Goal: Transaction & Acquisition: Purchase product/service

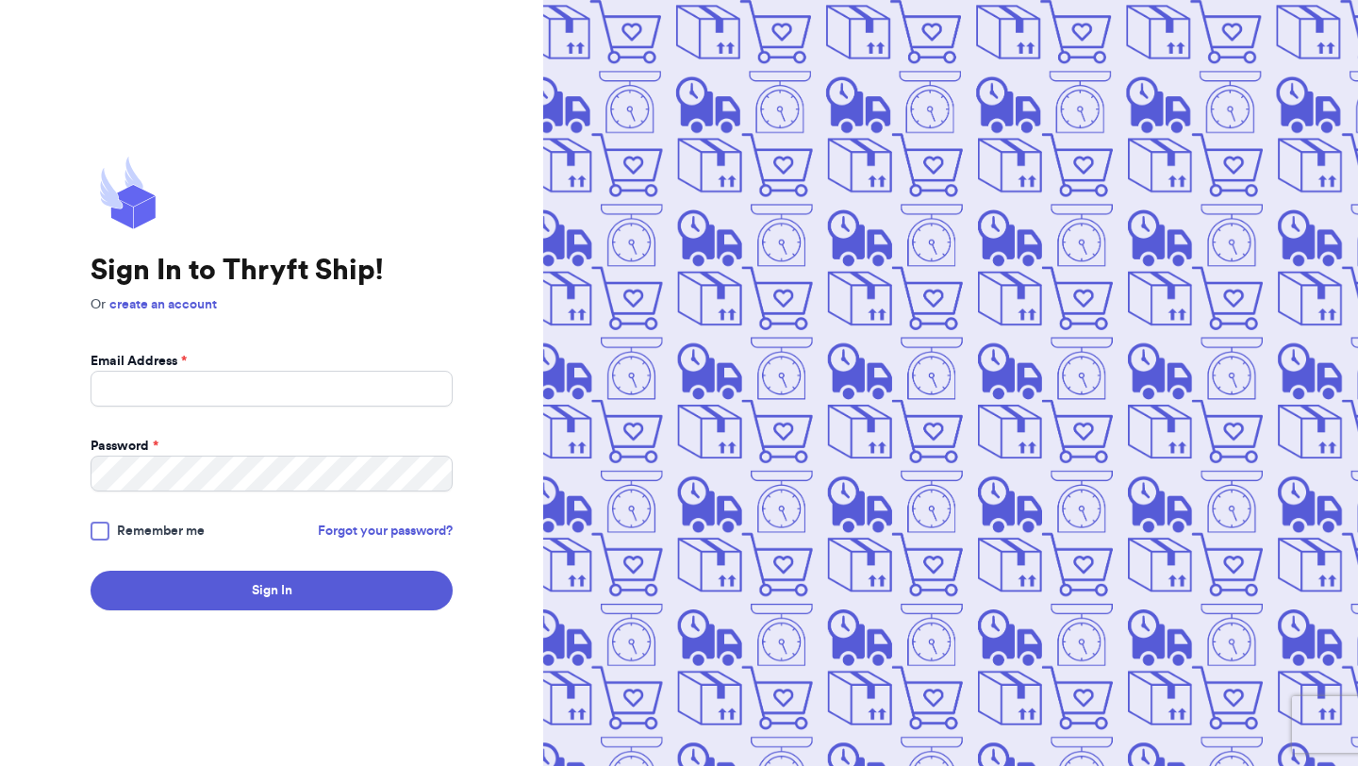
click at [291, 410] on form "Email Address * Password * Remember me Forgot your password? Sign In" at bounding box center [272, 481] width 362 height 258
click at [291, 380] on input "Email Address *" at bounding box center [272, 389] width 362 height 36
type input "[EMAIL_ADDRESS][DOMAIN_NAME]"
click at [91, 571] on button "Sign In" at bounding box center [272, 591] width 362 height 40
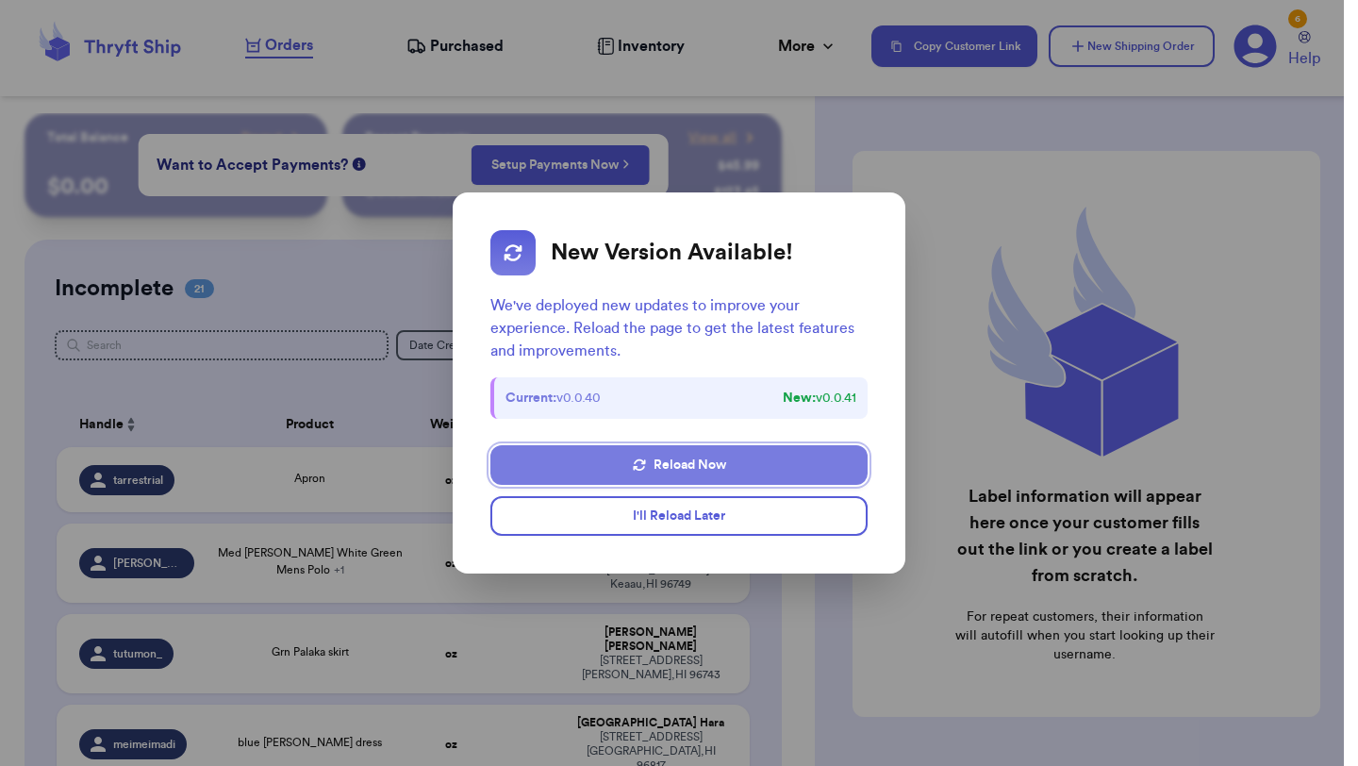
click at [728, 469] on button "Reload Now" at bounding box center [678, 465] width 377 height 40
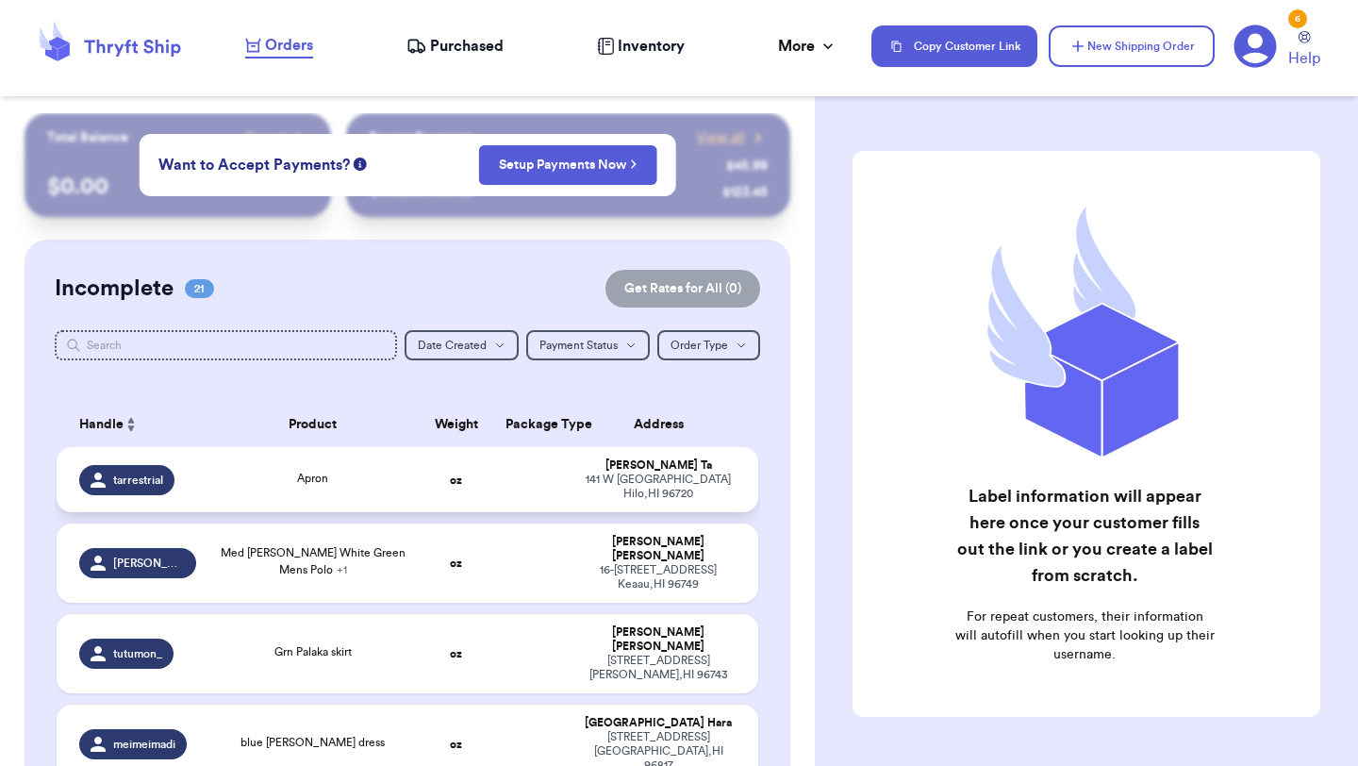
click at [502, 476] on td at bounding box center [531, 479] width 75 height 65
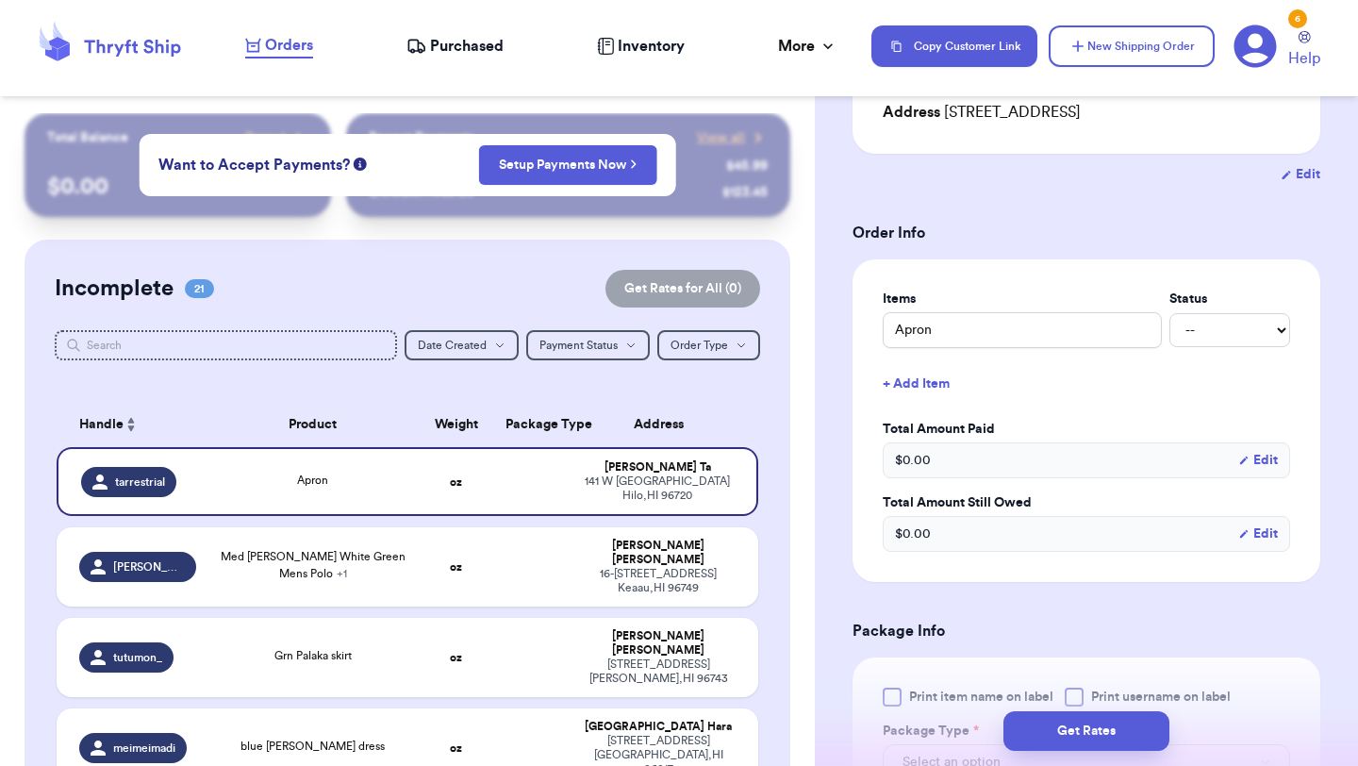
scroll to position [479, 0]
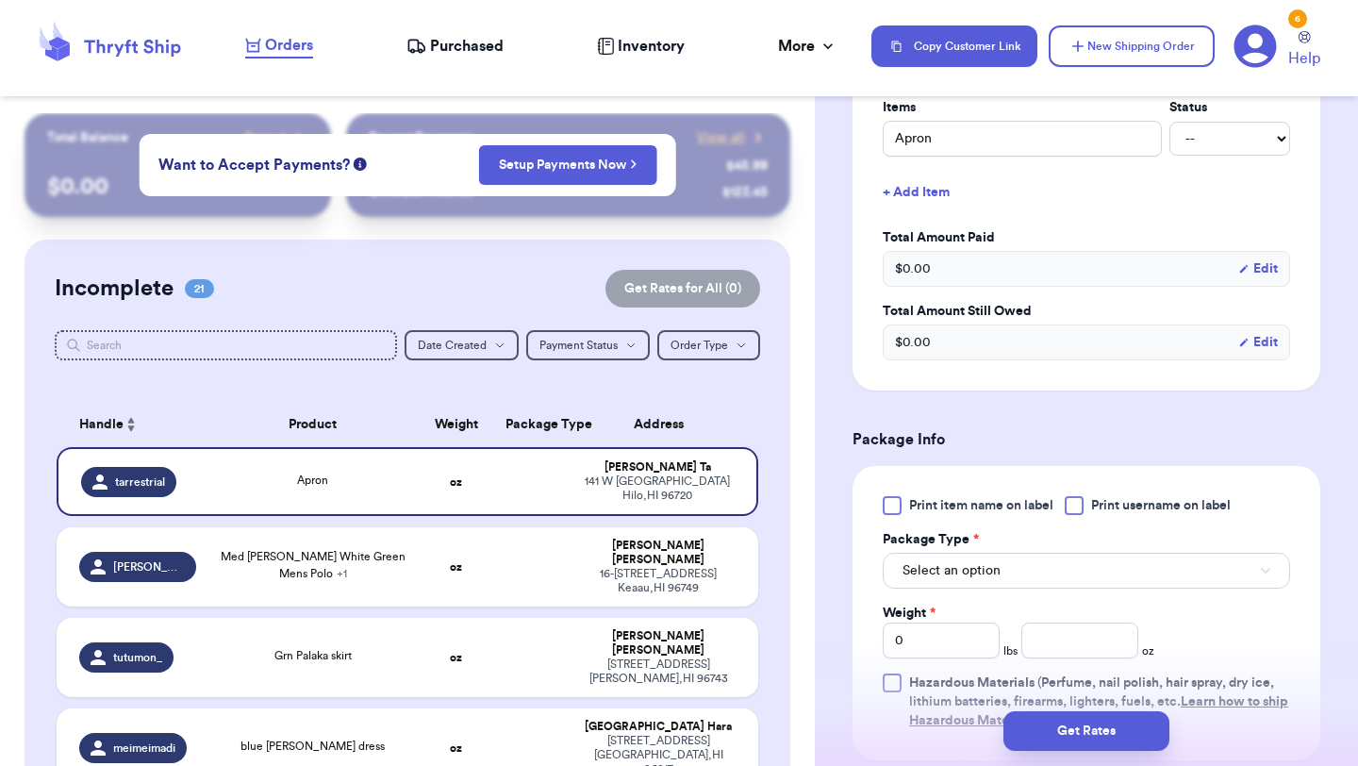
click at [902, 530] on div "Print item name on label Print username on label Package Type * Select an optio…" at bounding box center [1086, 613] width 407 height 234
click at [898, 518] on div "Print item name on label Print username on label Package Type * Select an optio…" at bounding box center [1086, 613] width 407 height 234
click at [892, 512] on div at bounding box center [892, 505] width 19 height 19
click at [0, 0] on input "Print item name on label" at bounding box center [0, 0] width 0 height 0
click at [928, 552] on div "Select an option" at bounding box center [1086, 569] width 407 height 40
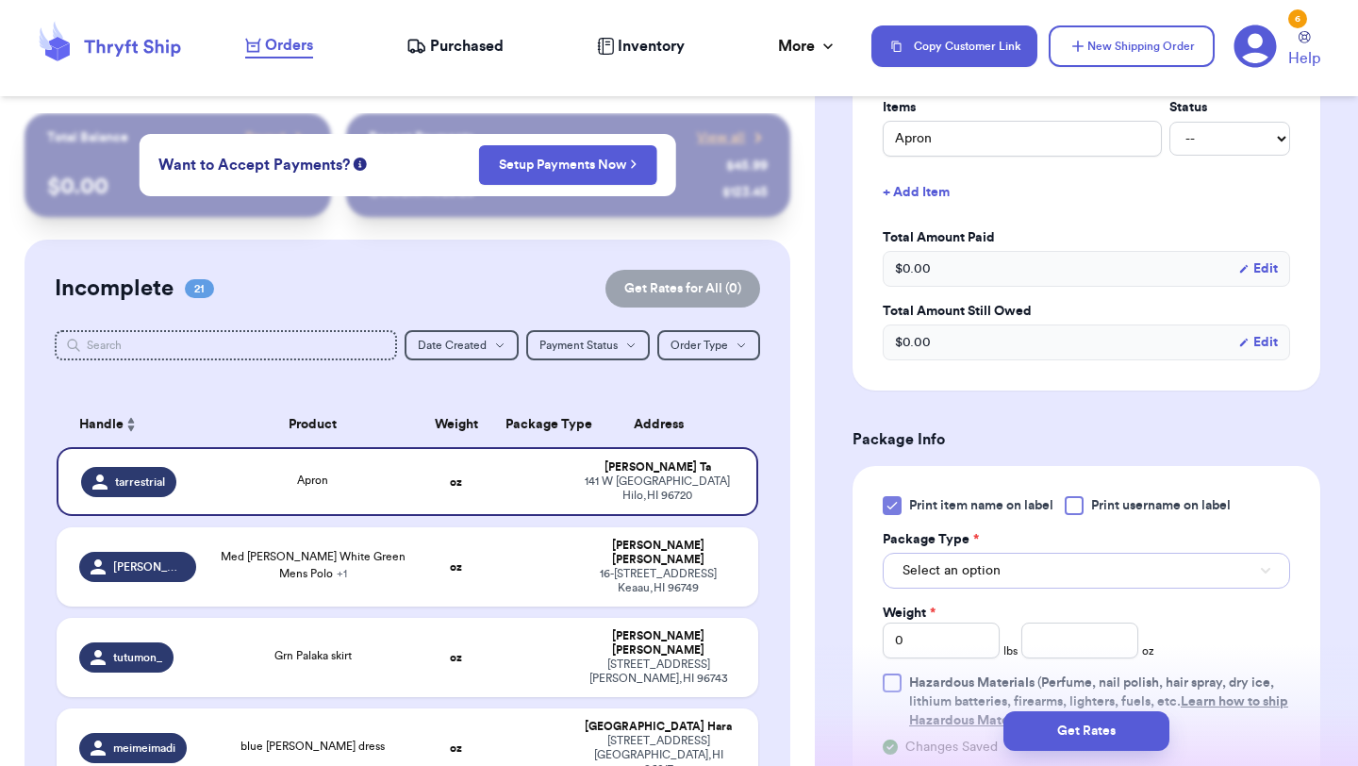
click at [926, 580] on span "Select an option" at bounding box center [952, 570] width 98 height 19
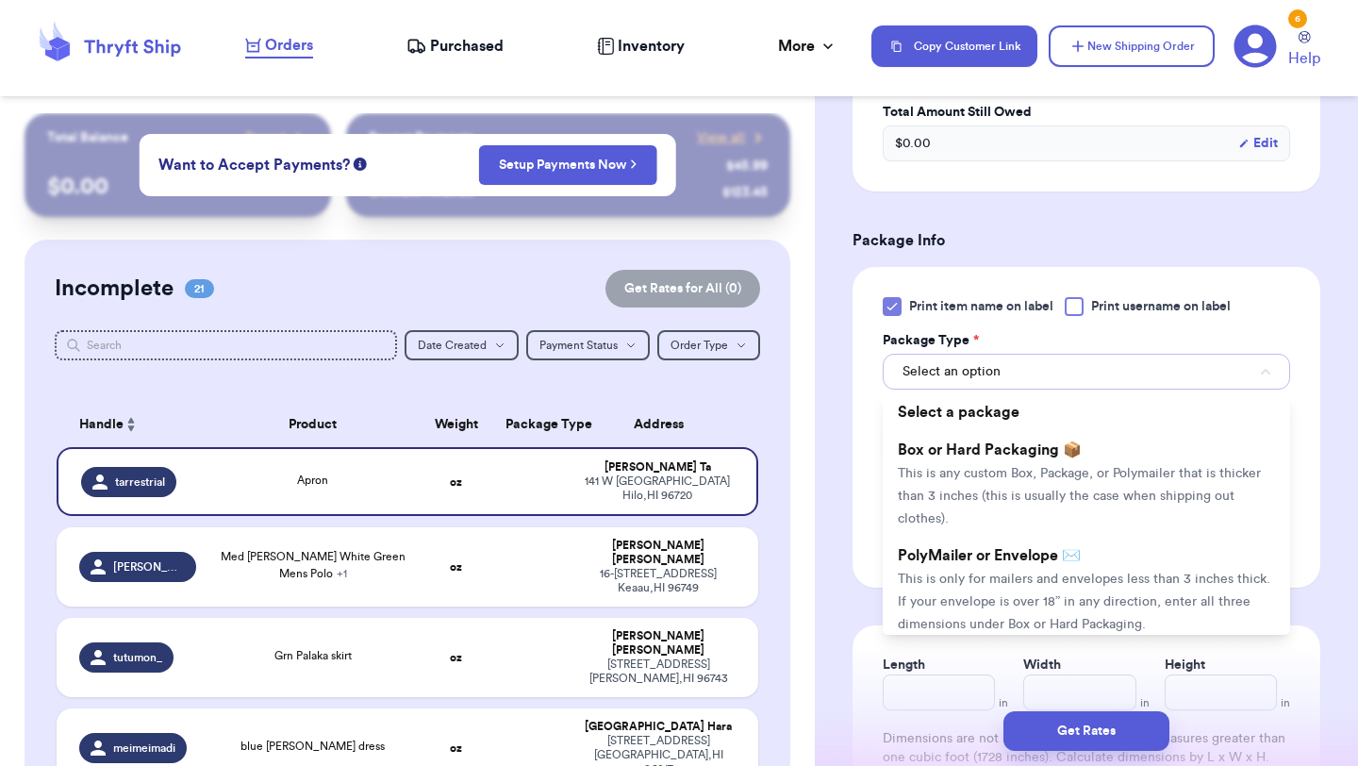
scroll to position [771, 0]
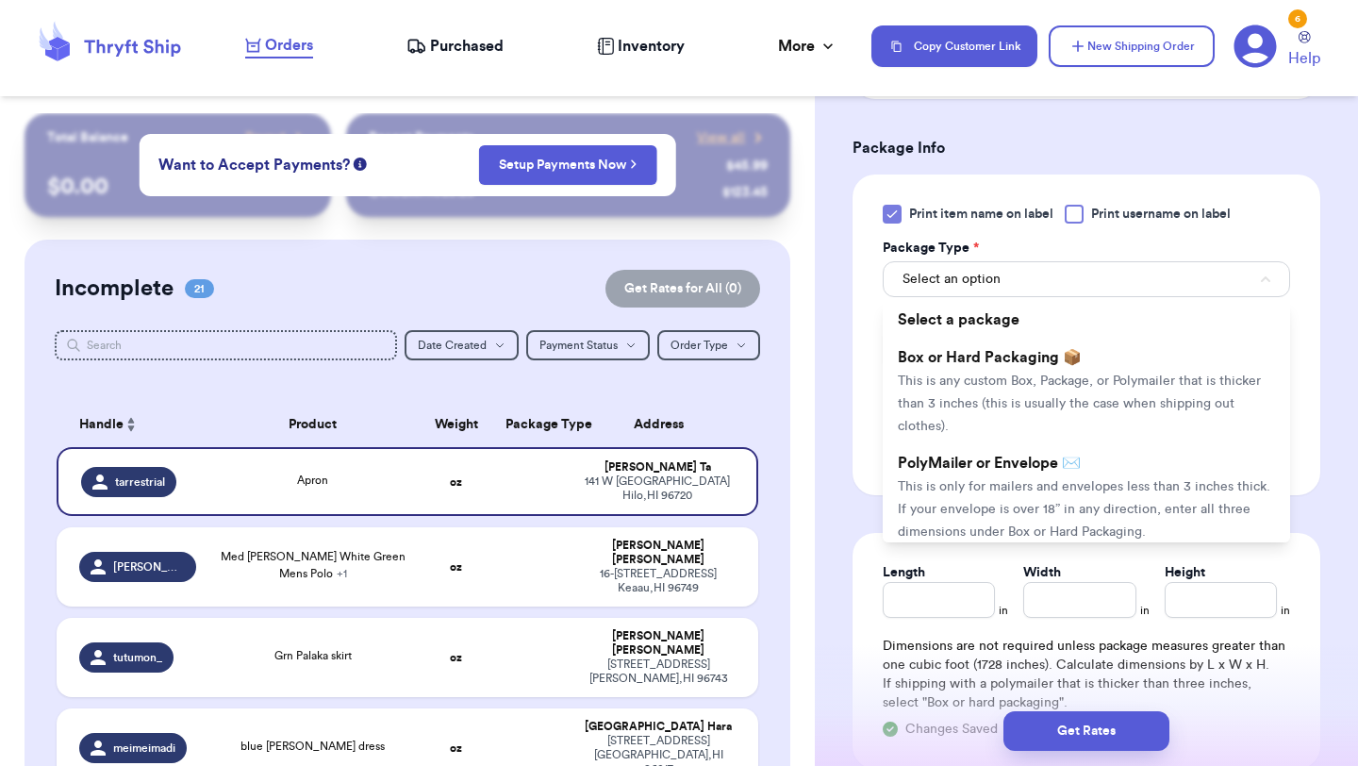
click at [926, 580] on div "Length" at bounding box center [939, 572] width 112 height 19
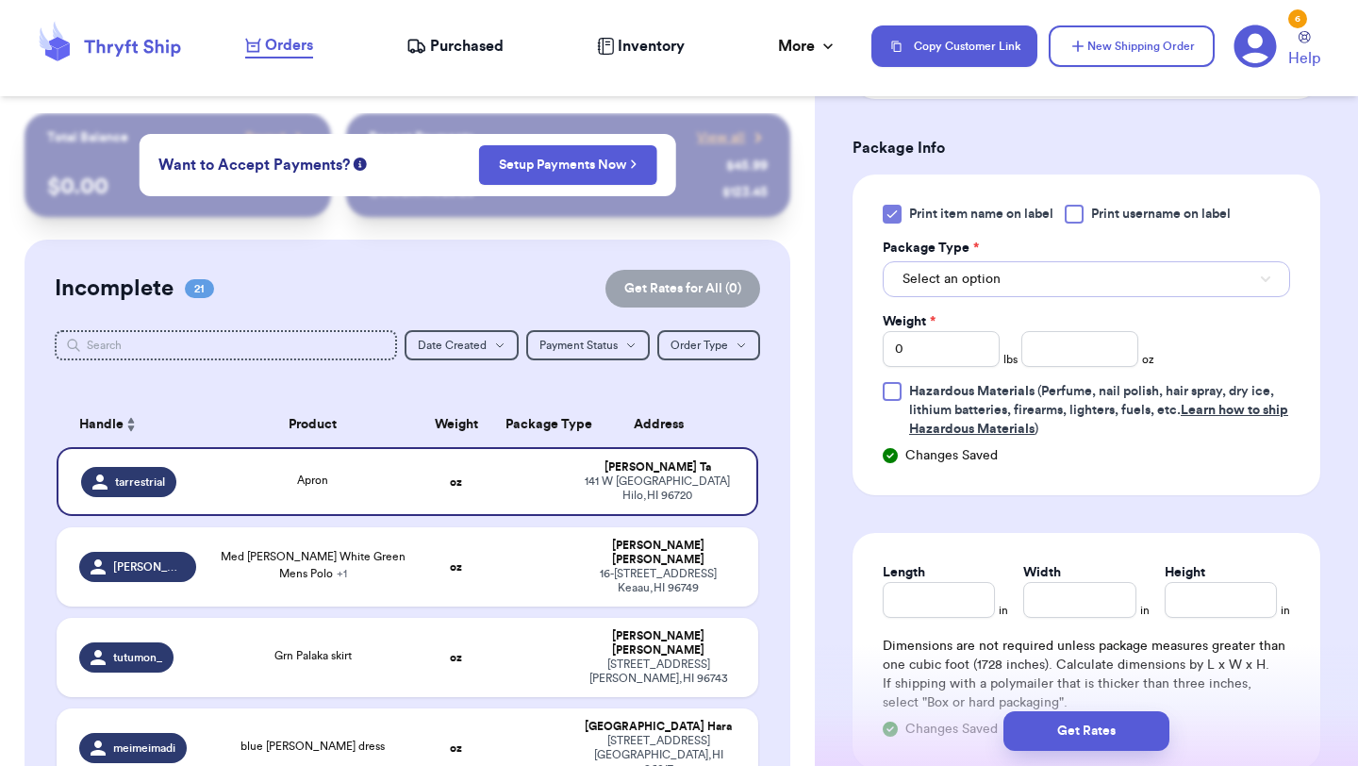
click at [1006, 290] on button "Select an option" at bounding box center [1086, 279] width 407 height 36
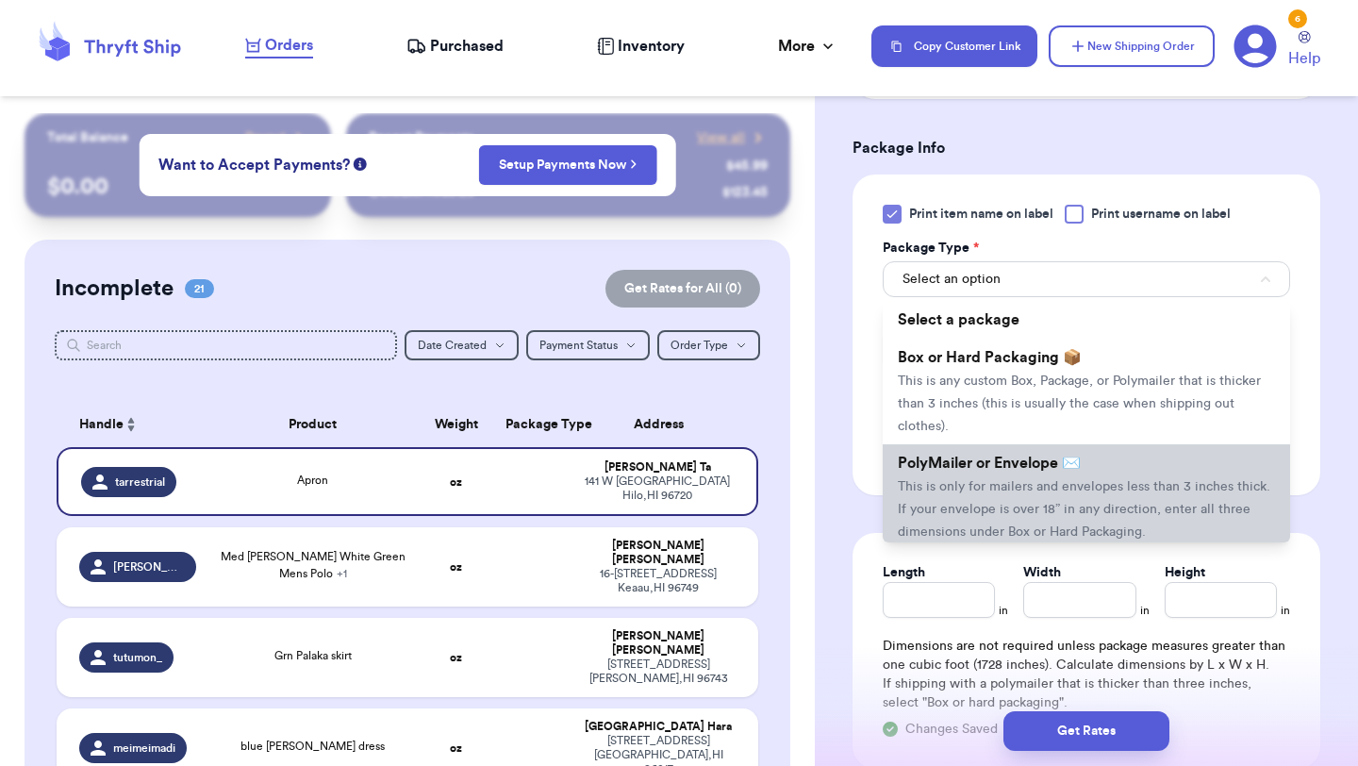
click at [972, 481] on span "This is only for mailers and envelopes less than 3 inches thick. If your envelo…" at bounding box center [1084, 509] width 373 height 58
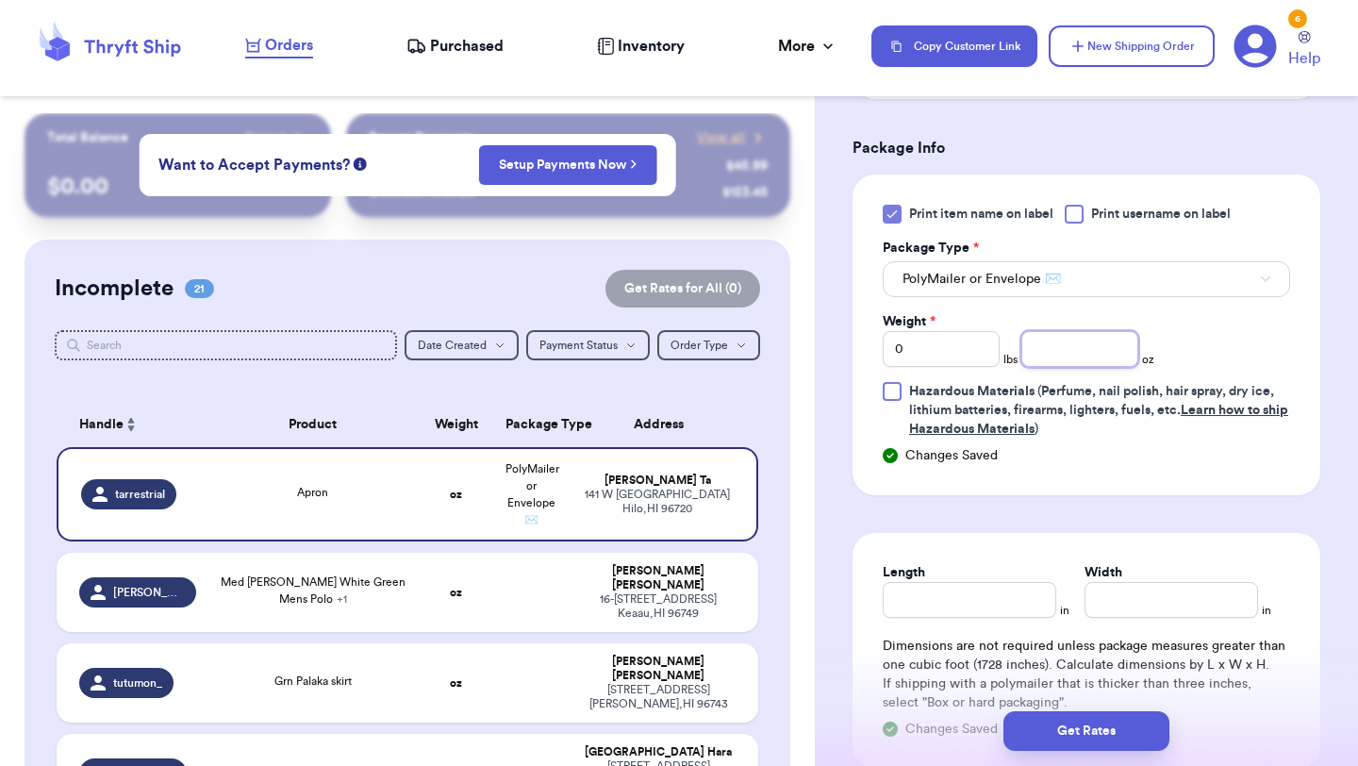
click at [1063, 361] on input "number" at bounding box center [1079, 349] width 117 height 36
type input "6.6"
click at [1064, 739] on button "Get Rates" at bounding box center [1086, 731] width 166 height 40
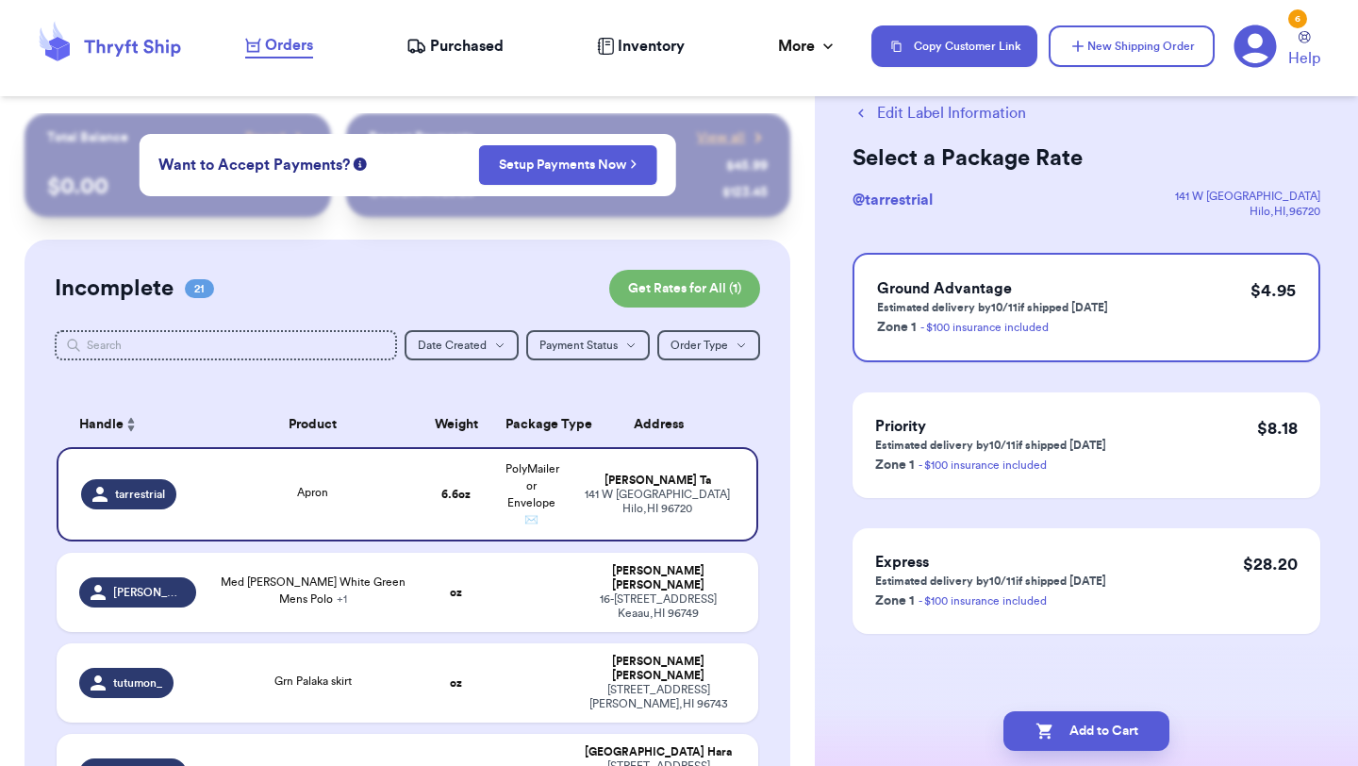
scroll to position [0, 0]
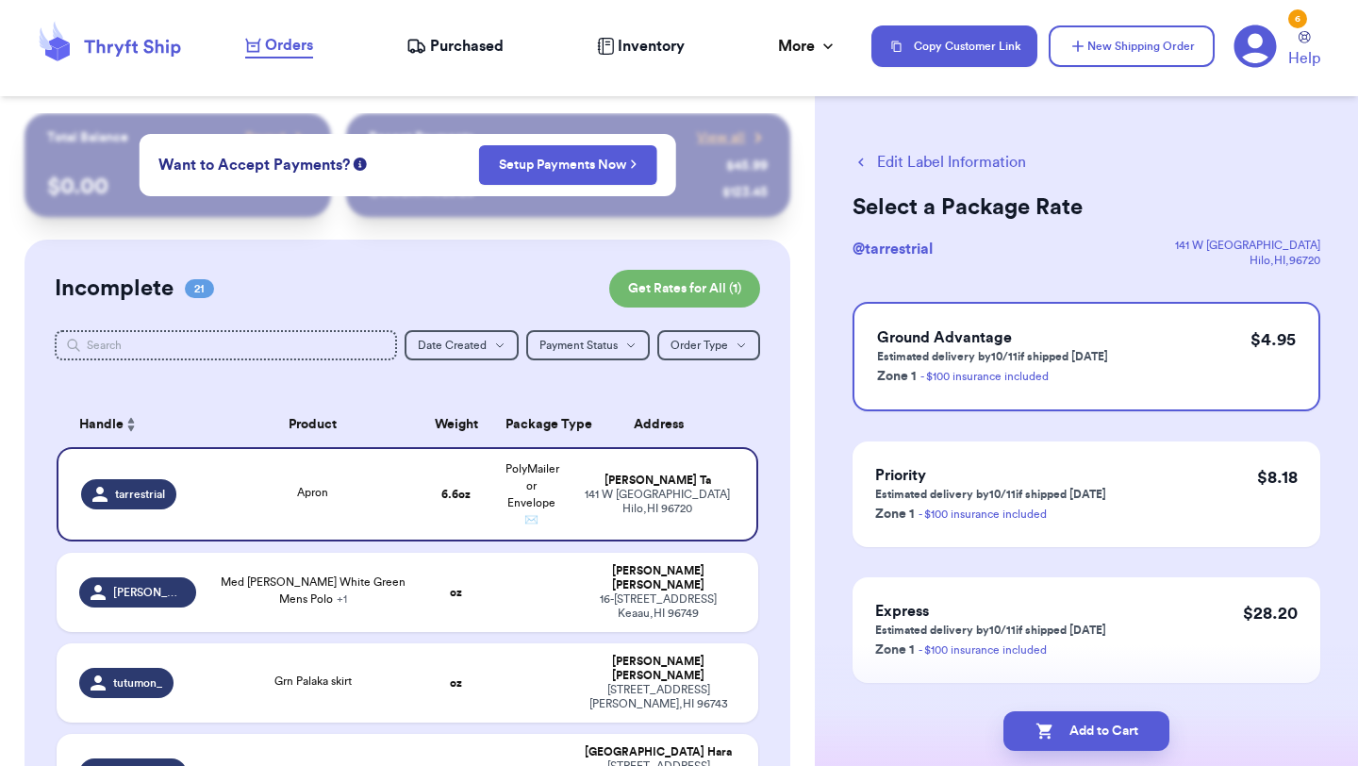
click at [1064, 739] on button "Add to Cart" at bounding box center [1086, 731] width 166 height 40
checkbox input "true"
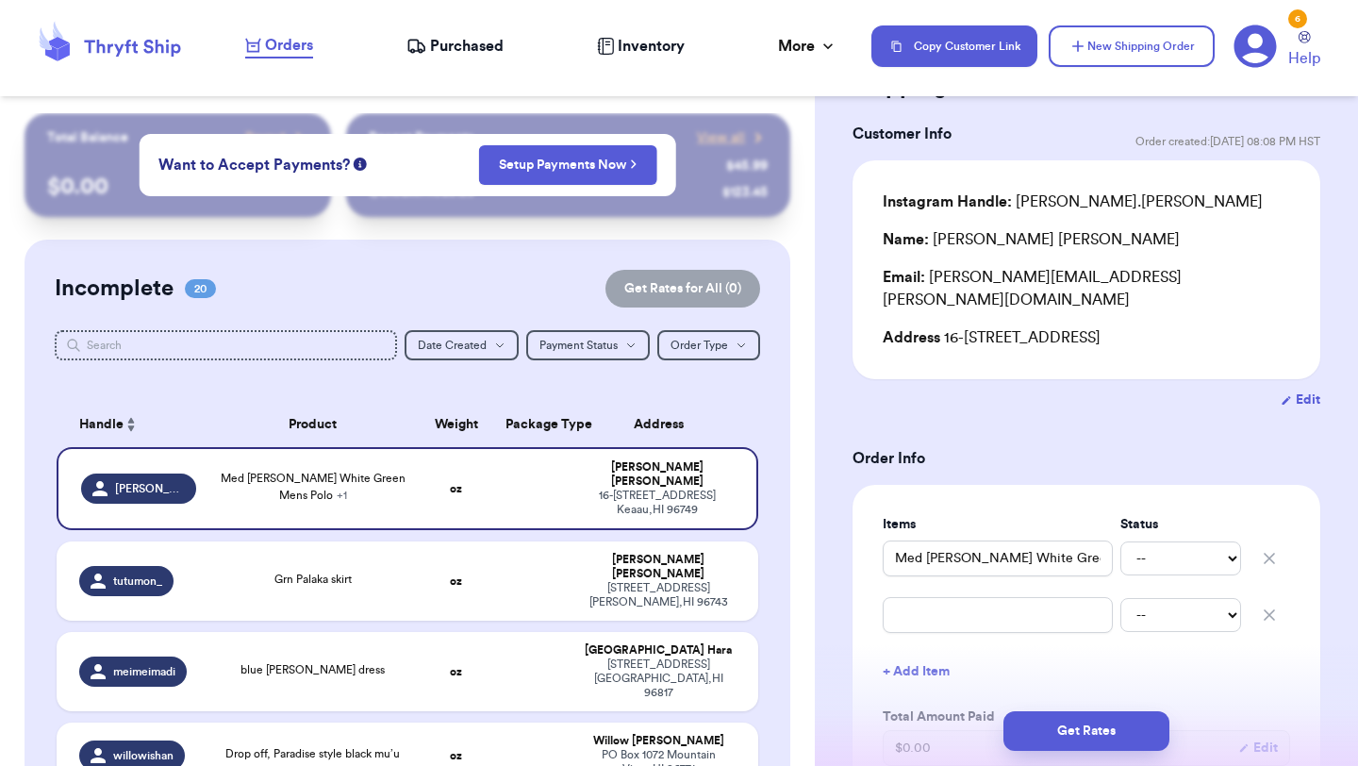
scroll to position [120, 0]
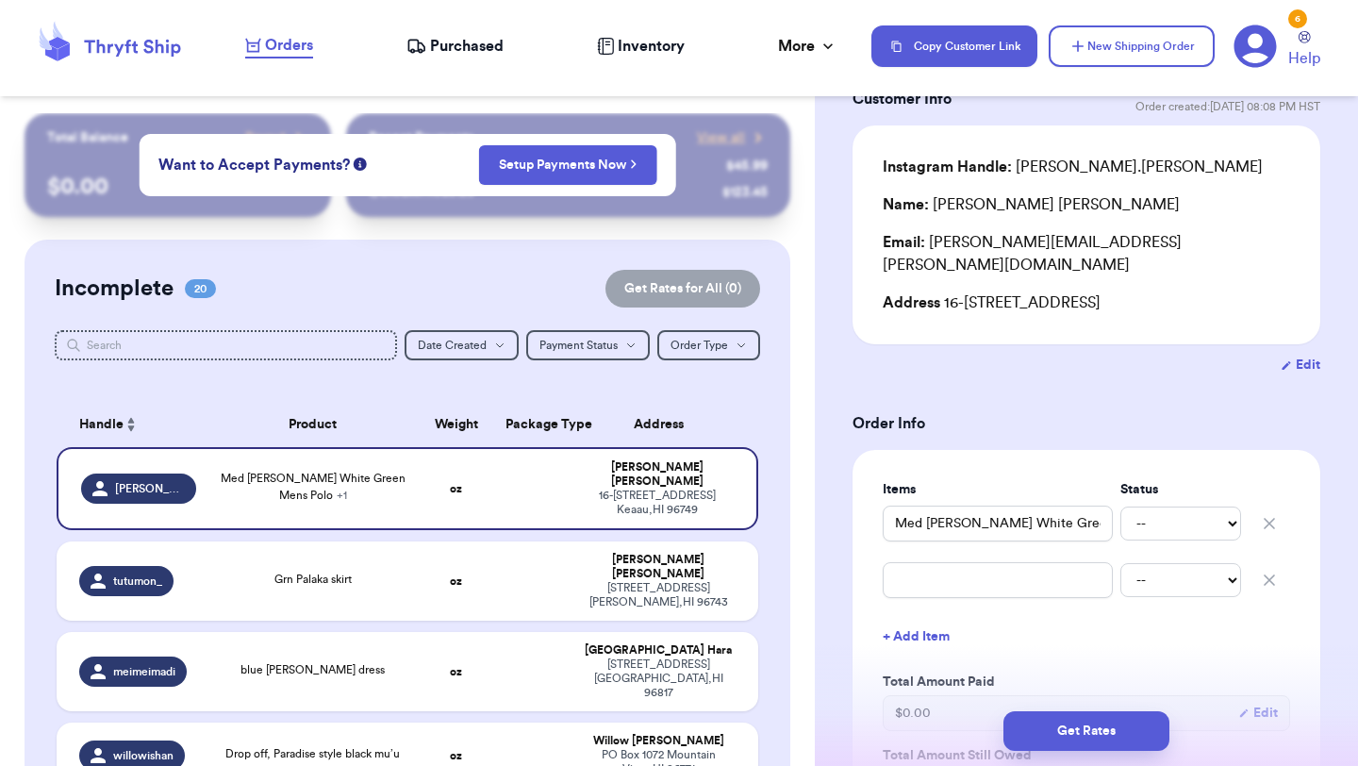
click at [1267, 571] on icon "button" at bounding box center [1269, 580] width 19 height 19
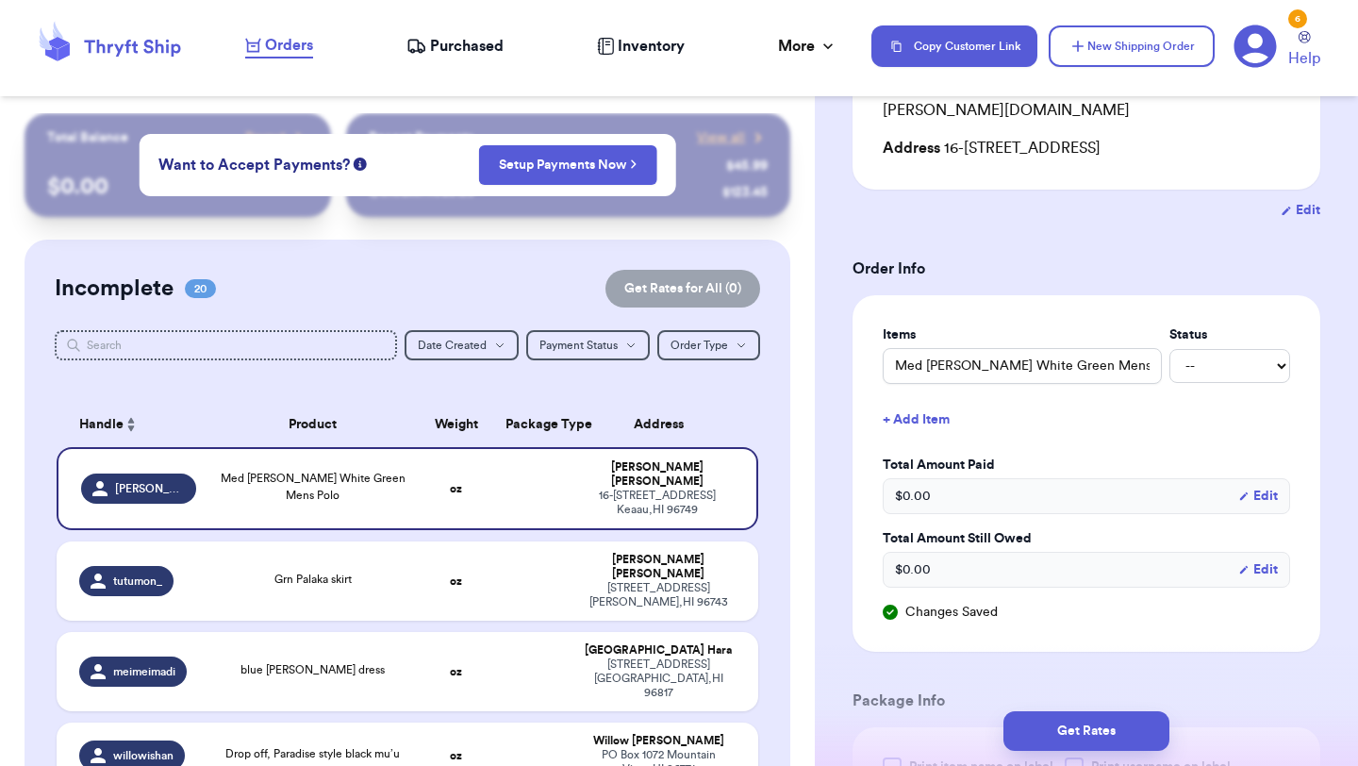
scroll to position [393, 0]
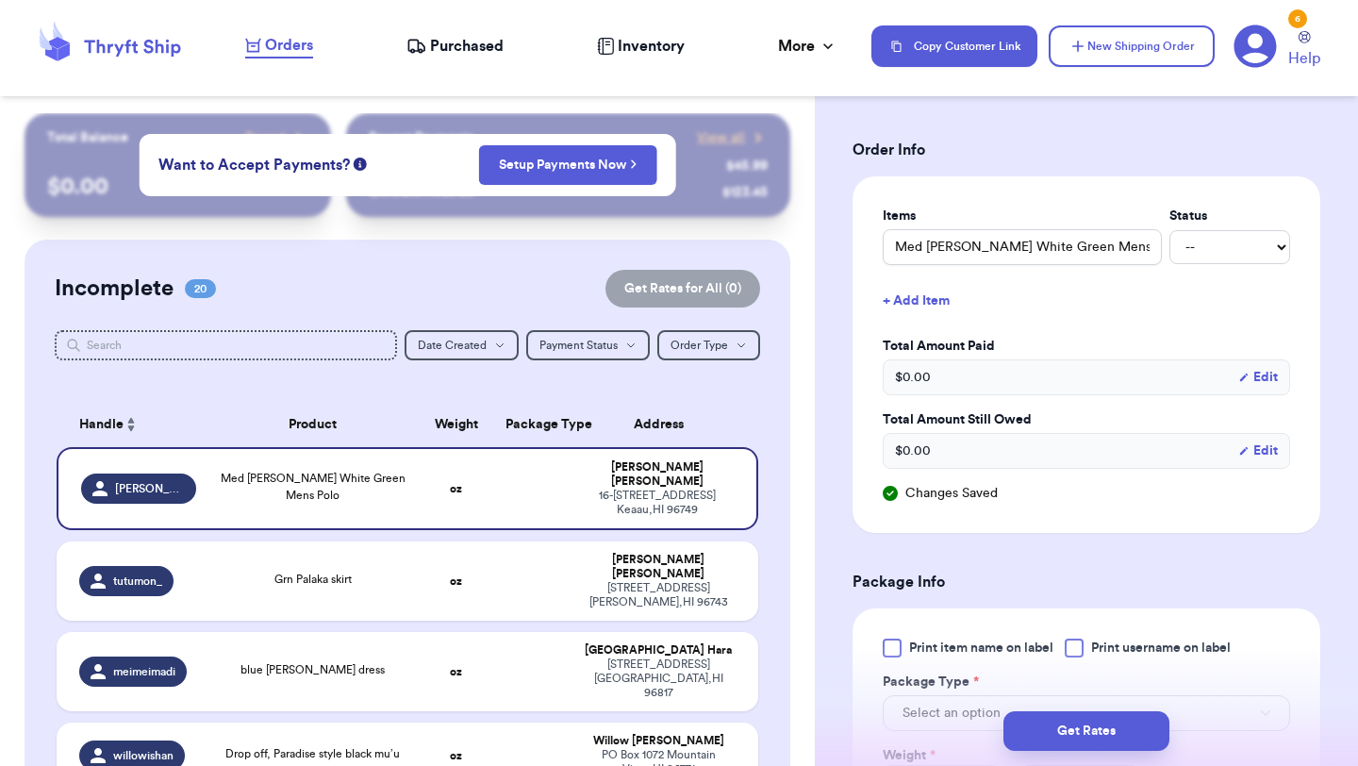
click at [889, 638] on div at bounding box center [892, 647] width 19 height 19
click at [0, 0] on input "Print item name on label" at bounding box center [0, 0] width 0 height 0
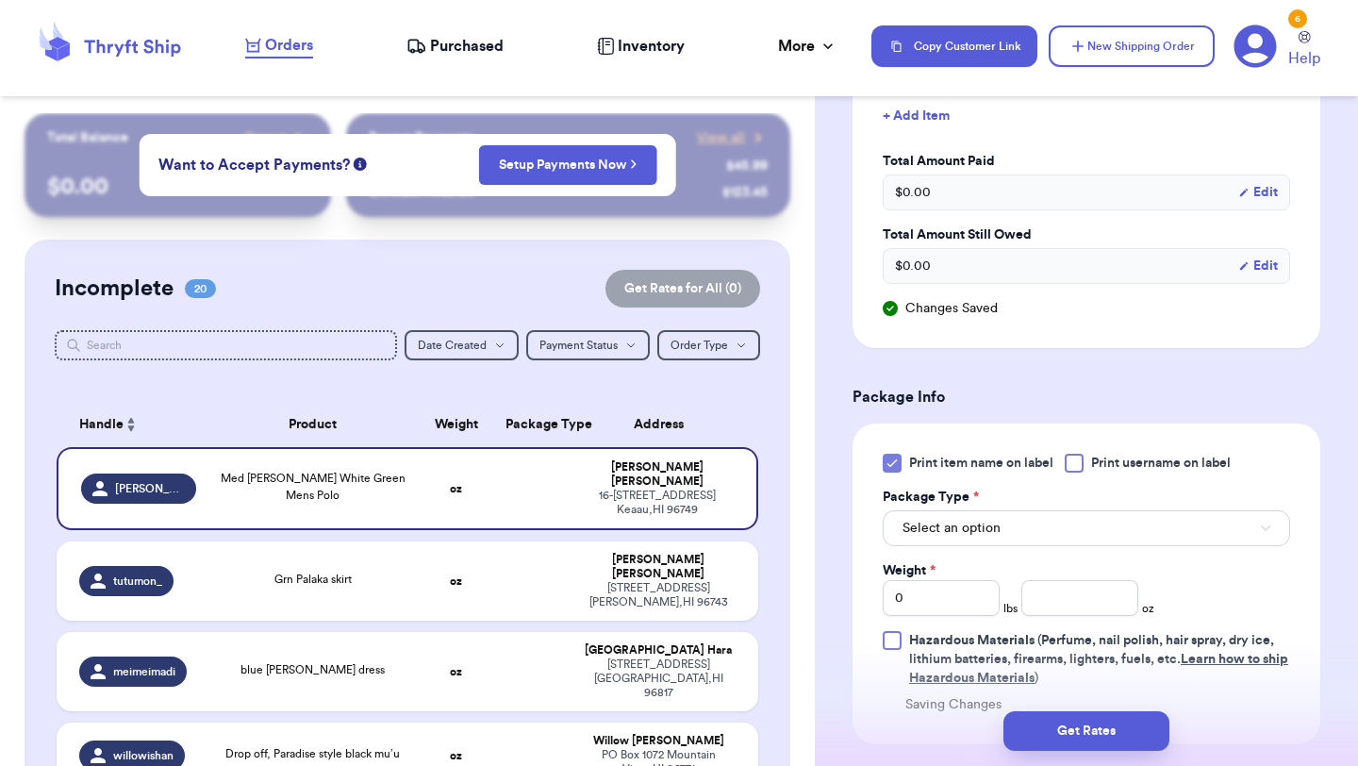
scroll to position [591, 0]
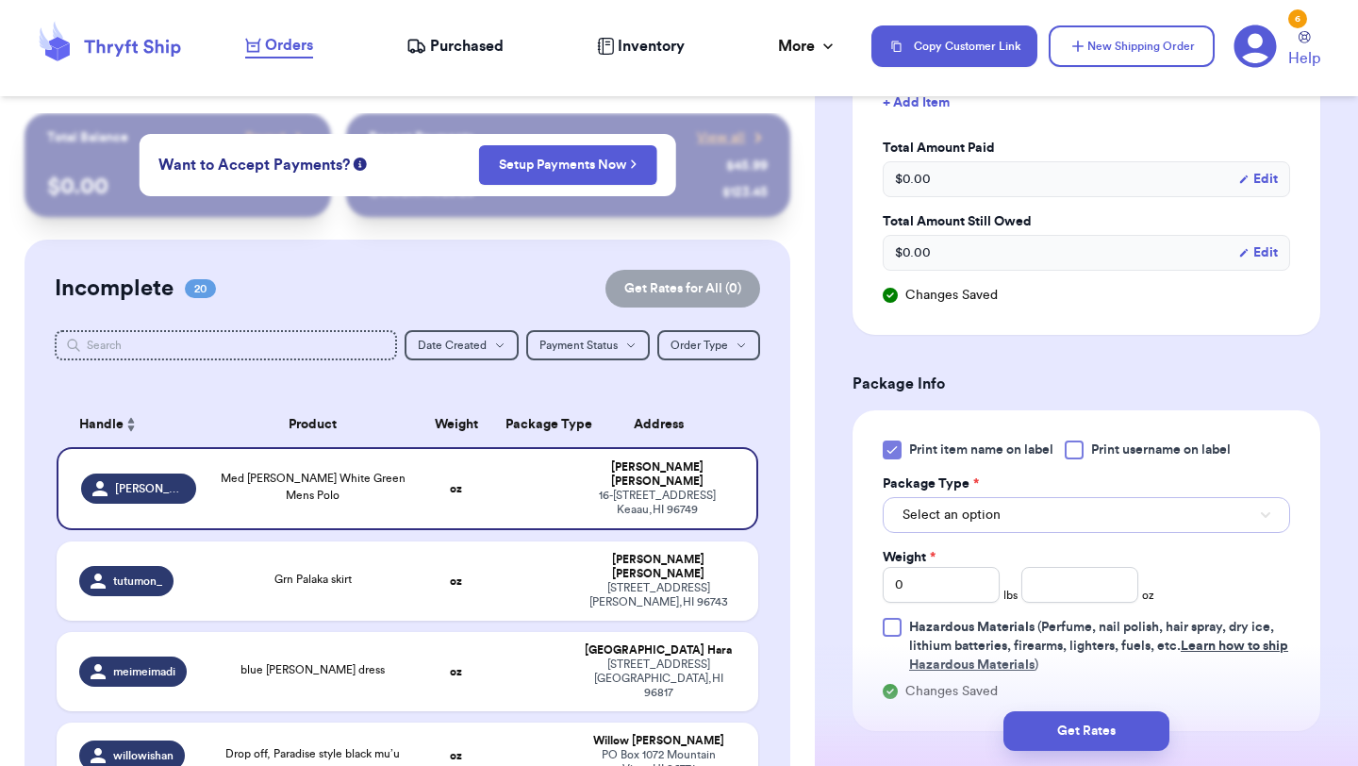
click at [1021, 499] on button "Select an option" at bounding box center [1086, 515] width 407 height 36
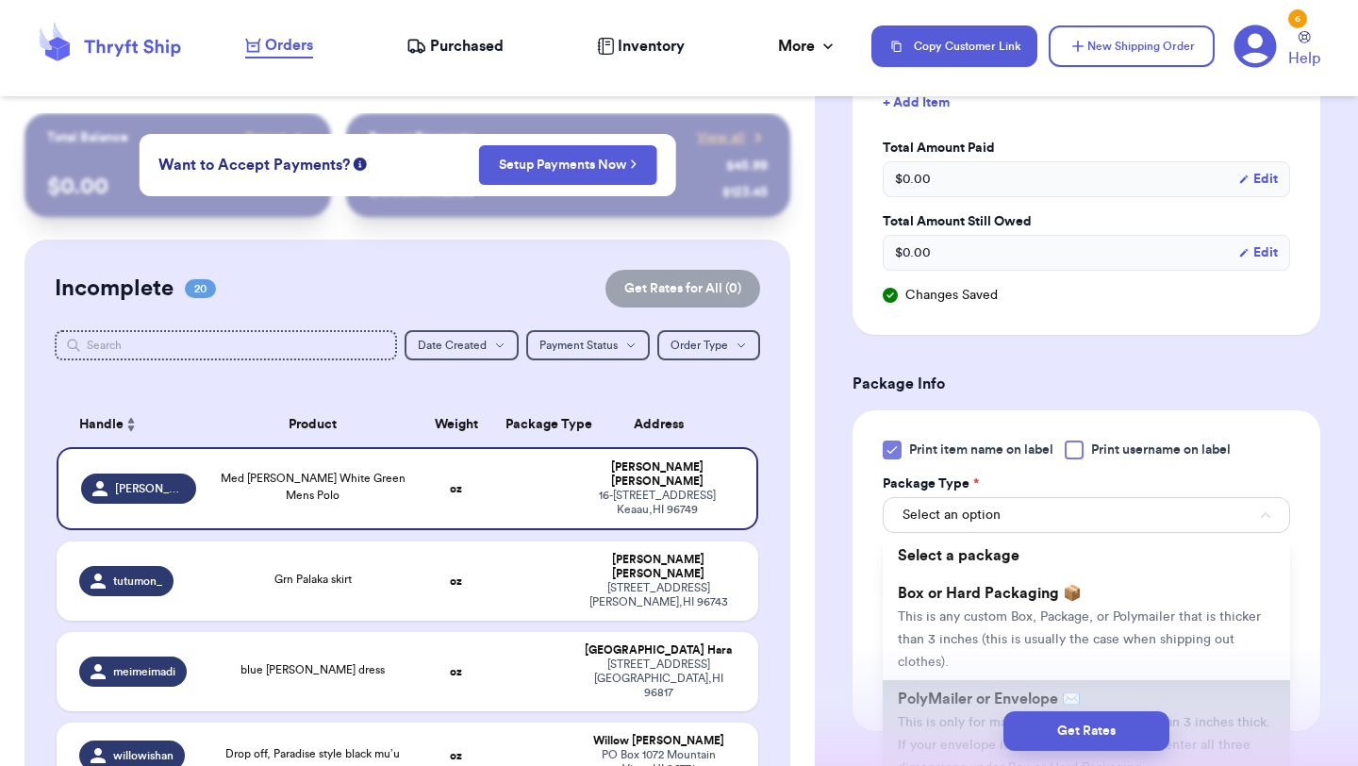
click at [970, 691] on span "PolyMailer or Envelope ✉️" at bounding box center [989, 698] width 183 height 15
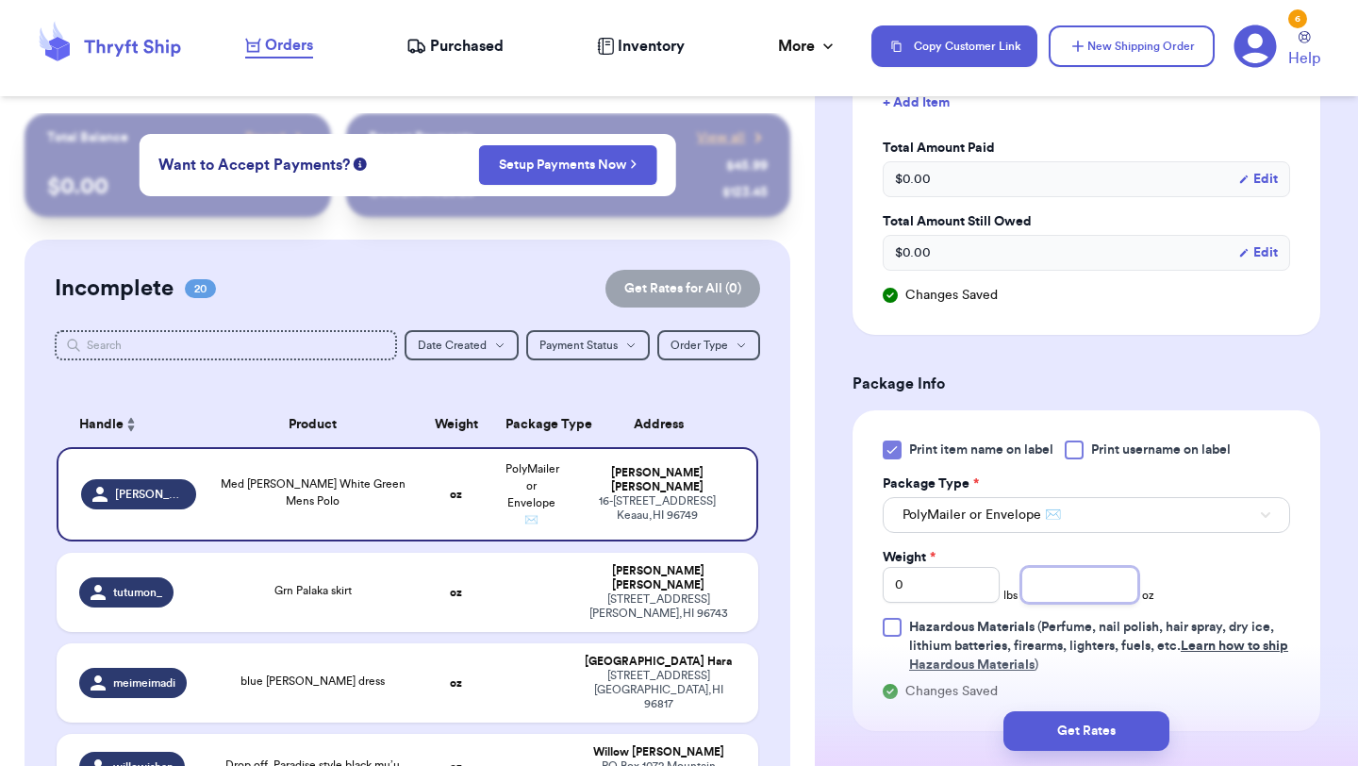
click at [1097, 567] on input "number" at bounding box center [1079, 585] width 117 height 36
type input "6.6"
click at [1069, 737] on button "Get Rates" at bounding box center [1086, 731] width 166 height 40
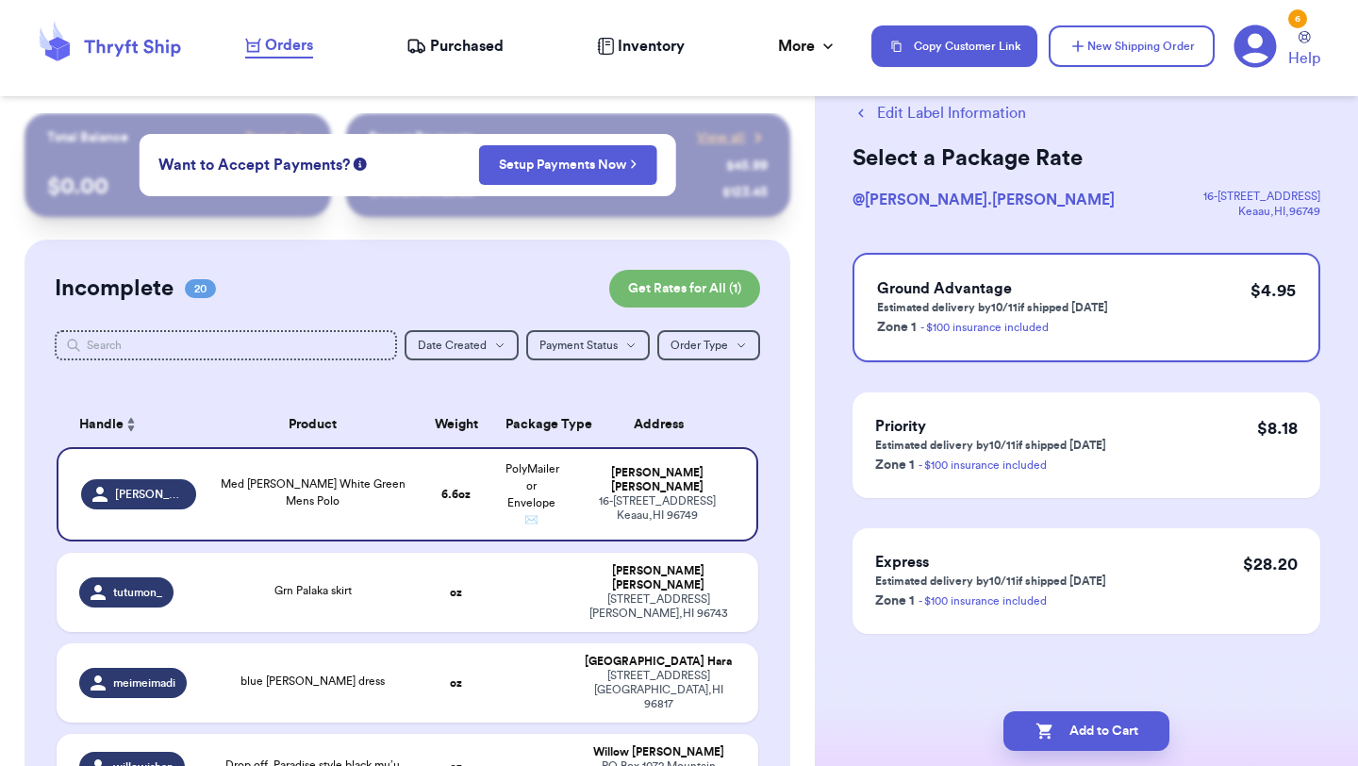
scroll to position [0, 0]
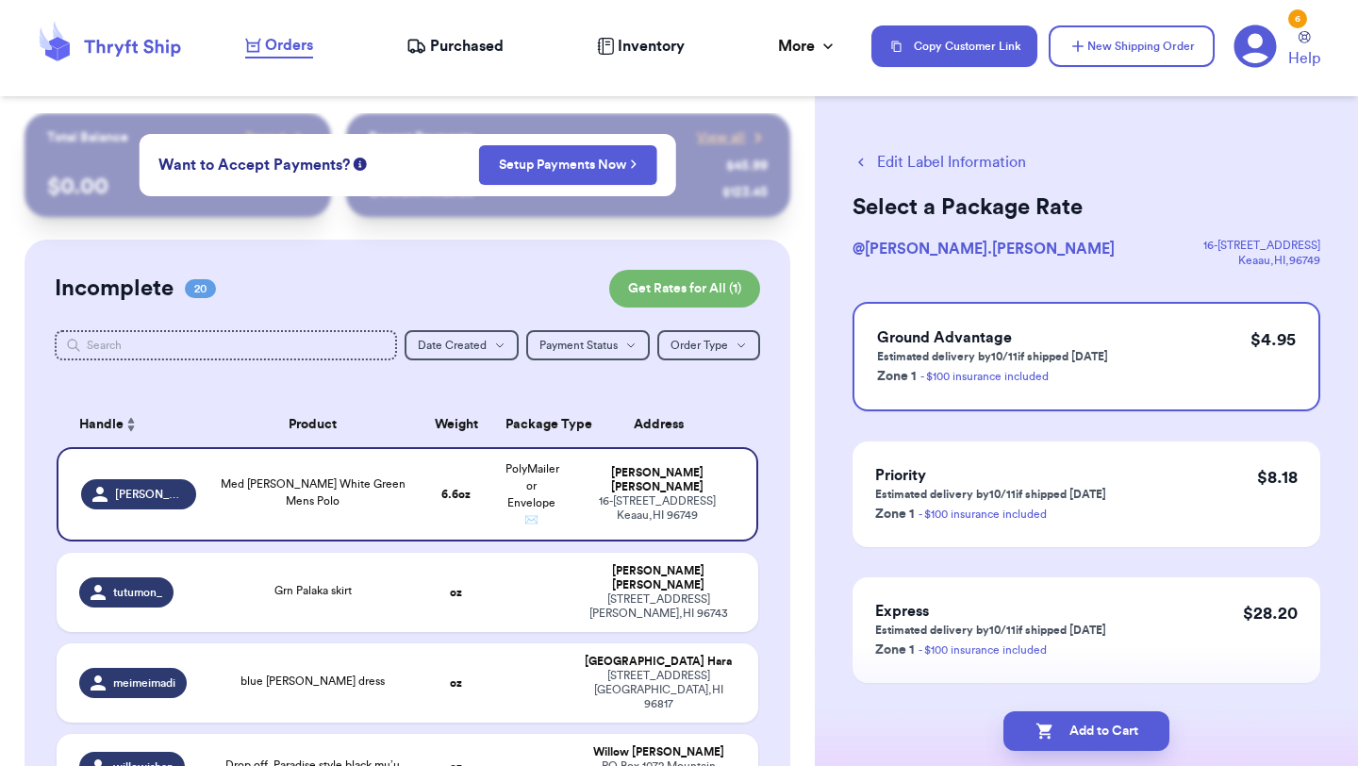
click at [1069, 737] on button "Add to Cart" at bounding box center [1086, 731] width 166 height 40
checkbox input "true"
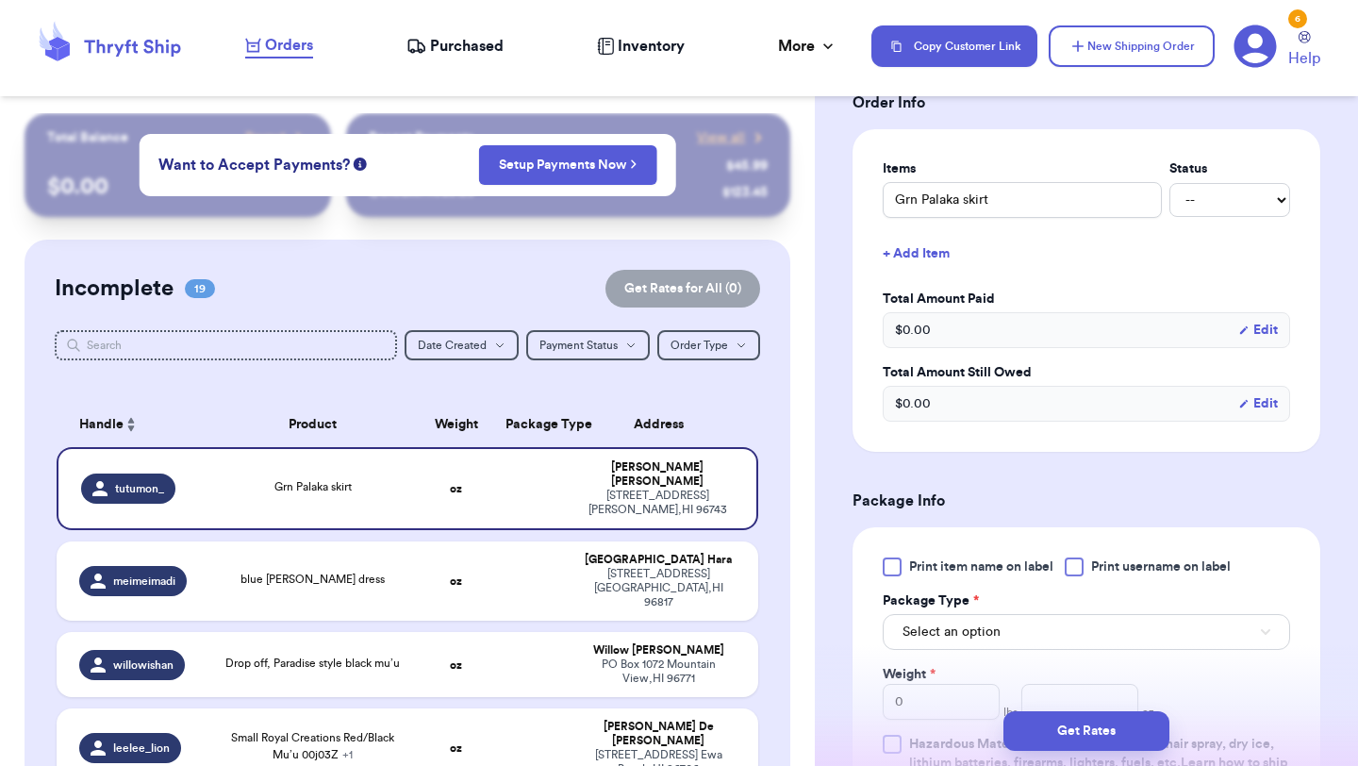
scroll to position [456, 0]
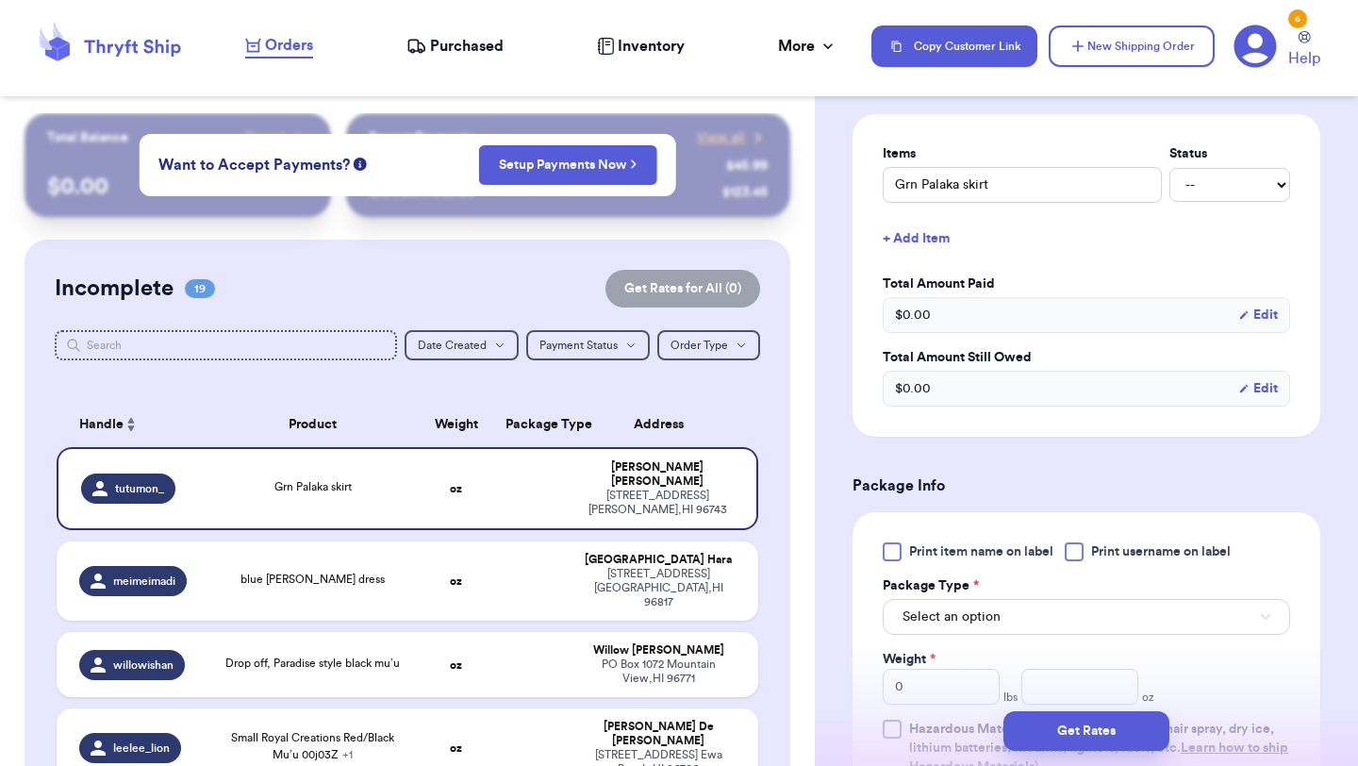
click at [888, 542] on div at bounding box center [892, 551] width 19 height 19
click at [0, 0] on input "Print item name on label" at bounding box center [0, 0] width 0 height 0
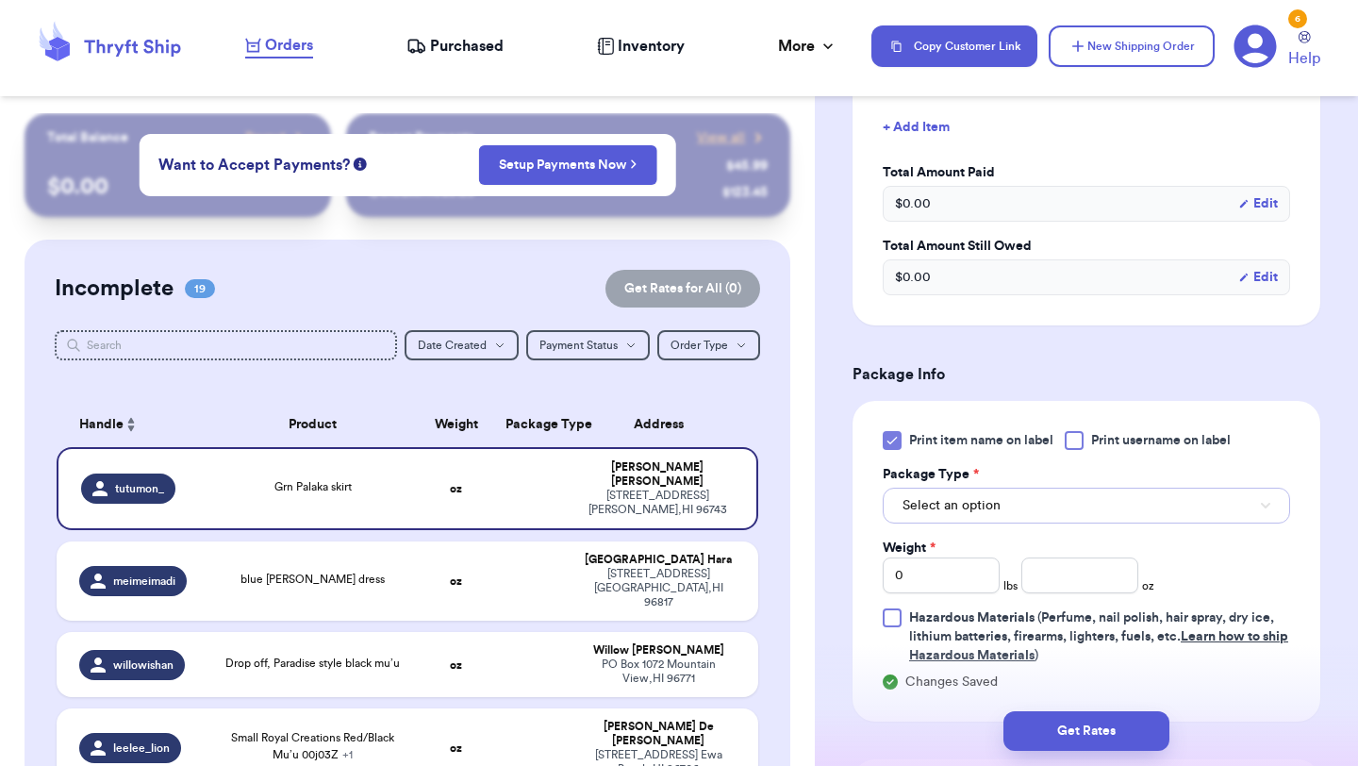
click at [996, 488] on button "Select an option" at bounding box center [1086, 506] width 407 height 36
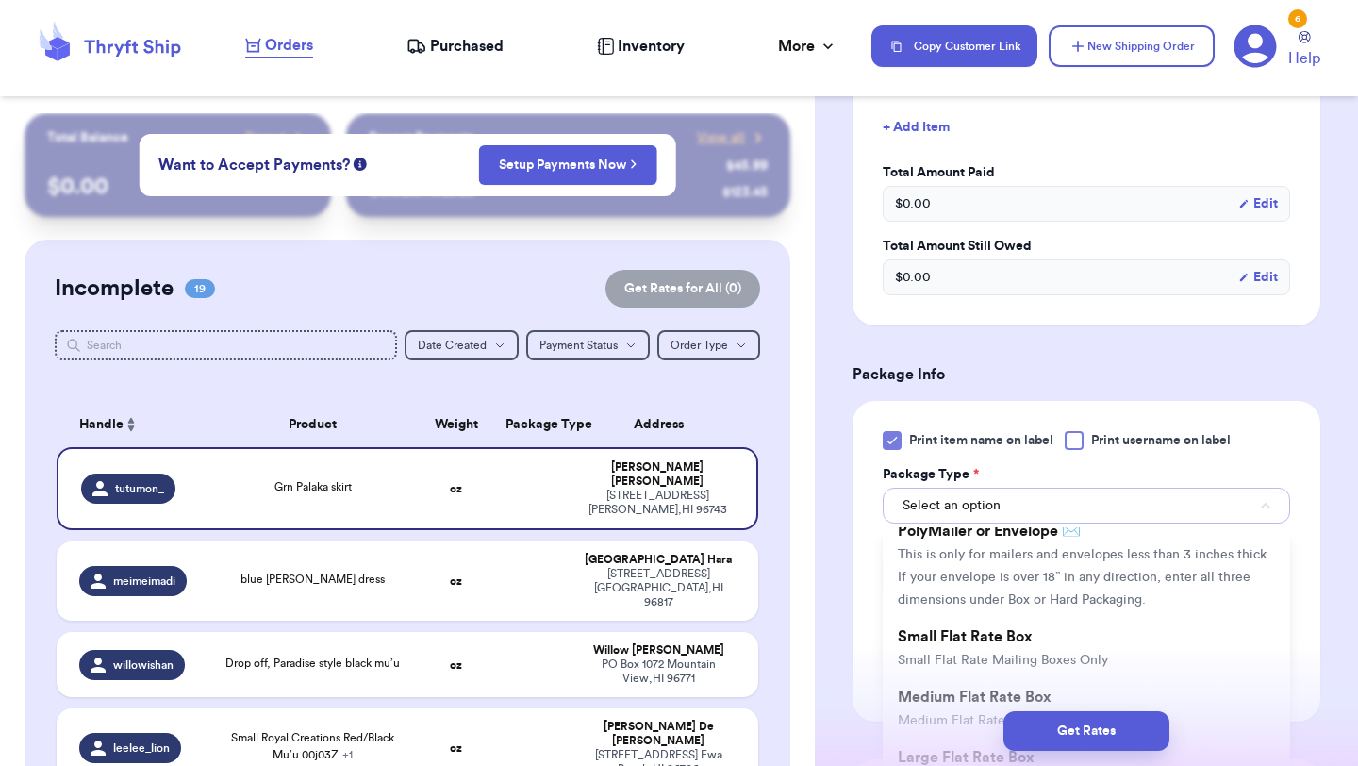
scroll to position [171, 0]
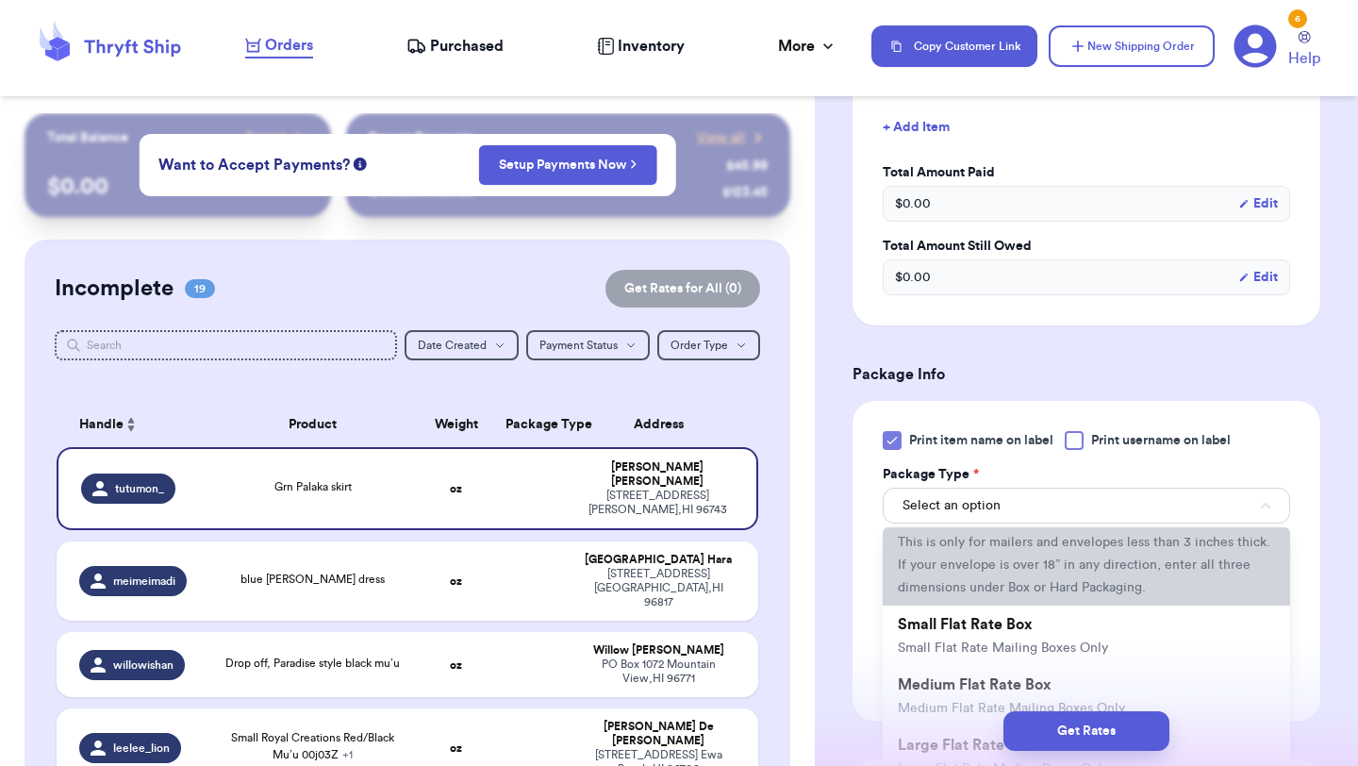
click at [972, 536] on span "This is only for mailers and envelopes less than 3 inches thick. If your envelo…" at bounding box center [1084, 565] width 373 height 58
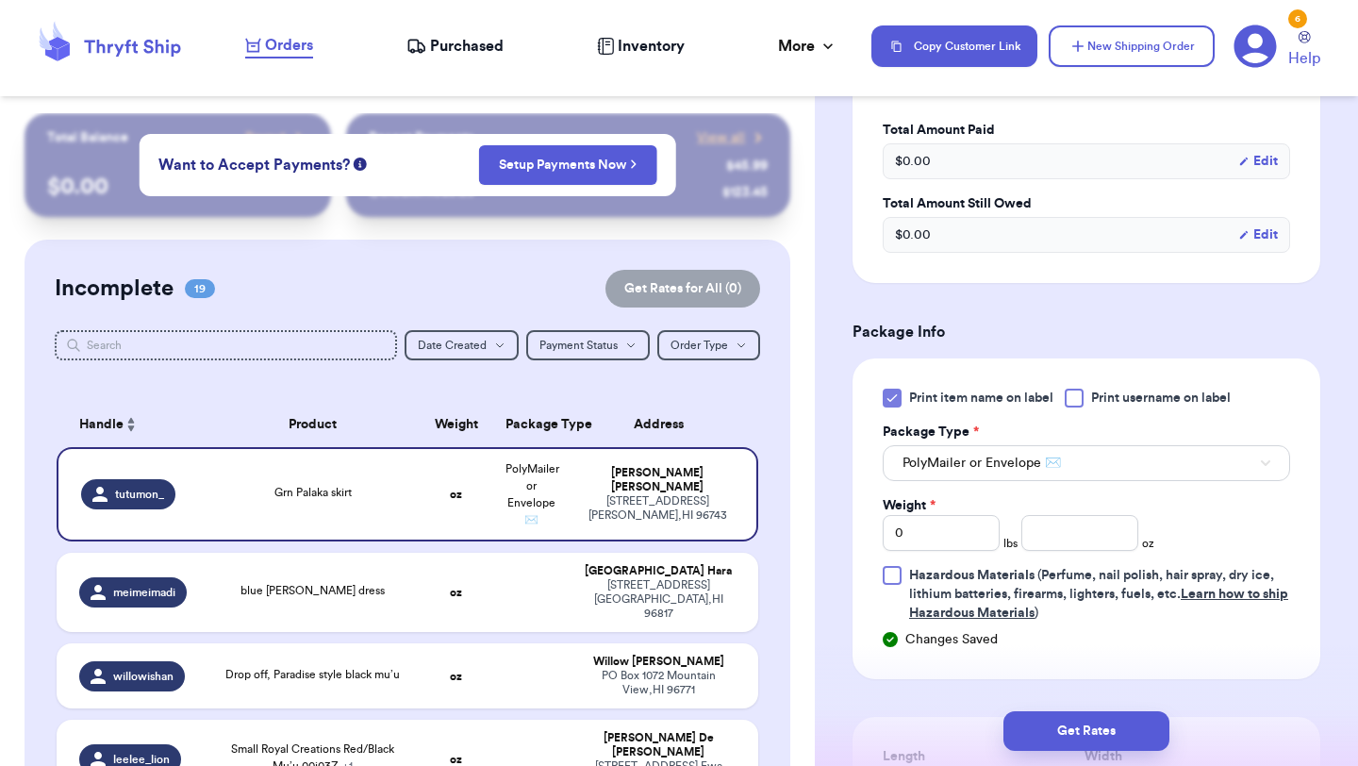
scroll to position [656, 0]
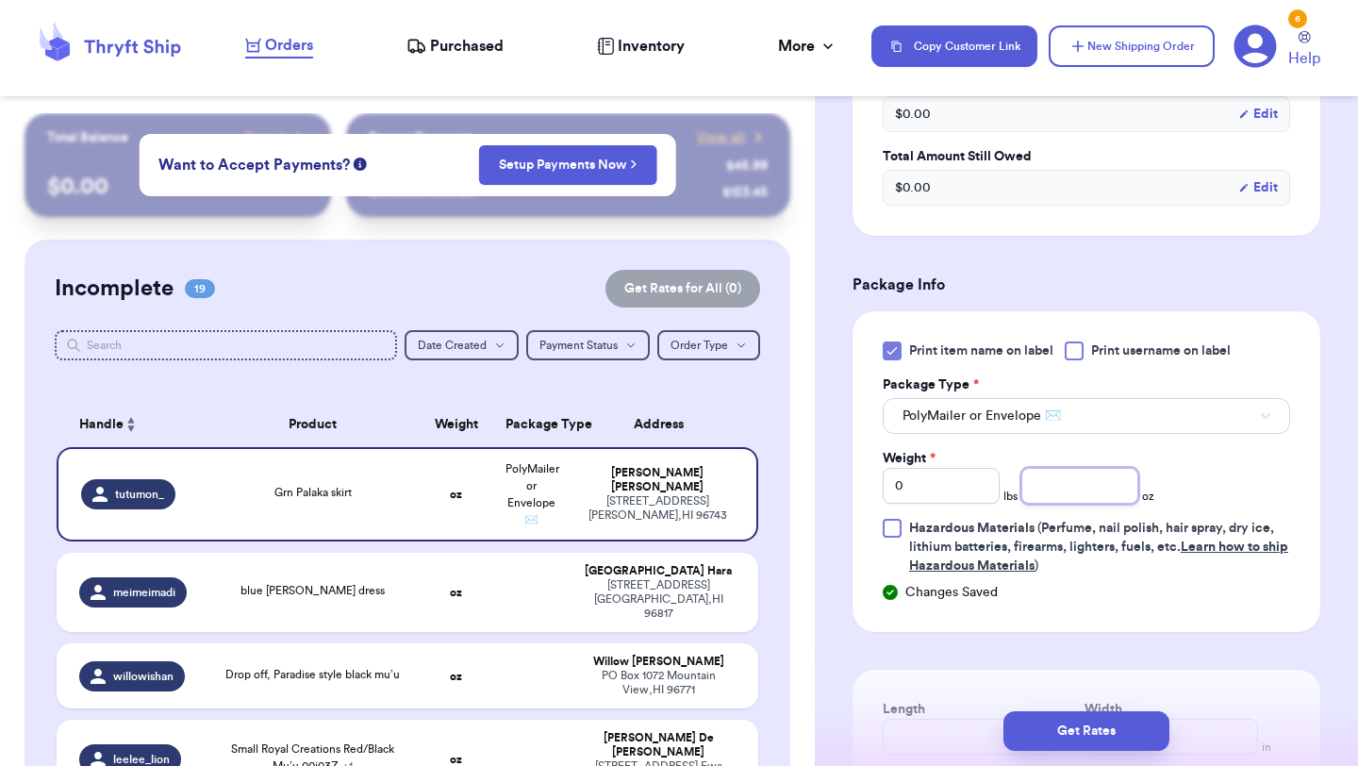
click at [1065, 468] on input "number" at bounding box center [1079, 486] width 117 height 36
type input "5.6"
click at [1063, 720] on button "Get Rates" at bounding box center [1086, 731] width 166 height 40
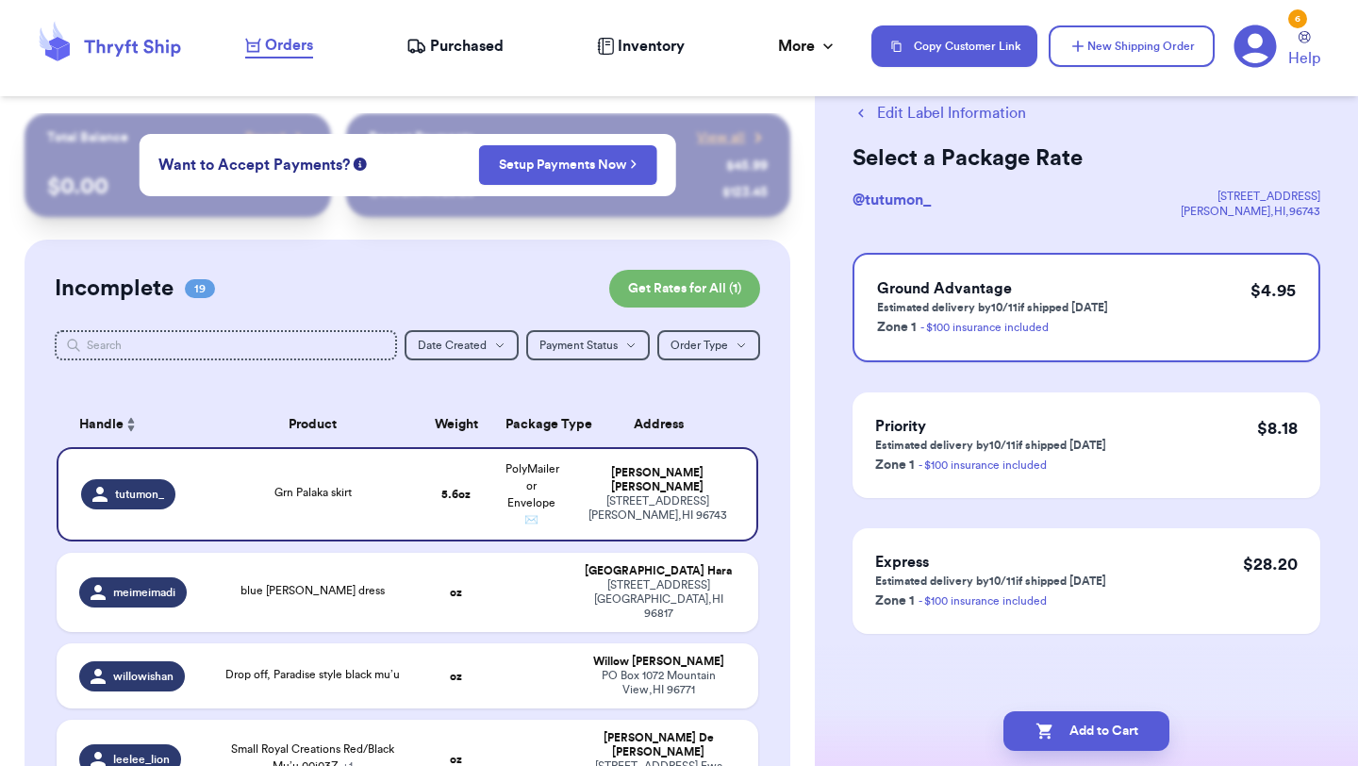
scroll to position [0, 0]
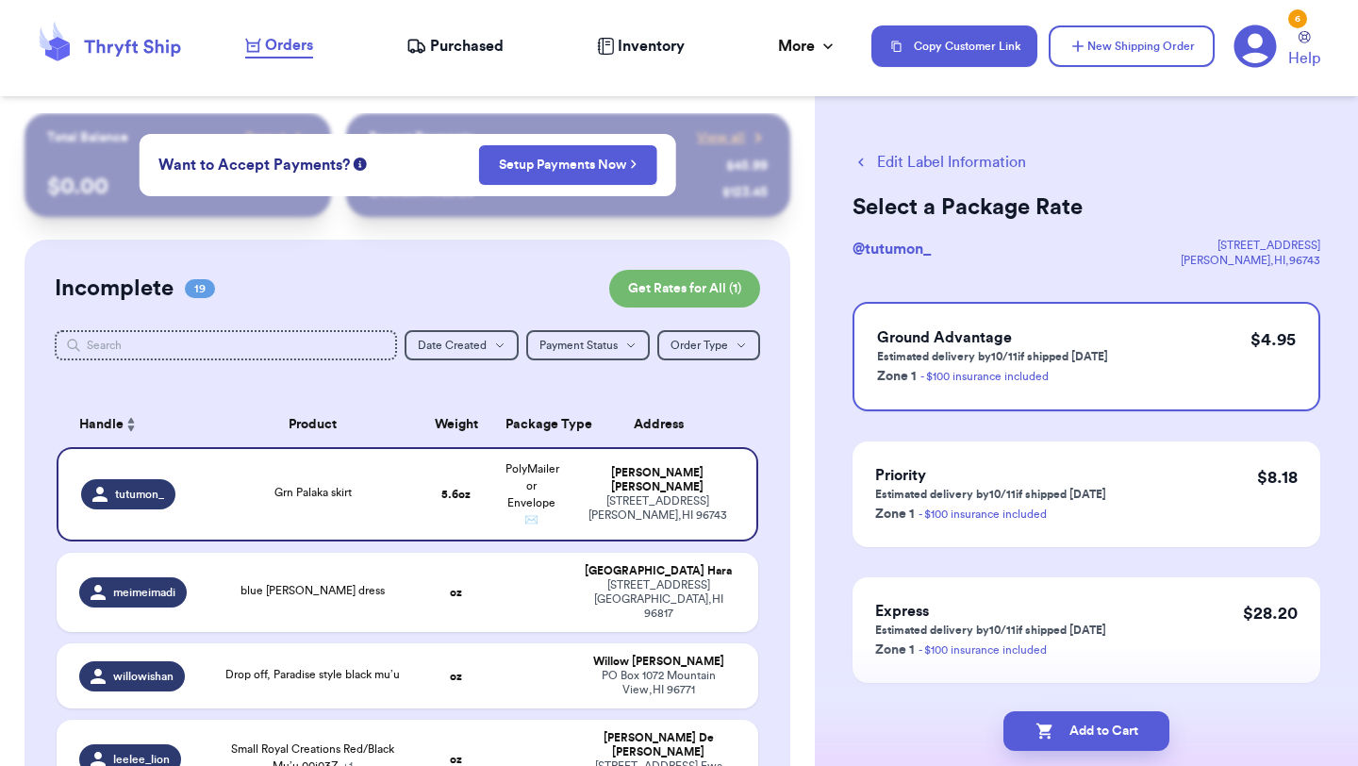
click at [1063, 720] on button "Add to Cart" at bounding box center [1086, 731] width 166 height 40
checkbox input "true"
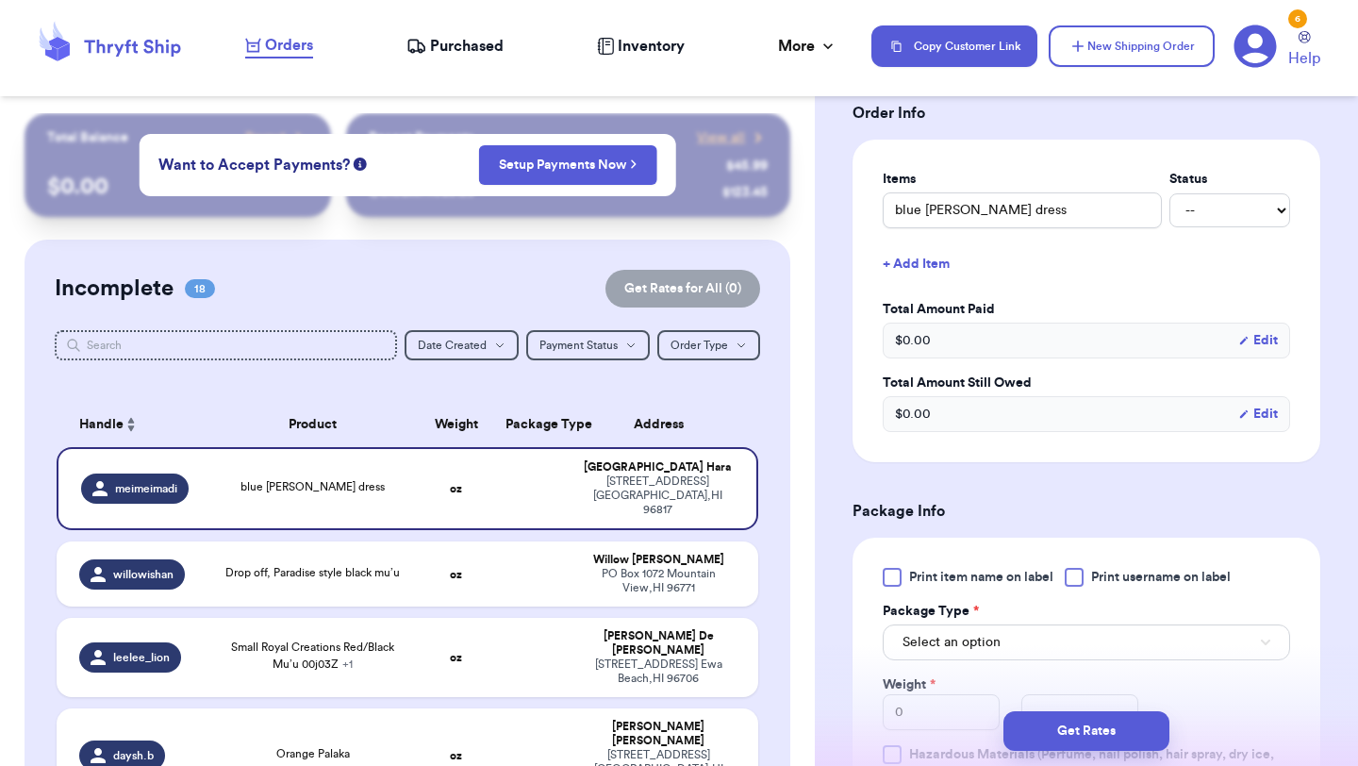
scroll to position [443, 0]
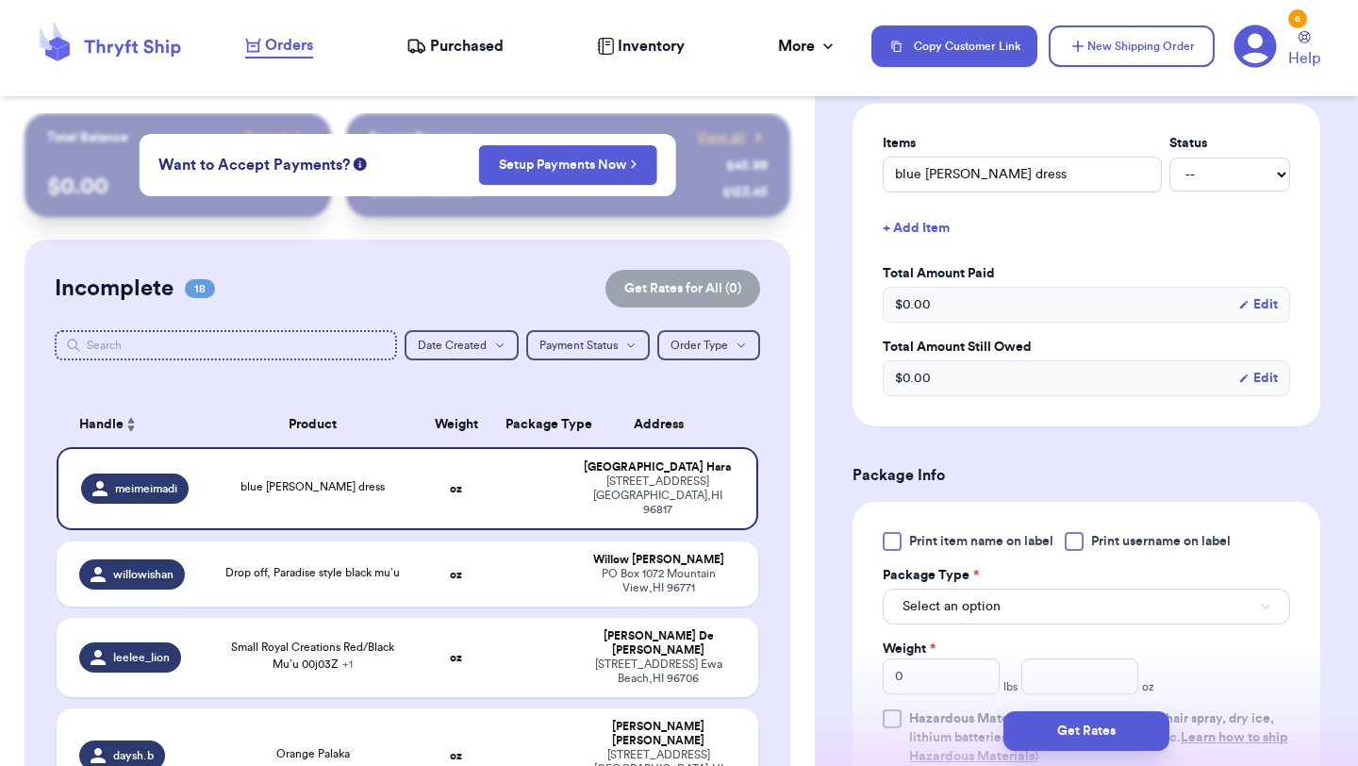
click at [899, 539] on div at bounding box center [892, 541] width 19 height 19
click at [0, 0] on input "Print item name on label" at bounding box center [0, 0] width 0 height 0
click at [937, 593] on button "Select an option" at bounding box center [1086, 607] width 407 height 36
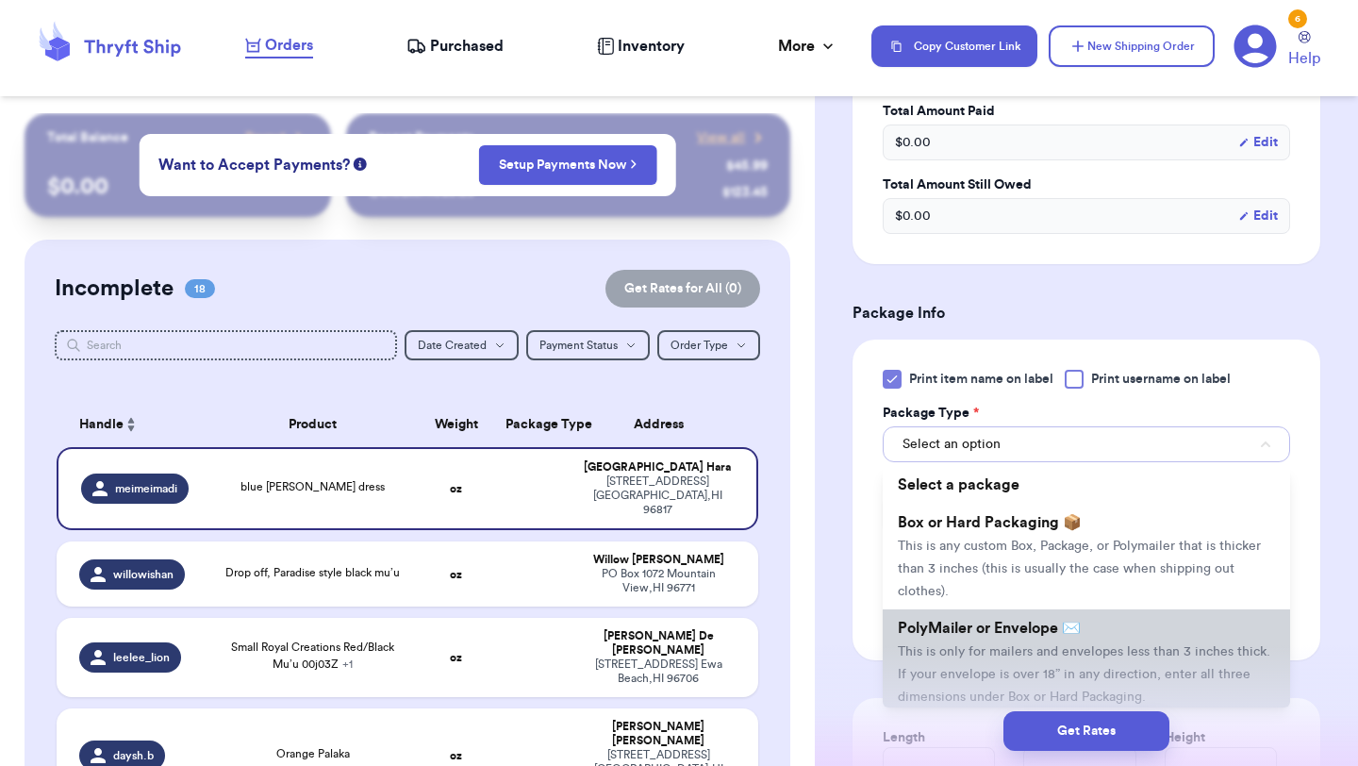
scroll to position [613, 0]
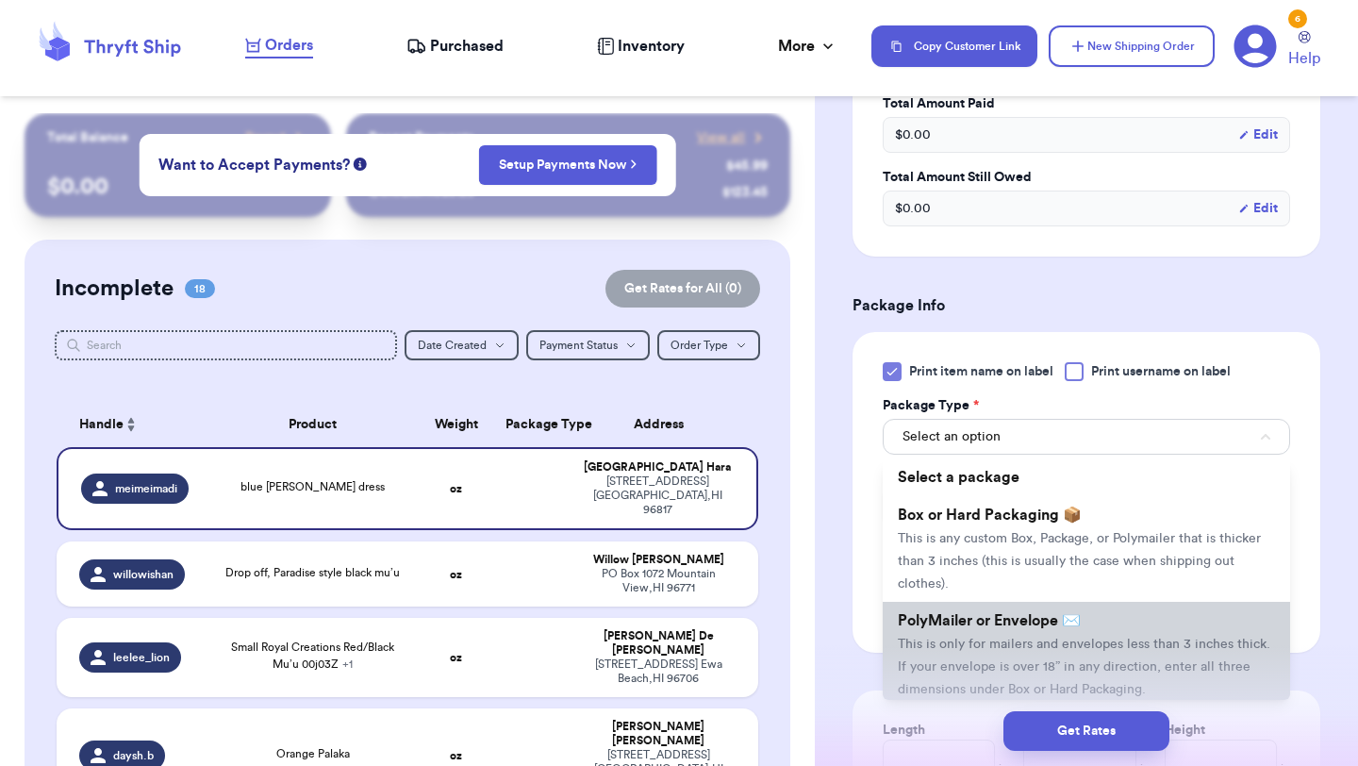
click at [940, 649] on span "This is only for mailers and envelopes less than 3 inches thick. If your envelo…" at bounding box center [1084, 667] width 373 height 58
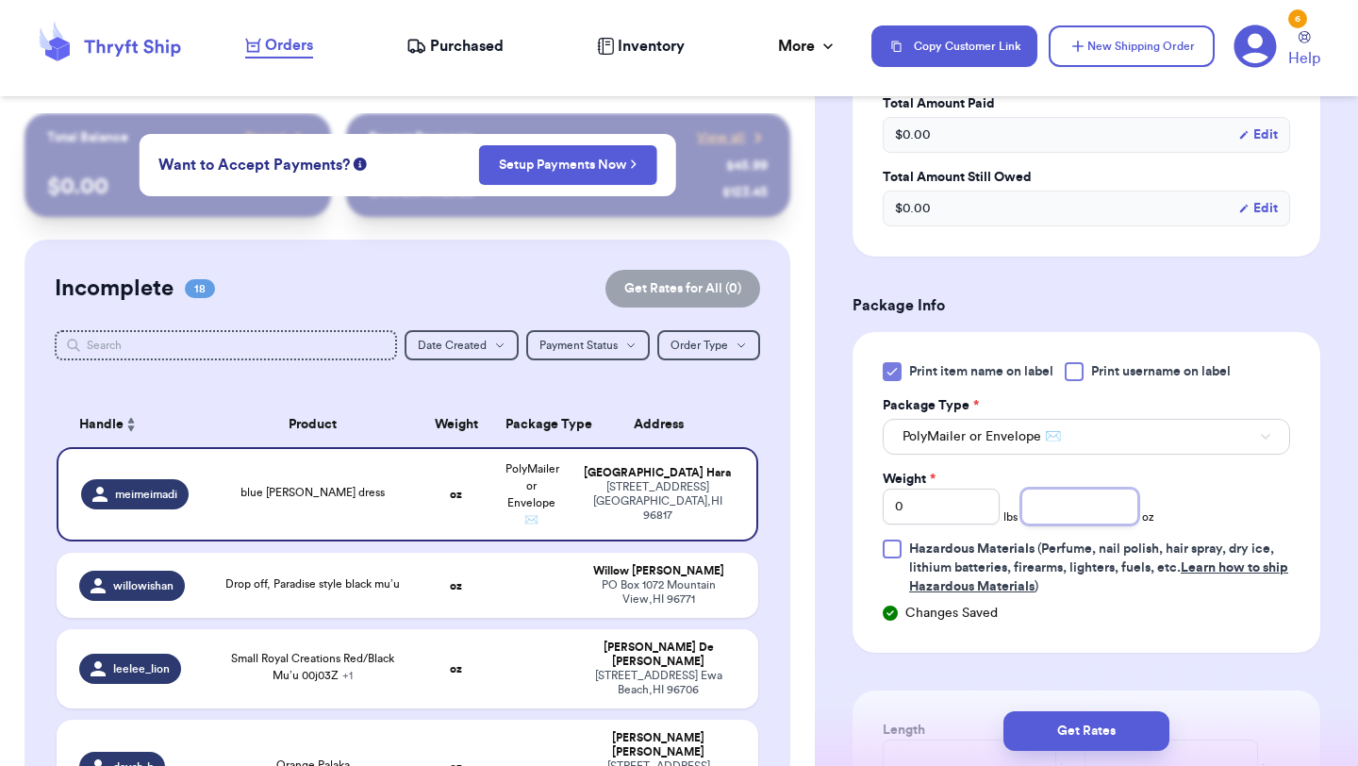
click at [1091, 501] on input "number" at bounding box center [1079, 507] width 117 height 36
type input "10.3"
click at [1032, 739] on button "Get Rates" at bounding box center [1086, 731] width 166 height 40
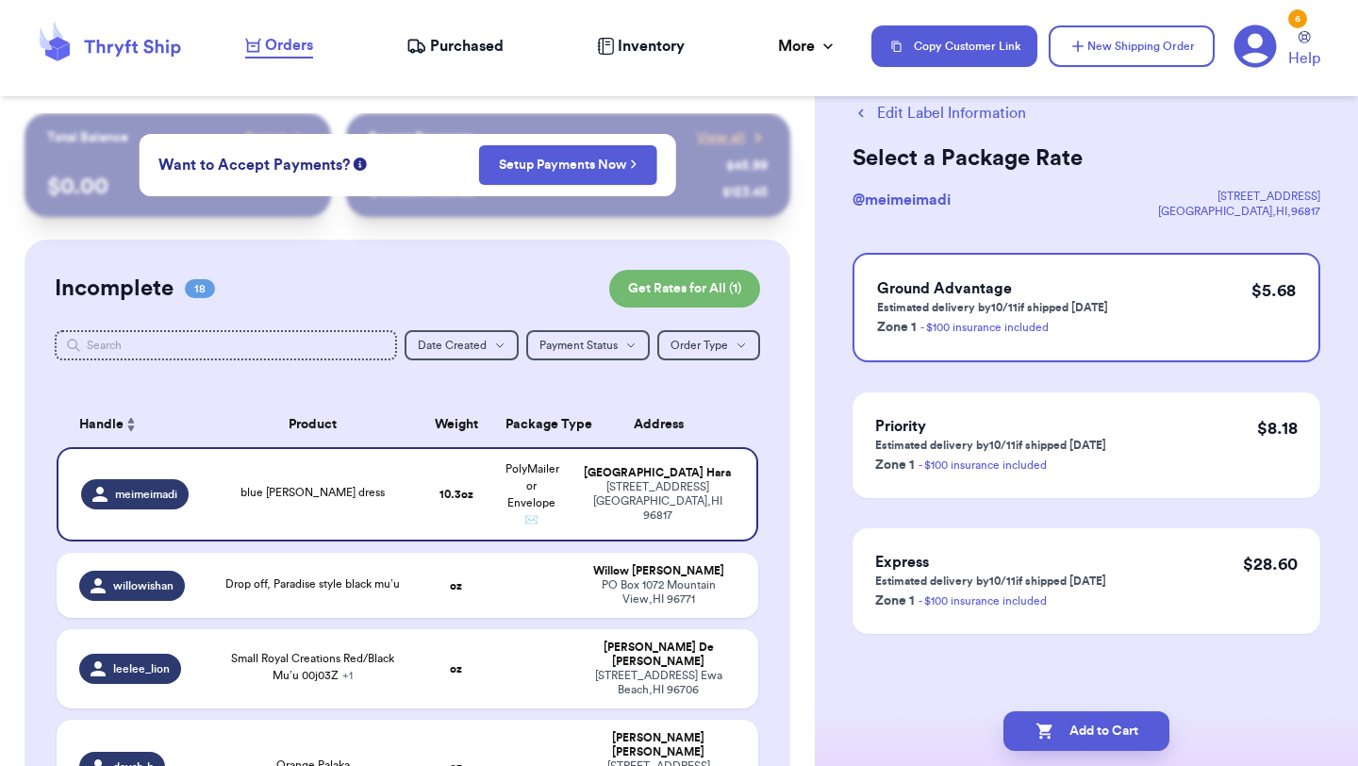
scroll to position [0, 0]
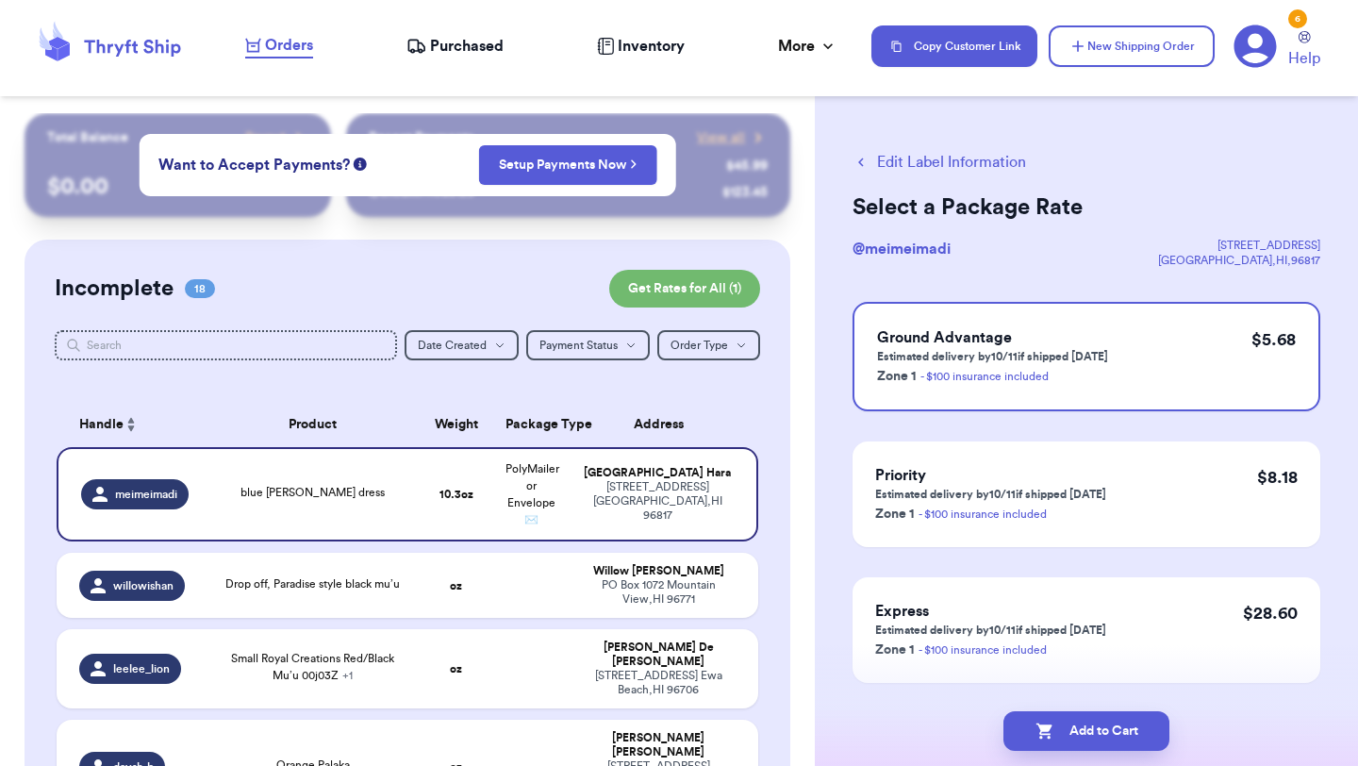
click at [1032, 739] on button "Add to Cart" at bounding box center [1086, 731] width 166 height 40
checkbox input "true"
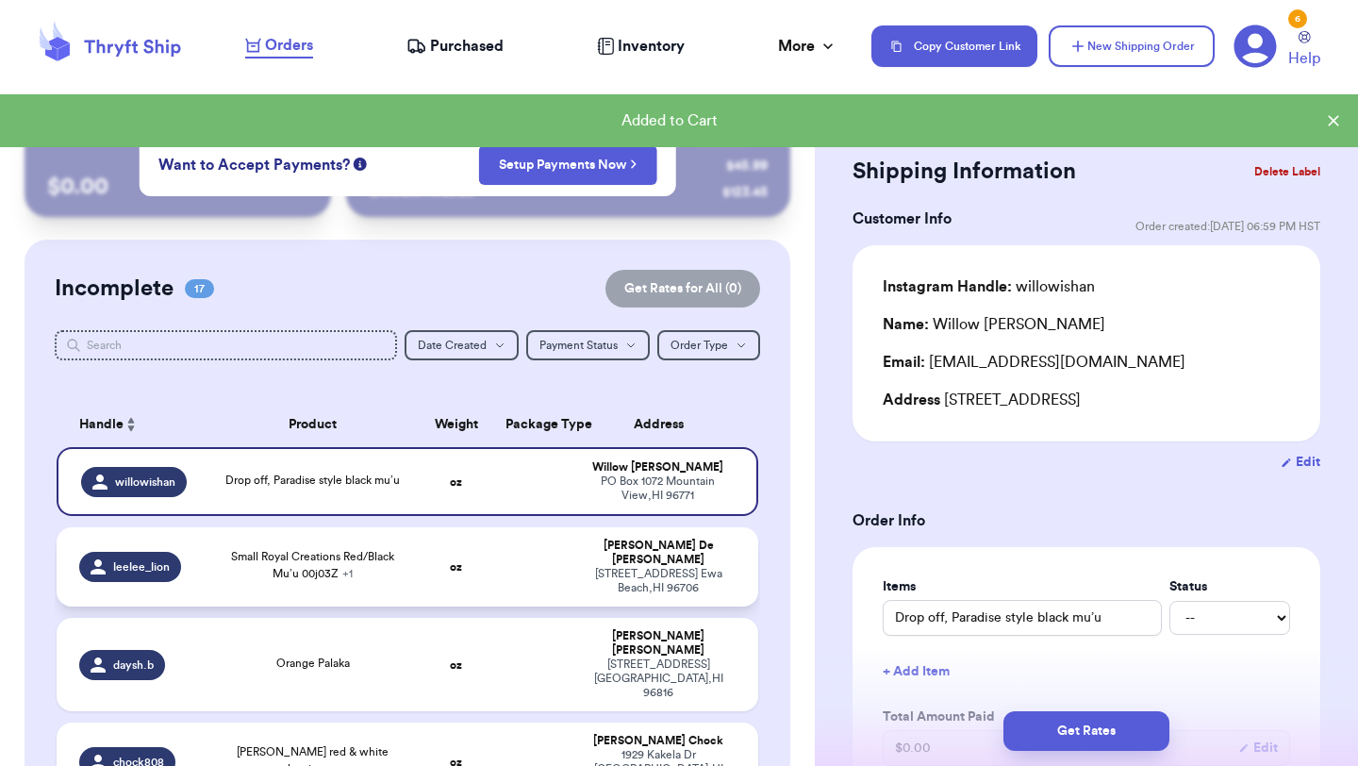
click at [503, 564] on td at bounding box center [531, 566] width 75 height 79
type input "Small Royal Creations Red/Black Mu’u 00j03Z"
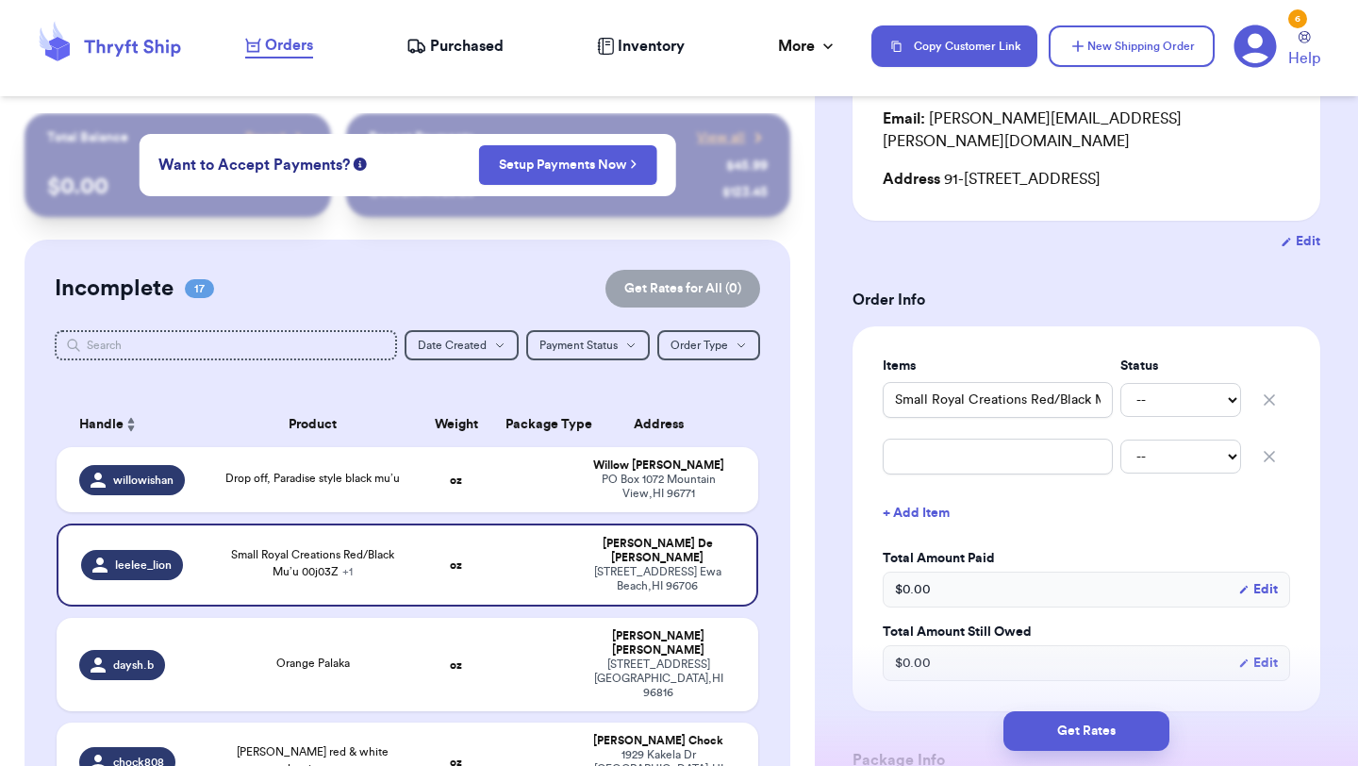
scroll to position [295, 0]
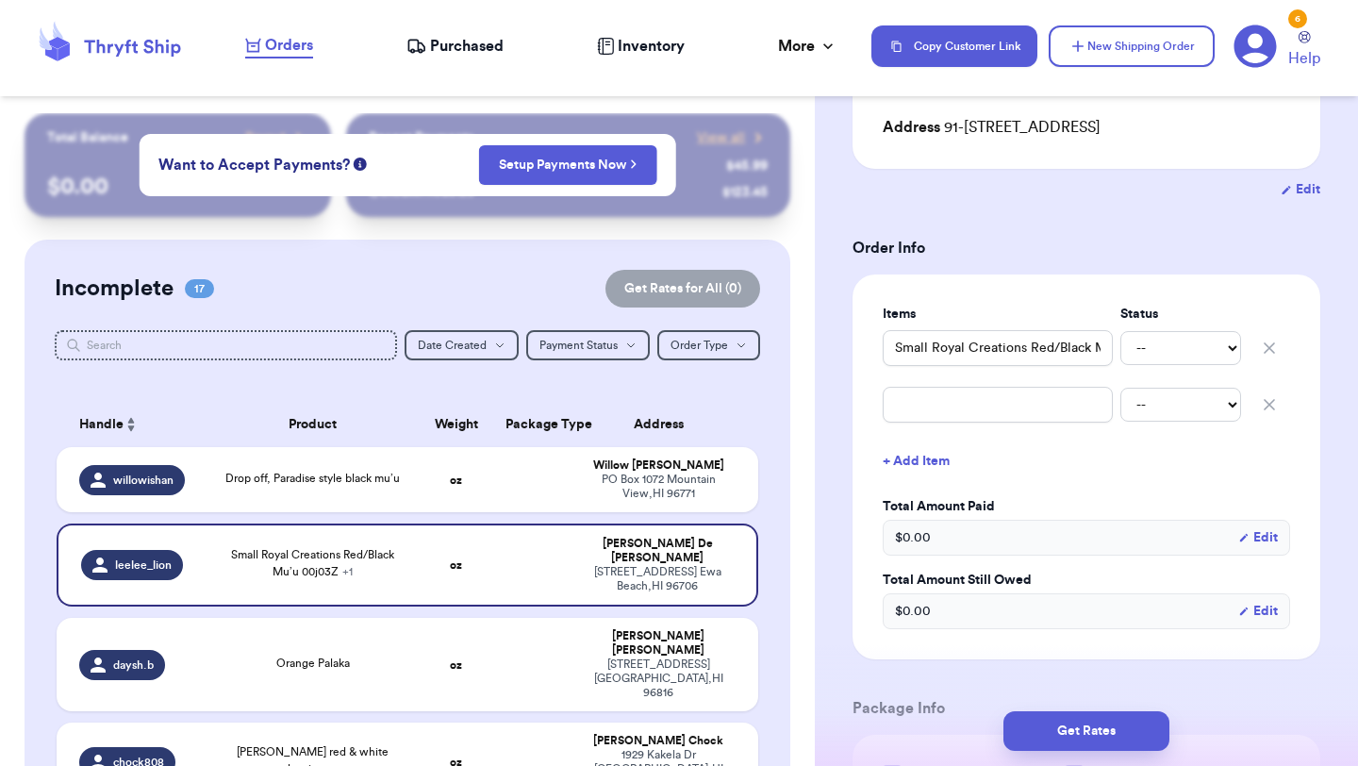
click at [1273, 414] on button "button" at bounding box center [1269, 404] width 41 height 41
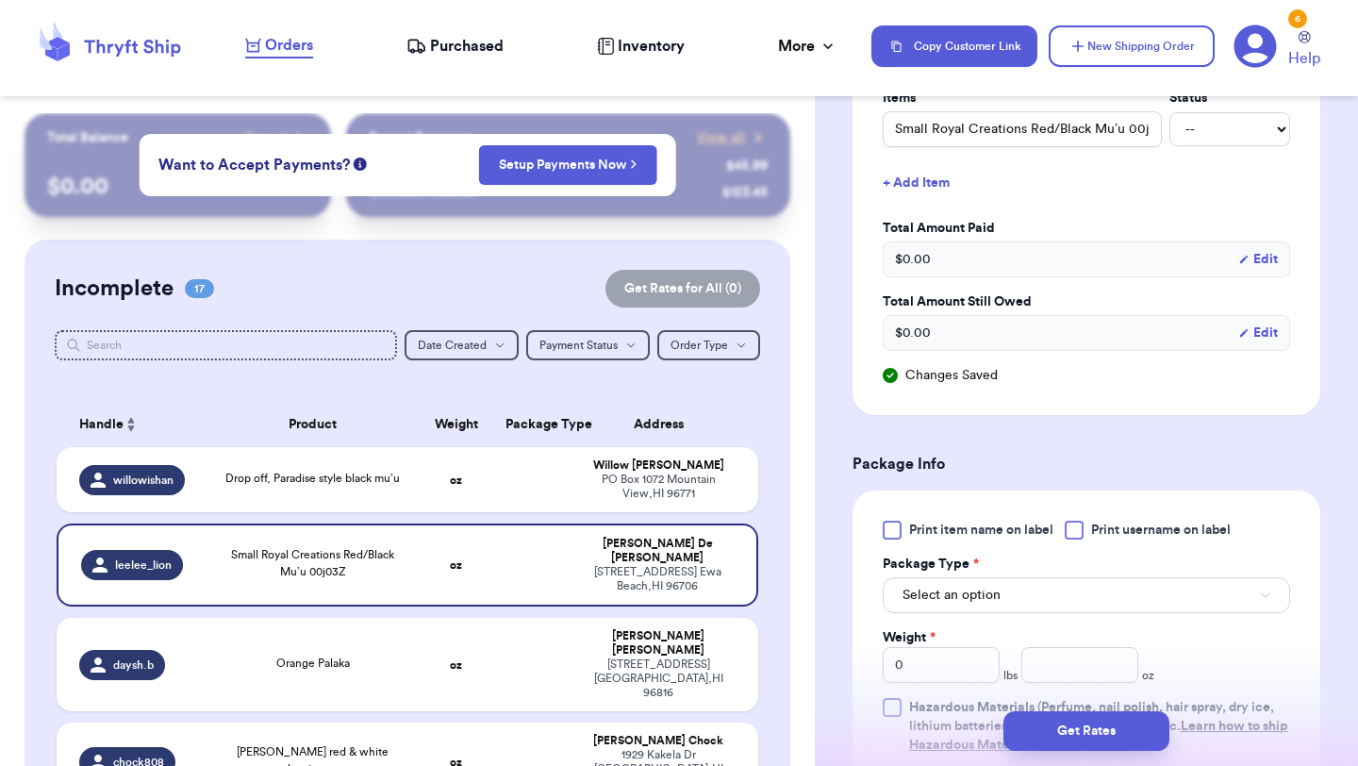
scroll to position [582, 0]
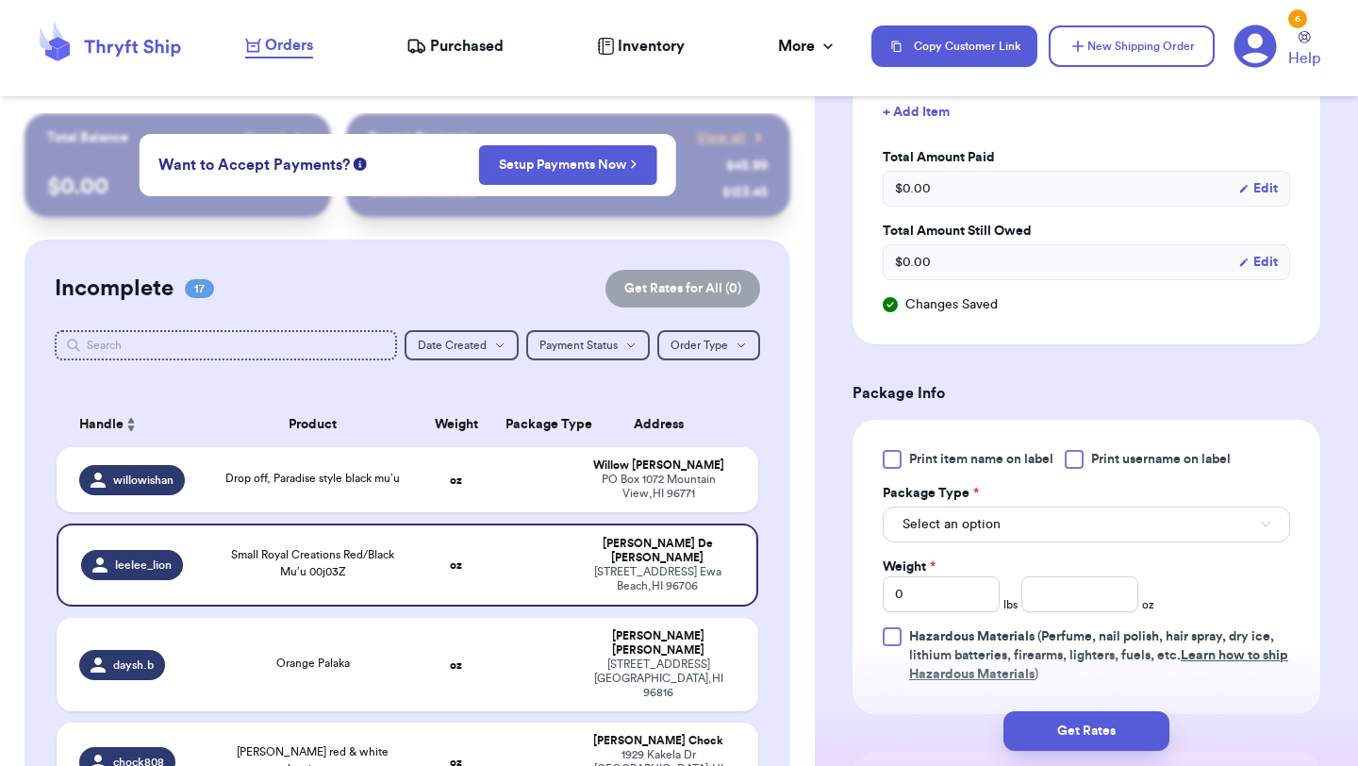
click at [899, 462] on div at bounding box center [892, 459] width 19 height 19
click at [0, 0] on input "Print item name on label" at bounding box center [0, 0] width 0 height 0
click at [951, 532] on span "Select an option" at bounding box center [952, 524] width 98 height 19
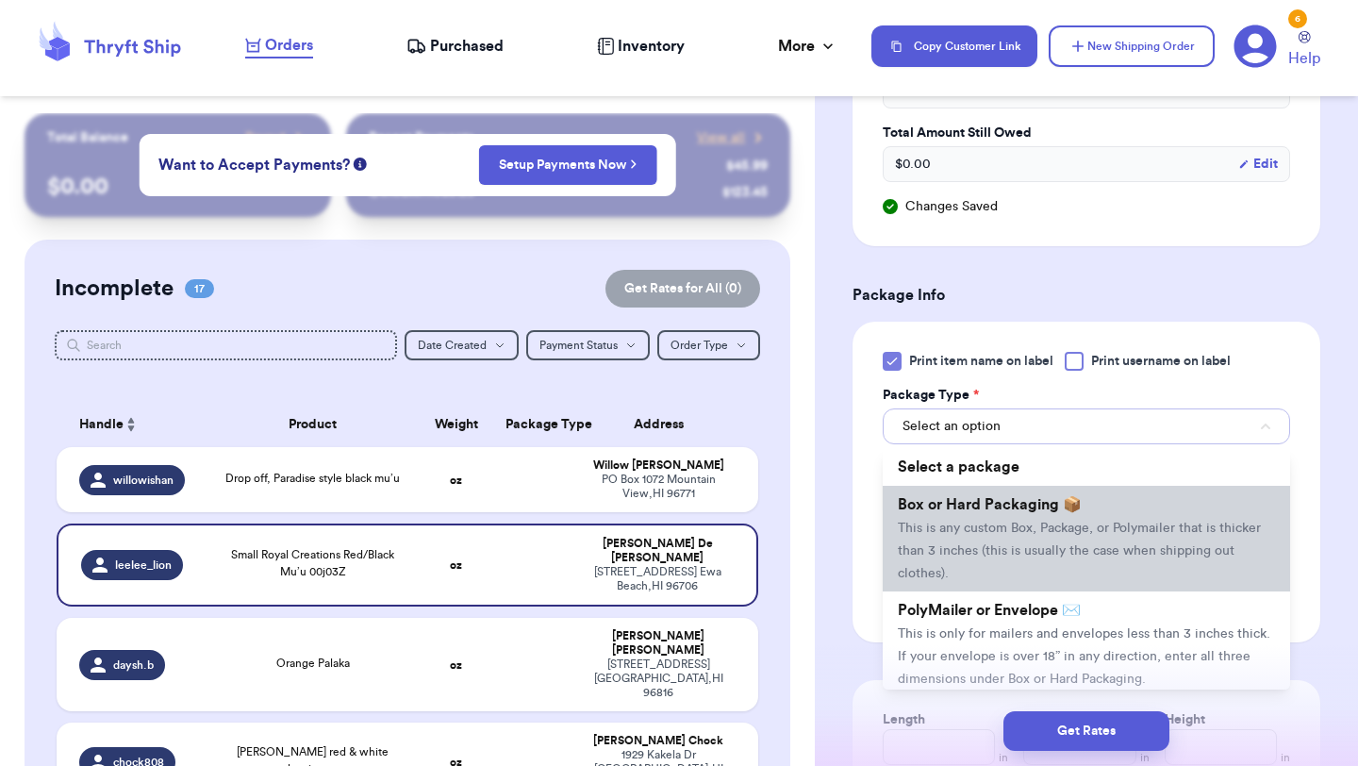
scroll to position [690, 0]
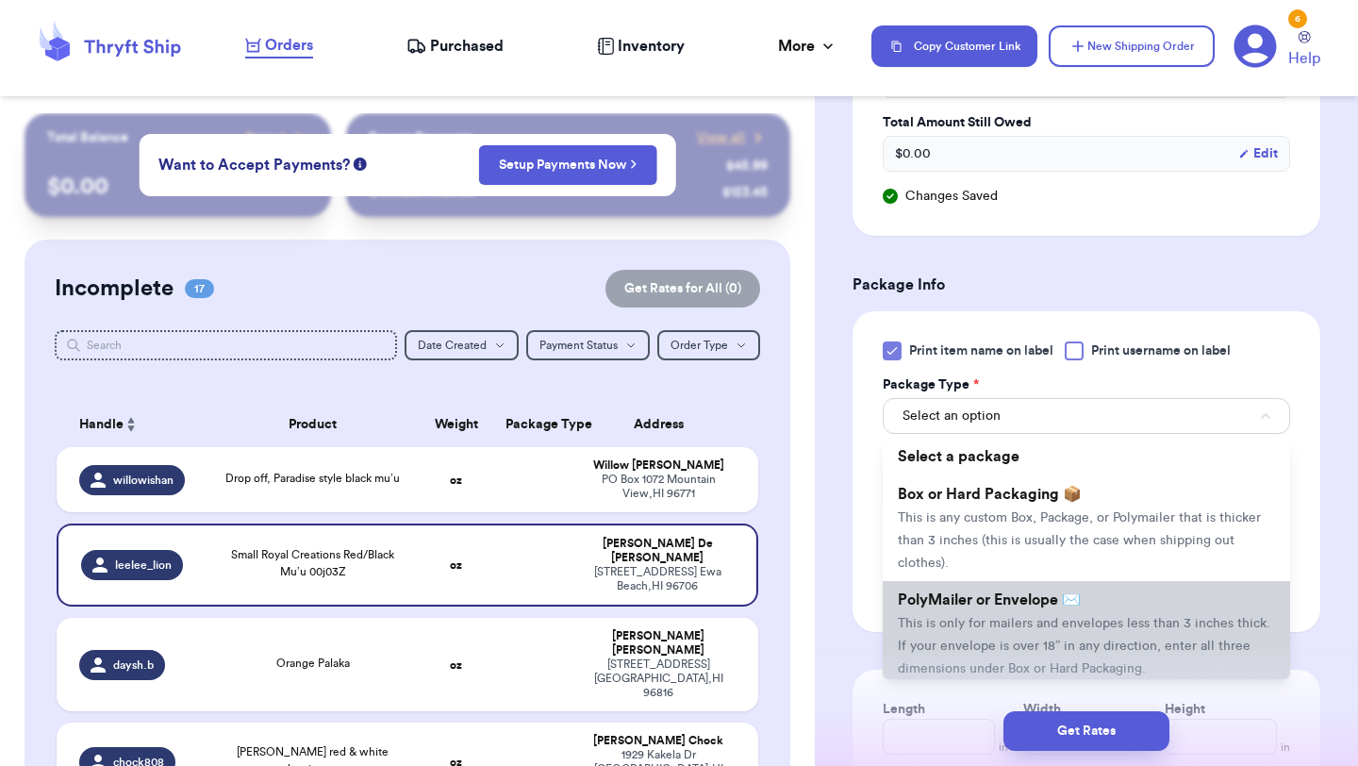
click at [945, 594] on span "PolyMailer or Envelope ✉️" at bounding box center [989, 599] width 183 height 15
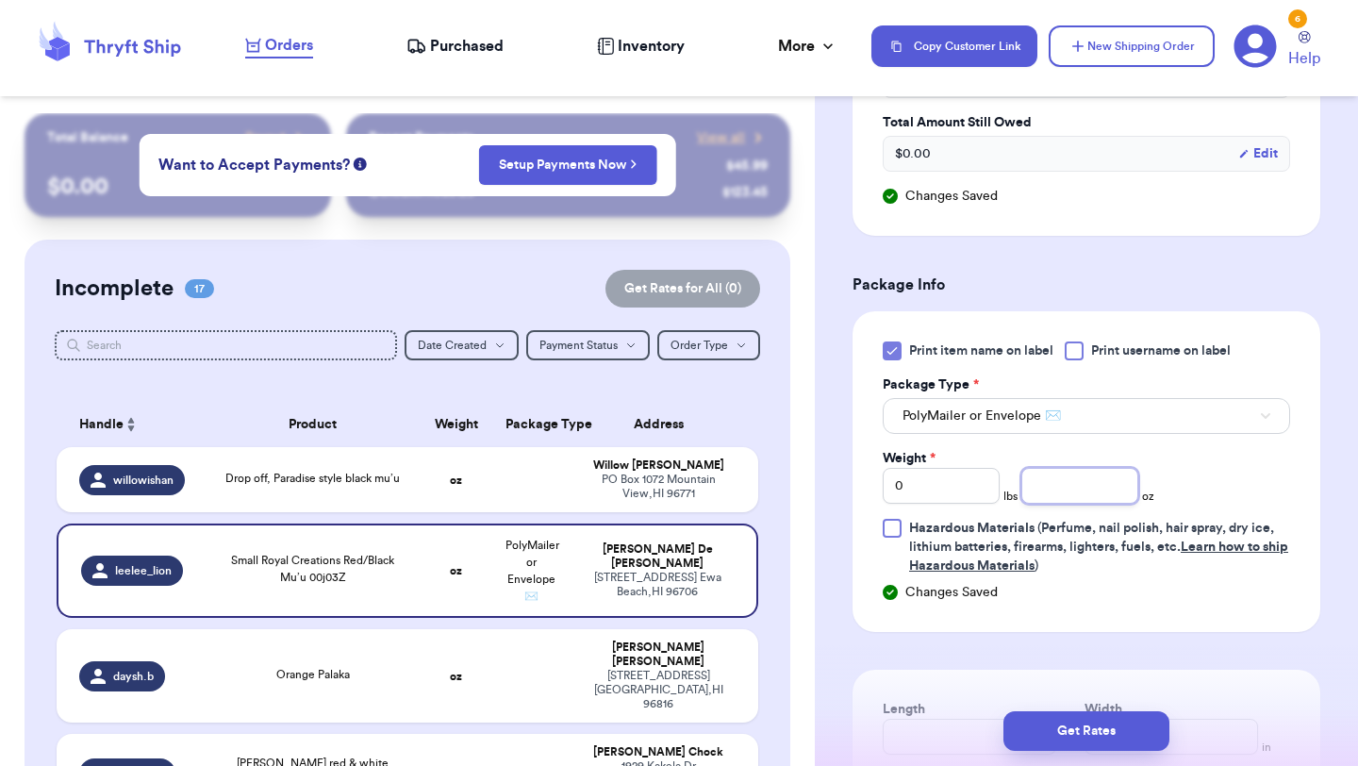
click at [1039, 488] on input "number" at bounding box center [1079, 486] width 117 height 36
type input "11.2"
click at [1082, 738] on button "Get Rates" at bounding box center [1086, 731] width 166 height 40
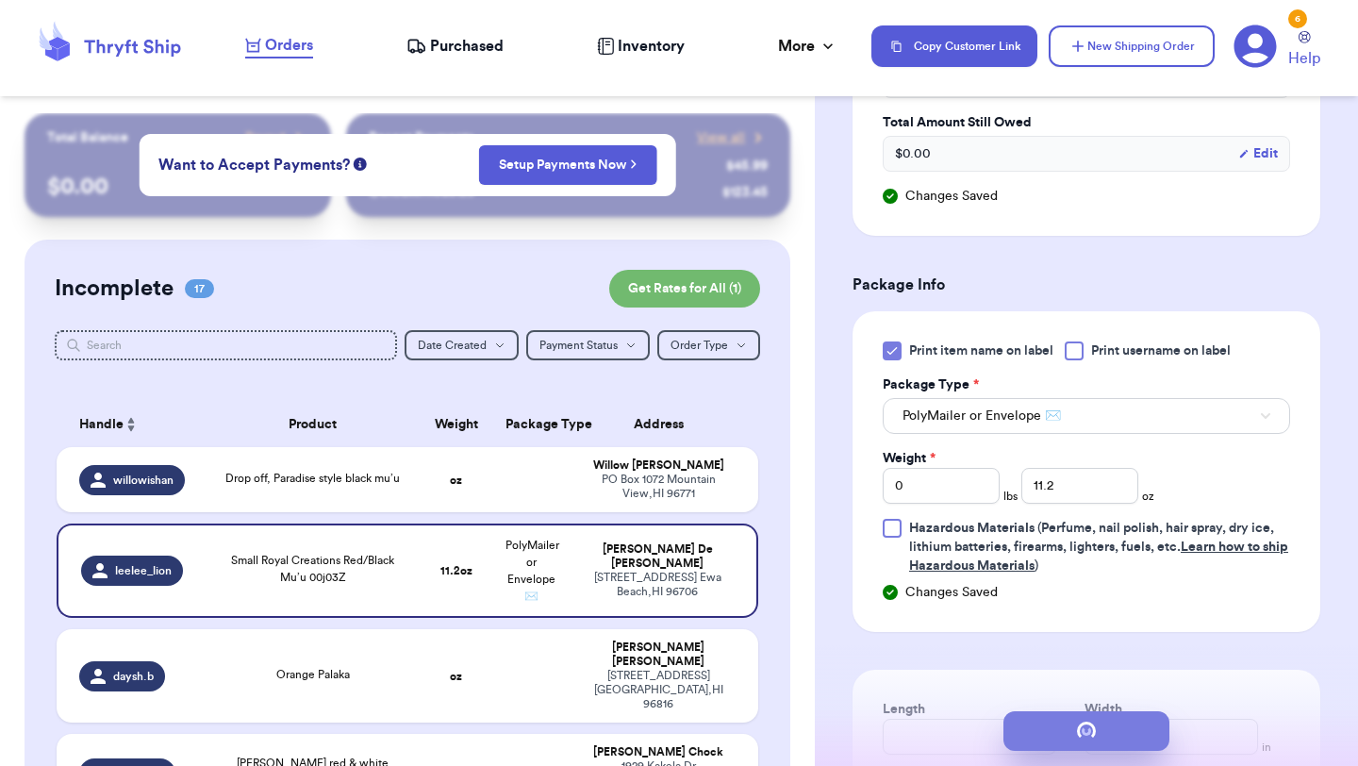
scroll to position [0, 0]
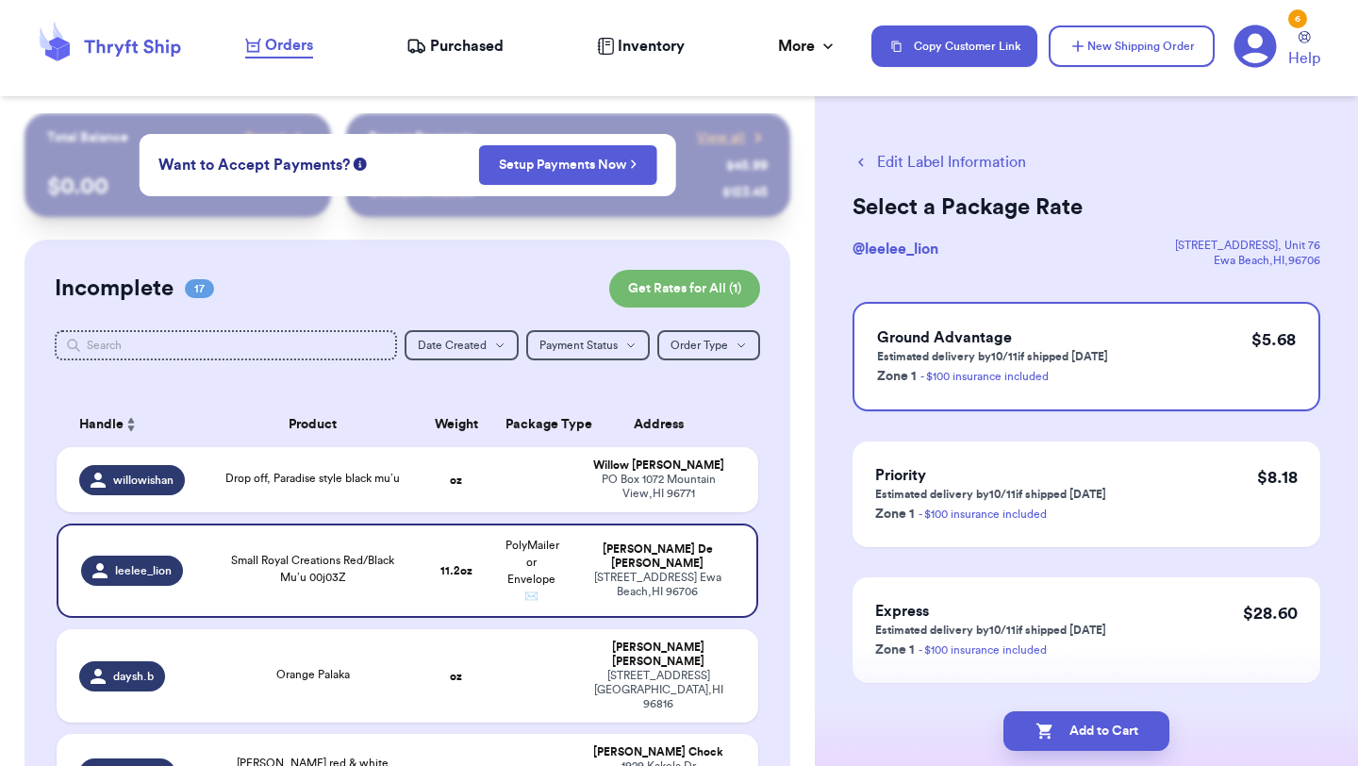
click at [1082, 738] on button "Add to Cart" at bounding box center [1086, 731] width 166 height 40
checkbox input "true"
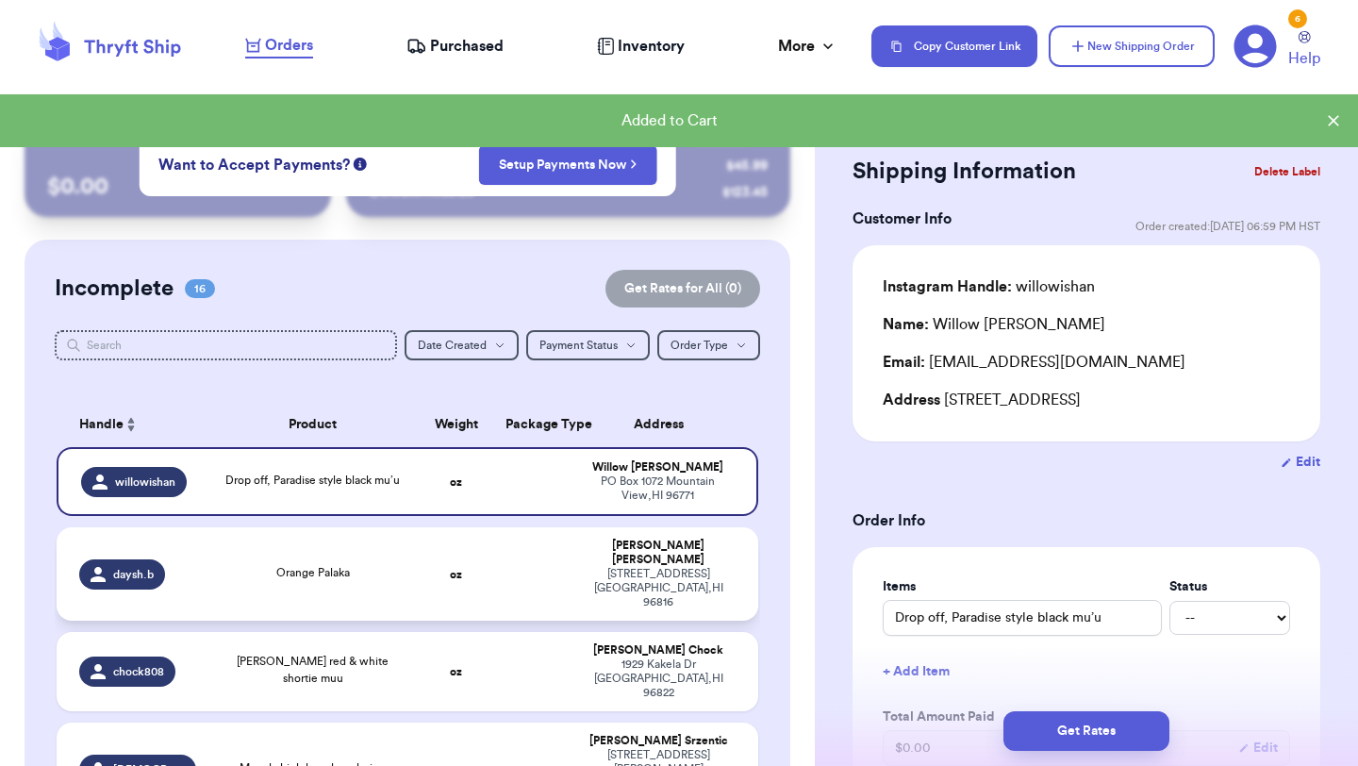
click at [519, 566] on td at bounding box center [531, 573] width 75 height 93
type input "Orange Palaka"
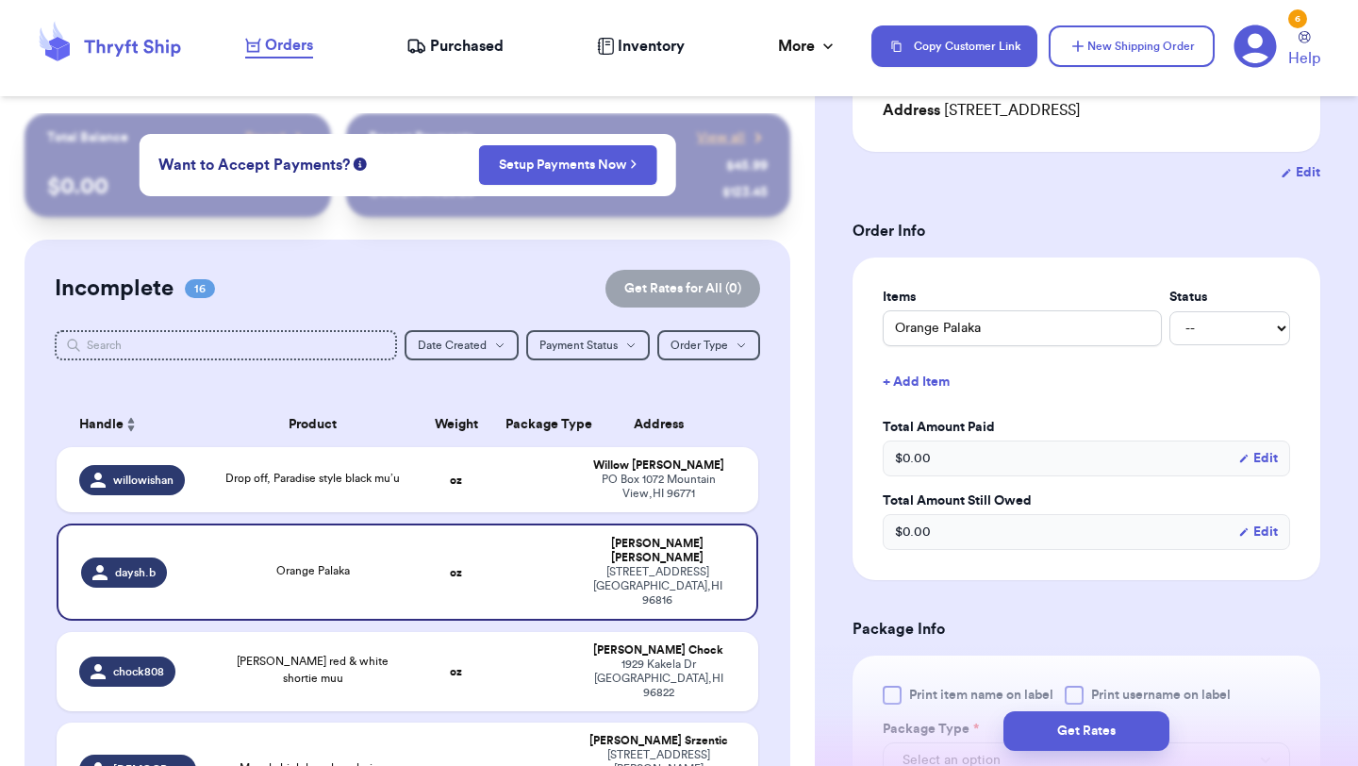
scroll to position [470, 0]
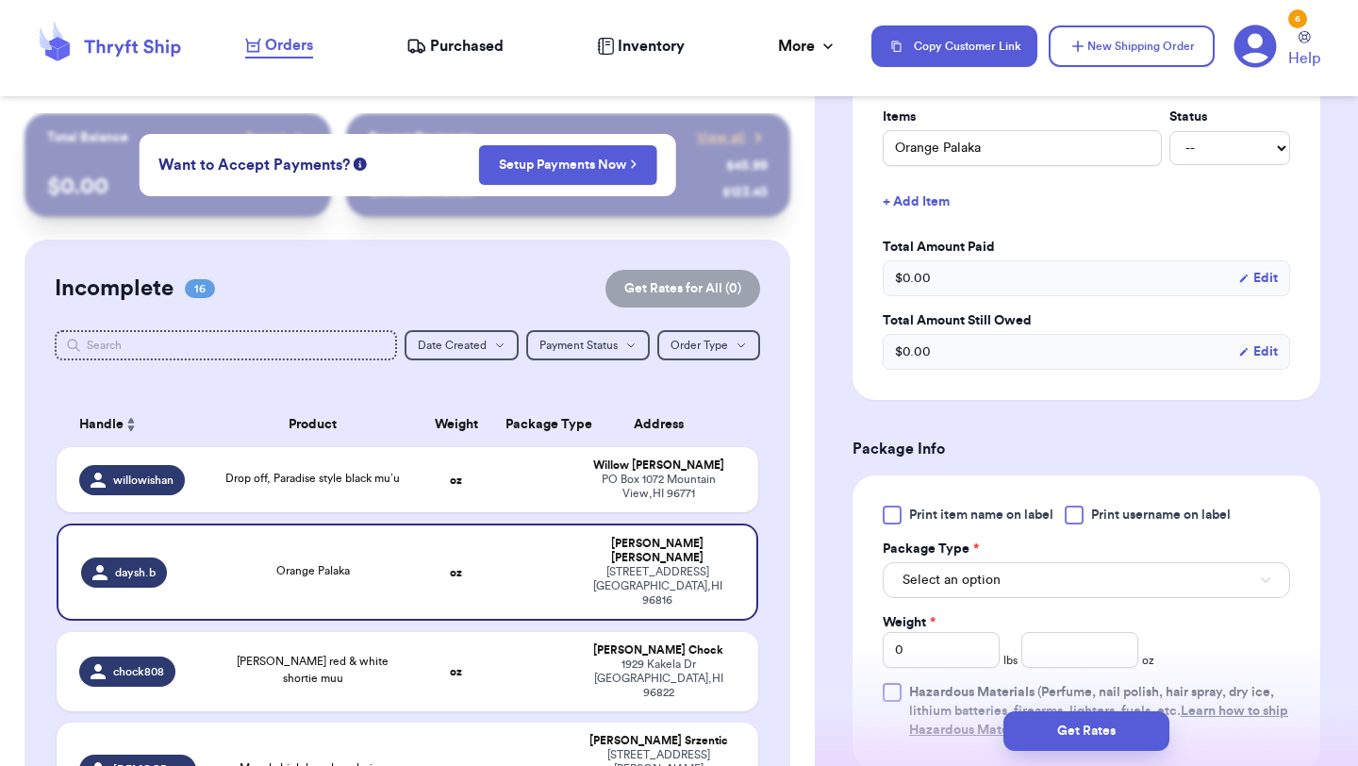
click at [892, 519] on div at bounding box center [892, 515] width 19 height 19
click at [0, 0] on input "Print item name on label" at bounding box center [0, 0] width 0 height 0
click at [930, 590] on button "Select an option" at bounding box center [1086, 580] width 407 height 36
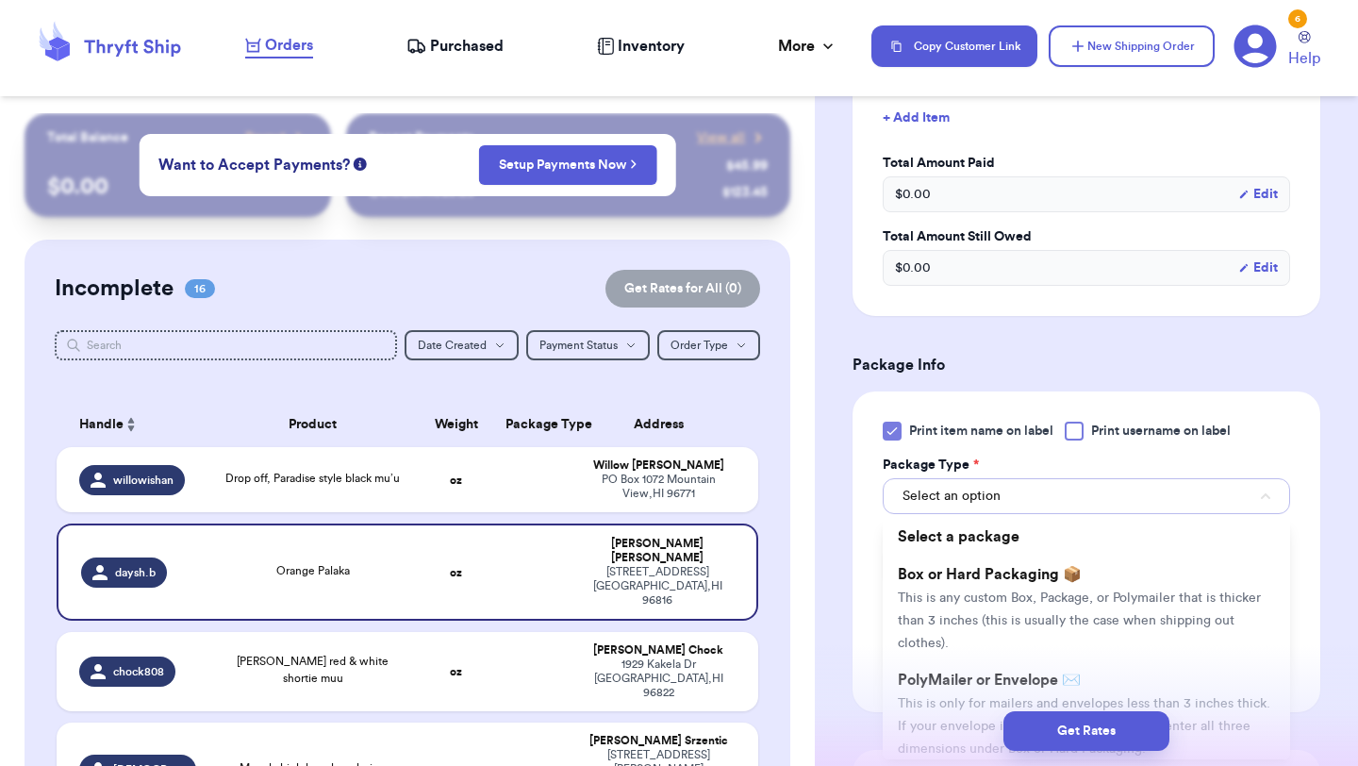
scroll to position [596, 0]
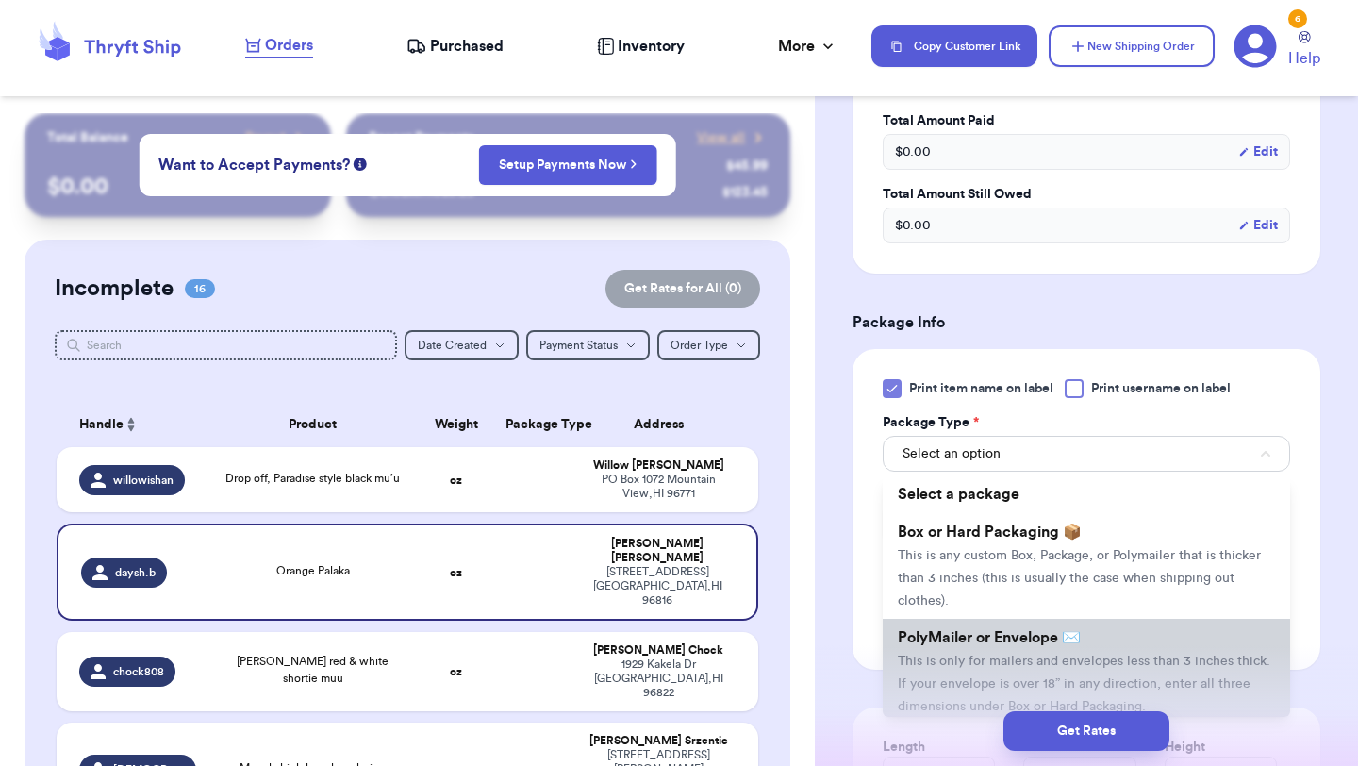
click at [937, 641] on span "PolyMailer or Envelope ✉️" at bounding box center [989, 637] width 183 height 15
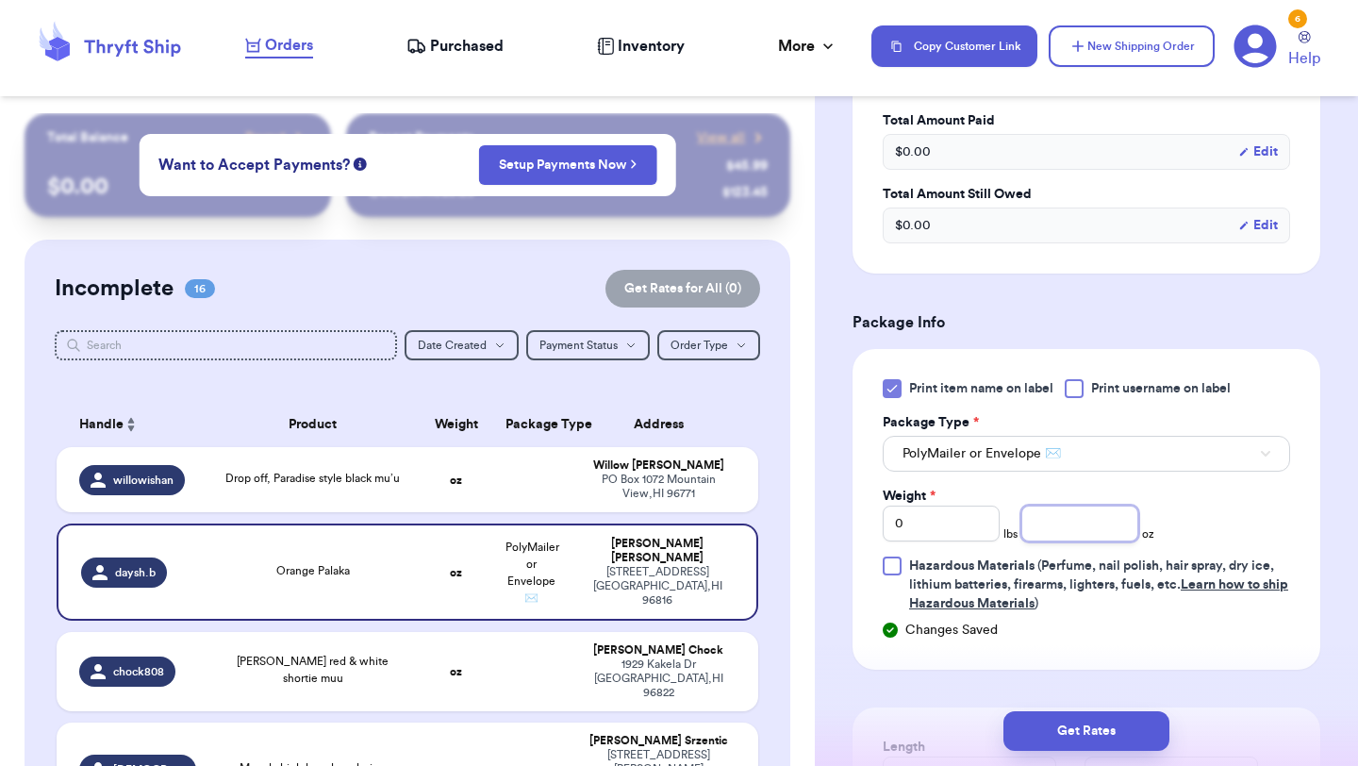
click at [1123, 508] on input "number" at bounding box center [1079, 524] width 117 height 36
type input "7.5"
click at [1134, 725] on button "Get Rates" at bounding box center [1086, 731] width 166 height 40
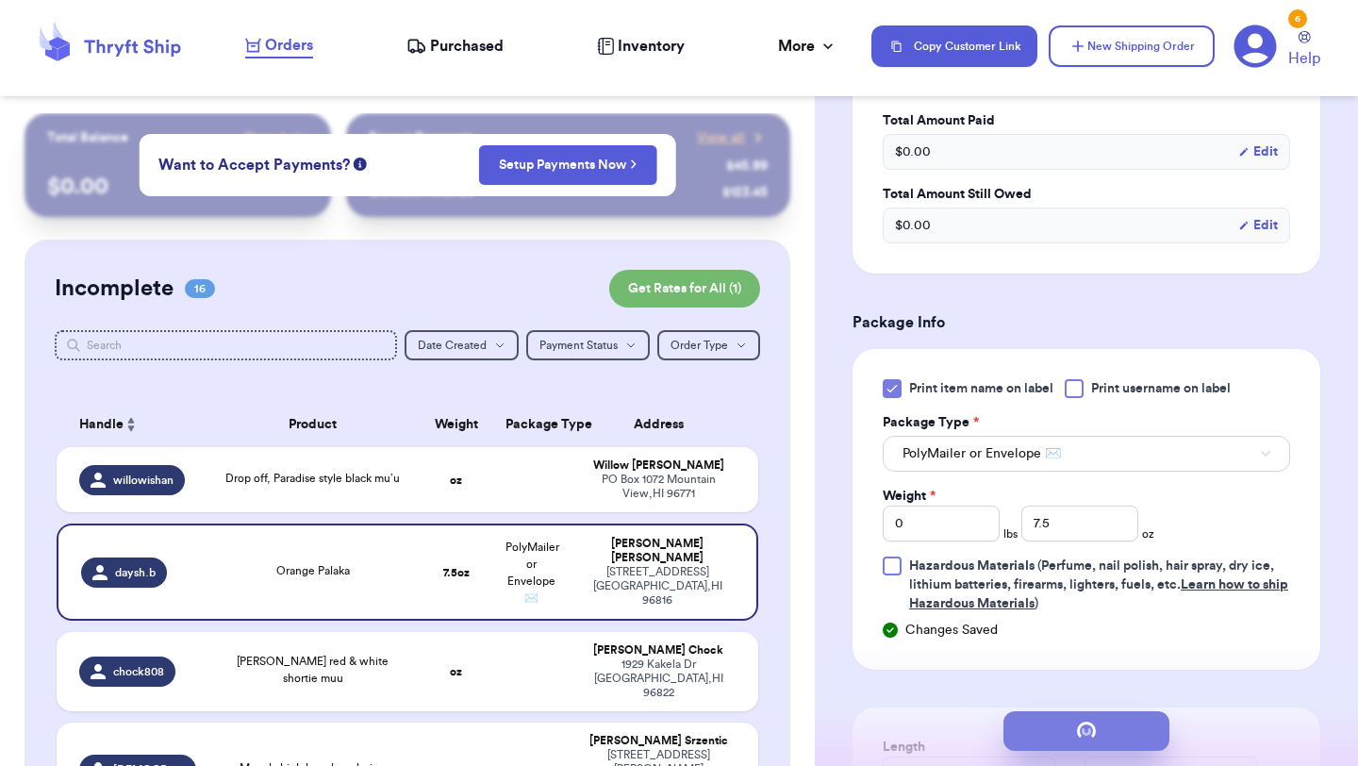
scroll to position [0, 0]
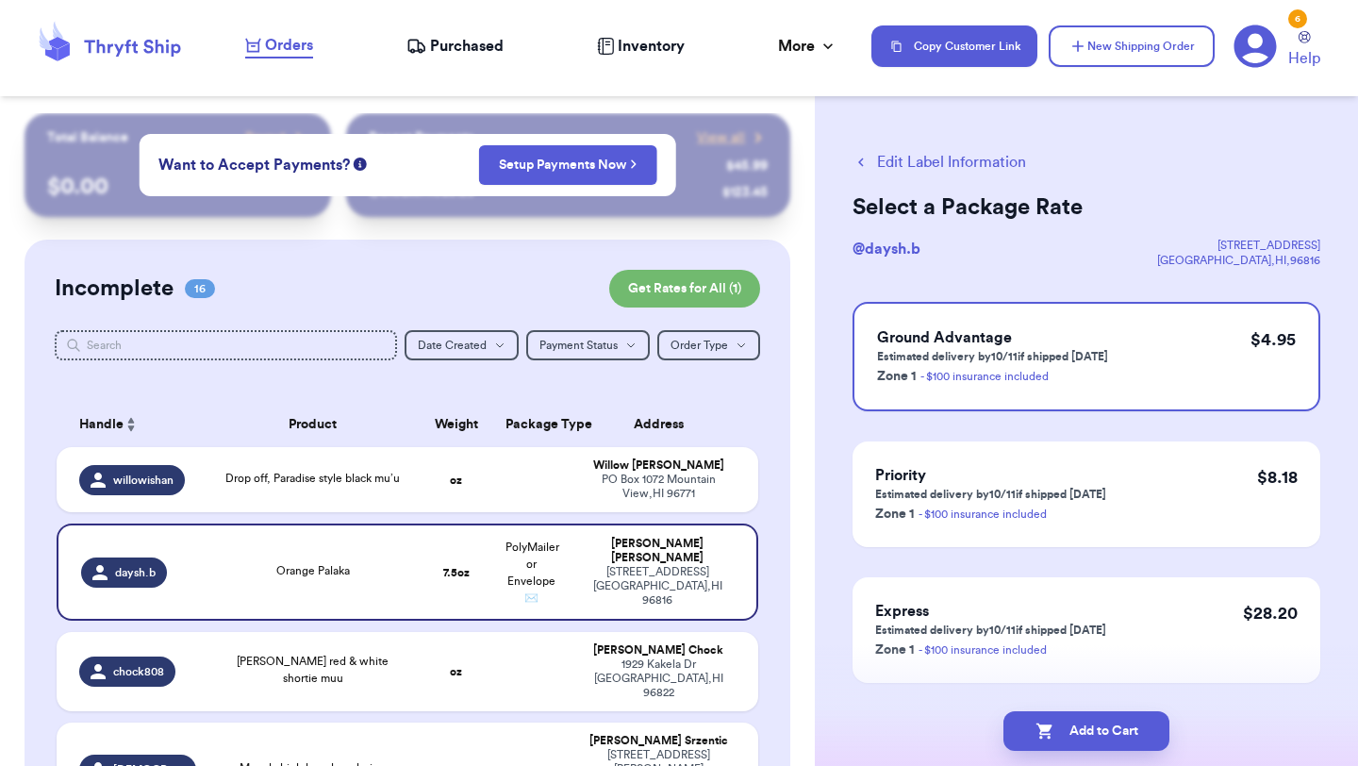
click at [1134, 725] on button "Add to Cart" at bounding box center [1086, 731] width 166 height 40
checkbox input "true"
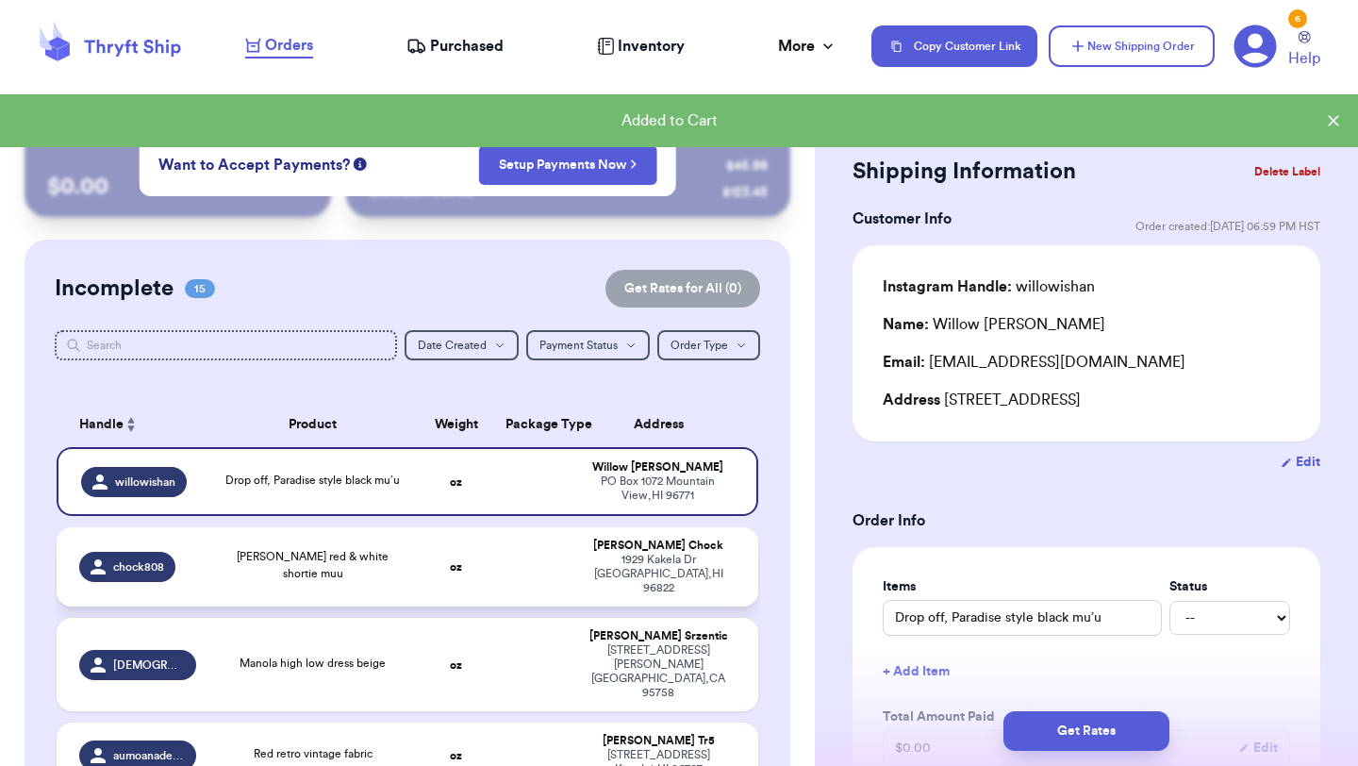
click at [522, 575] on td at bounding box center [531, 566] width 75 height 79
type input "[PERSON_NAME] red & white shortie muu"
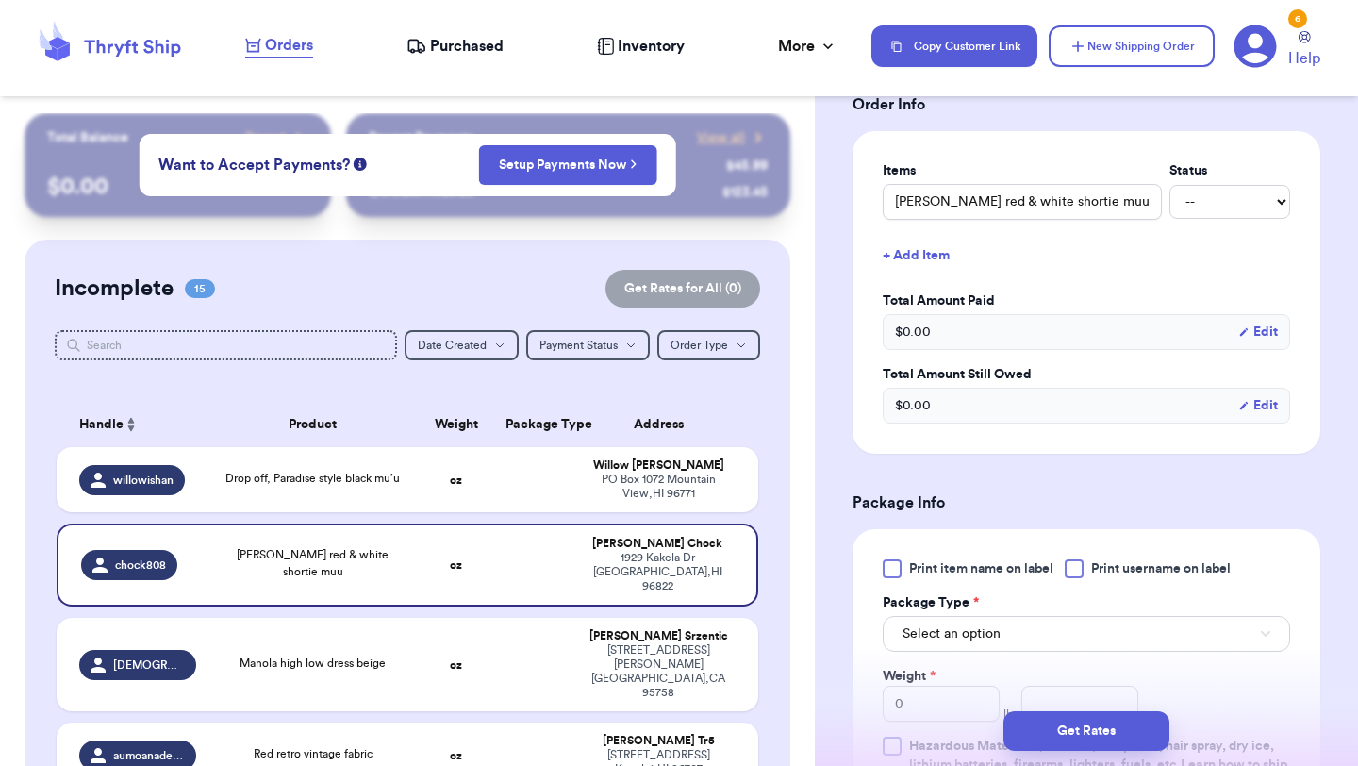
scroll to position [439, 0]
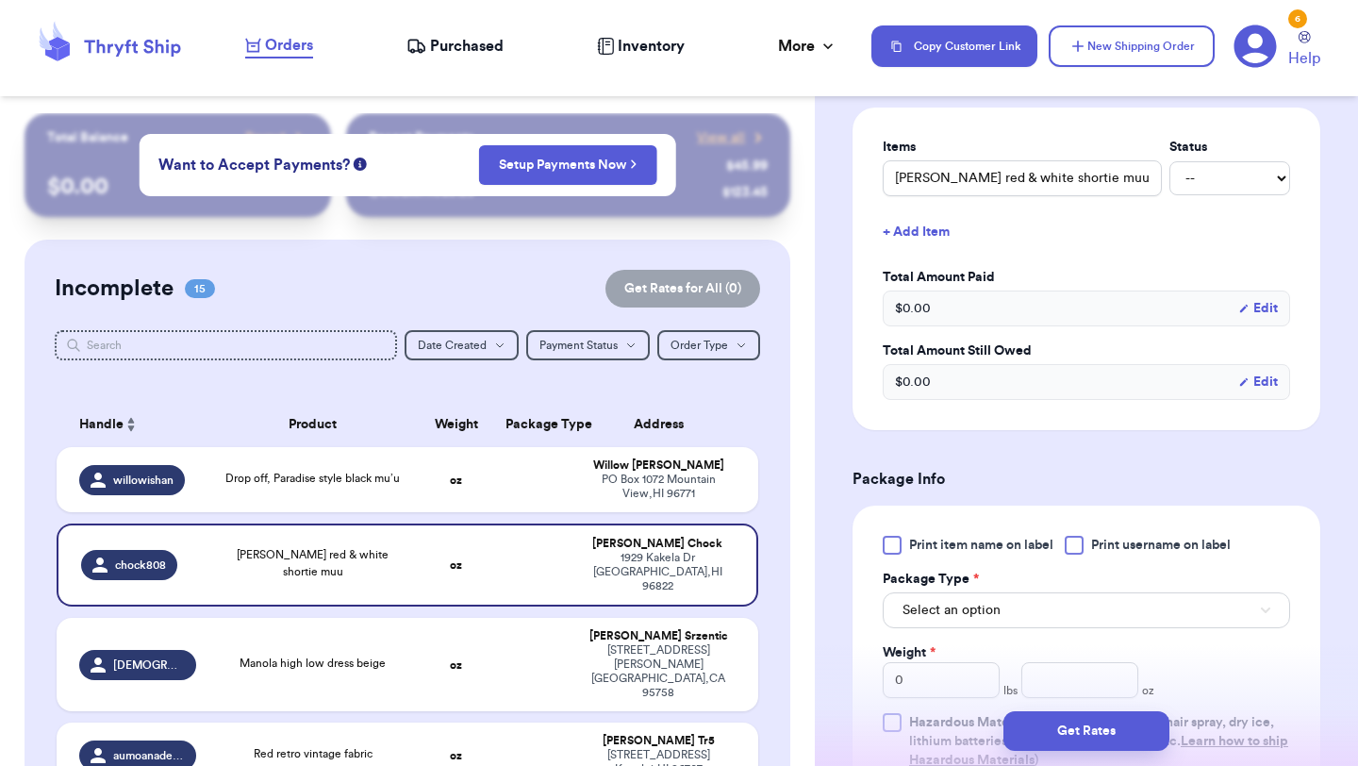
click at [887, 542] on div at bounding box center [892, 545] width 19 height 19
click at [0, 0] on input "Print item name on label" at bounding box center [0, 0] width 0 height 0
click at [967, 590] on div "Select an option" at bounding box center [1086, 609] width 407 height 40
click at [967, 603] on span "Select an option" at bounding box center [952, 610] width 98 height 19
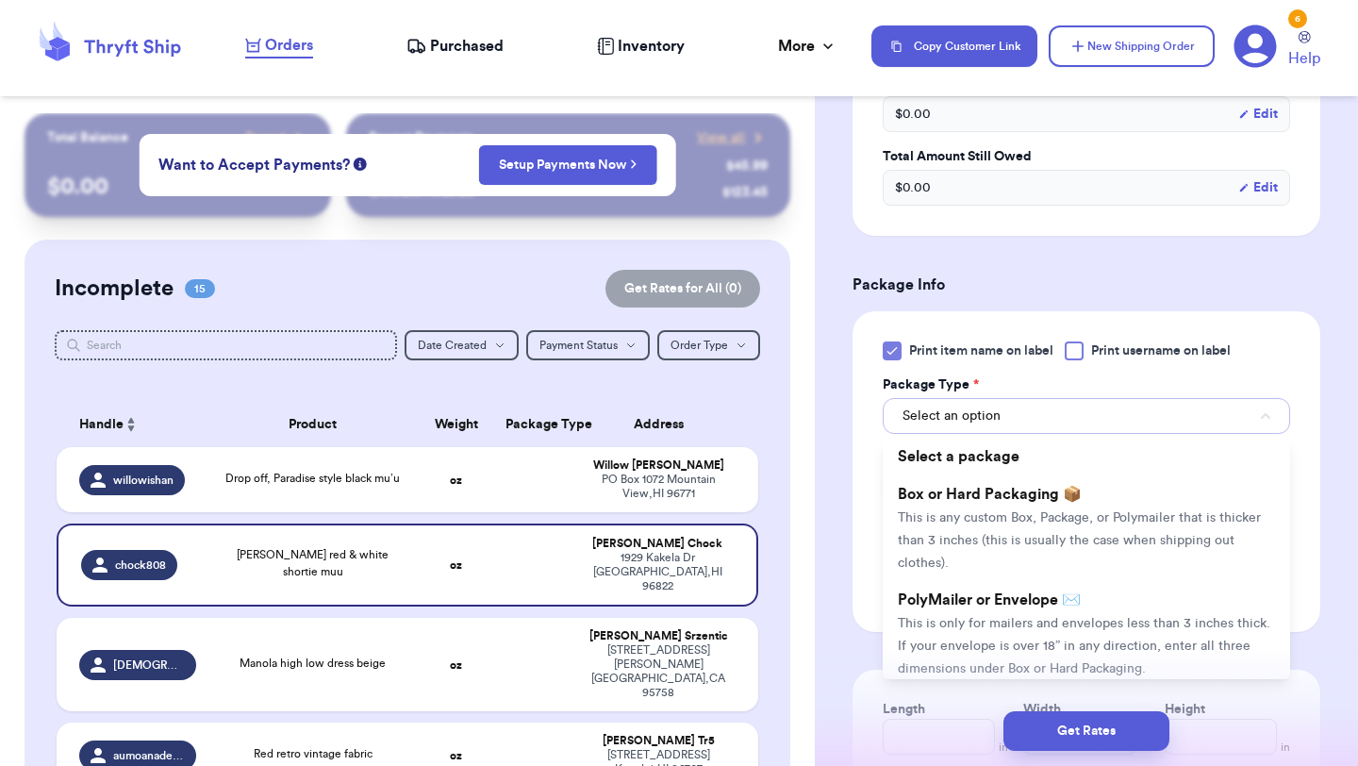
scroll to position [639, 0]
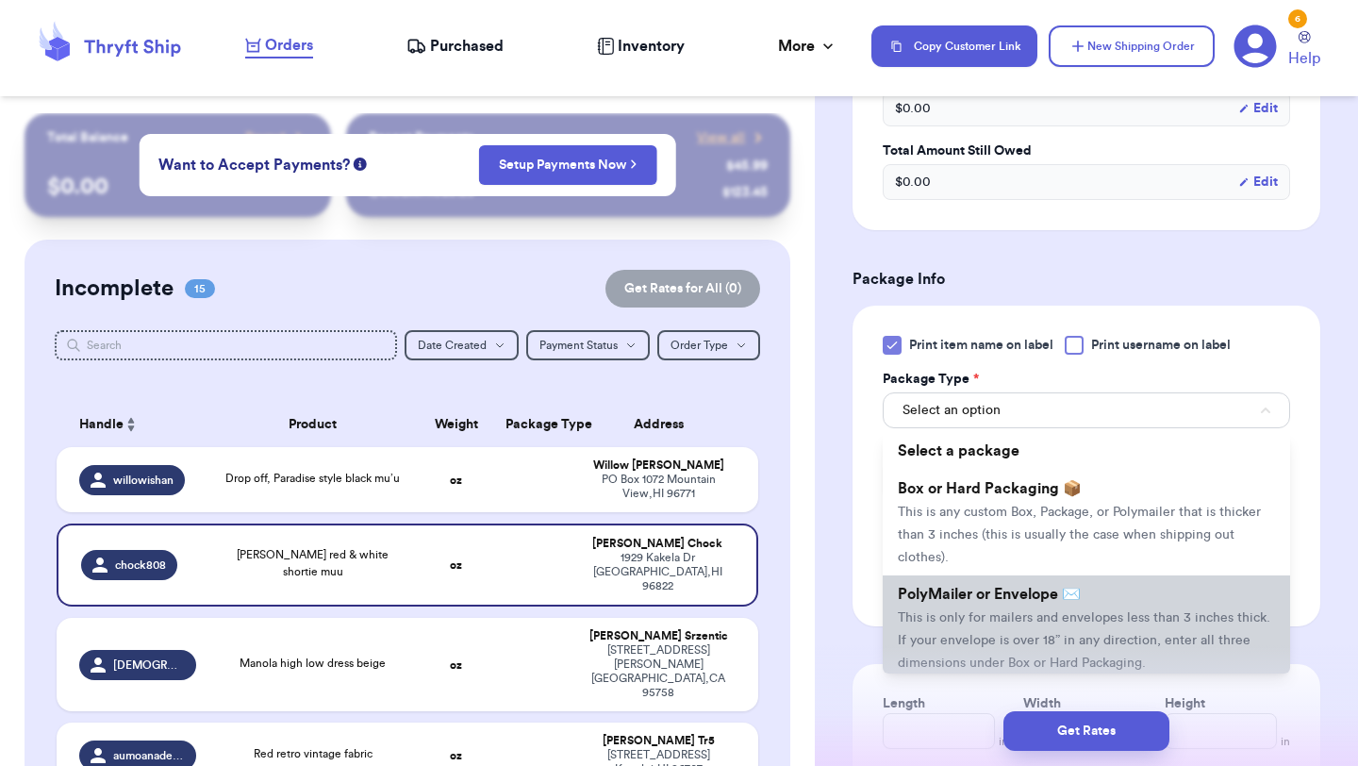
click at [967, 615] on span "This is only for mailers and envelopes less than 3 inches thick. If your envelo…" at bounding box center [1084, 640] width 373 height 58
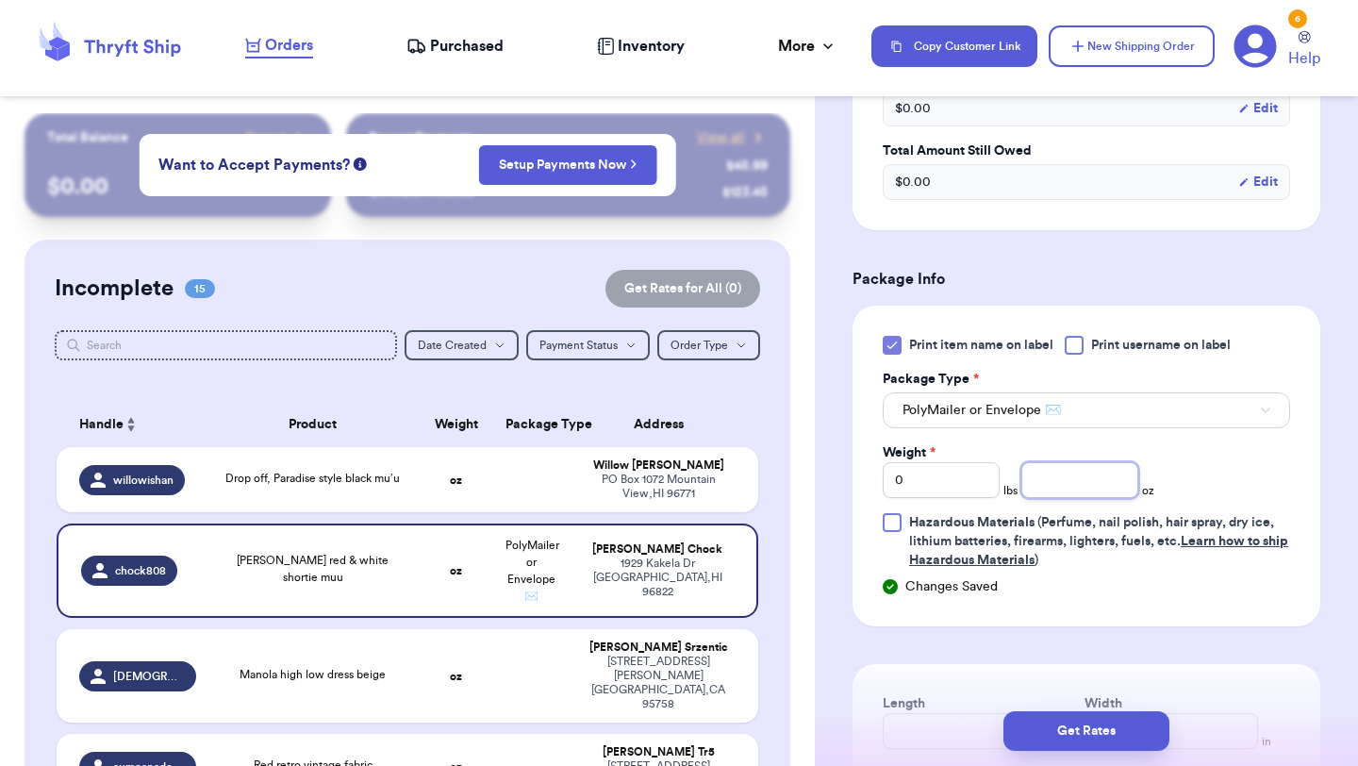
click at [1084, 466] on input "number" at bounding box center [1079, 480] width 117 height 36
type input "7"
click at [1053, 734] on button "Get Rates" at bounding box center [1086, 731] width 166 height 40
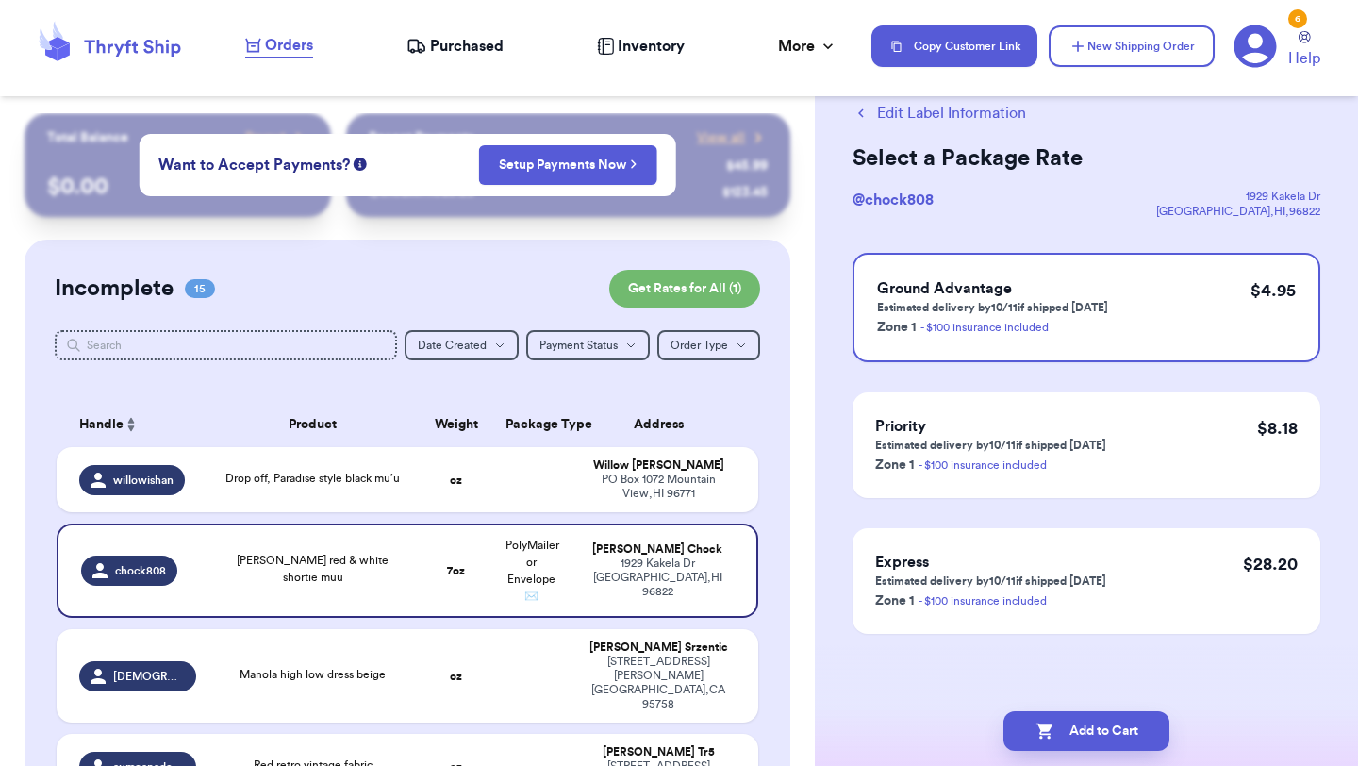
scroll to position [0, 0]
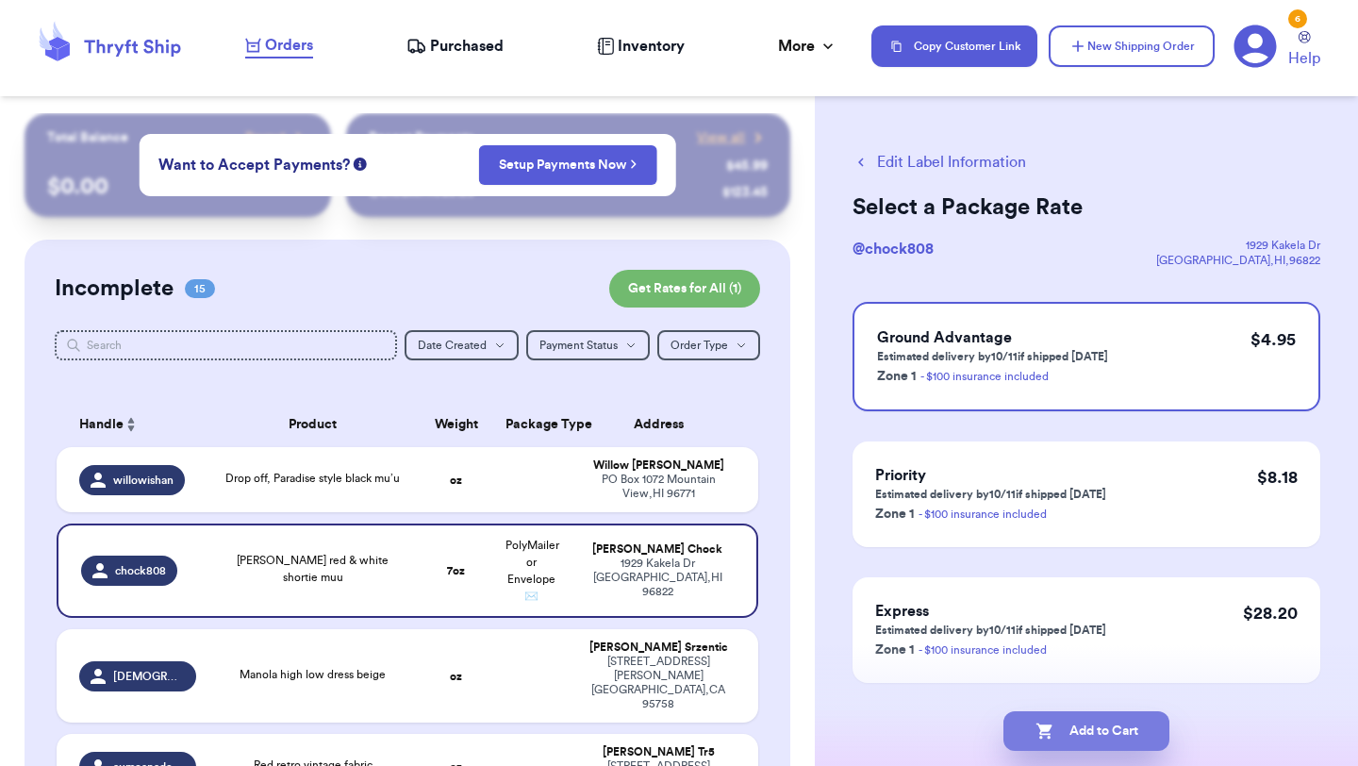
click at [1115, 732] on button "Add to Cart" at bounding box center [1086, 731] width 166 height 40
checkbox input "true"
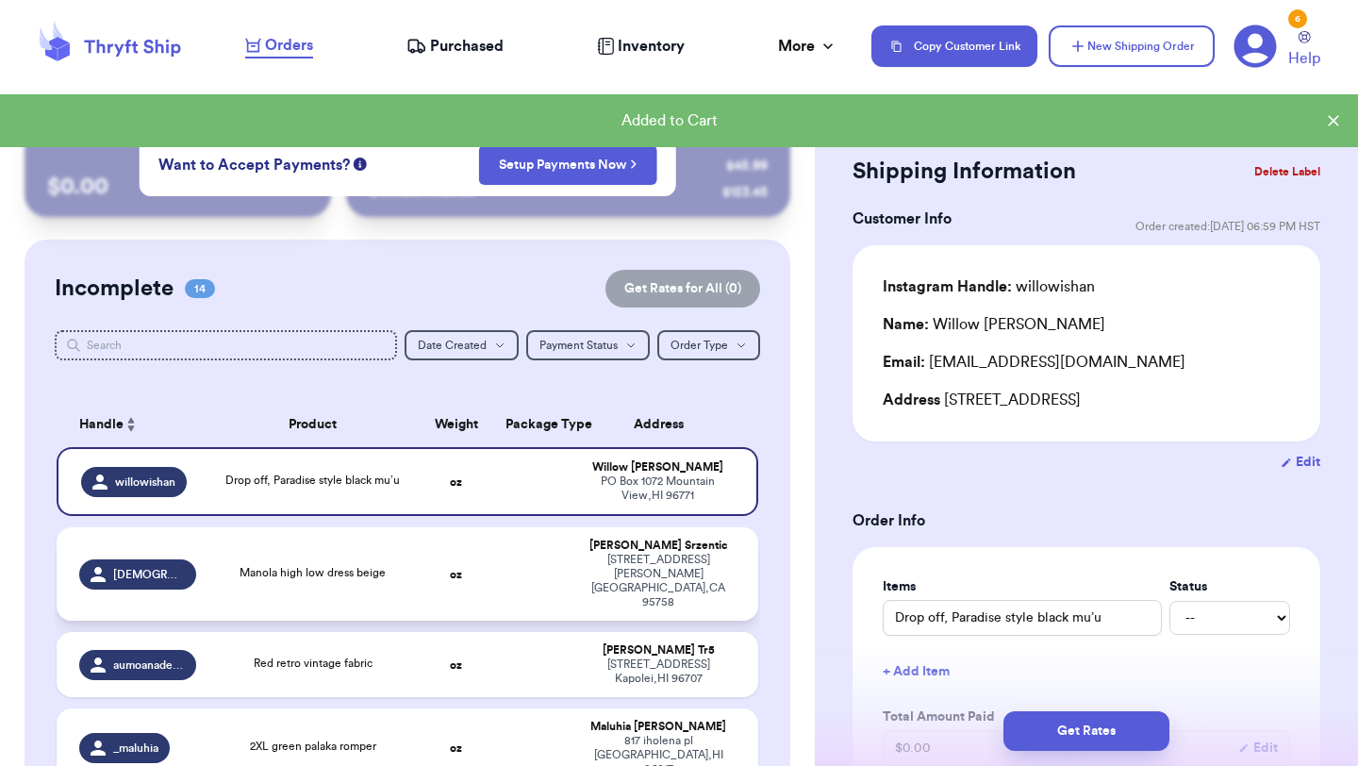
click at [549, 563] on td at bounding box center [531, 573] width 75 height 93
type input "Manola high low dress beige"
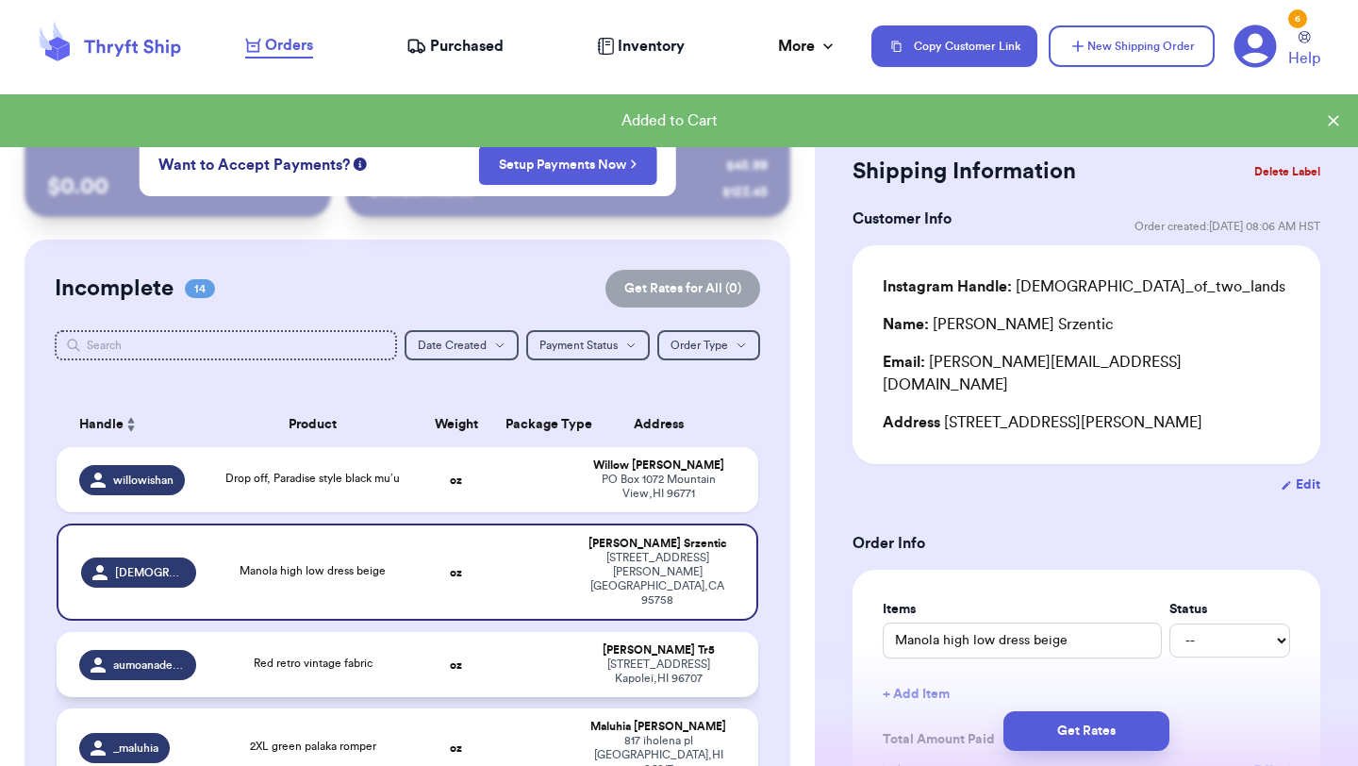
click at [465, 638] on td "oz" at bounding box center [456, 664] width 75 height 65
type input "Red retro vintage fabric"
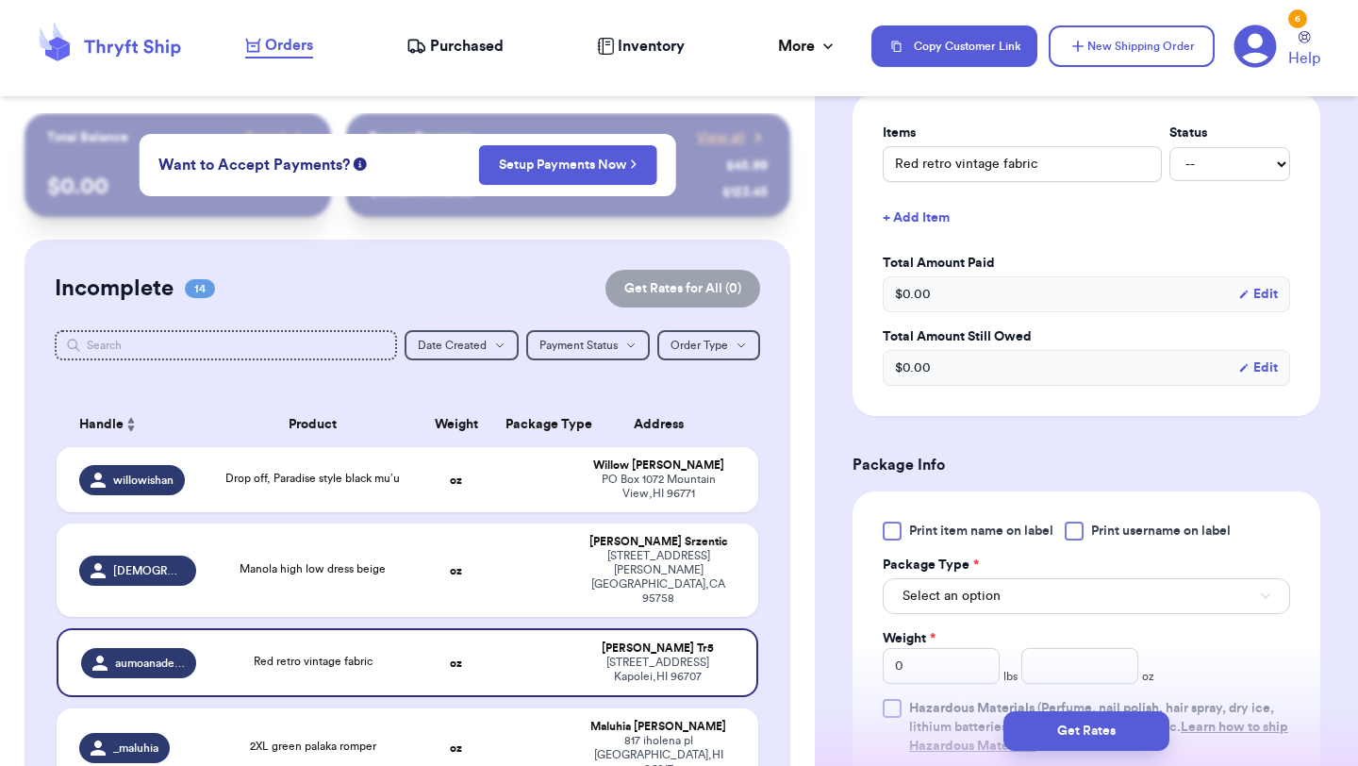
scroll to position [508, 0]
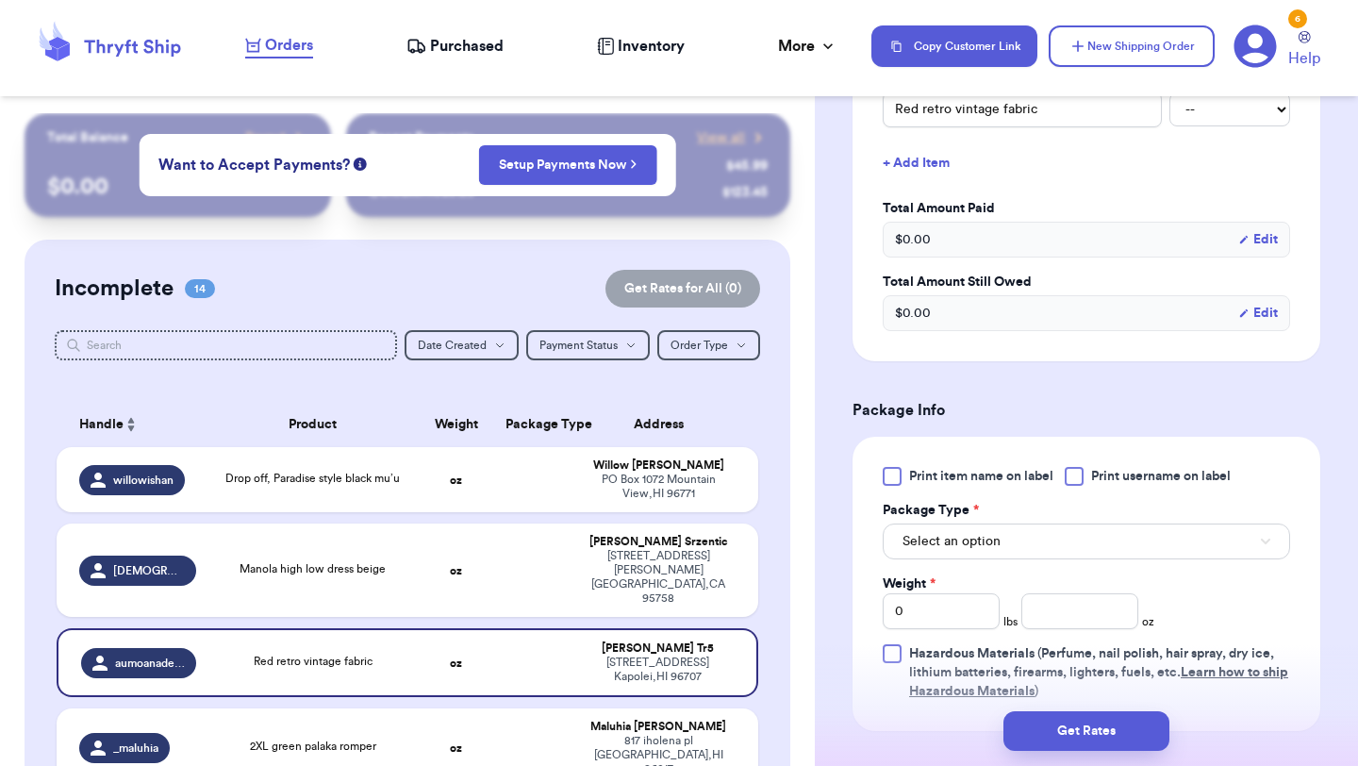
click at [891, 475] on div at bounding box center [892, 476] width 19 height 19
click at [0, 0] on input "Print item name on label" at bounding box center [0, 0] width 0 height 0
click at [971, 567] on div "Print item name on label Print username on label Package Type * Select an optio…" at bounding box center [1086, 584] width 407 height 234
click at [971, 553] on button "Select an option" at bounding box center [1086, 541] width 407 height 36
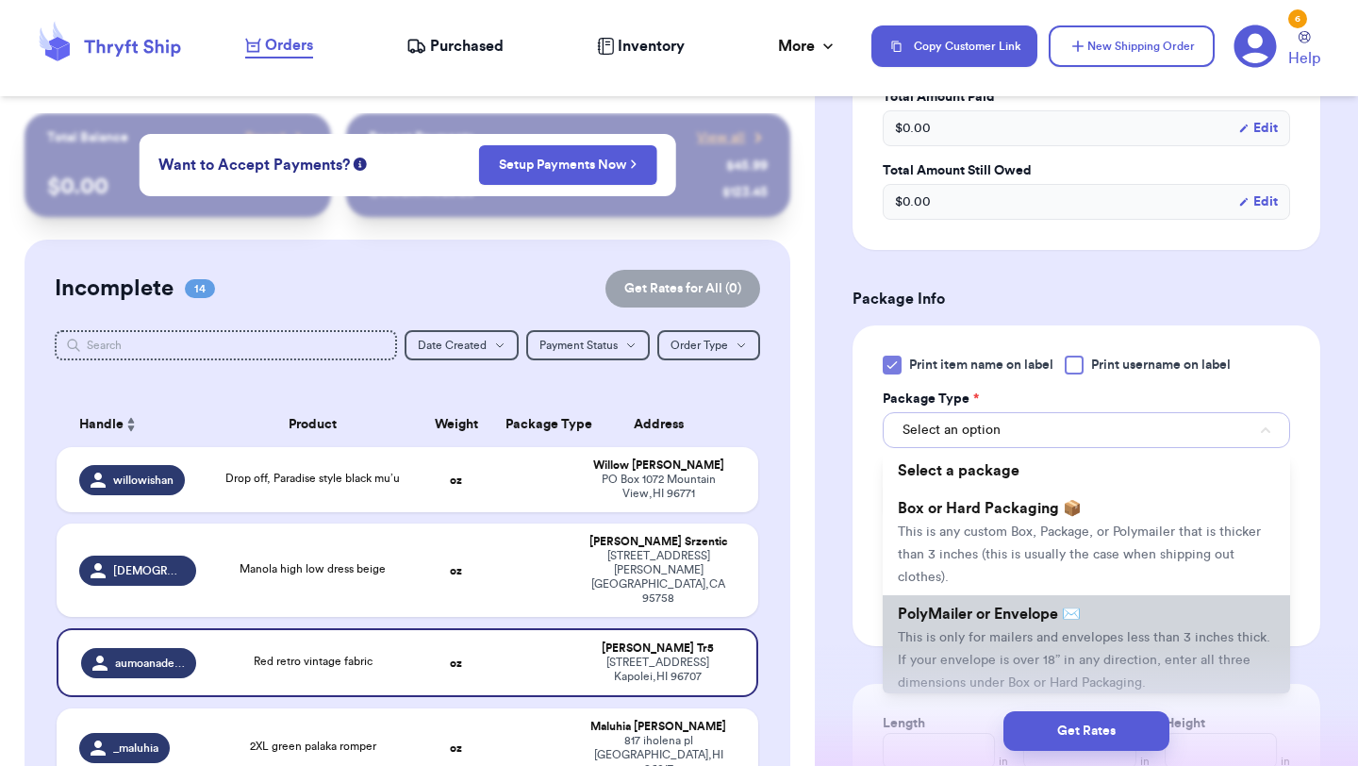
scroll to position [645, 0]
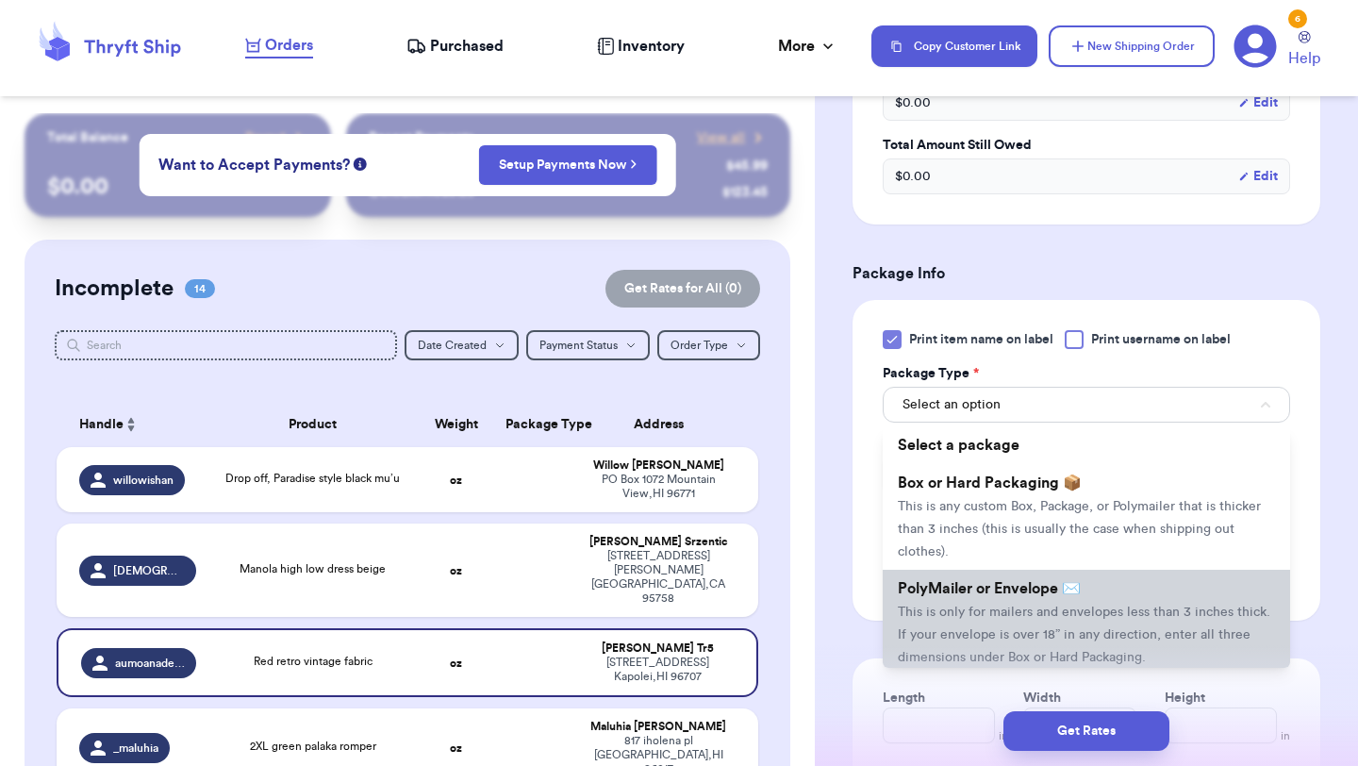
click at [960, 596] on span "PolyMailer or Envelope ✉️" at bounding box center [989, 588] width 183 height 15
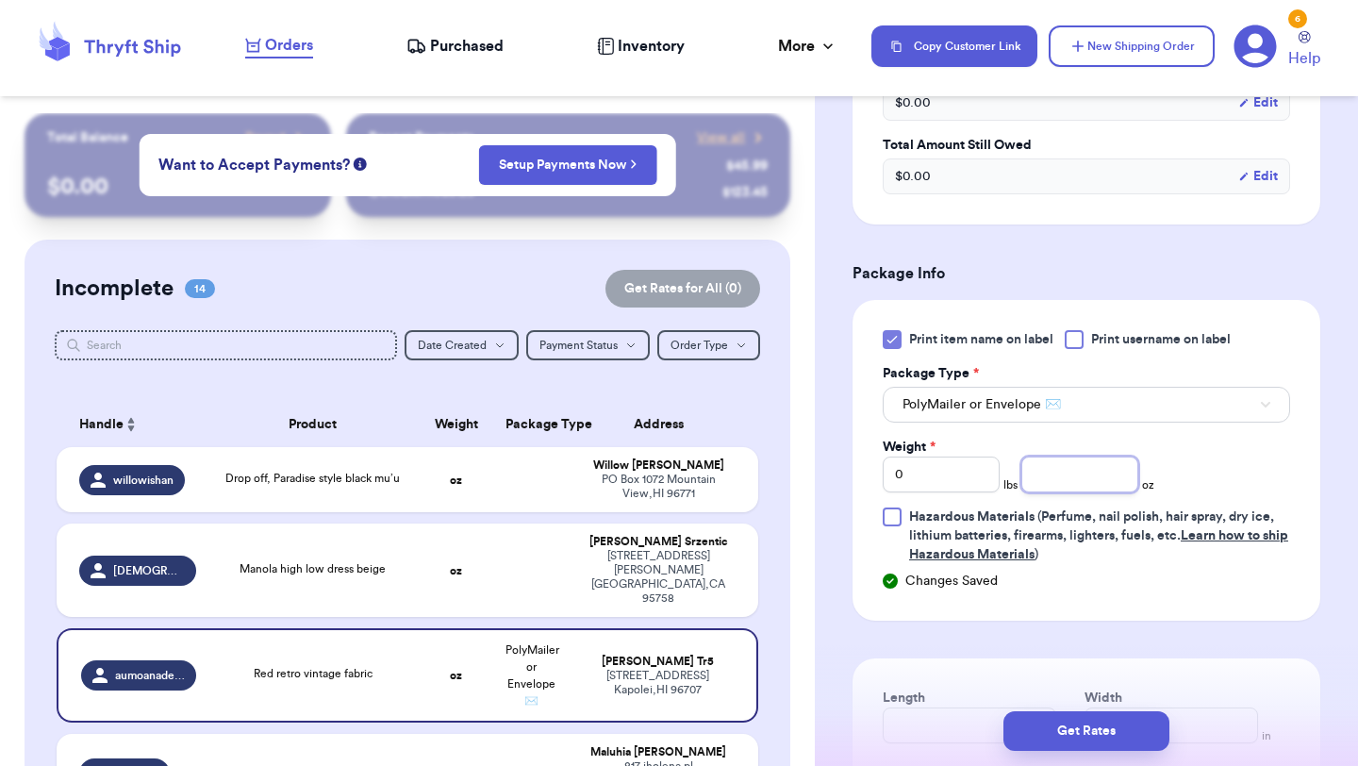
click at [1065, 478] on input "number" at bounding box center [1079, 474] width 117 height 36
type input "14"
click at [1082, 737] on button "Get Rates" at bounding box center [1086, 731] width 166 height 40
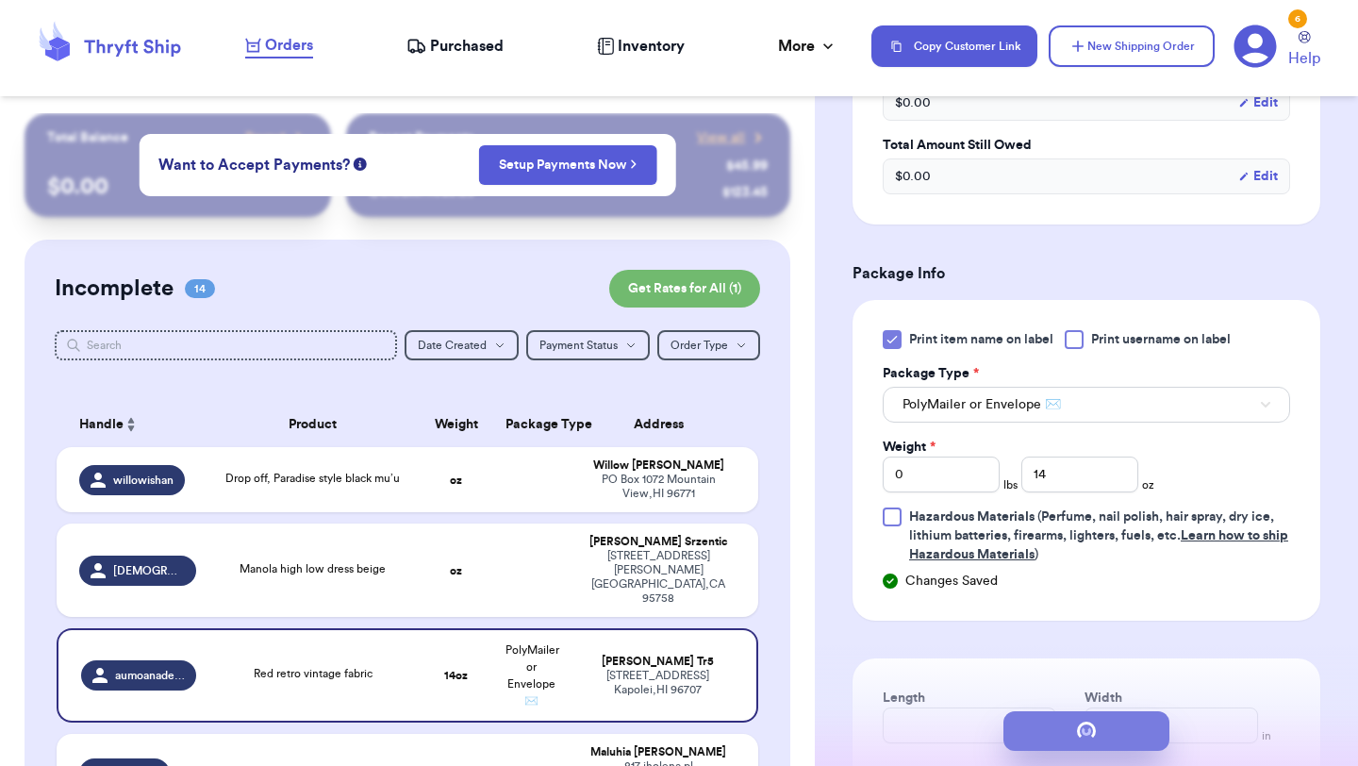
scroll to position [0, 0]
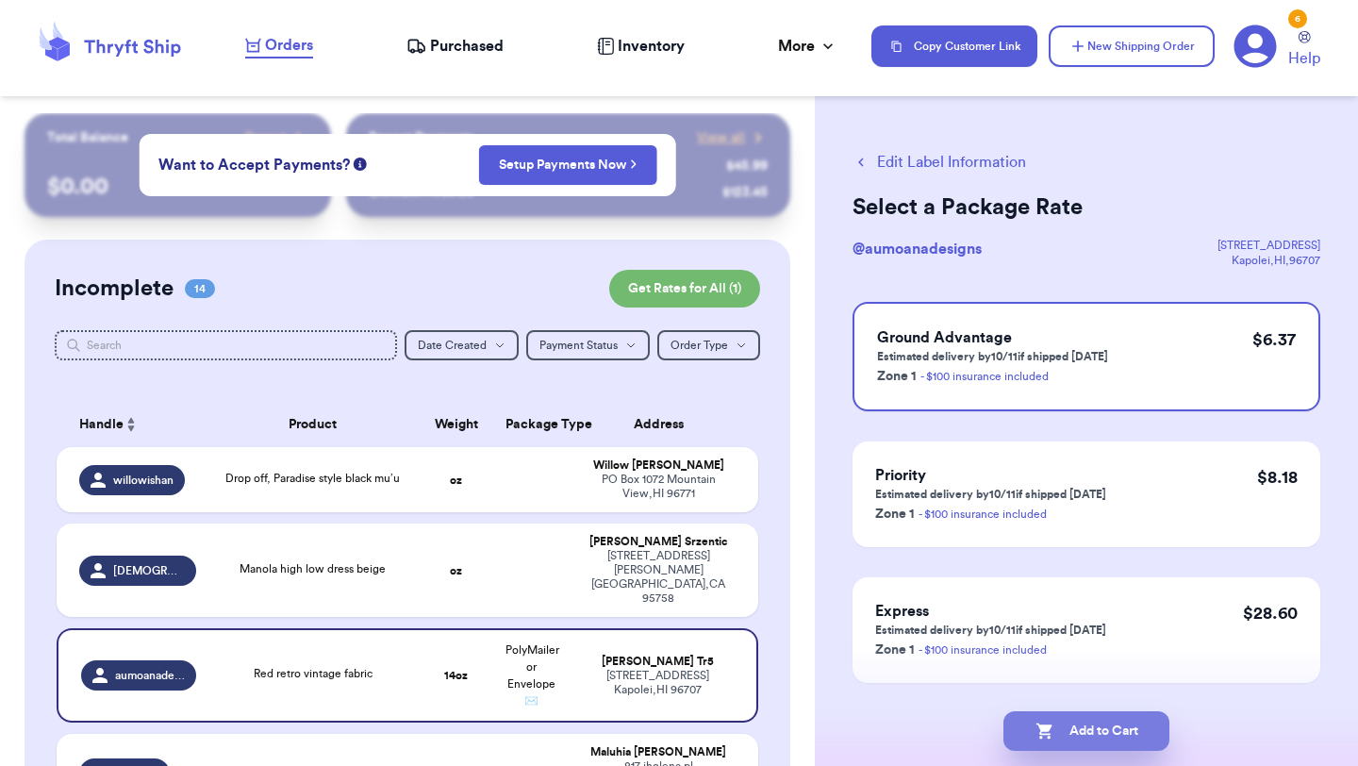
click at [1104, 725] on button "Add to Cart" at bounding box center [1086, 731] width 166 height 40
checkbox input "true"
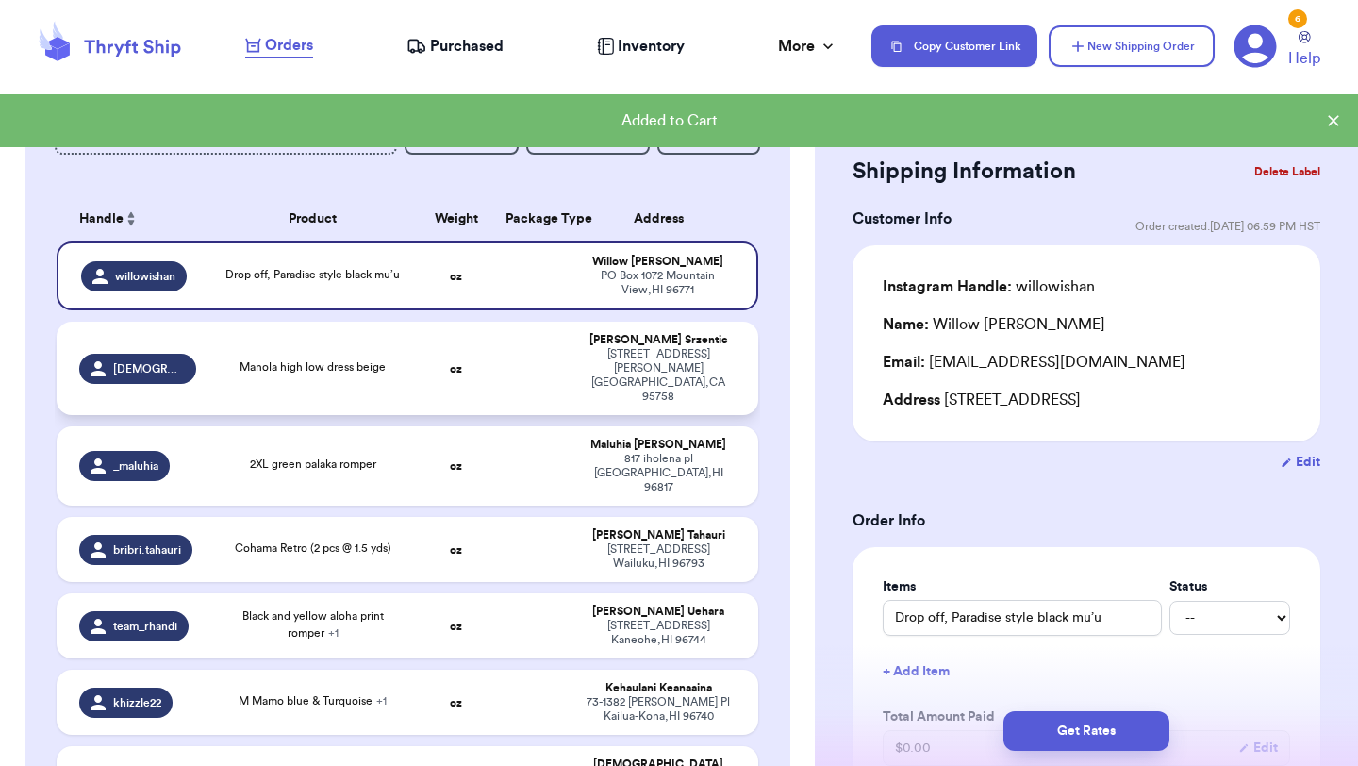
scroll to position [242, 0]
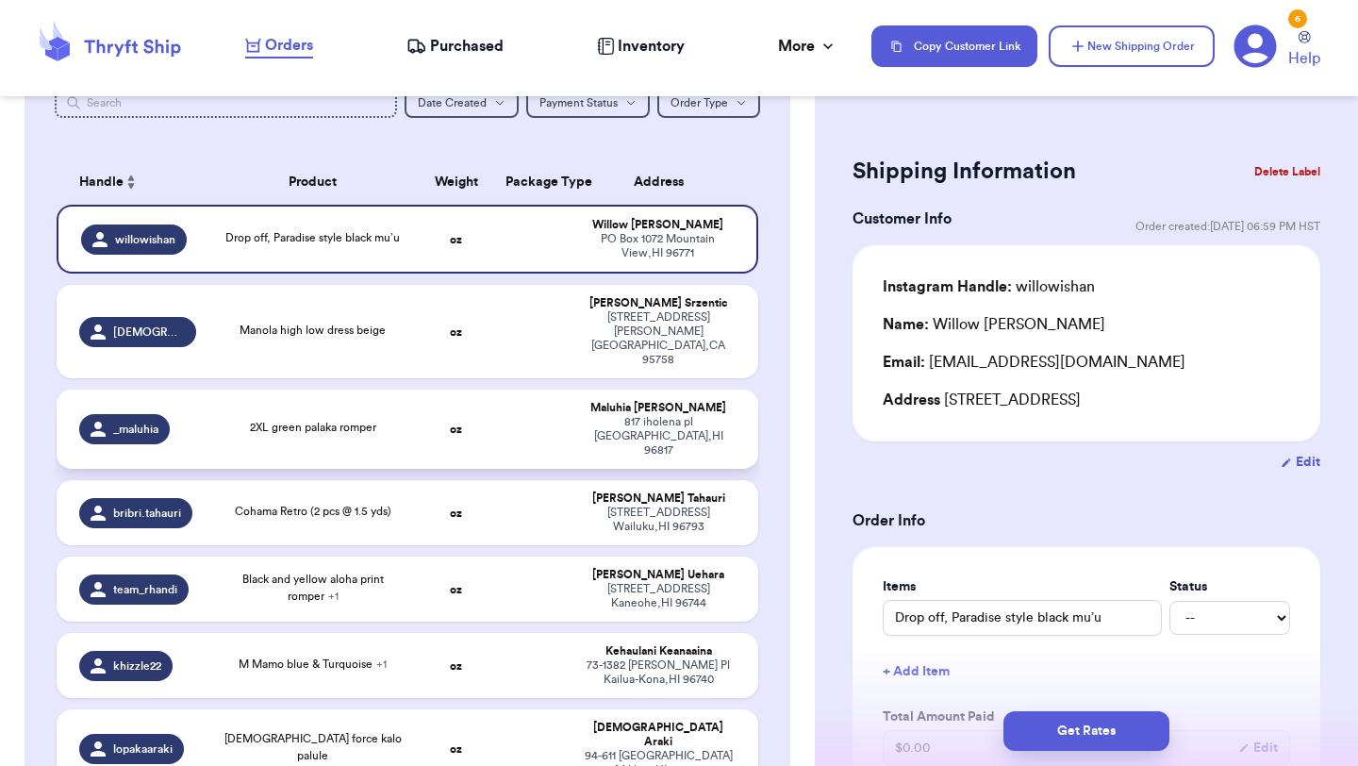
click at [574, 410] on td "[PERSON_NAME] [STREET_ADDRESS]" at bounding box center [664, 429] width 189 height 79
type input "2XL green palaka romper"
click at [574, 410] on td "[PERSON_NAME] [STREET_ADDRESS]" at bounding box center [664, 429] width 189 height 79
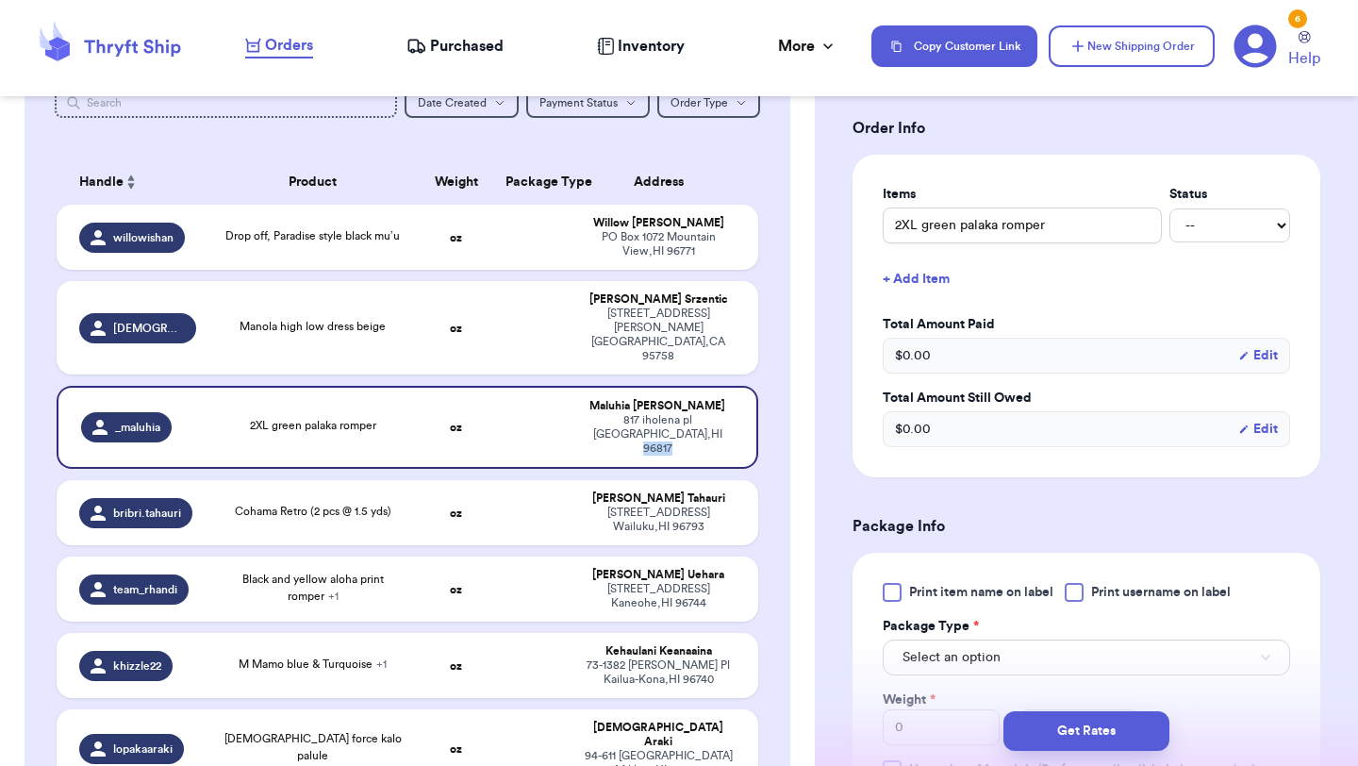
scroll to position [426, 0]
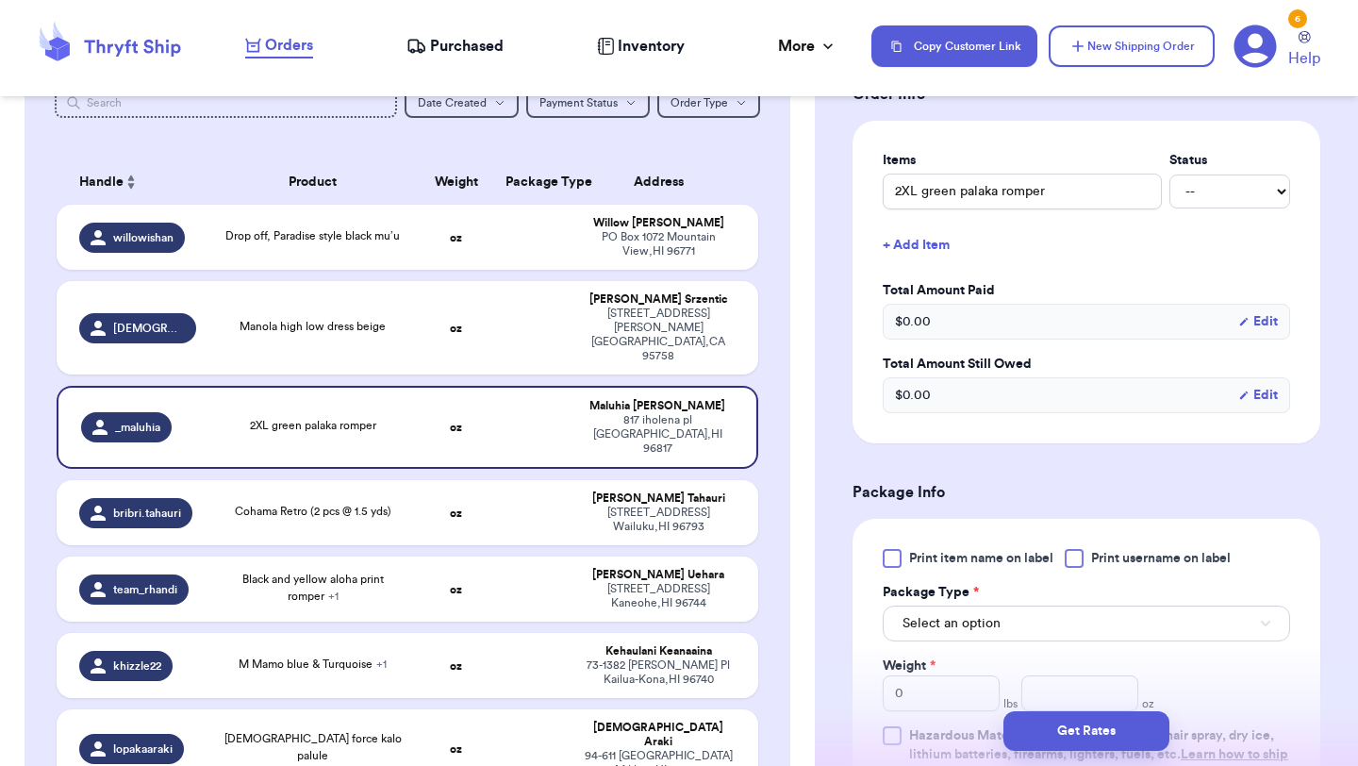
click at [898, 561] on div at bounding box center [892, 558] width 19 height 19
click at [0, 0] on input "Print item name on label" at bounding box center [0, 0] width 0 height 0
click at [920, 609] on button "Select an option" at bounding box center [1086, 623] width 407 height 36
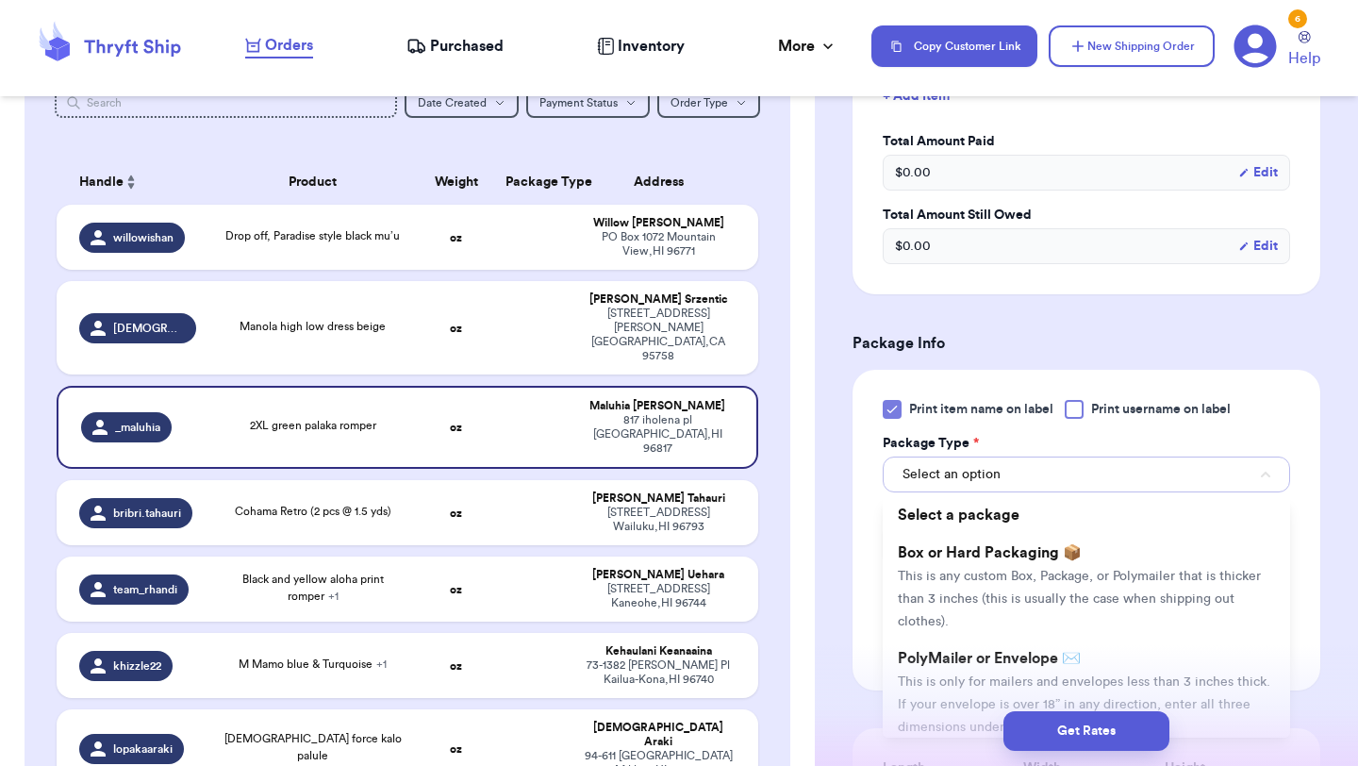
scroll to position [616, 0]
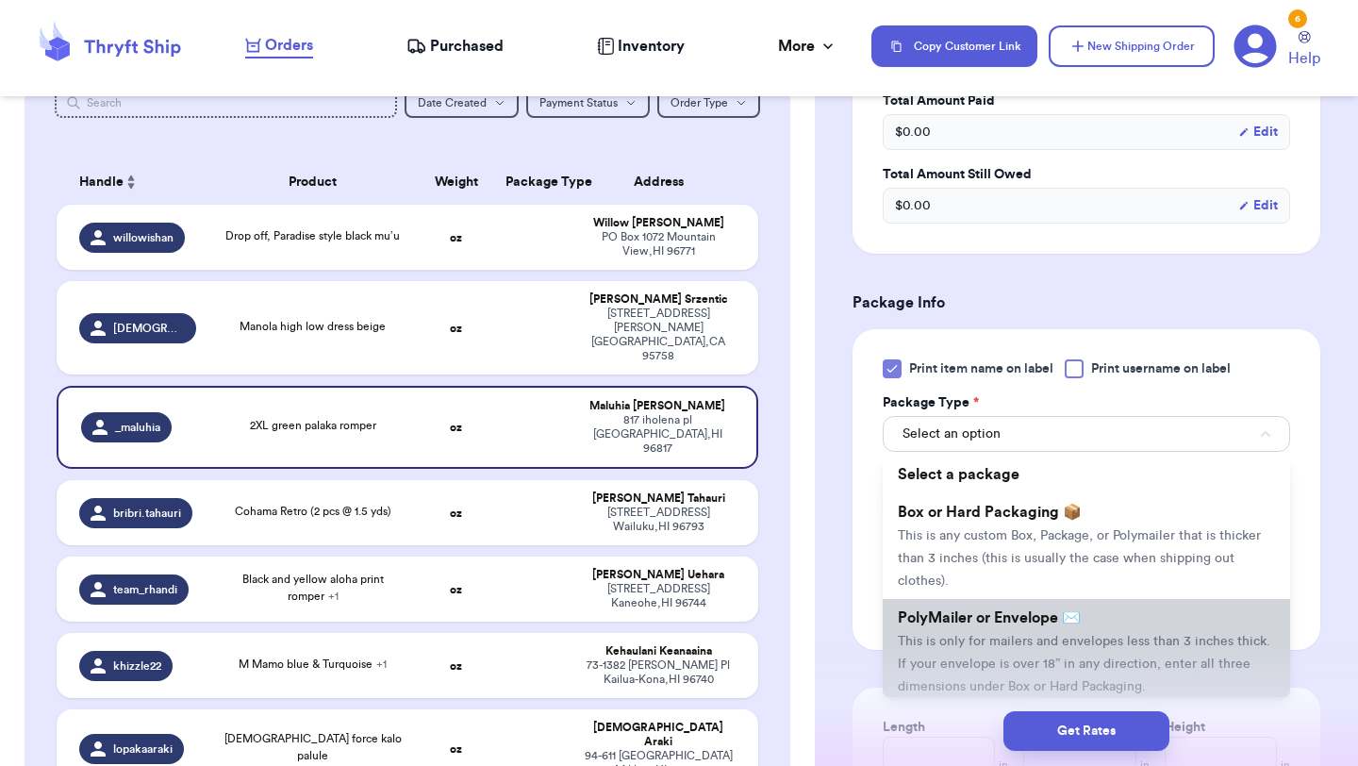
click at [937, 628] on li "PolyMailer or Envelope ✉️ This is only for mailers and envelopes less than 3 in…" at bounding box center [1086, 652] width 407 height 106
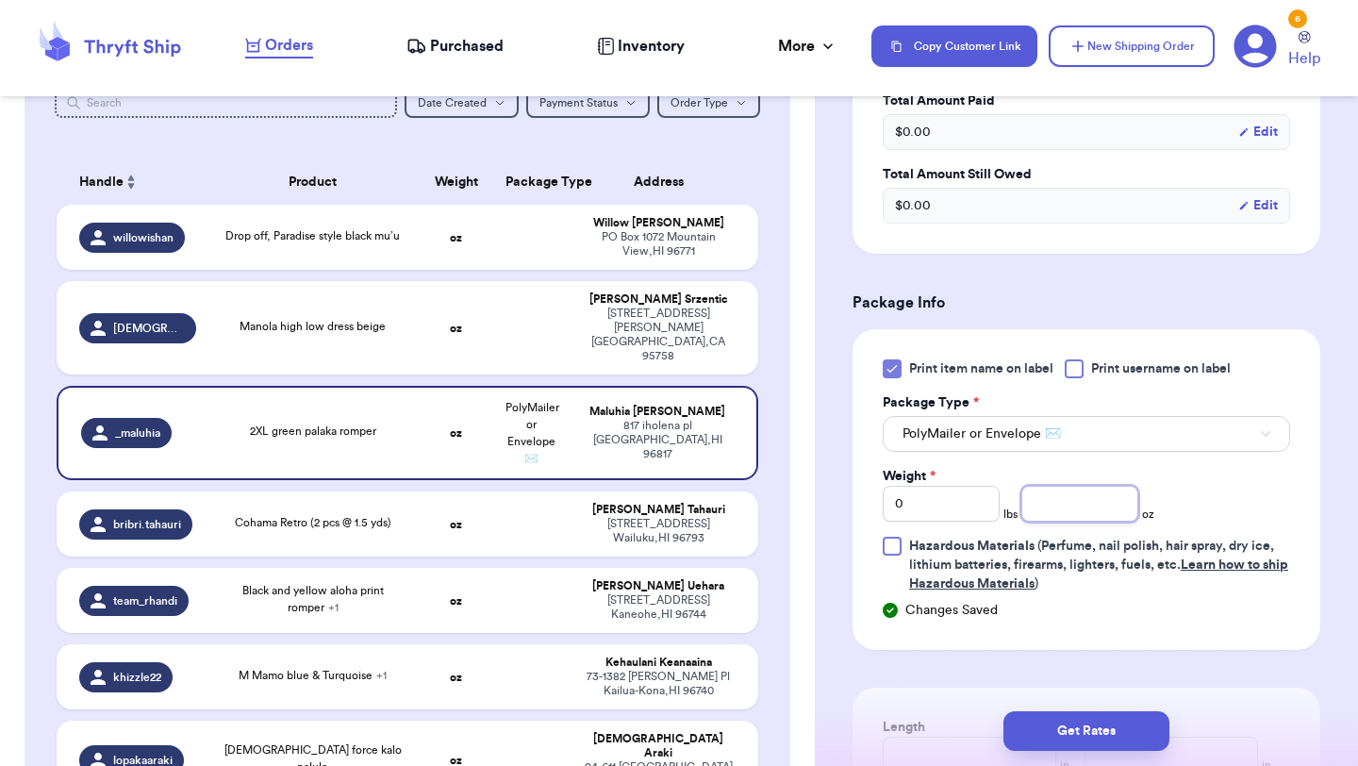
click at [1054, 503] on input "number" at bounding box center [1079, 504] width 117 height 36
type input "11.5"
click at [1080, 722] on button "Get Rates" at bounding box center [1086, 731] width 166 height 40
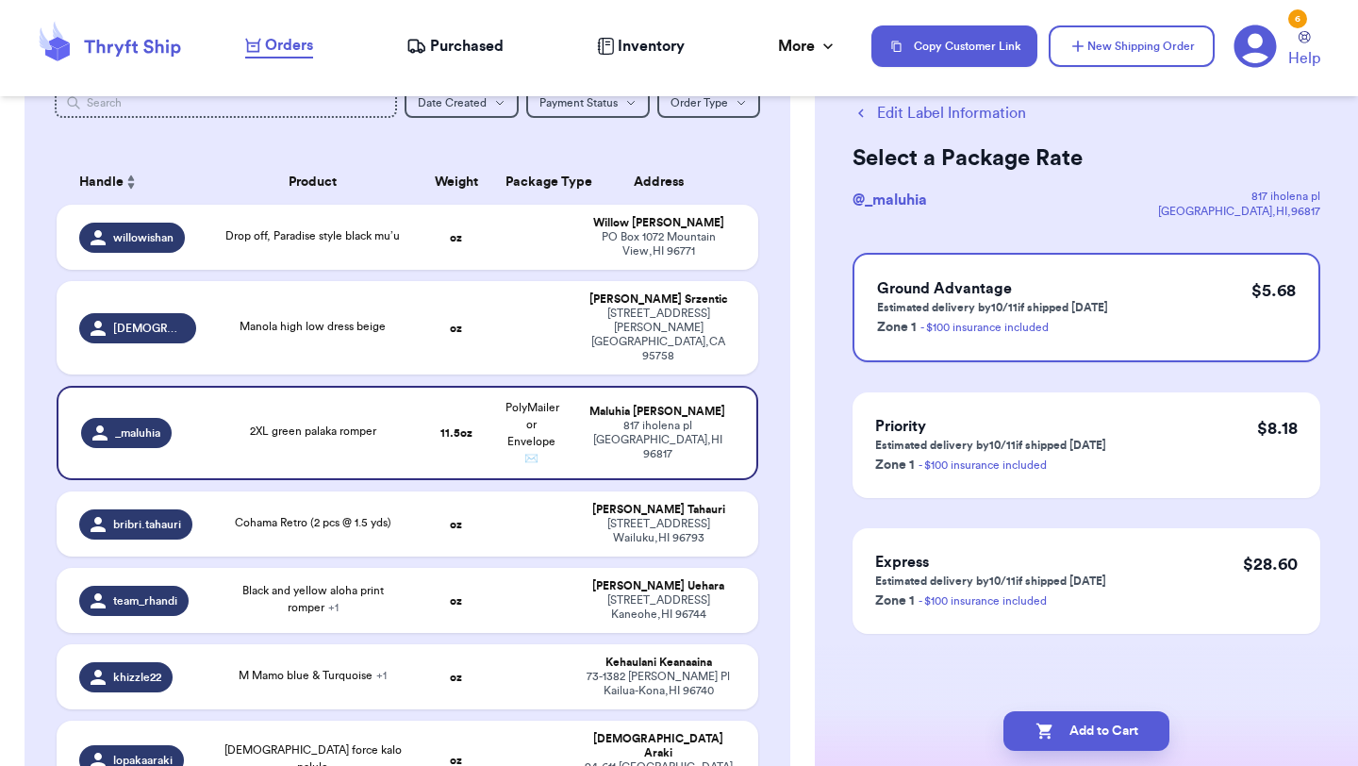
scroll to position [0, 0]
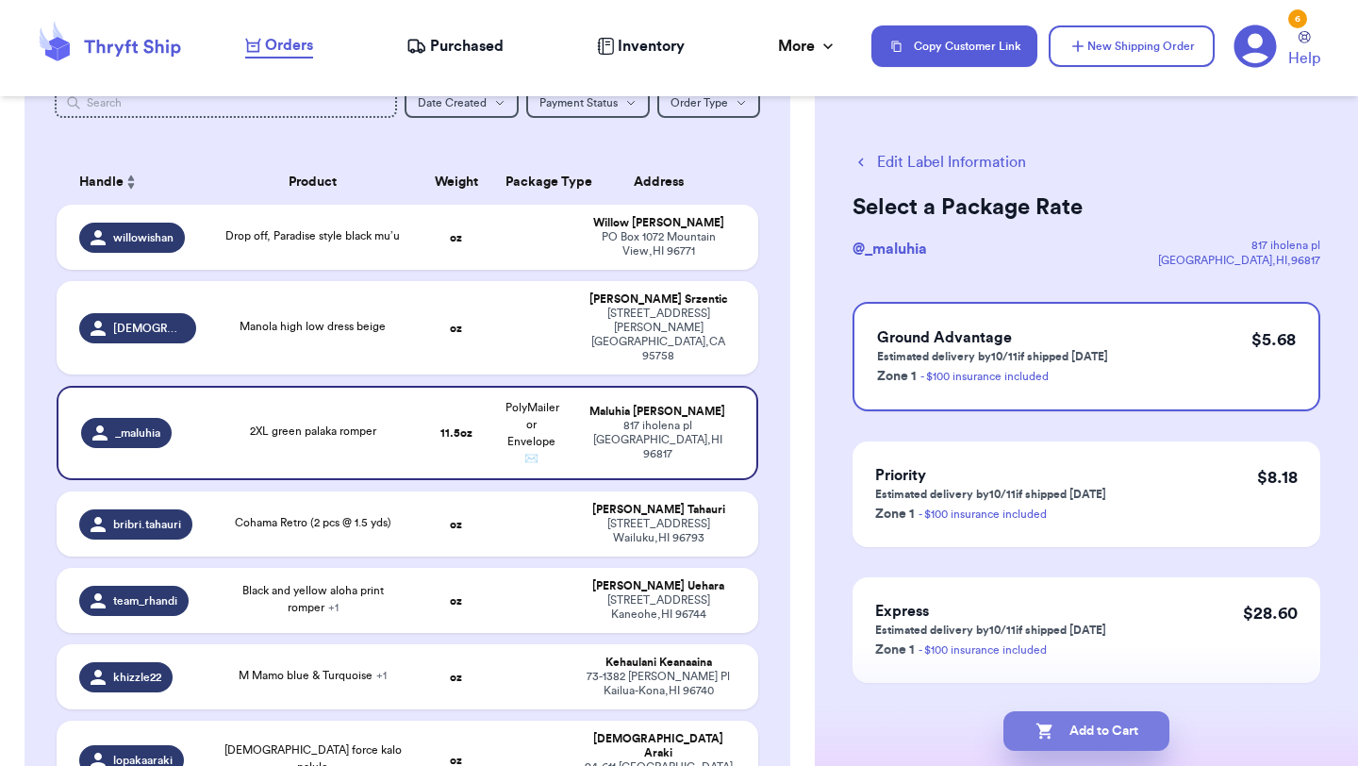
click at [1102, 730] on button "Add to Cart" at bounding box center [1086, 731] width 166 height 40
checkbox input "true"
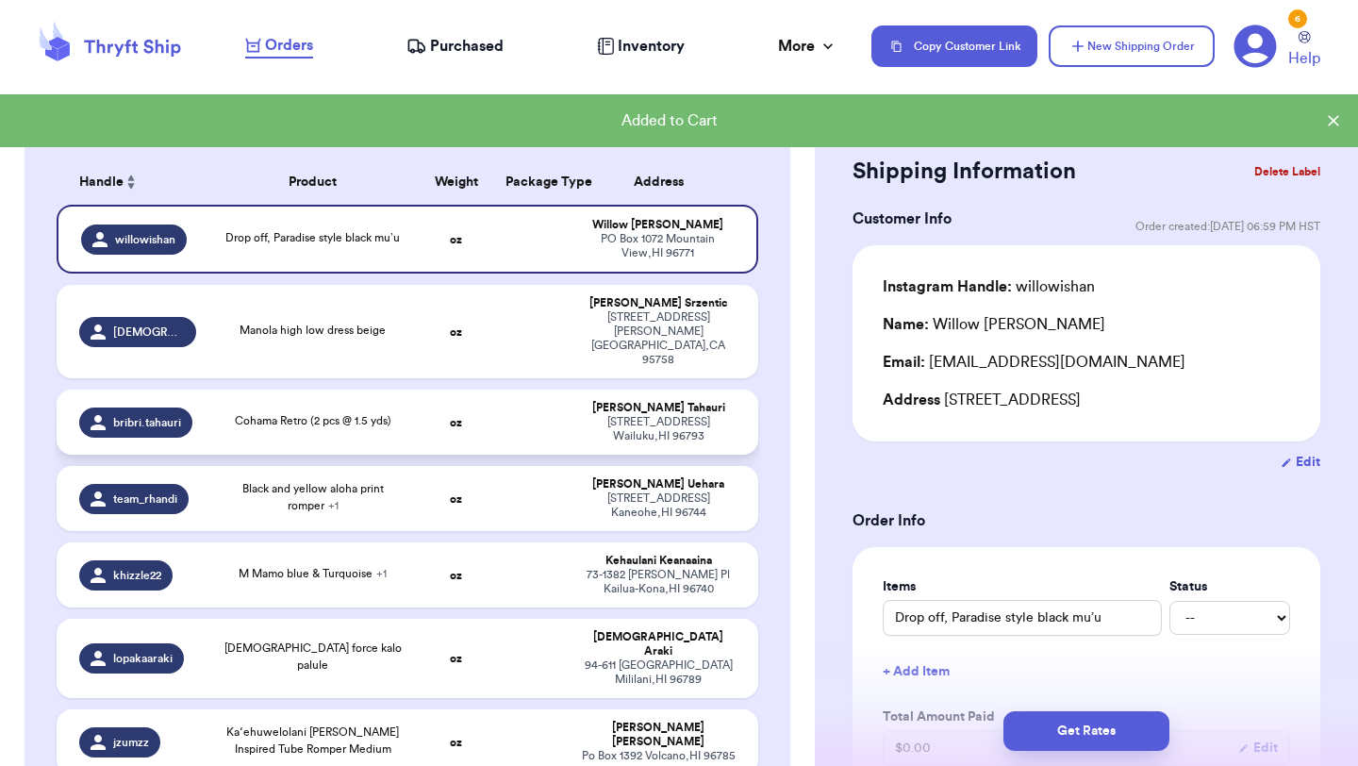
click at [485, 390] on td "oz" at bounding box center [456, 422] width 75 height 65
type input "Cohama Retro (2 pcs @ 1.5 yds)"
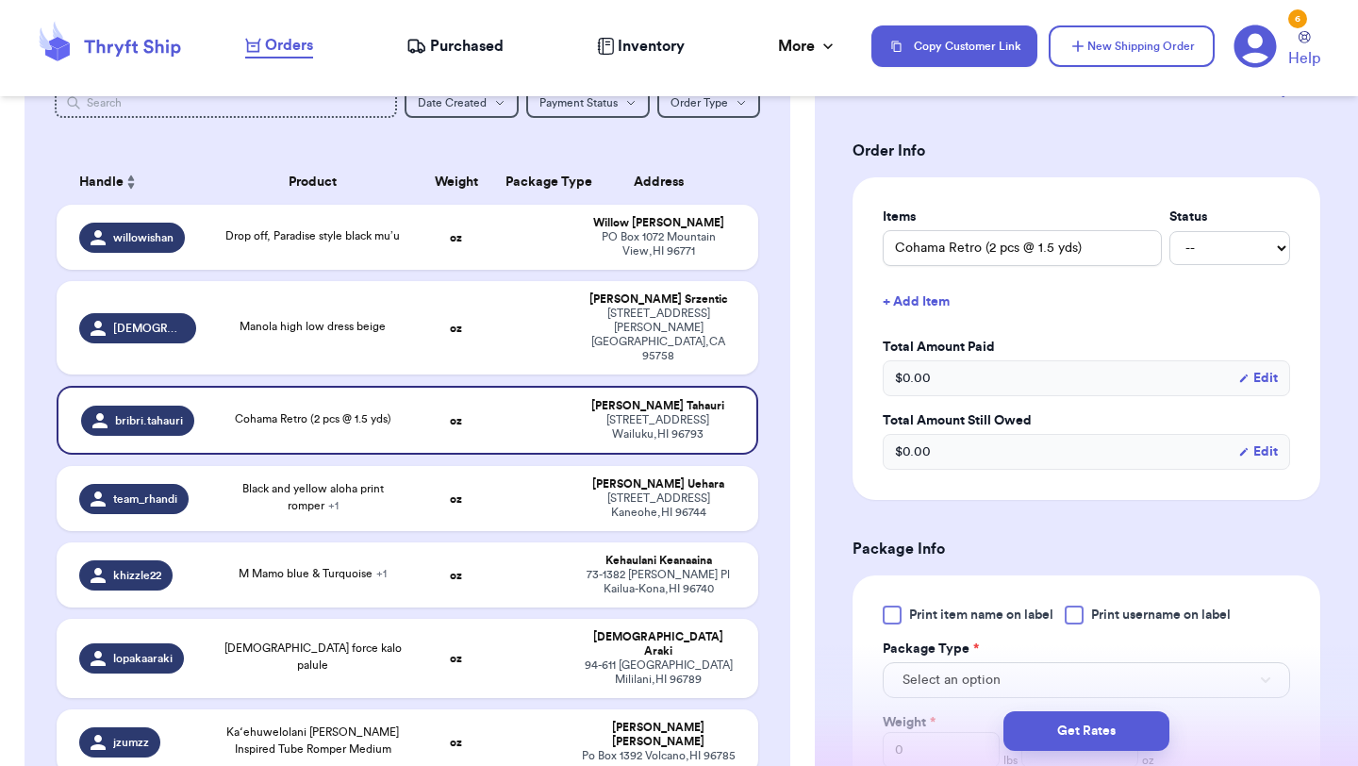
scroll to position [418, 0]
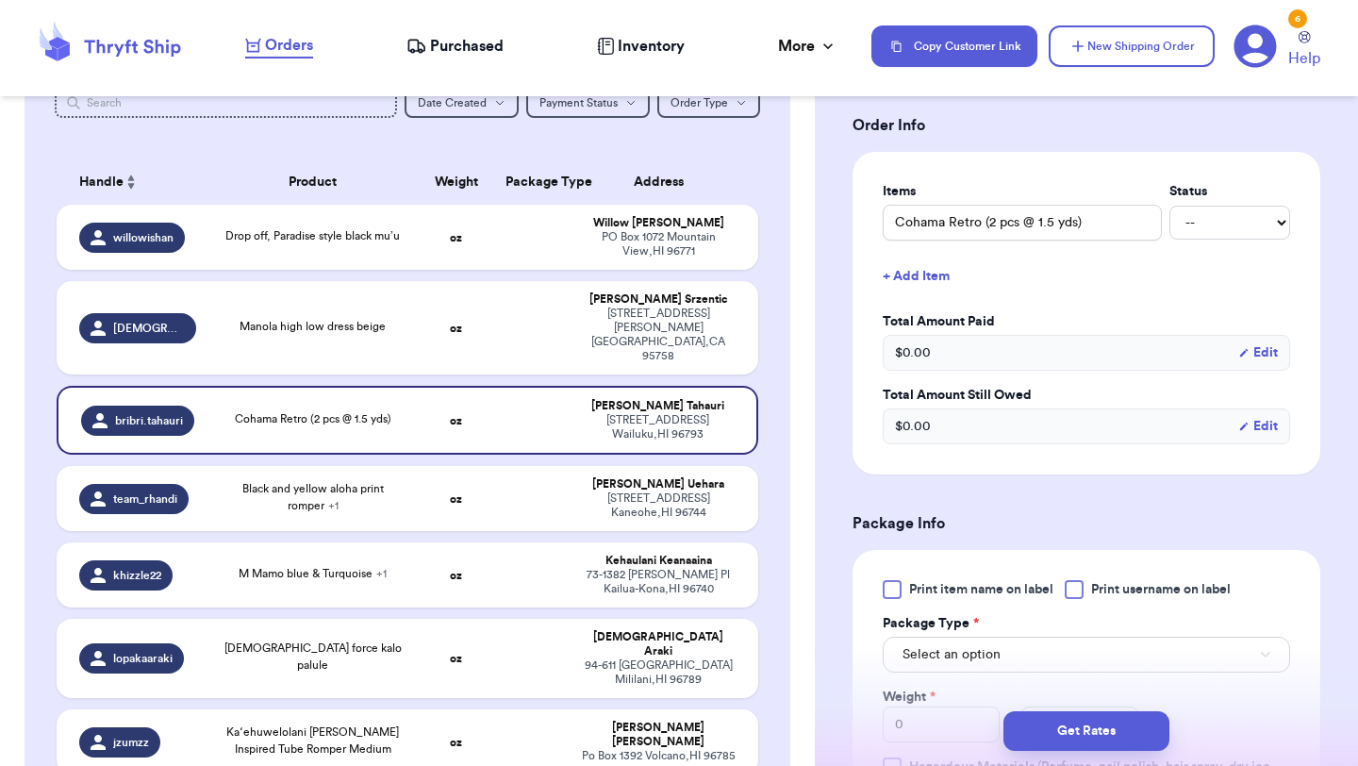
click at [897, 580] on div at bounding box center [892, 589] width 19 height 19
click at [0, 0] on input "Print item name on label" at bounding box center [0, 0] width 0 height 0
click at [940, 643] on button "Select an option" at bounding box center [1086, 655] width 407 height 36
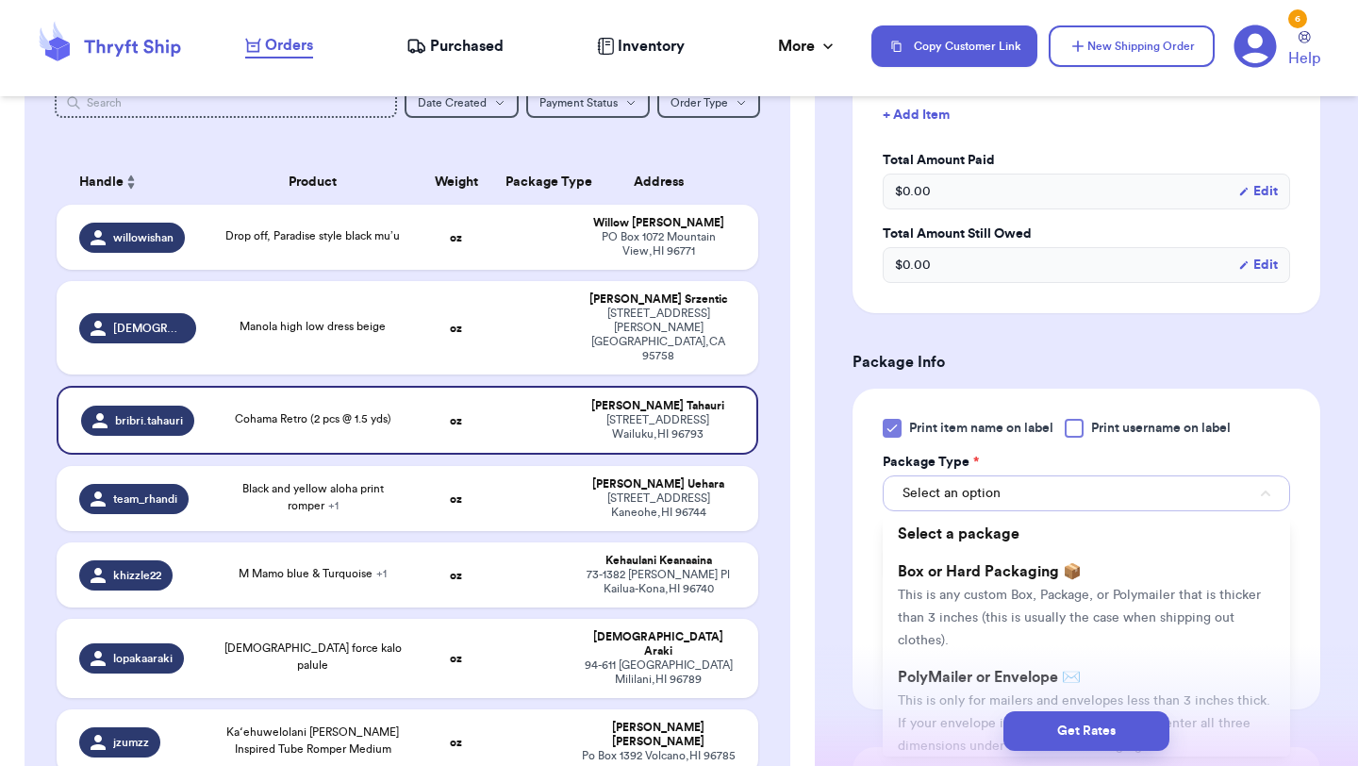
scroll to position [631, 0]
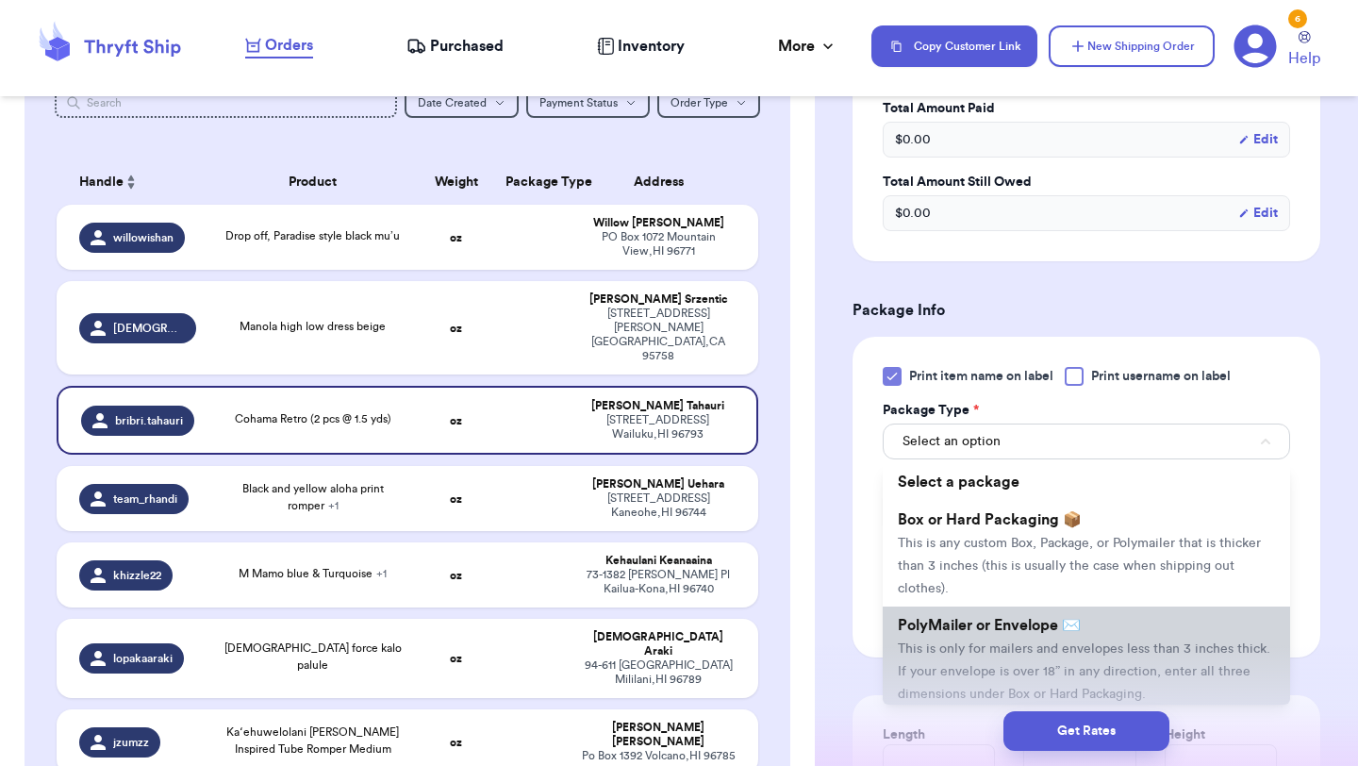
click at [948, 642] on span "This is only for mailers and envelopes less than 3 inches thick. If your envelo…" at bounding box center [1084, 671] width 373 height 58
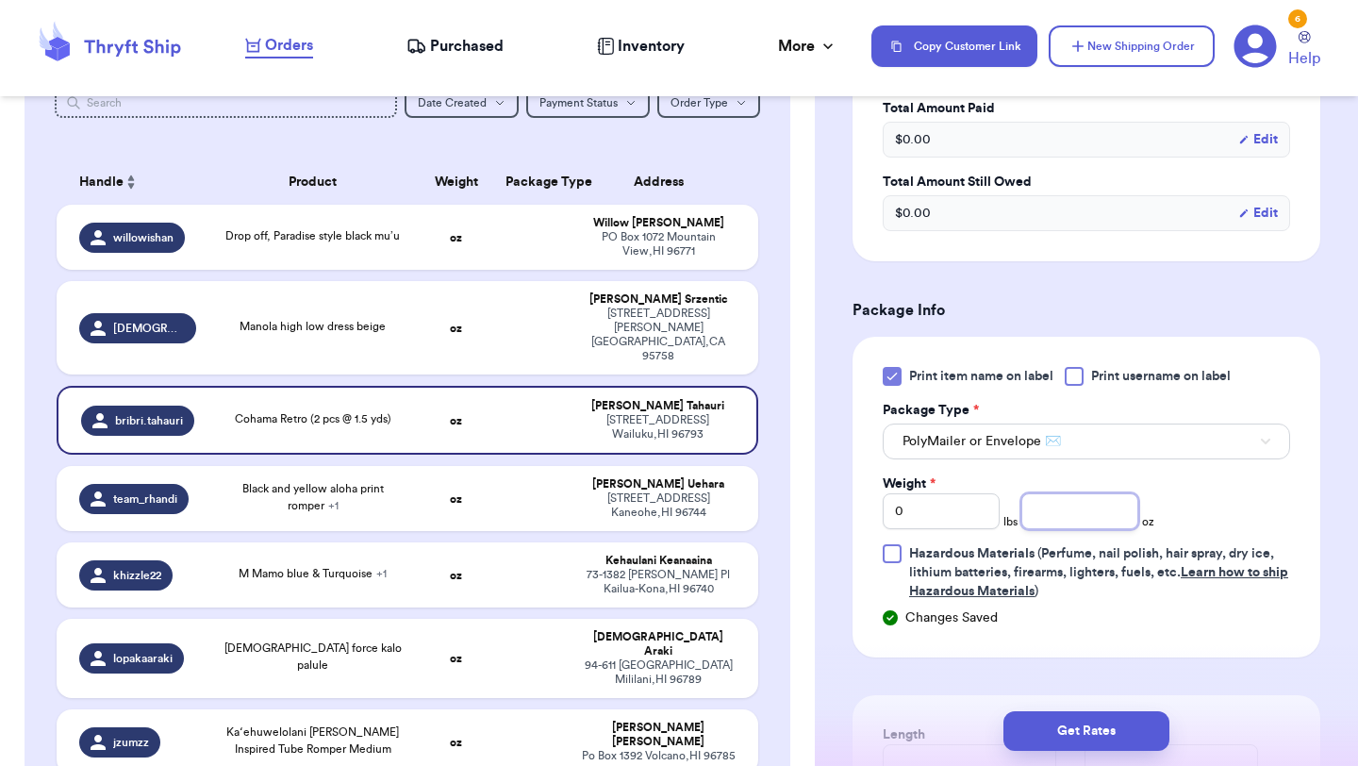
click at [1054, 493] on input "number" at bounding box center [1079, 511] width 117 height 36
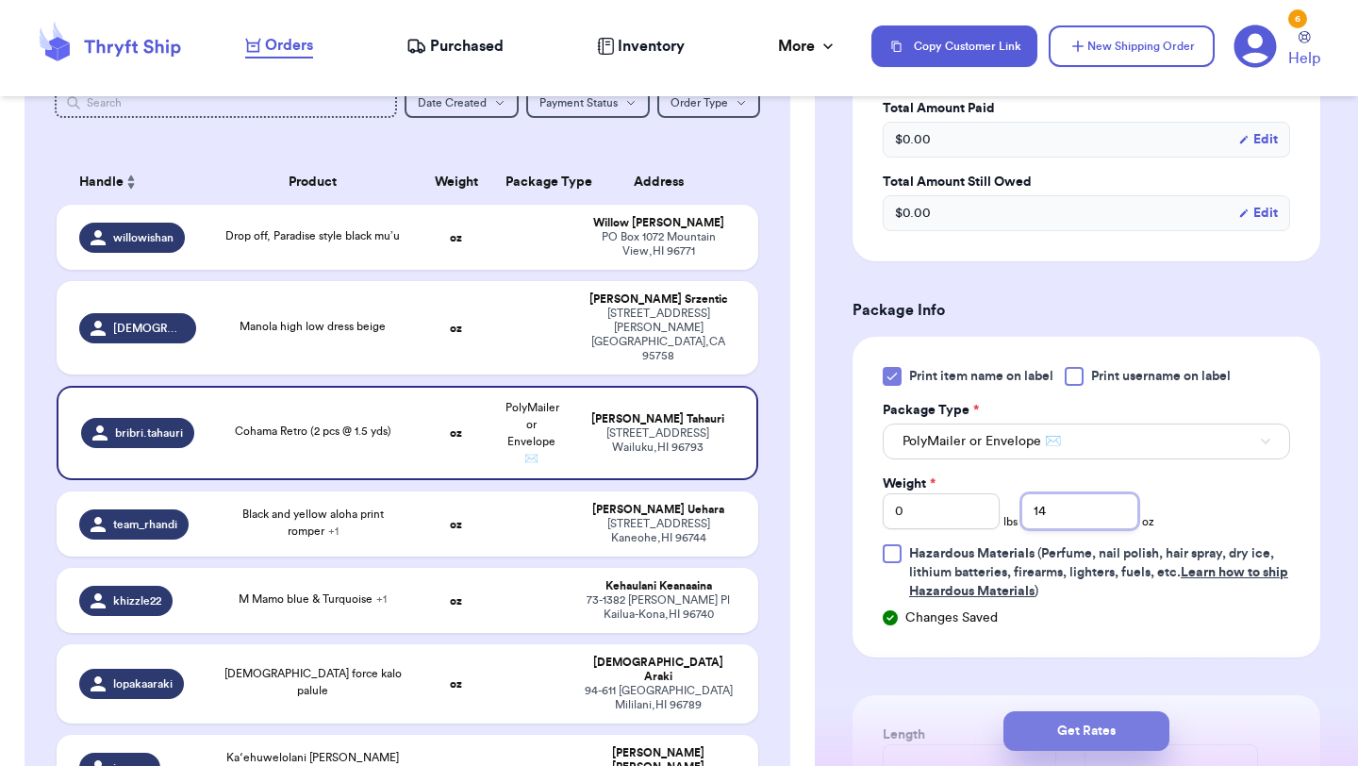
type input "14"
click at [1096, 721] on button "Get Rates" at bounding box center [1086, 731] width 166 height 40
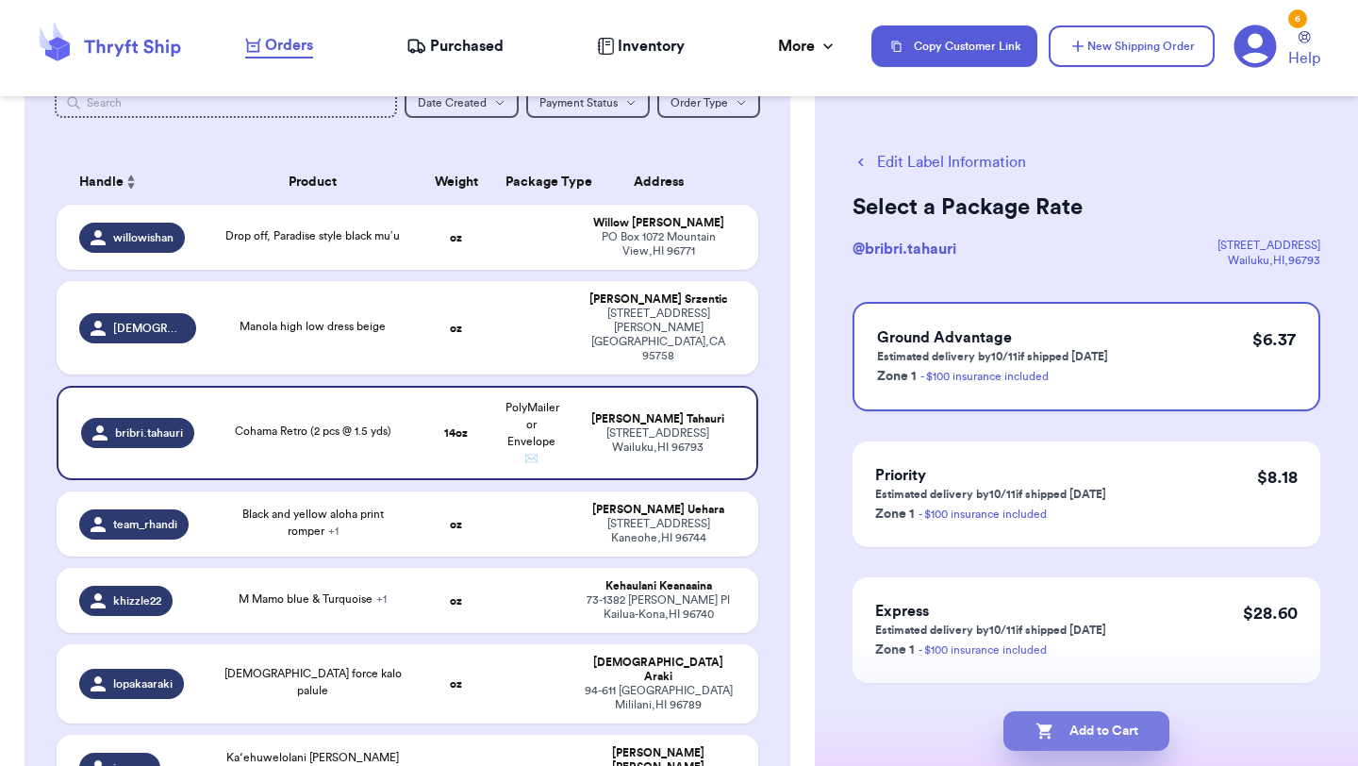
click at [1102, 735] on button "Add to Cart" at bounding box center [1086, 731] width 166 height 40
checkbox input "true"
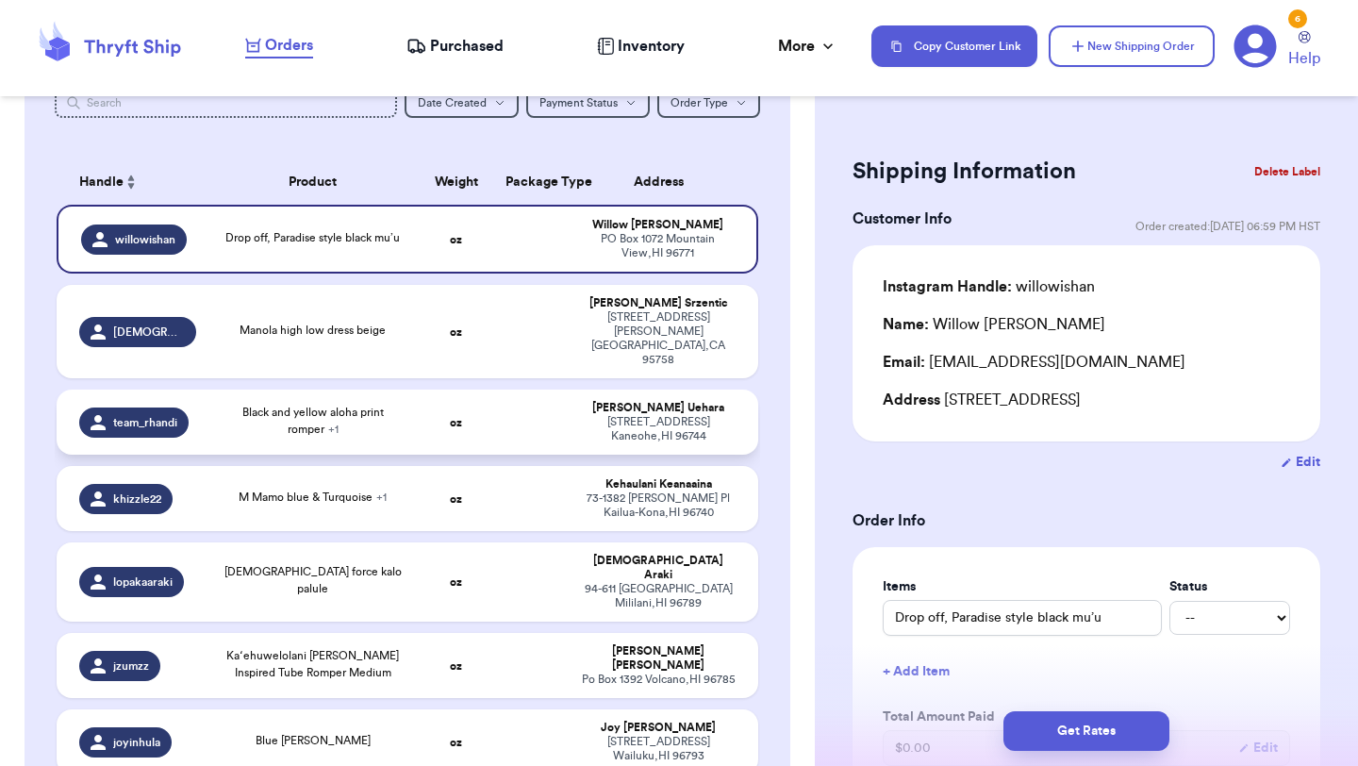
click at [465, 402] on td "oz" at bounding box center [456, 422] width 75 height 65
type input "Black and yellow aloha print romper"
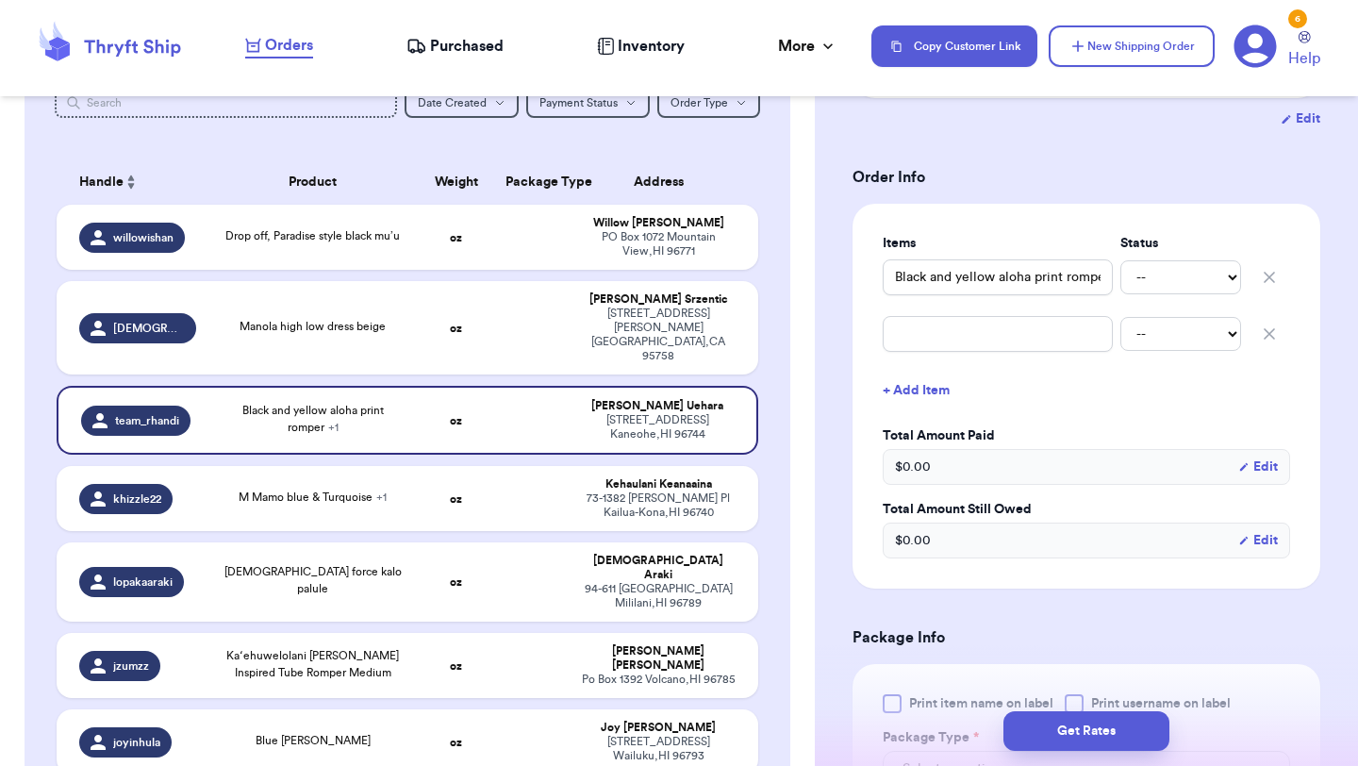
scroll to position [346, 0]
click at [1269, 331] on icon "button" at bounding box center [1269, 330] width 9 height 9
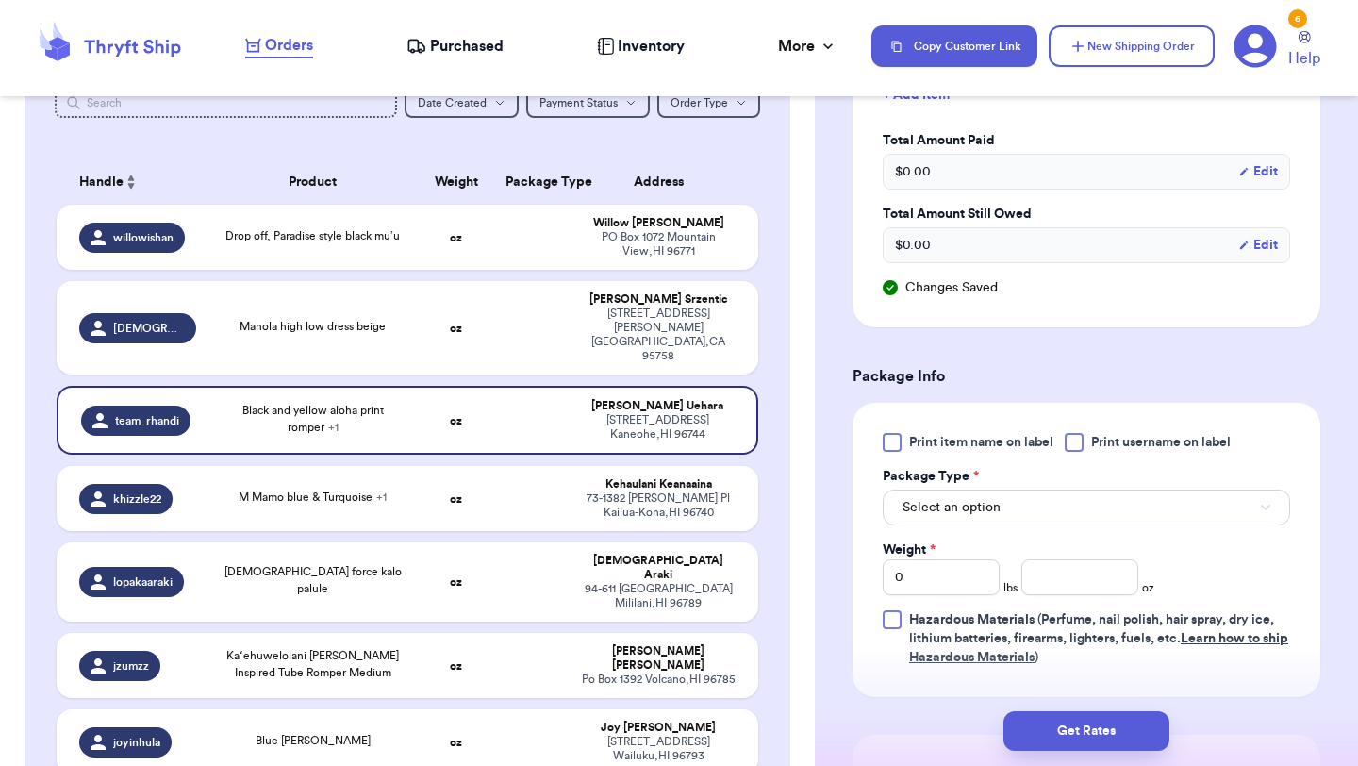
scroll to position [616, 0]
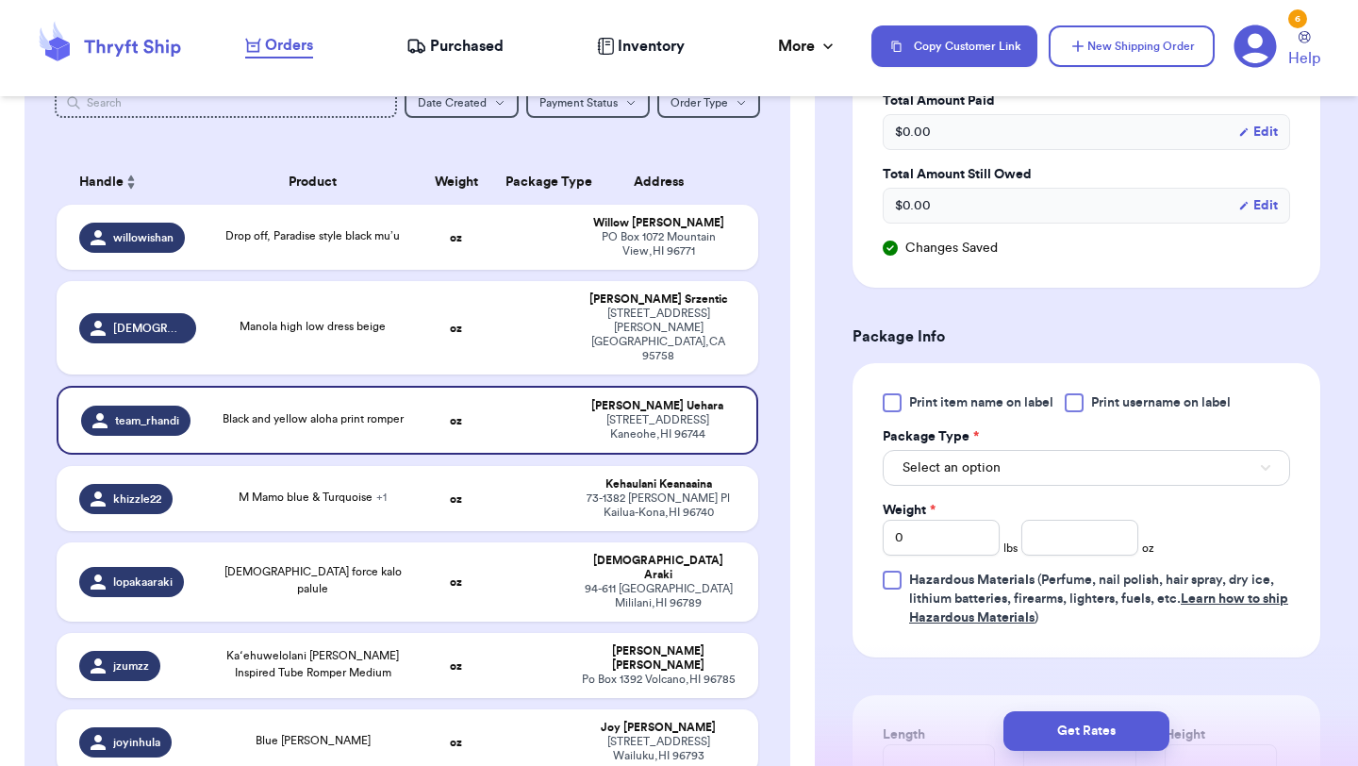
click at [897, 404] on div at bounding box center [892, 402] width 19 height 19
click at [0, 0] on input "Print item name on label" at bounding box center [0, 0] width 0 height 0
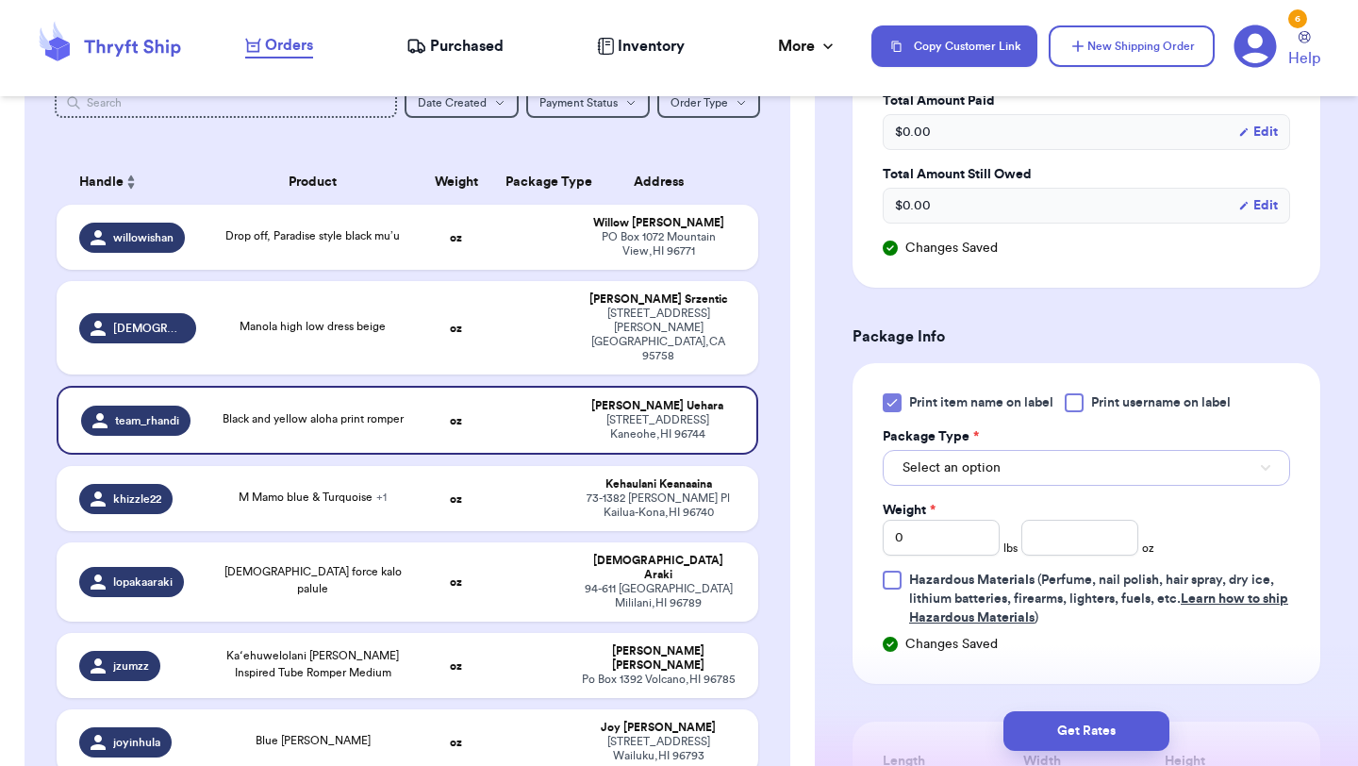
click at [918, 456] on button "Select an option" at bounding box center [1086, 468] width 407 height 36
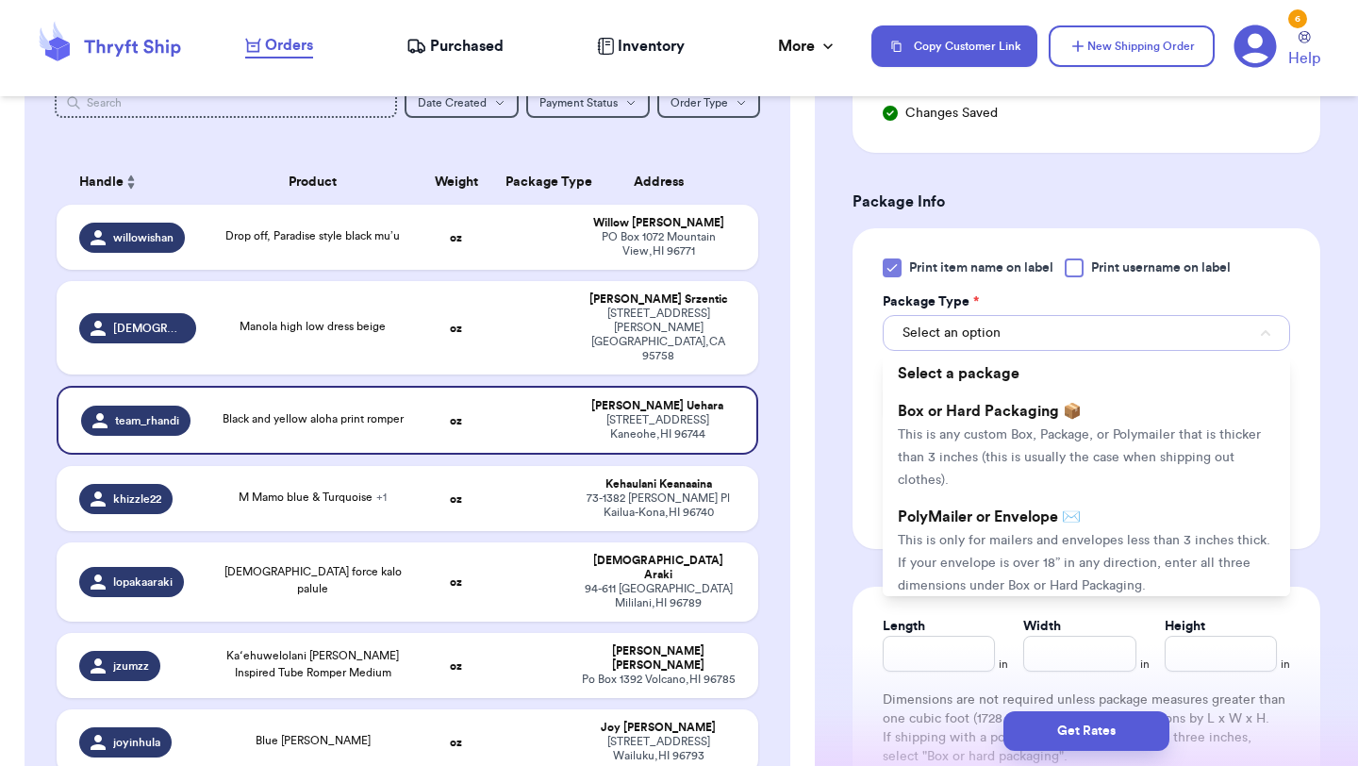
scroll to position [798, 0]
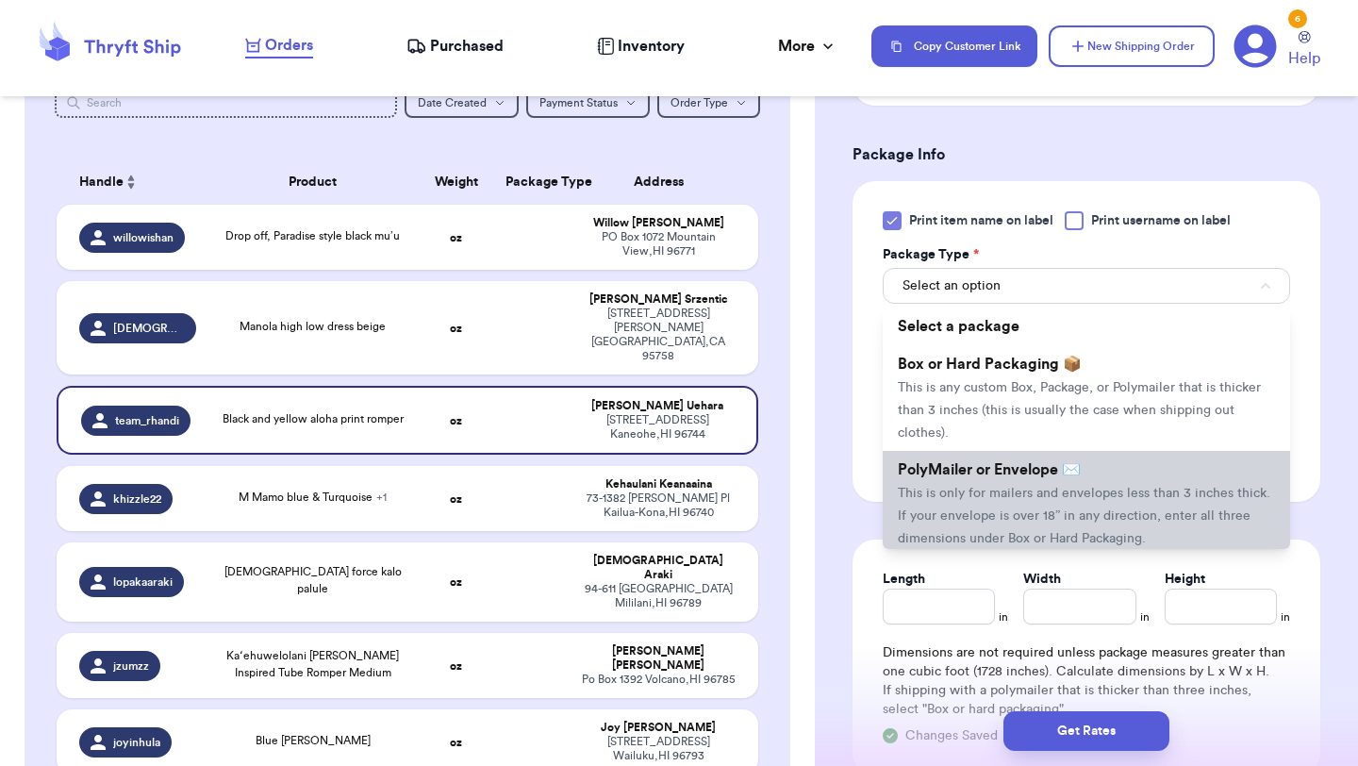
click at [937, 496] on span "This is only for mailers and envelopes less than 3 inches thick. If your envelo…" at bounding box center [1084, 516] width 373 height 58
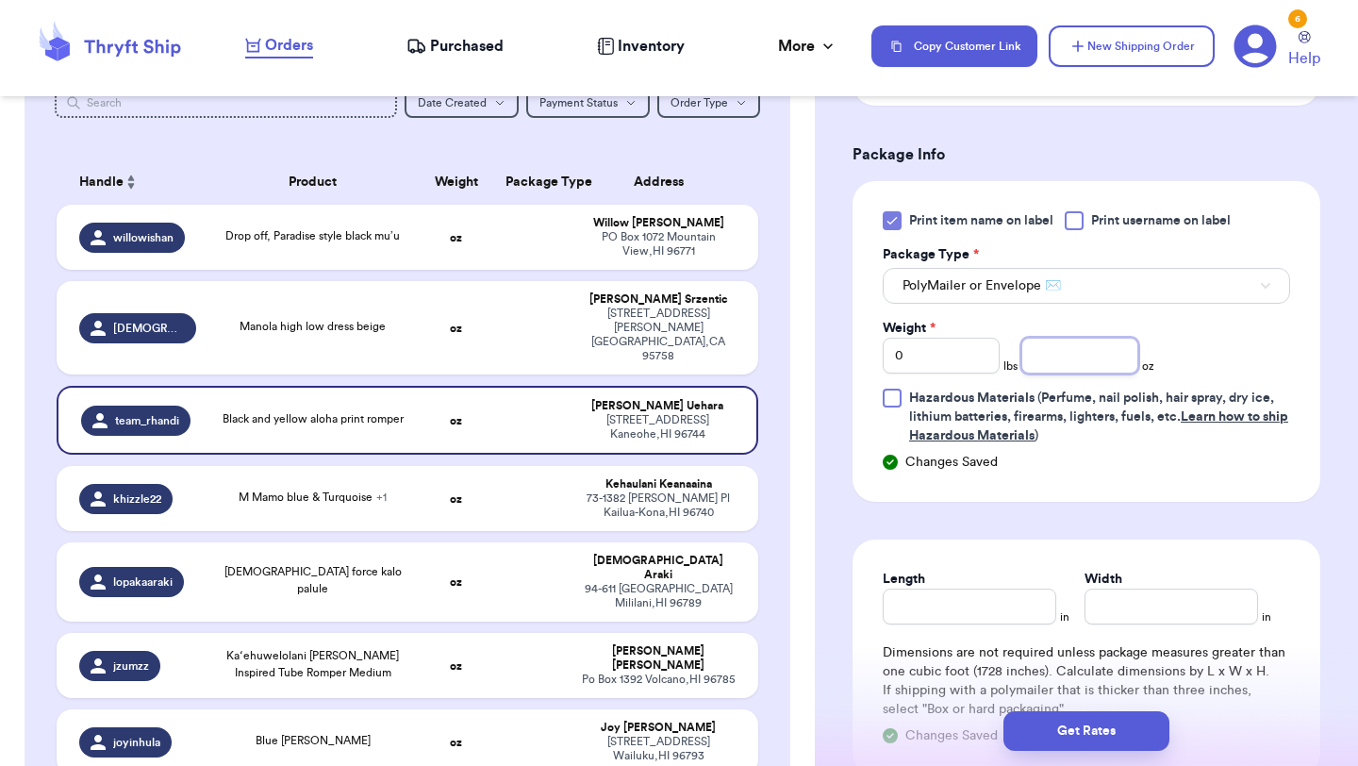
click at [1086, 358] on input "number" at bounding box center [1079, 356] width 117 height 36
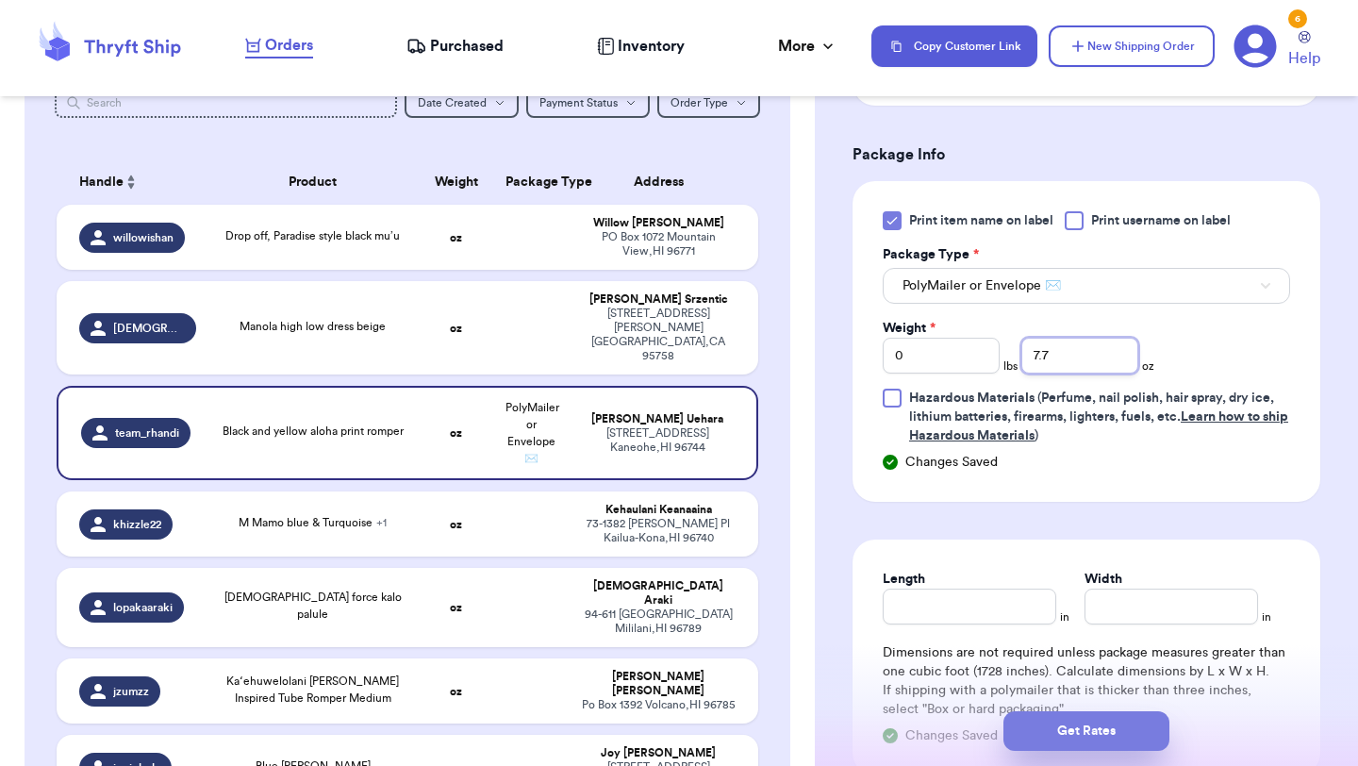
type input "7.7"
click at [1069, 721] on button "Get Rates" at bounding box center [1086, 731] width 166 height 40
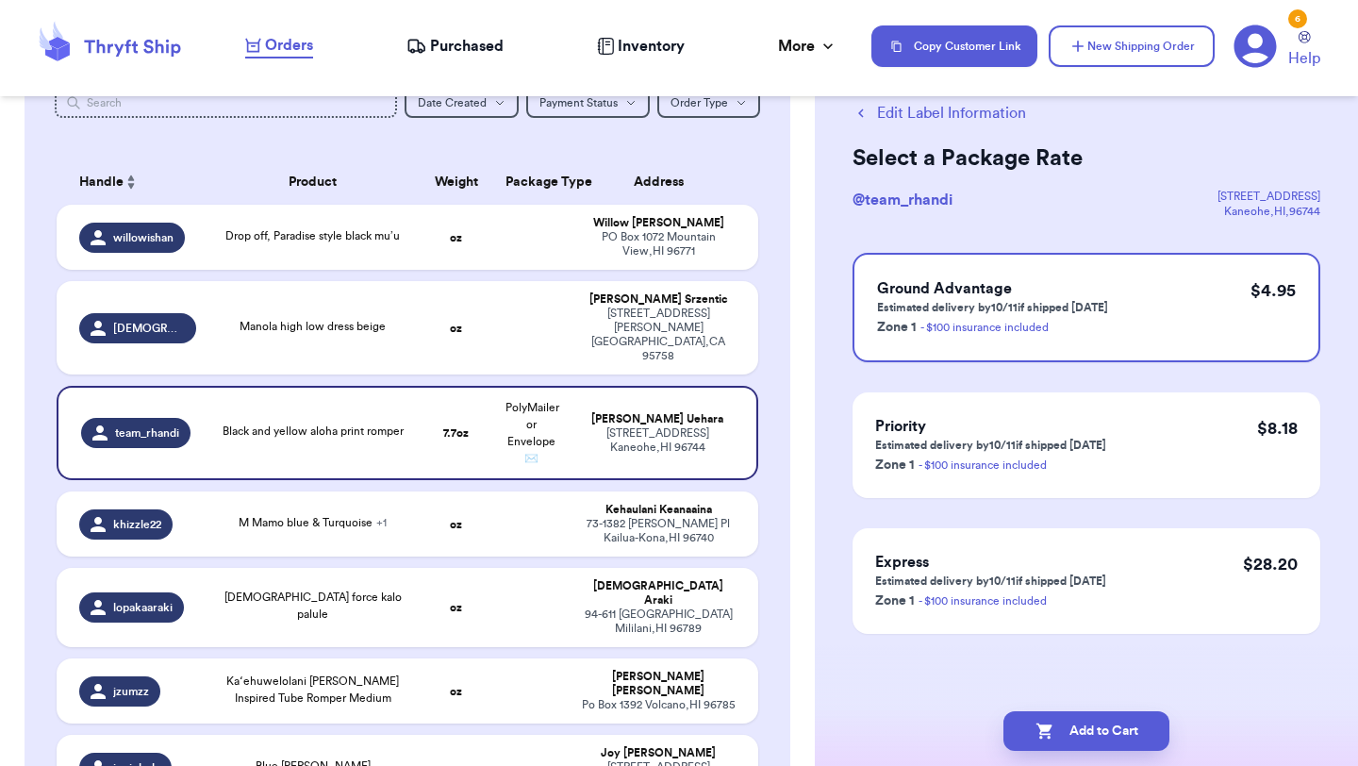
scroll to position [0, 0]
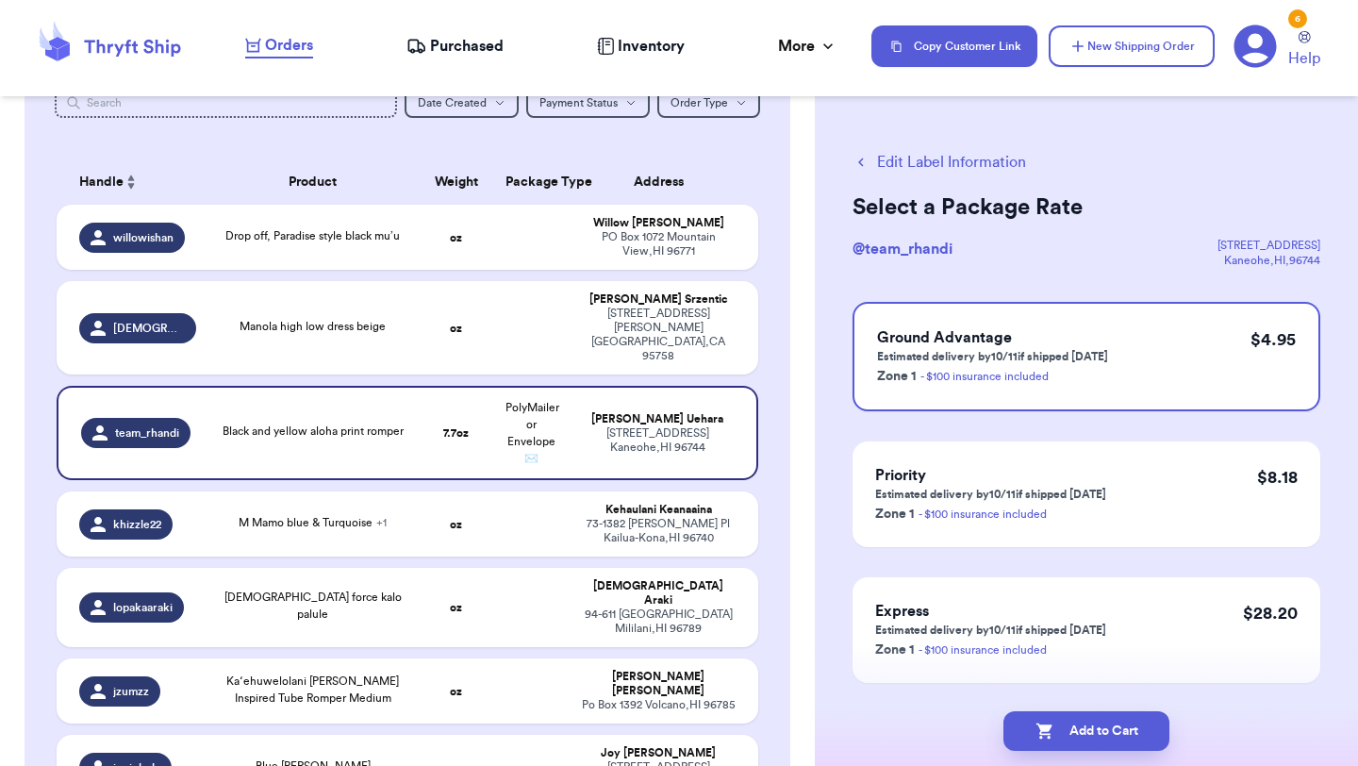
click at [1069, 721] on button "Add to Cart" at bounding box center [1086, 731] width 166 height 40
checkbox input "true"
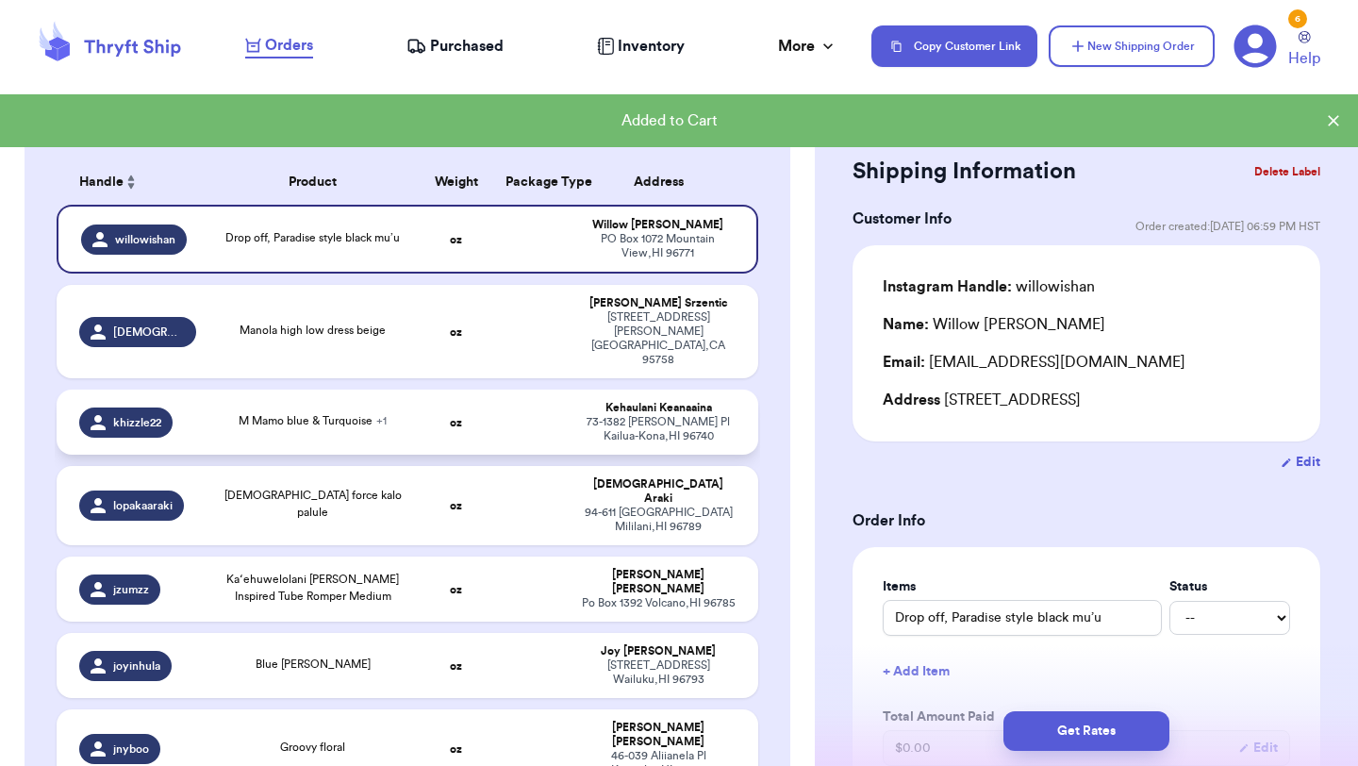
click at [494, 399] on td at bounding box center [531, 422] width 75 height 65
type input "M Mamo blue & Turquoise"
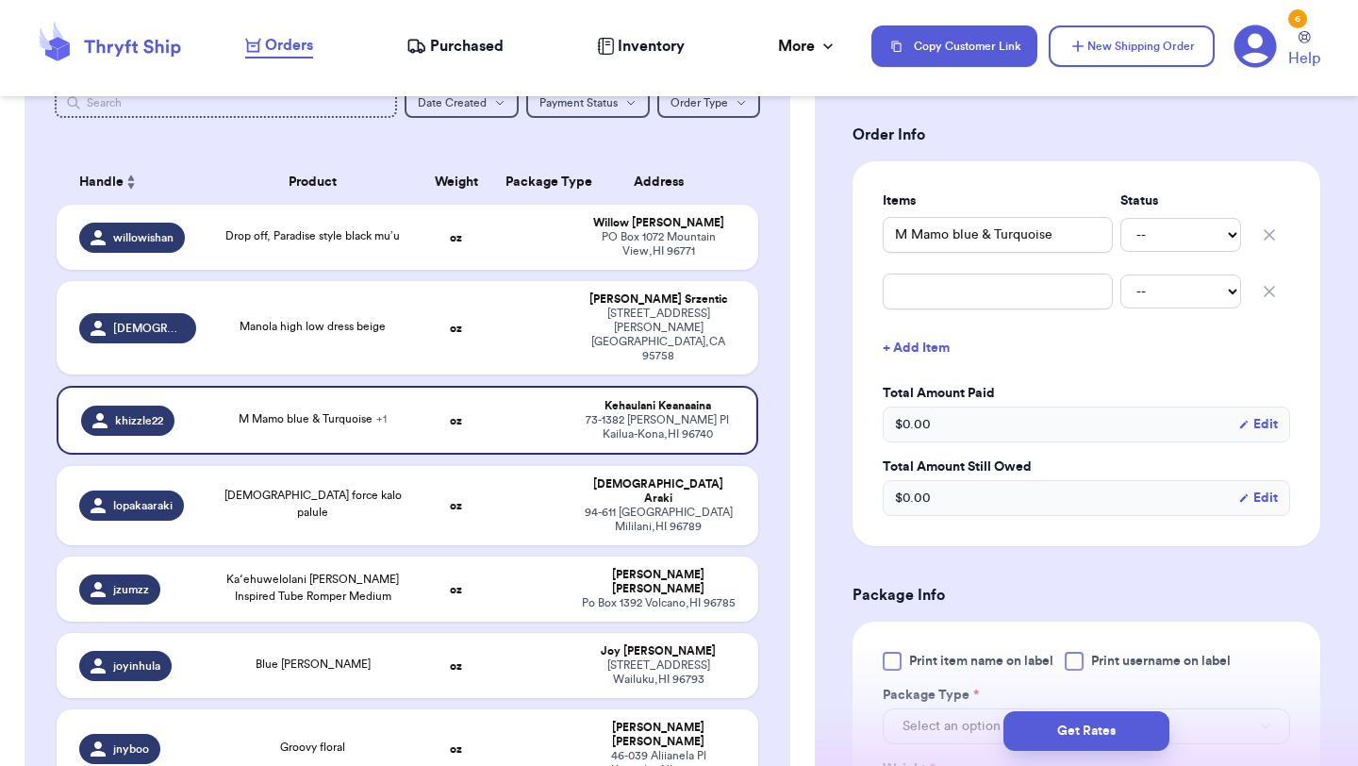
scroll to position [413, 0]
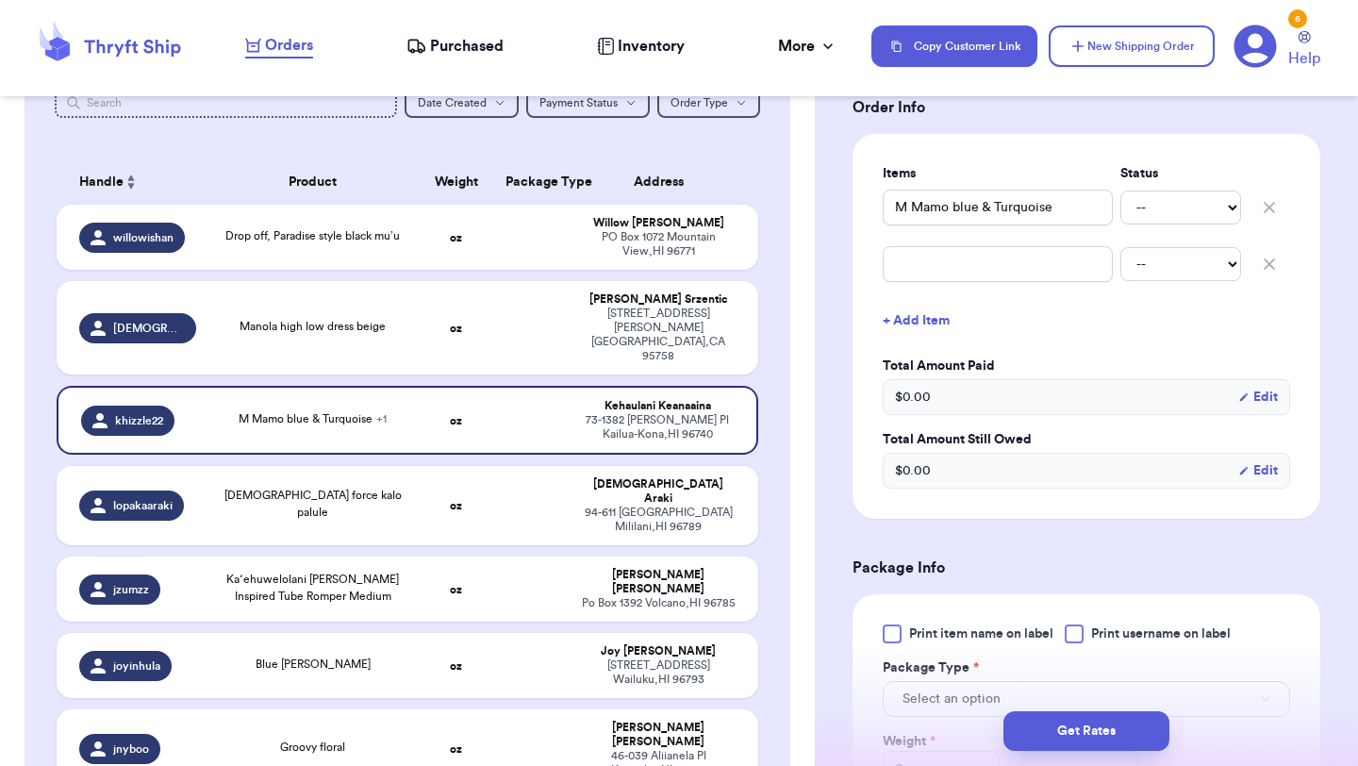
click at [1273, 265] on icon "button" at bounding box center [1269, 264] width 19 height 19
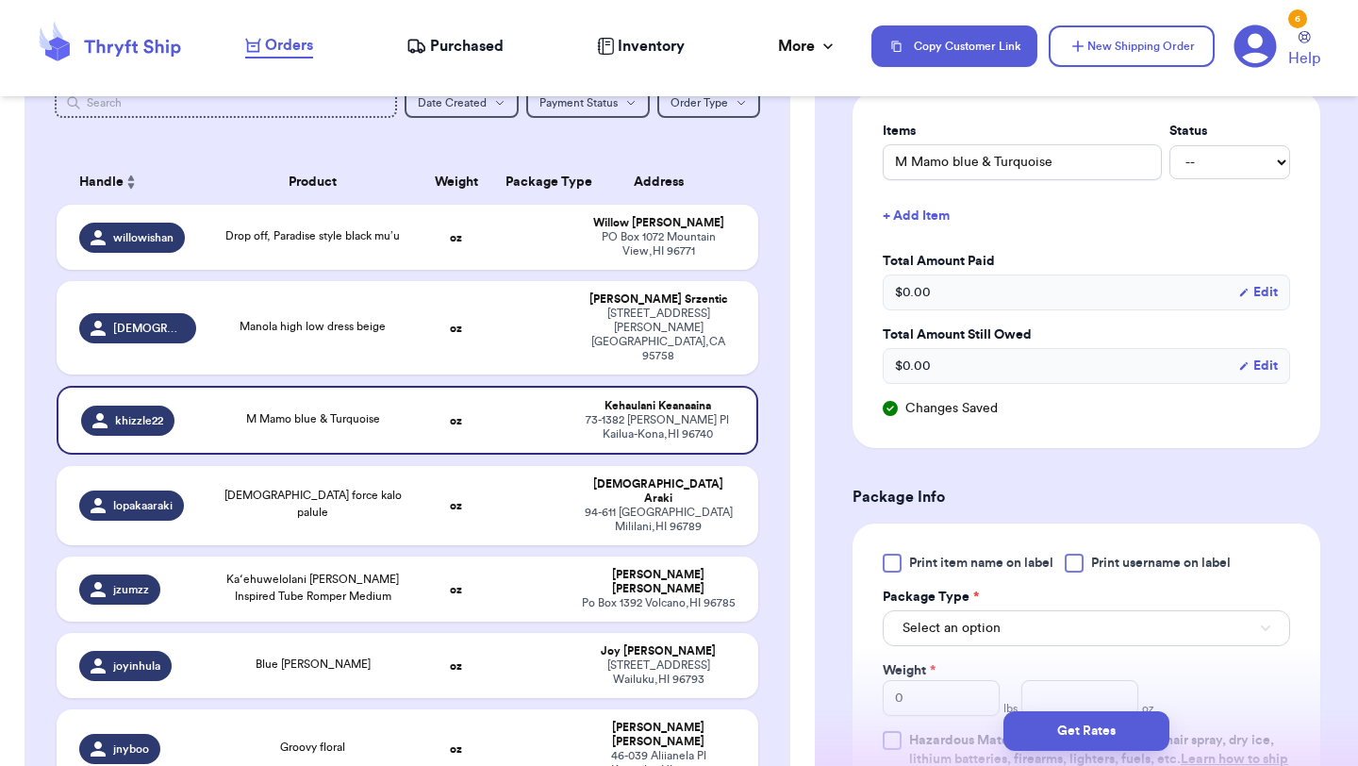
scroll to position [511, 0]
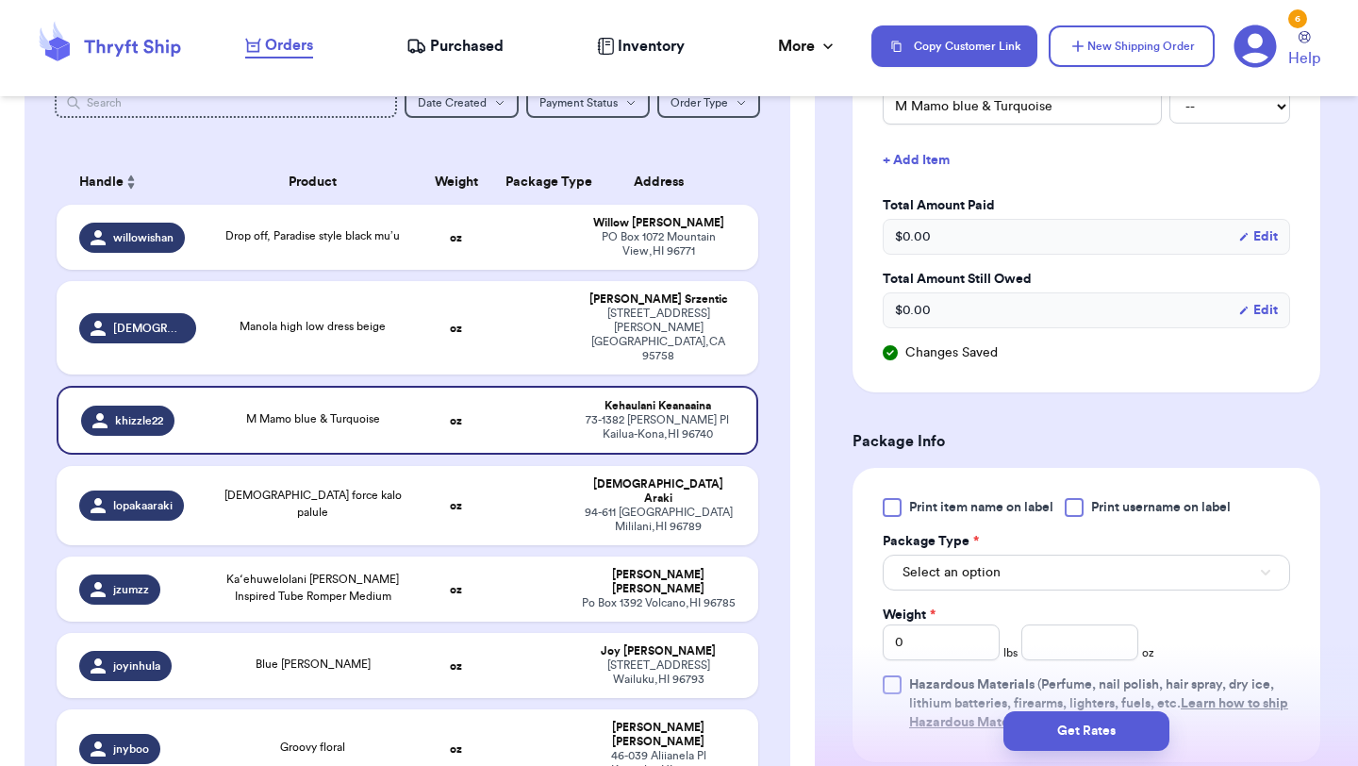
click at [920, 506] on span "Print item name on label" at bounding box center [981, 507] width 144 height 19
click at [0, 0] on input "Print item name on label" at bounding box center [0, 0] width 0 height 0
click at [929, 572] on span "Select an option" at bounding box center [952, 572] width 98 height 19
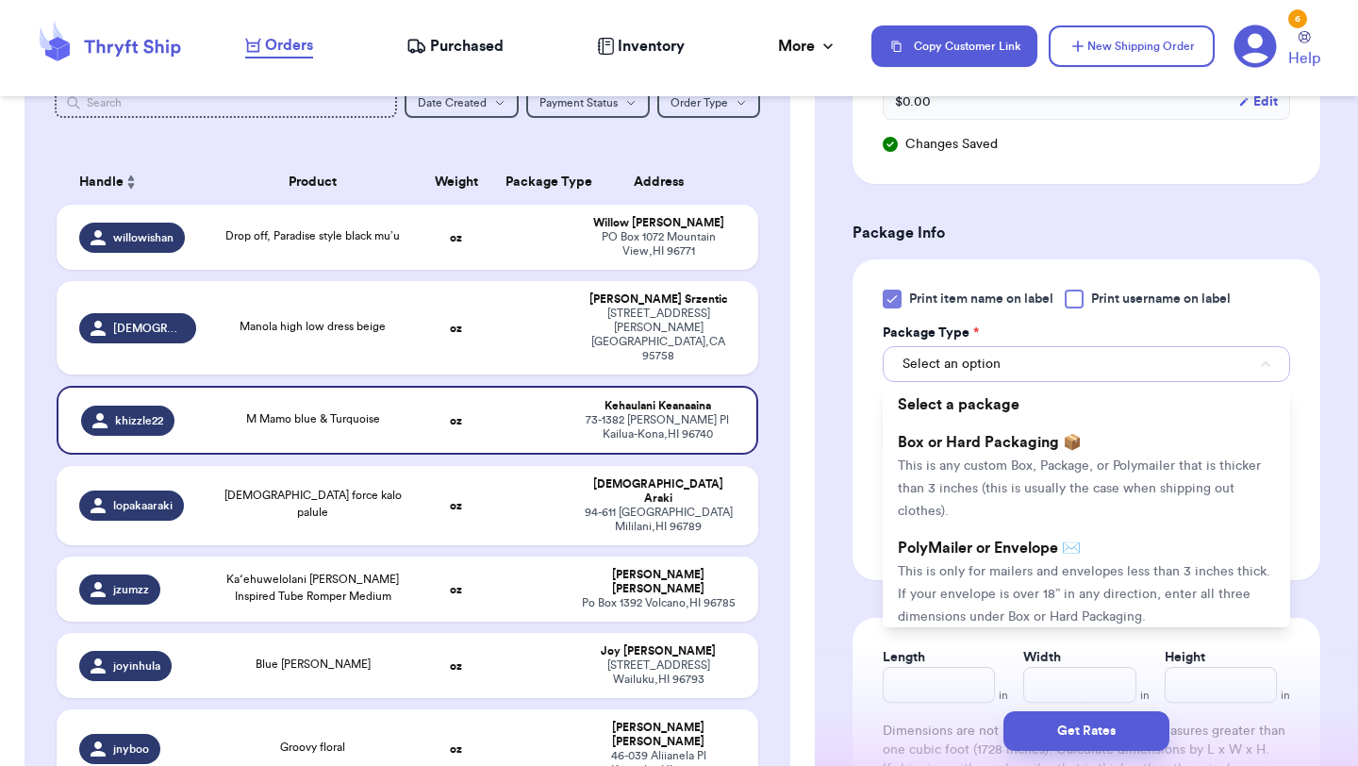
scroll to position [825, 0]
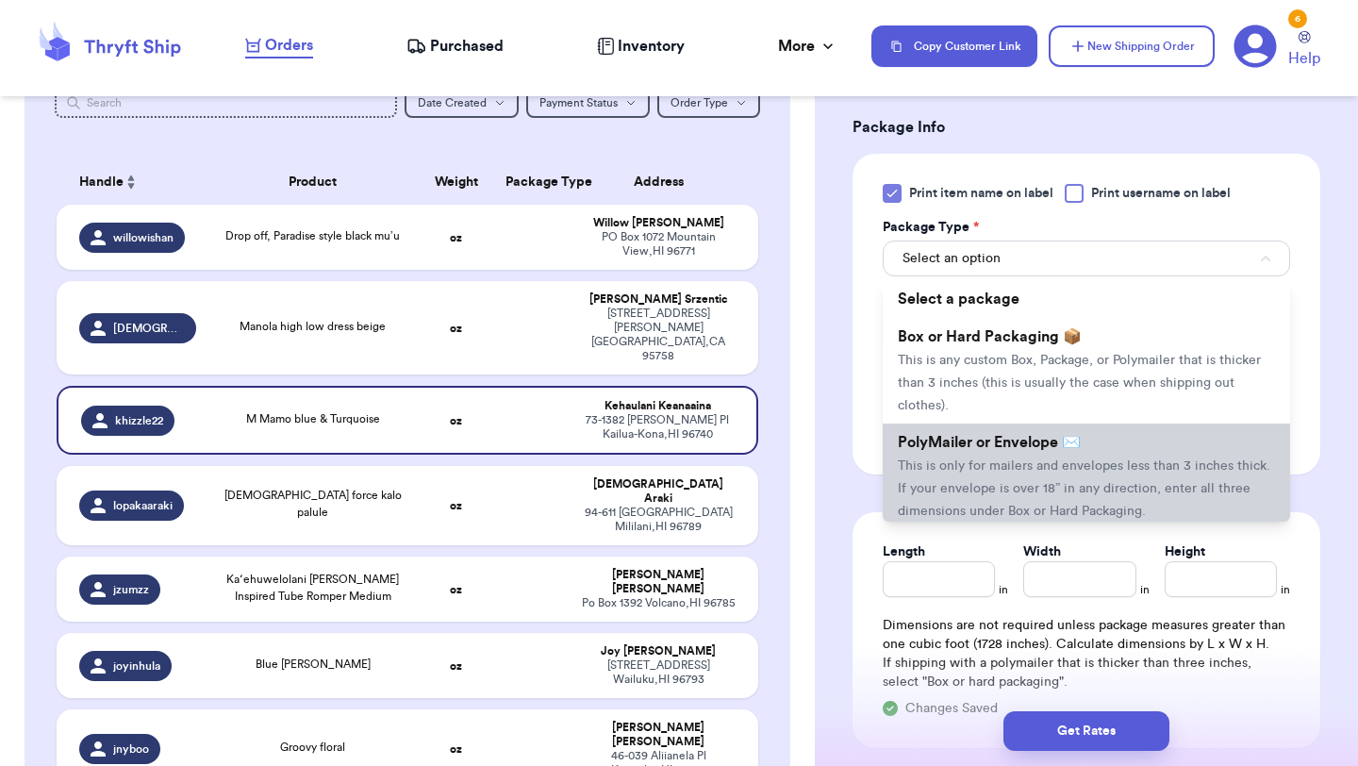
click at [978, 463] on span "This is only for mailers and envelopes less than 3 inches thick. If your envelo…" at bounding box center [1084, 488] width 373 height 58
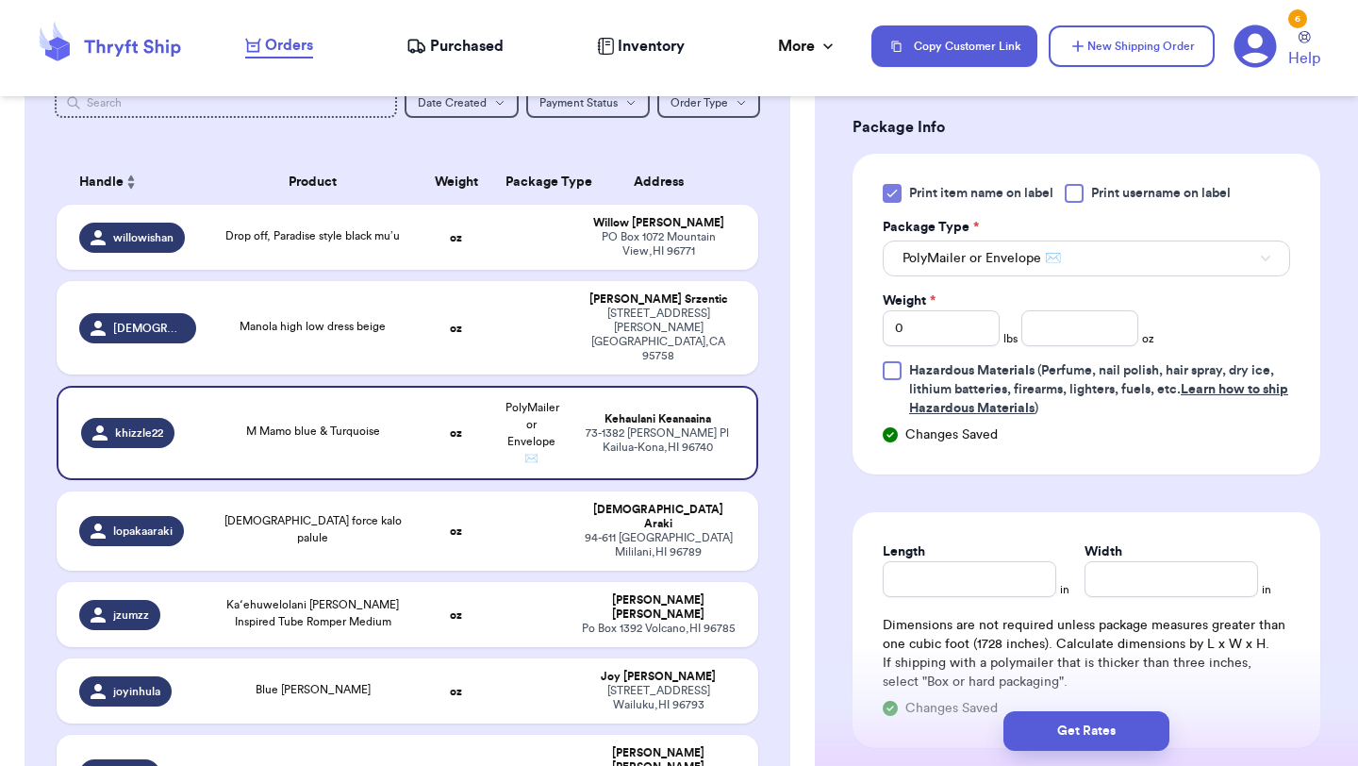
click at [943, 307] on div "Weight *" at bounding box center [941, 300] width 117 height 19
click at [939, 329] on input "0" at bounding box center [941, 328] width 117 height 36
type input "01"
click at [1044, 335] on input "number" at bounding box center [1079, 328] width 117 height 36
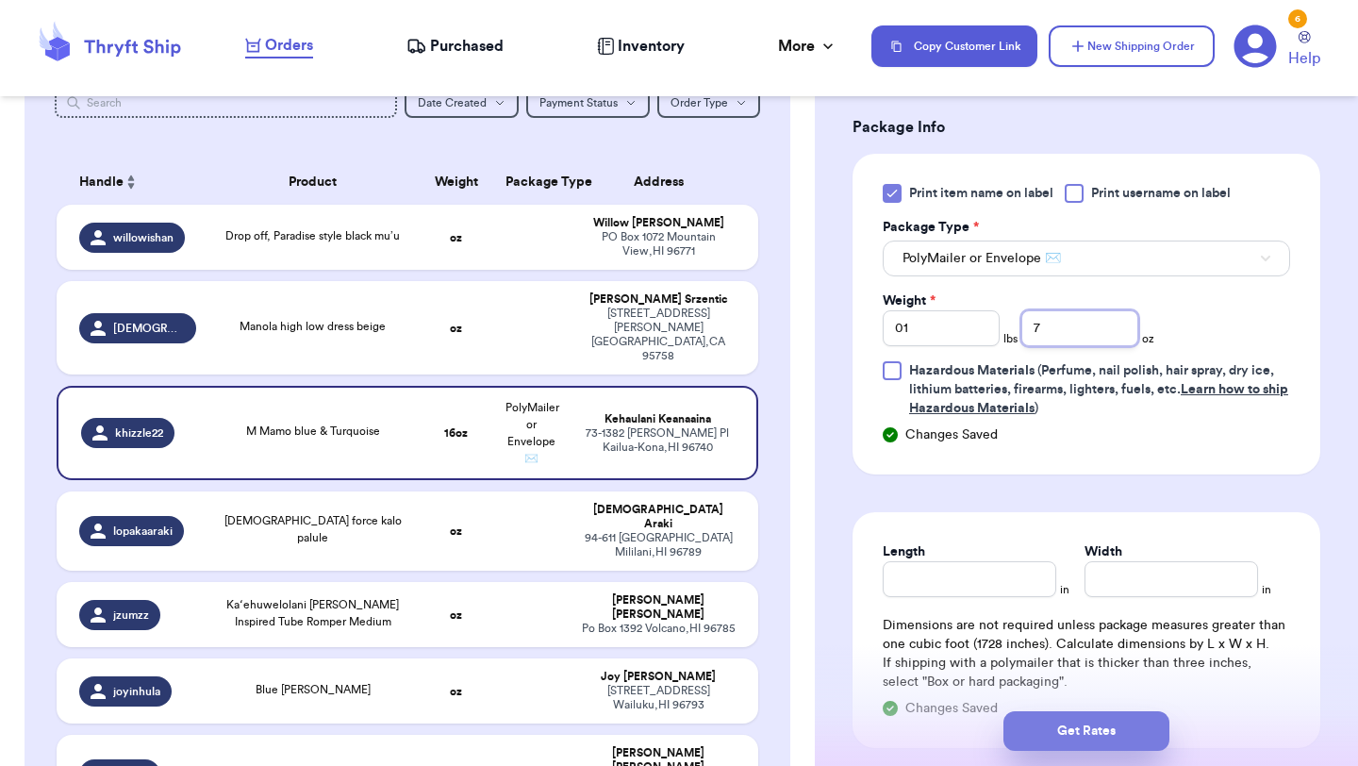
type input "7"
click at [1070, 749] on button "Get Rates" at bounding box center [1086, 731] width 166 height 40
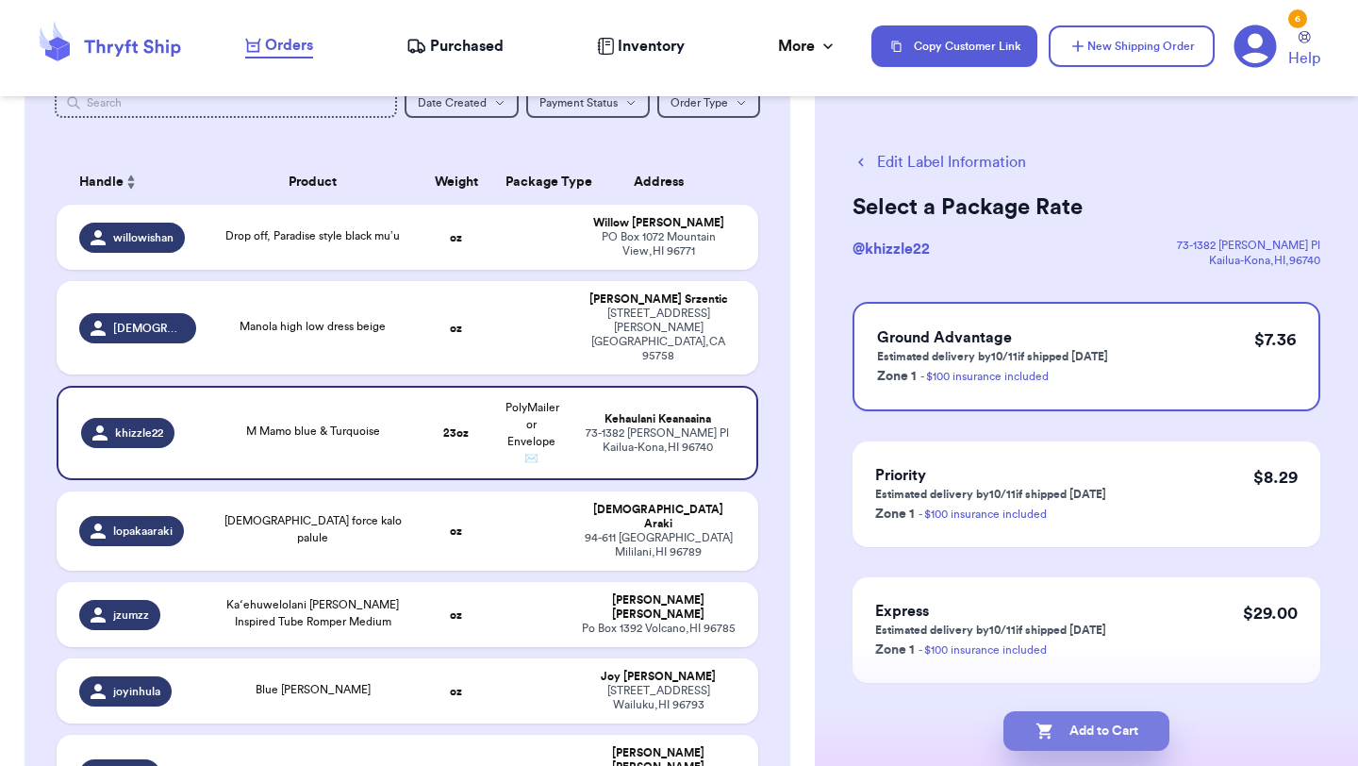
click at [1074, 745] on button "Add to Cart" at bounding box center [1086, 731] width 166 height 40
checkbox input "true"
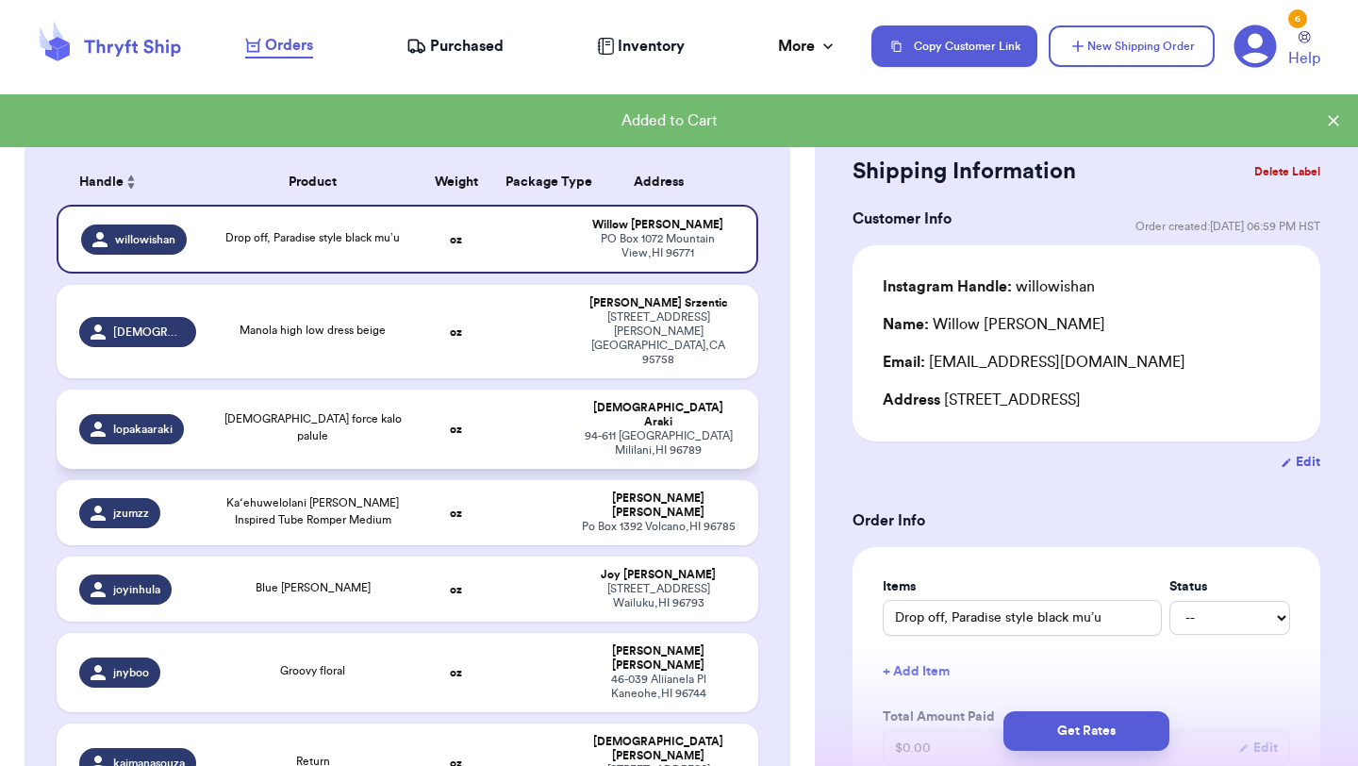
click at [432, 392] on td "oz" at bounding box center [456, 429] width 75 height 79
type input "[DEMOGRAPHIC_DATA] force kalo palule"
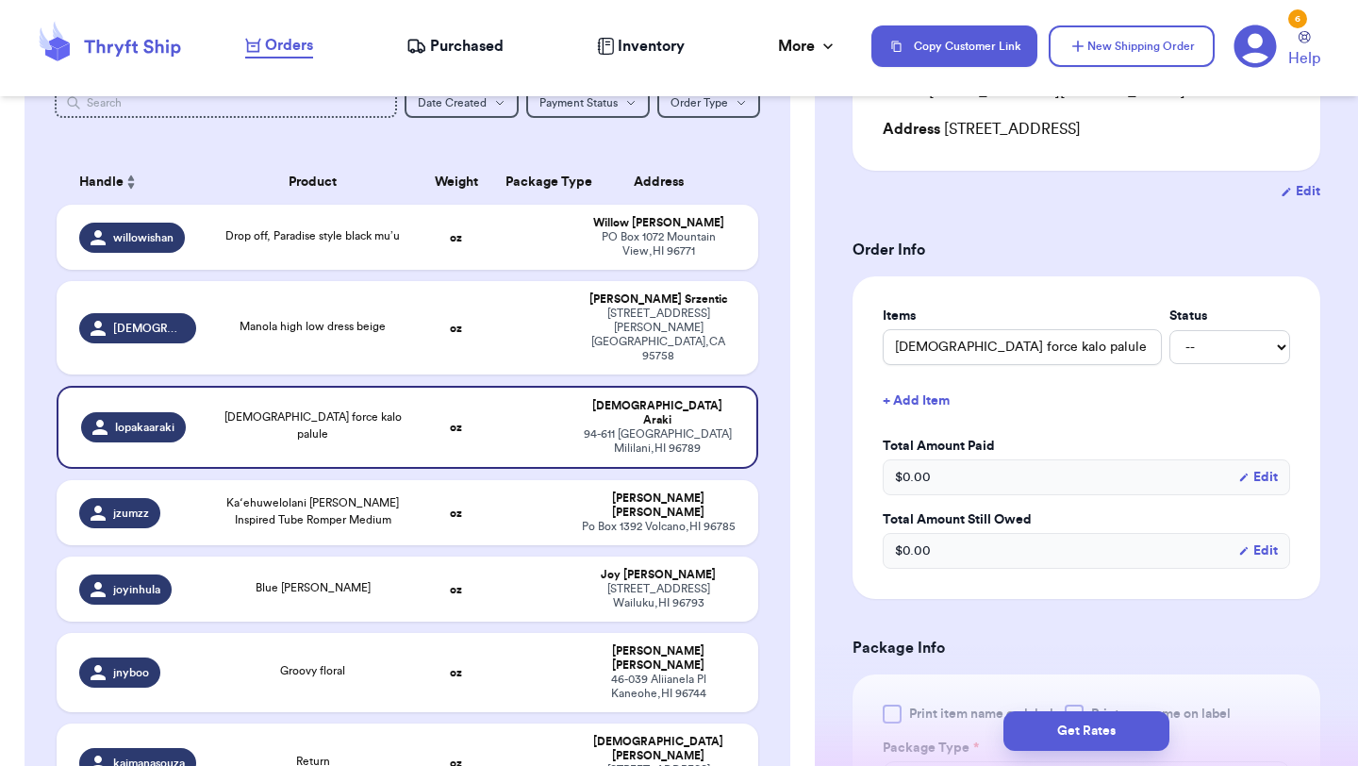
scroll to position [379, 0]
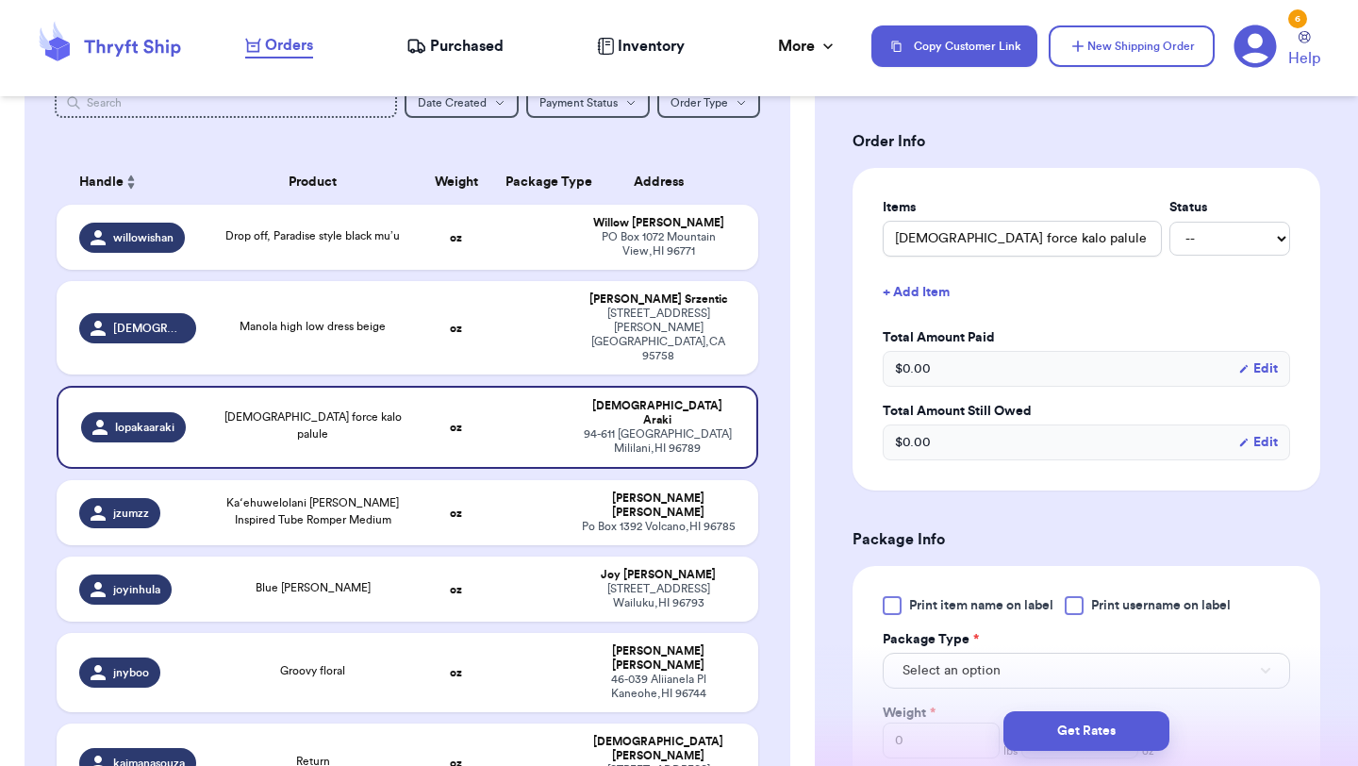
click at [895, 603] on div at bounding box center [892, 605] width 19 height 19
click at [0, 0] on input "Print item name on label" at bounding box center [0, 0] width 0 height 0
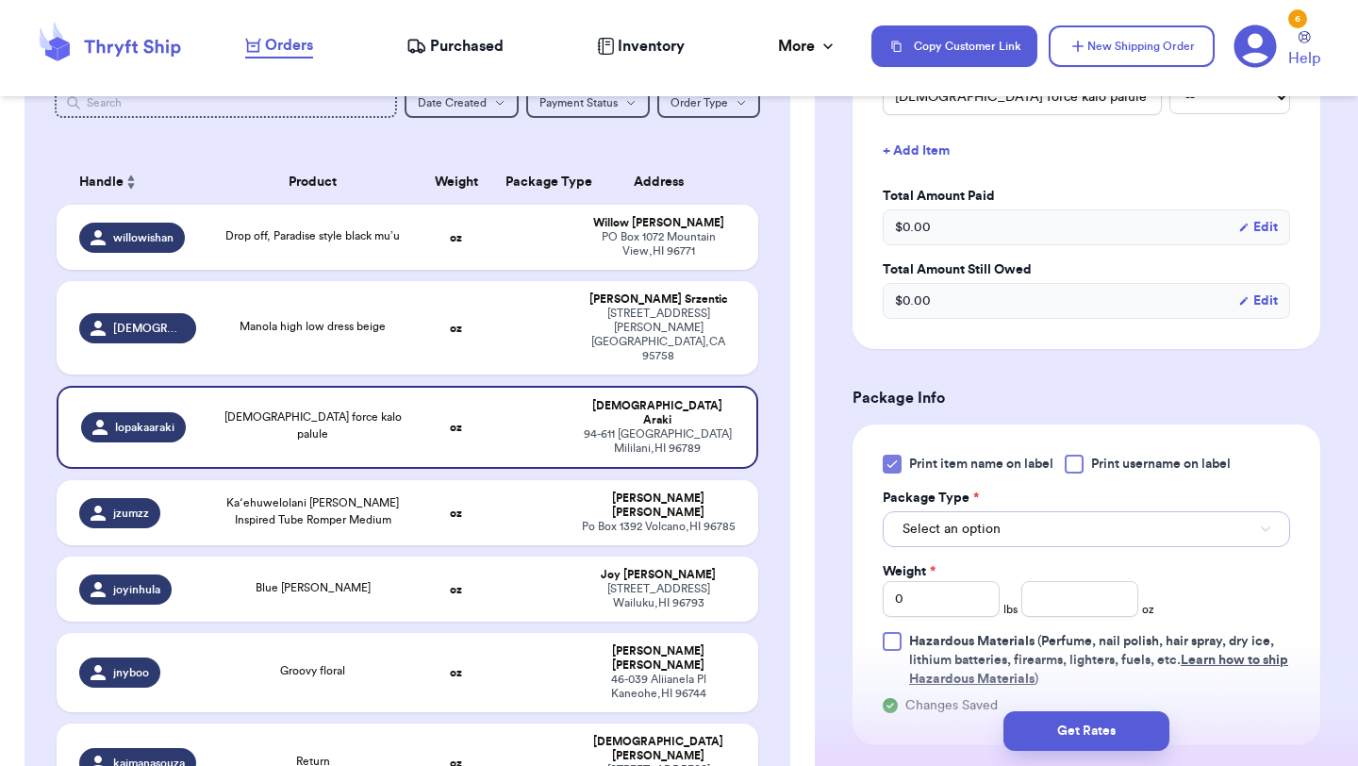
click at [949, 546] on button "Select an option" at bounding box center [1086, 529] width 407 height 36
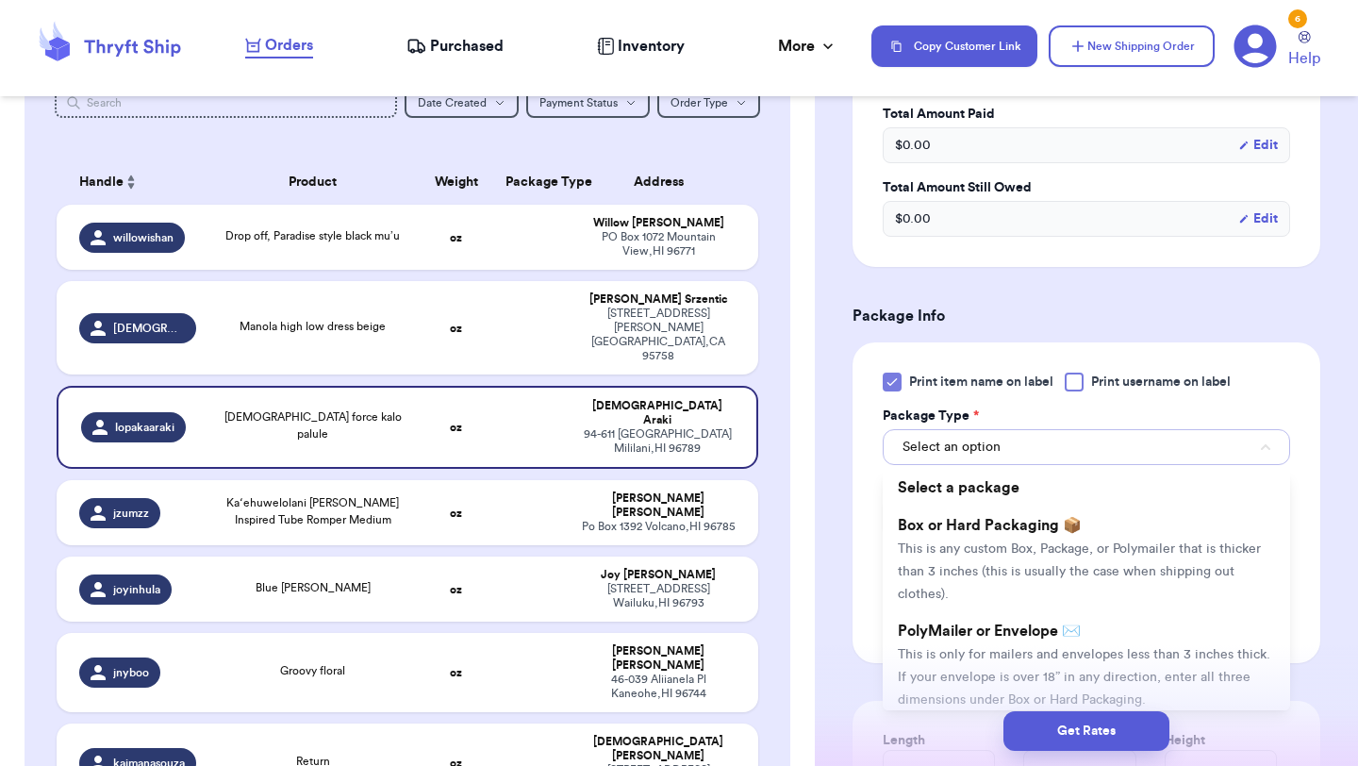
scroll to position [628, 0]
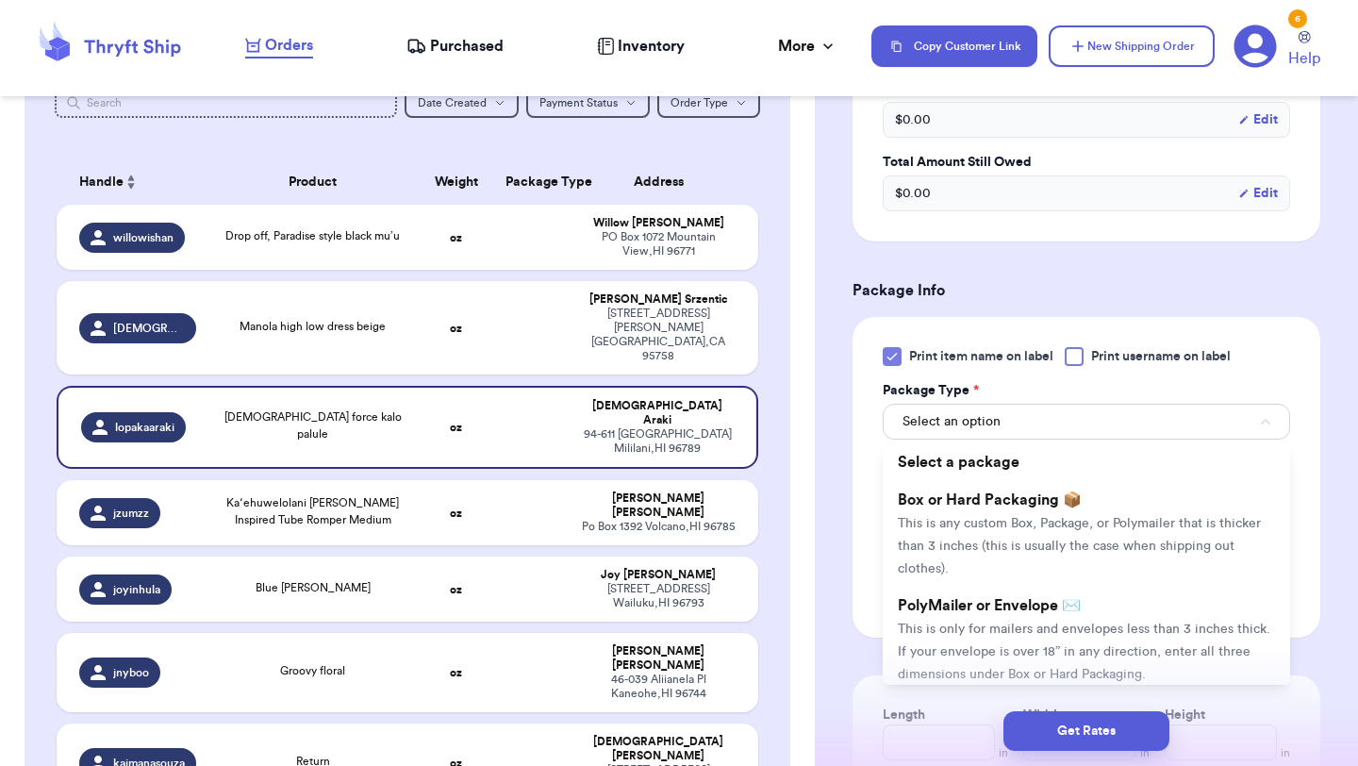
click at [945, 636] on span "This is only for mailers and envelopes less than 3 inches thick. If your envelo…" at bounding box center [1084, 651] width 373 height 58
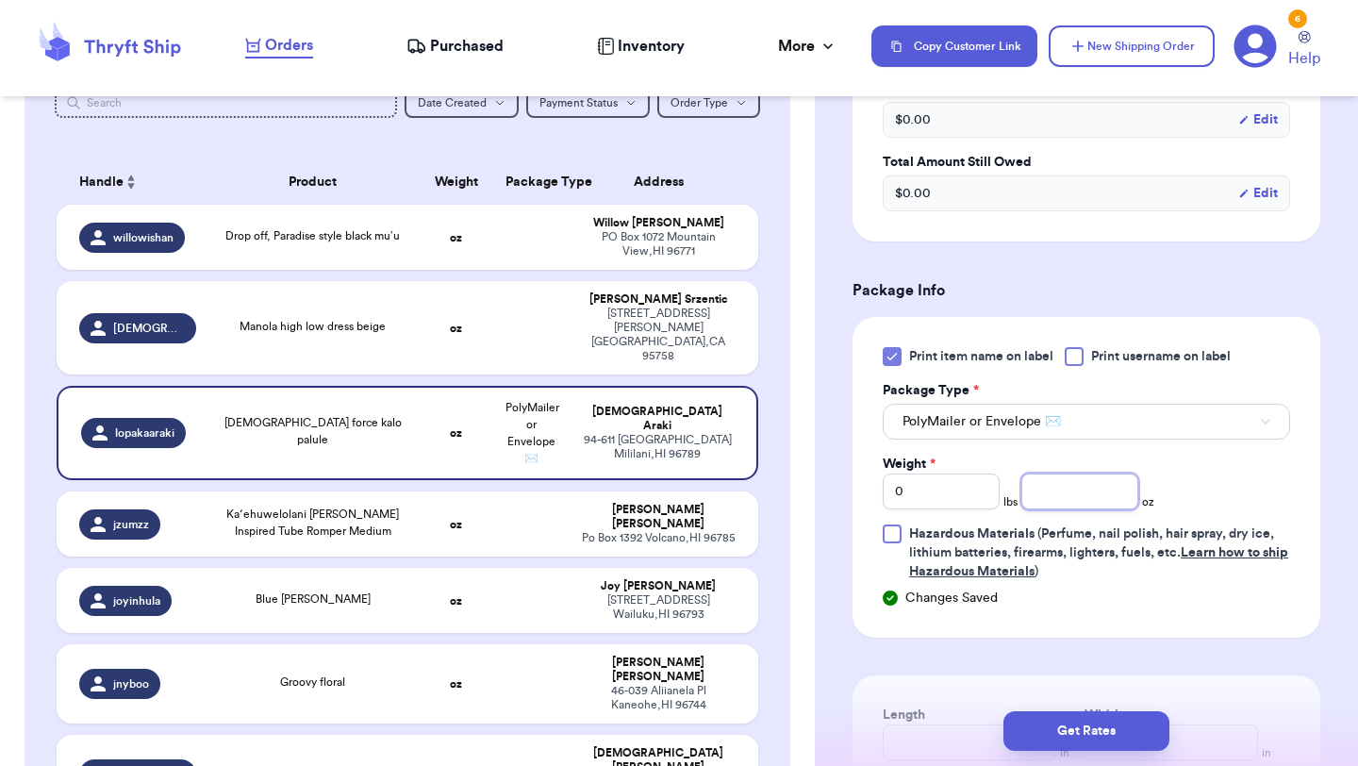
click at [1075, 491] on input "number" at bounding box center [1079, 491] width 117 height 36
type input "8.5"
click at [1042, 728] on button "Get Rates" at bounding box center [1086, 731] width 166 height 40
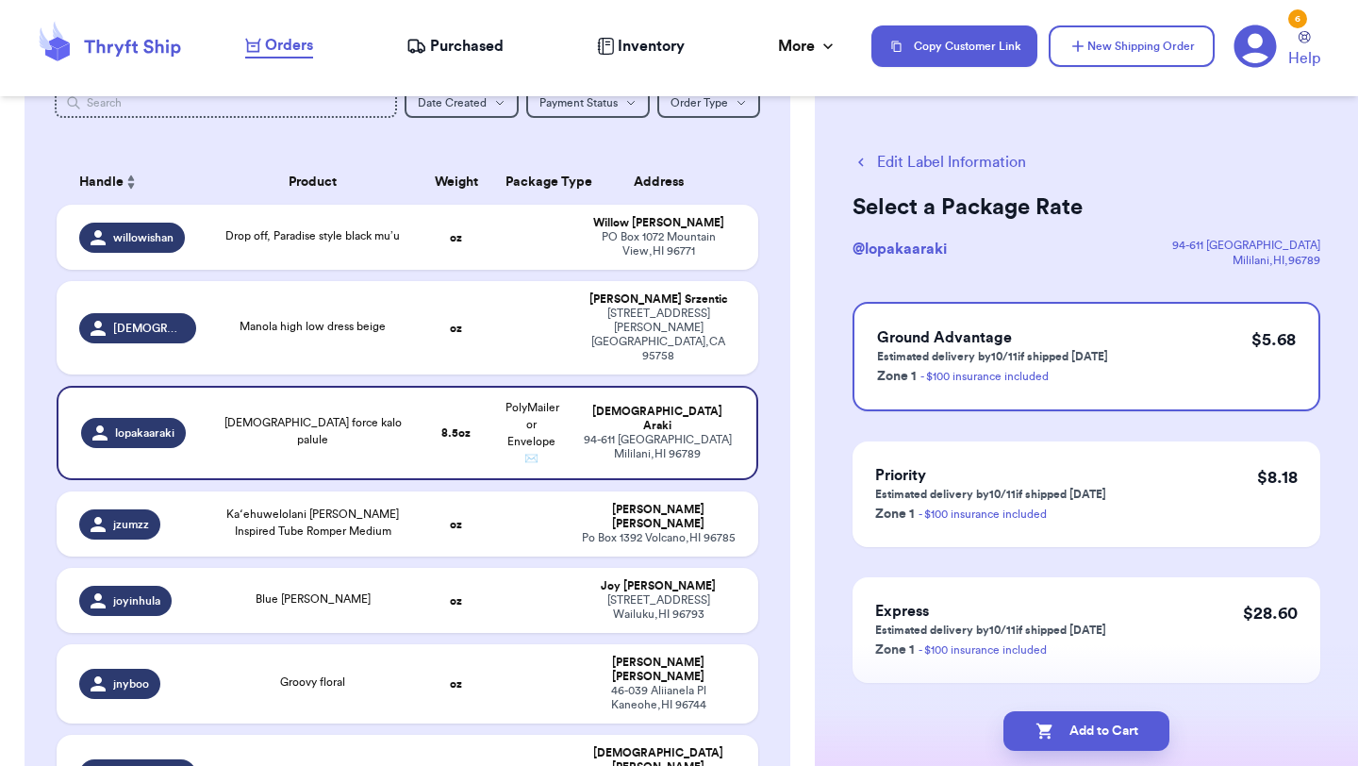
click at [1042, 728] on icon "button" at bounding box center [1044, 731] width 16 height 16
checkbox input "true"
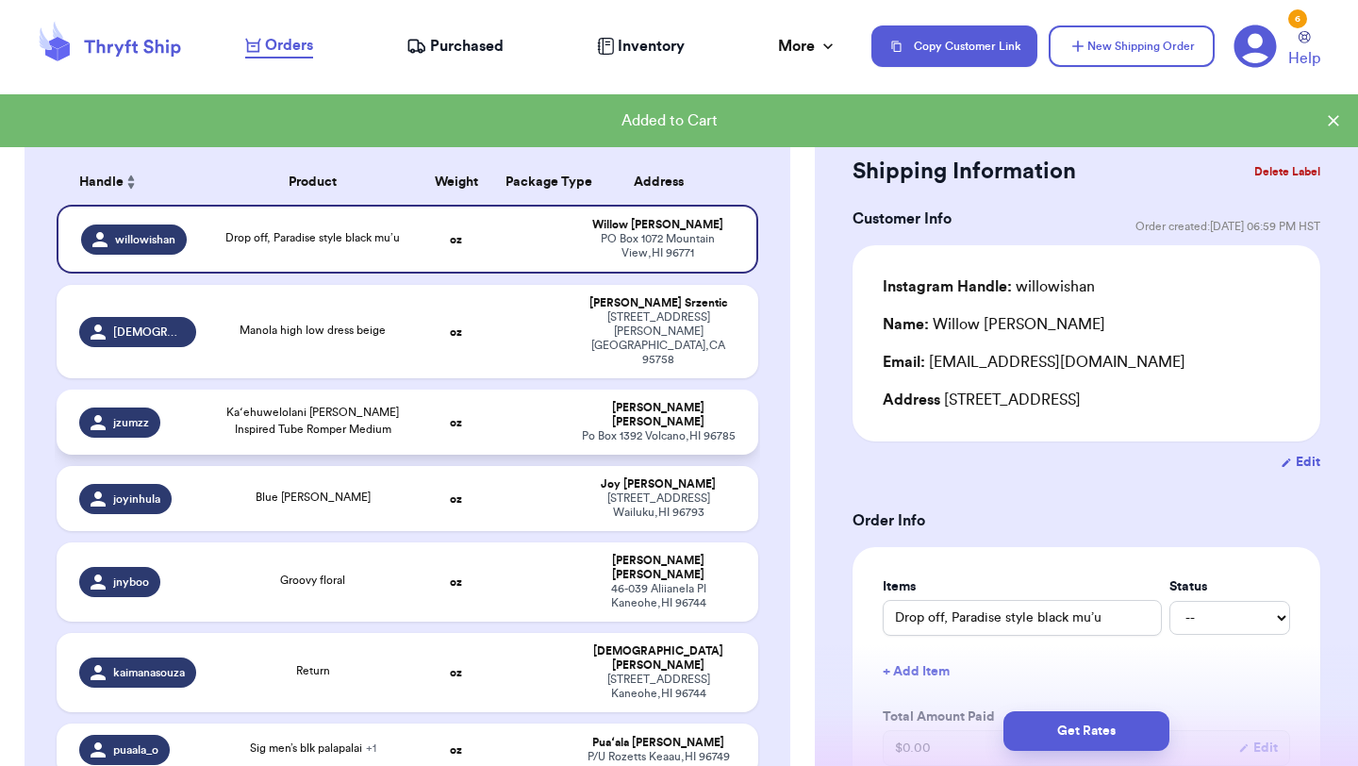
click at [616, 429] on div "Po Box 1392 Volcano , HI 96785" at bounding box center [658, 436] width 155 height 14
type input "Kaʻehuwelolani [PERSON_NAME] Inspired Tube Romper Medium"
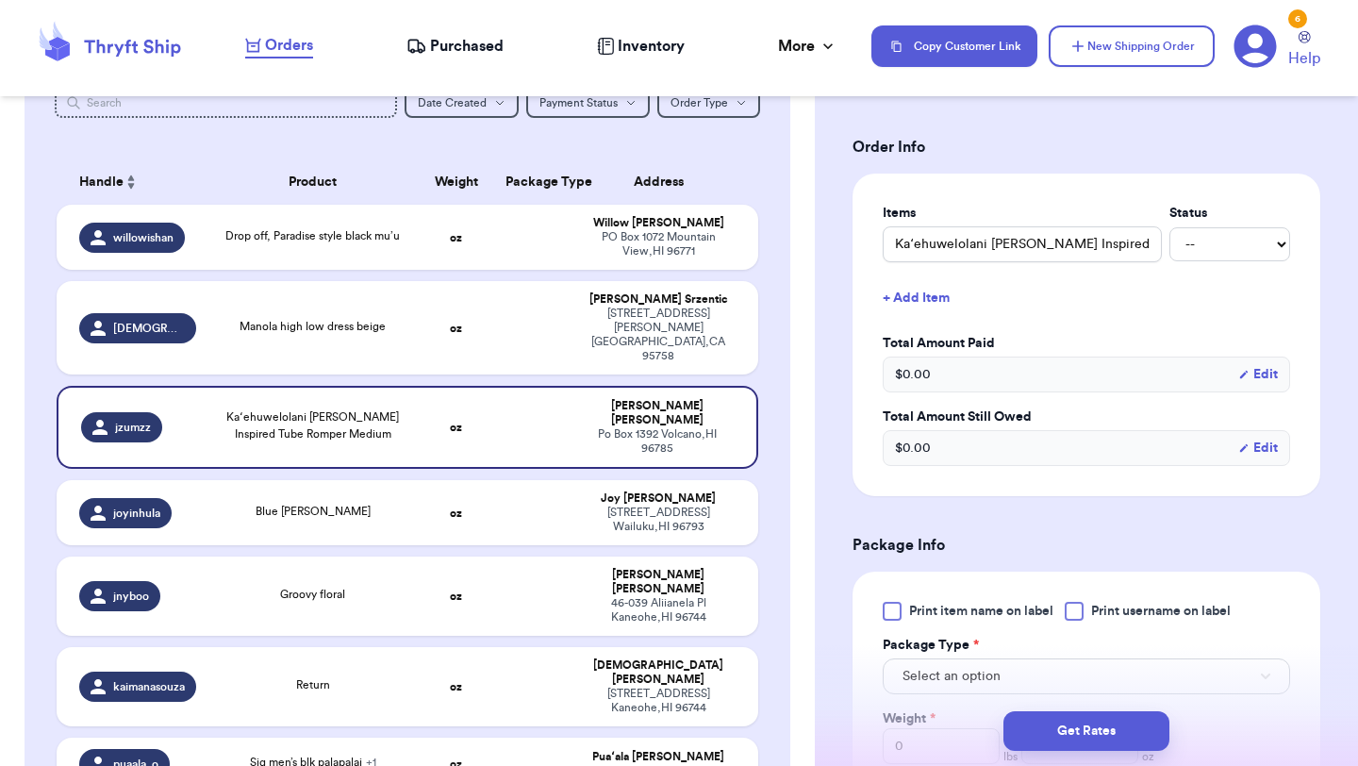
scroll to position [625, 0]
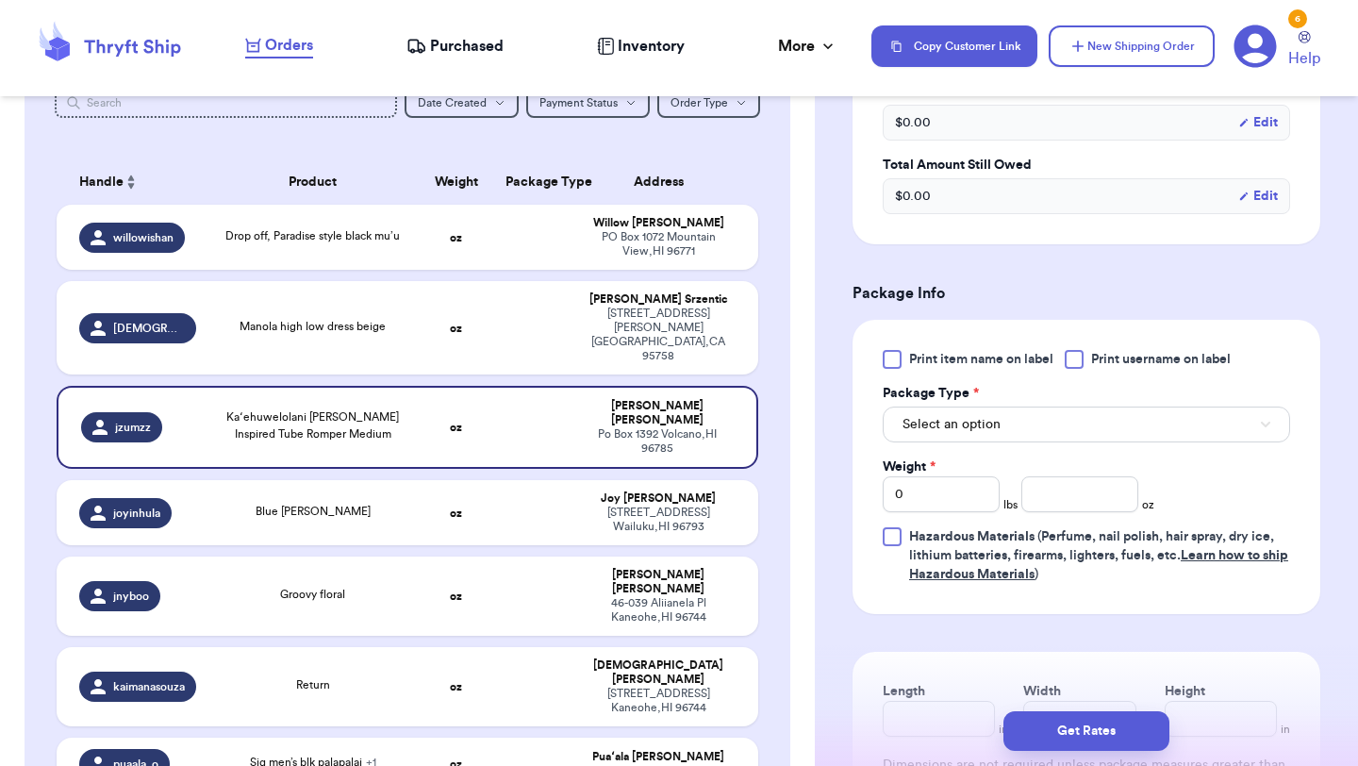
click at [893, 355] on div at bounding box center [892, 359] width 19 height 19
click at [0, 0] on input "Print item name on label" at bounding box center [0, 0] width 0 height 0
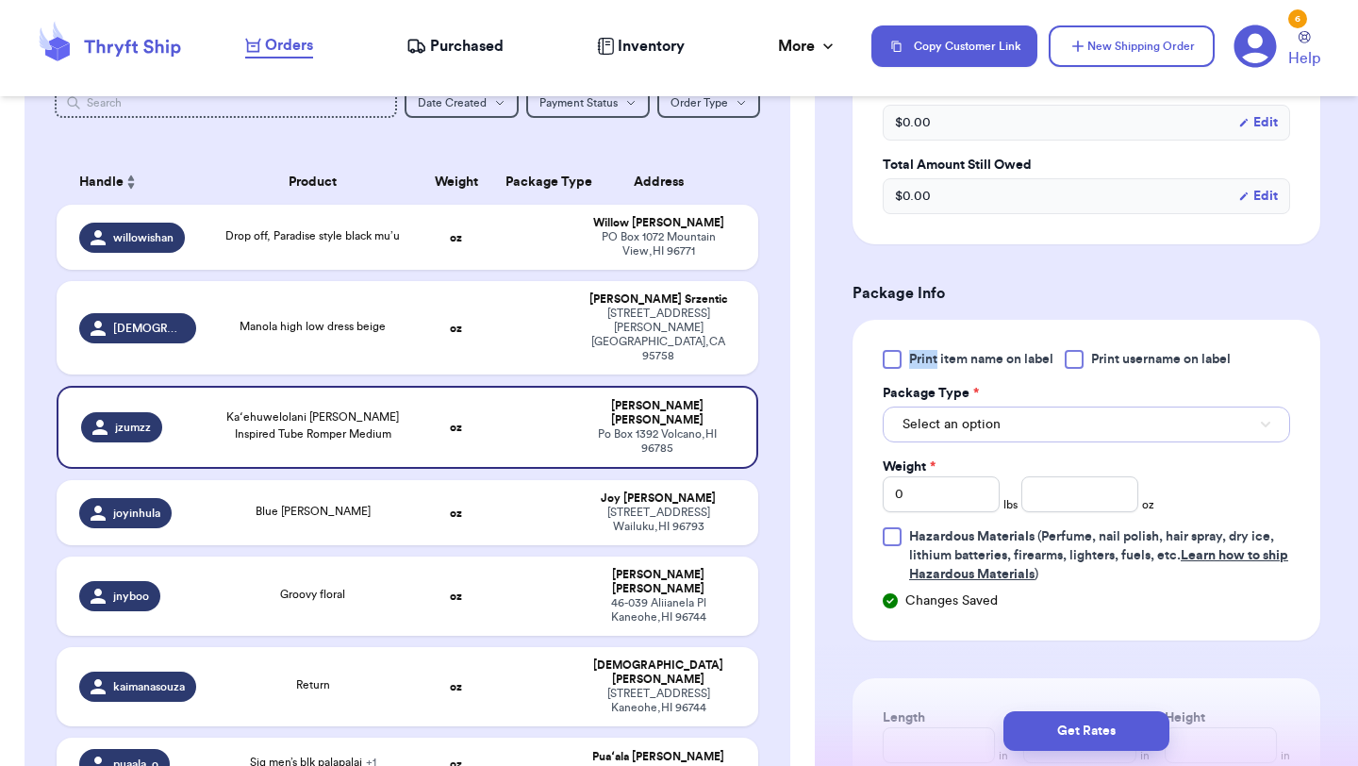
click at [959, 436] on button "Select an option" at bounding box center [1086, 424] width 407 height 36
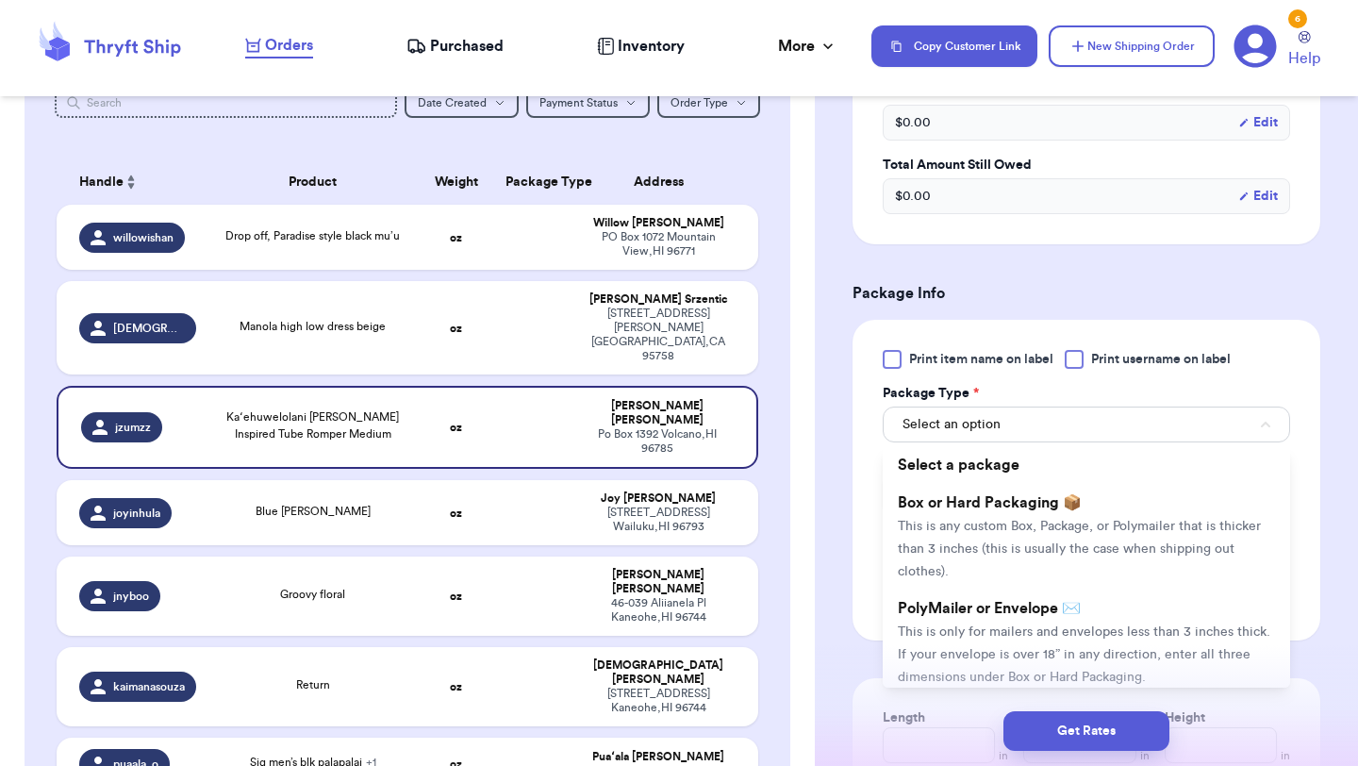
click at [884, 353] on div at bounding box center [892, 359] width 19 height 19
click at [0, 0] on input "Print item name on label" at bounding box center [0, 0] width 0 height 0
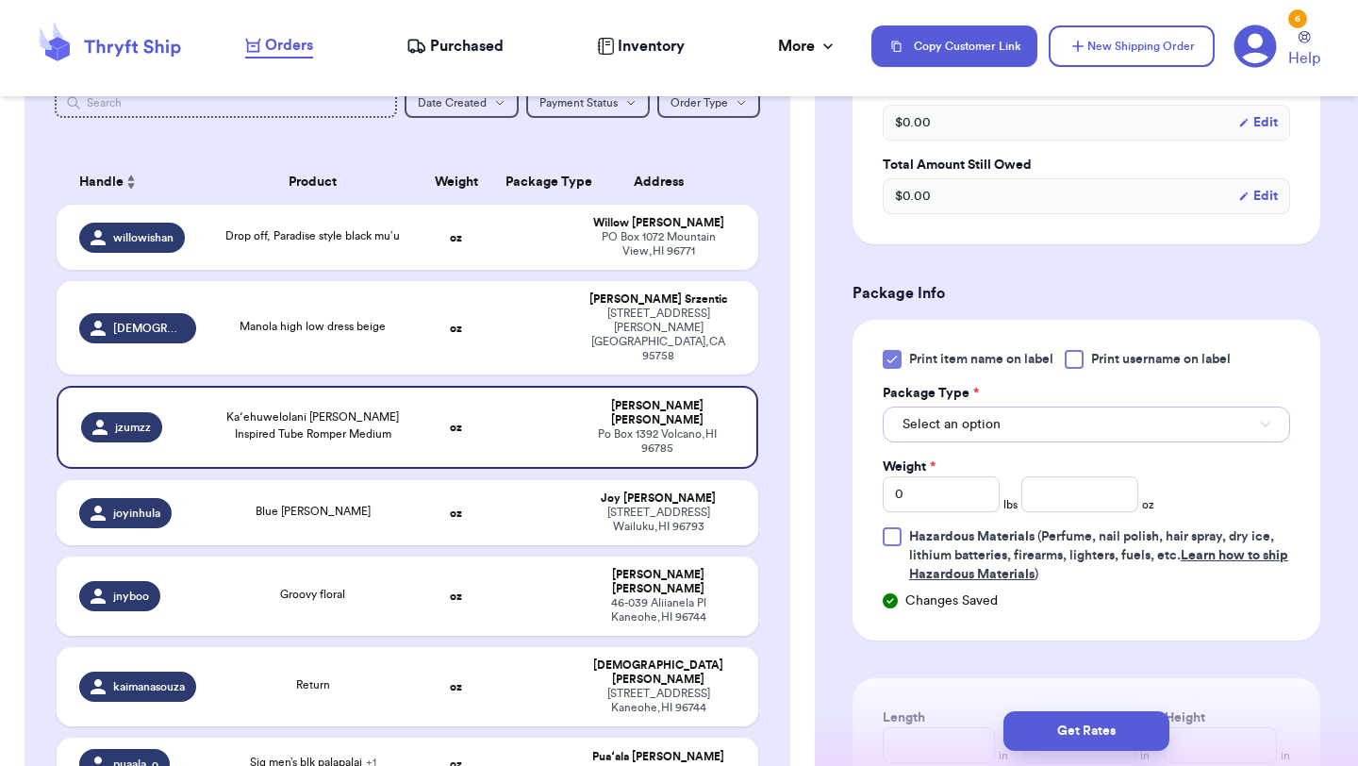
click at [947, 419] on span "Select an option" at bounding box center [952, 424] width 98 height 19
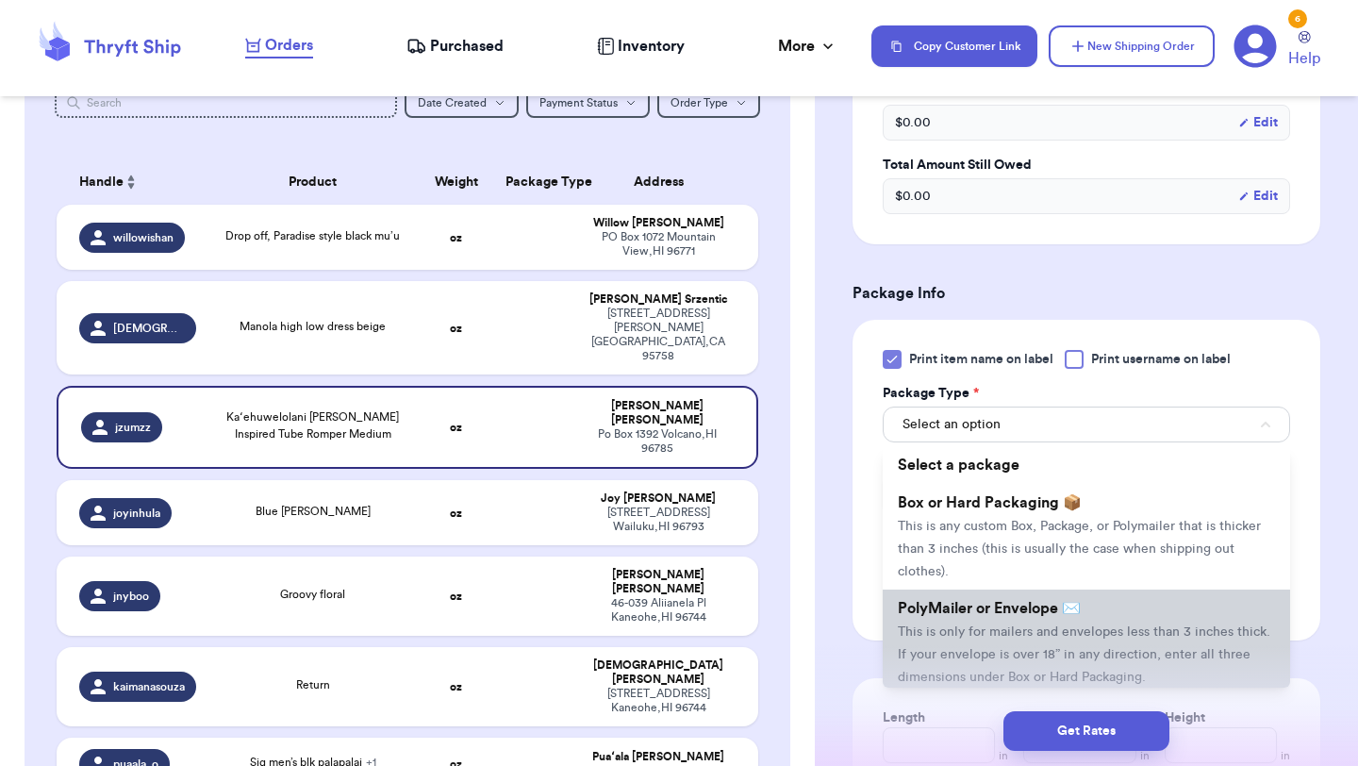
click at [965, 644] on li "PolyMailer or Envelope ✉️ This is only for mailers and envelopes less than 3 in…" at bounding box center [1086, 642] width 407 height 106
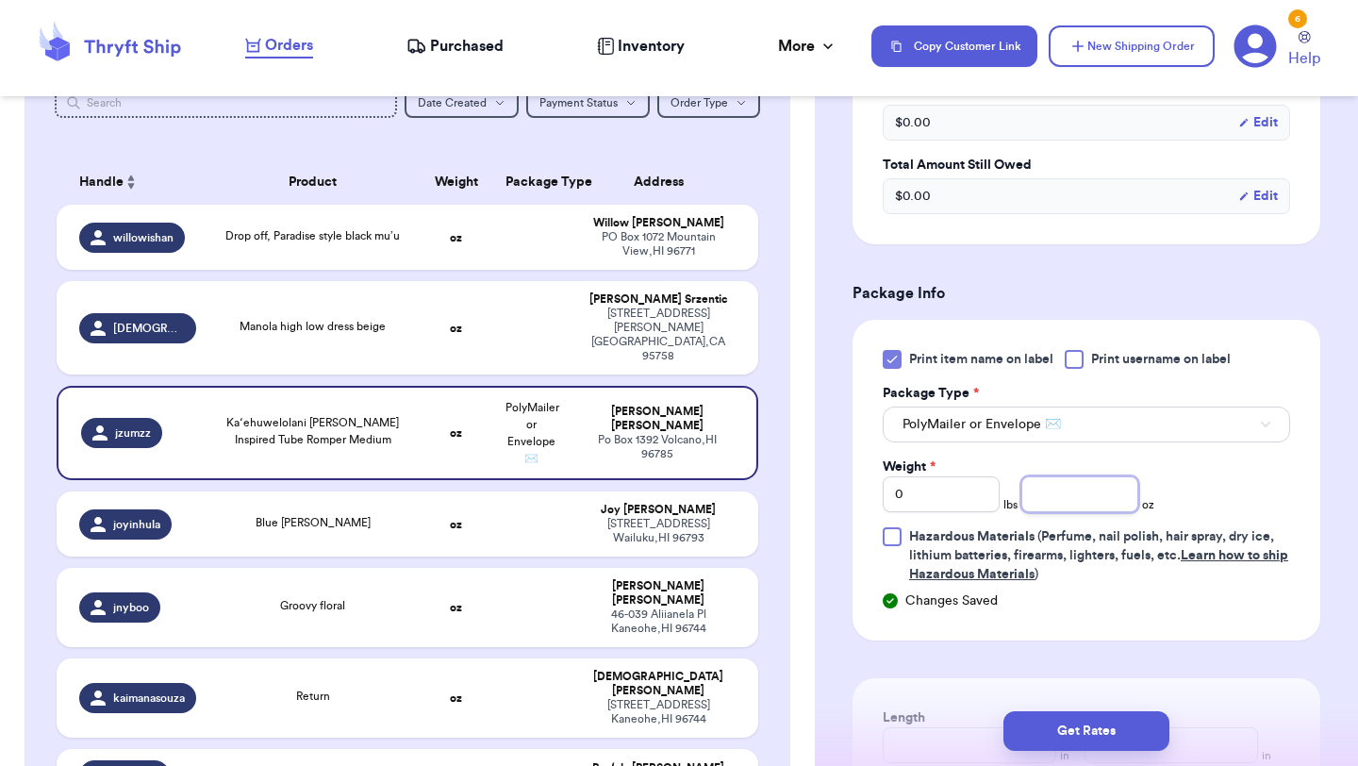
click at [1092, 497] on input "number" at bounding box center [1079, 494] width 117 height 36
type input "6.1"
click at [1062, 725] on button "Get Rates" at bounding box center [1086, 731] width 166 height 40
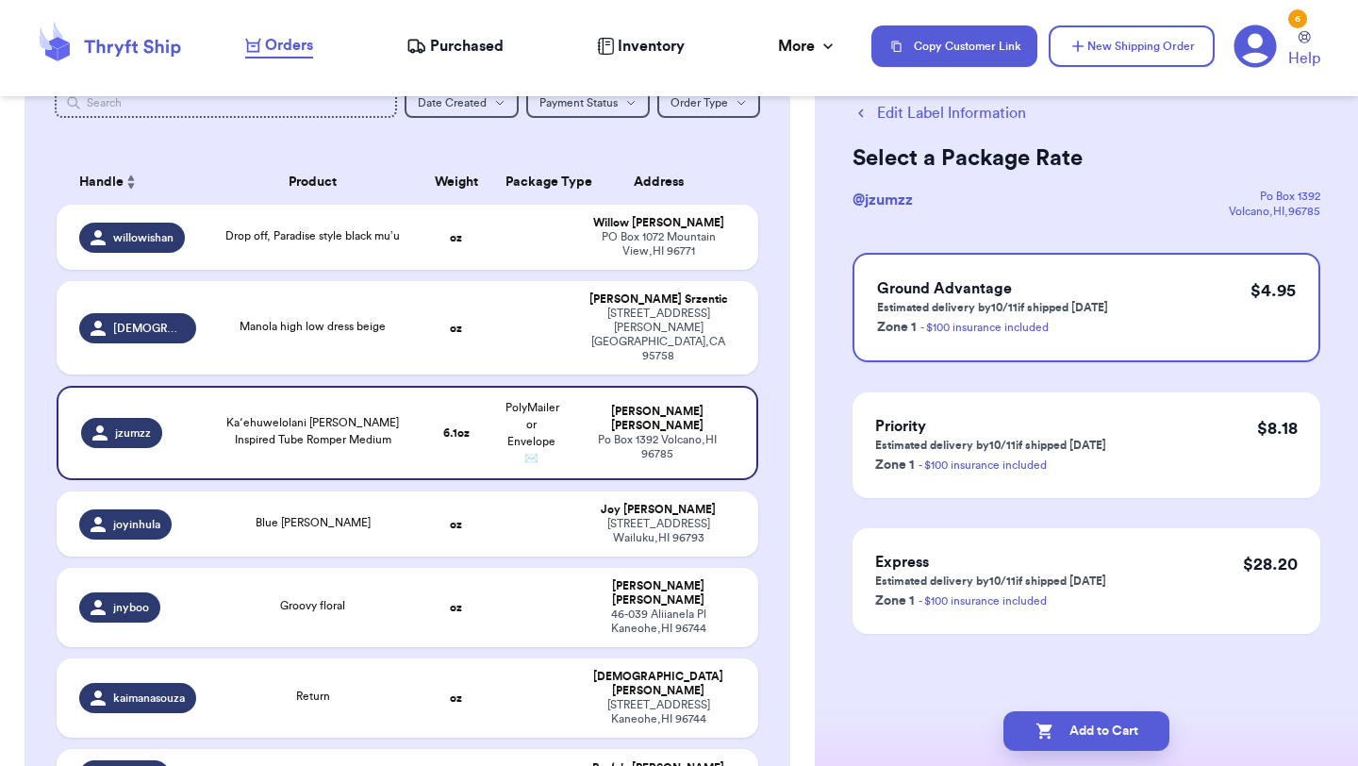
scroll to position [0, 0]
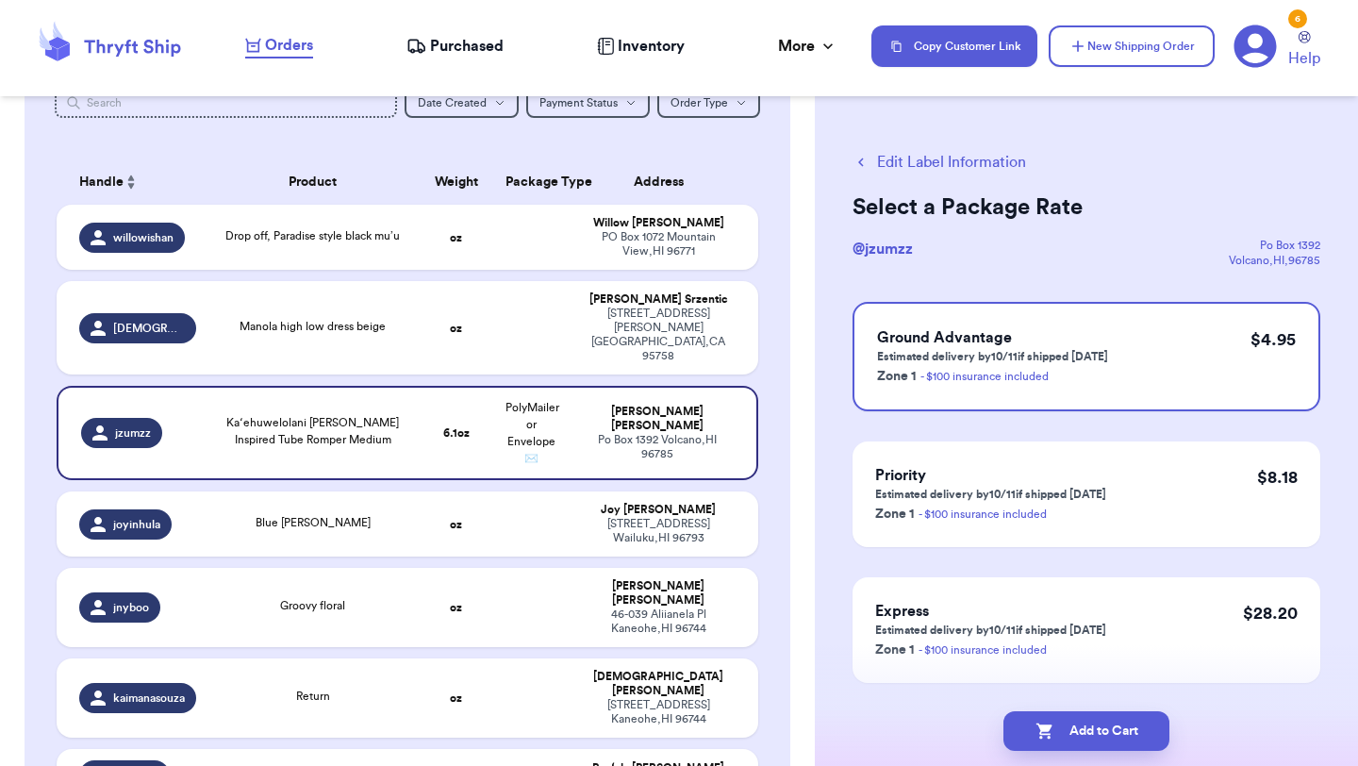
click at [1062, 725] on button "Add to Cart" at bounding box center [1086, 731] width 166 height 40
checkbox input "true"
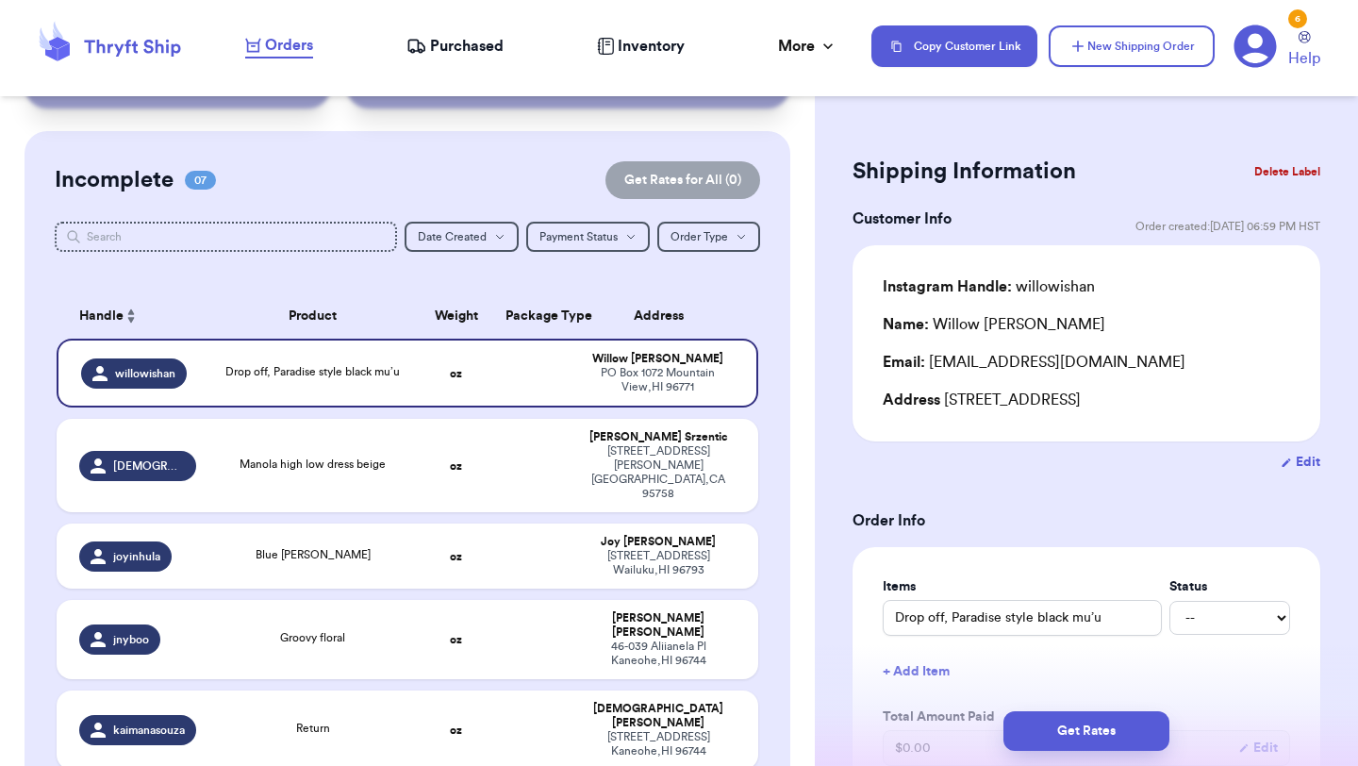
scroll to position [118, 0]
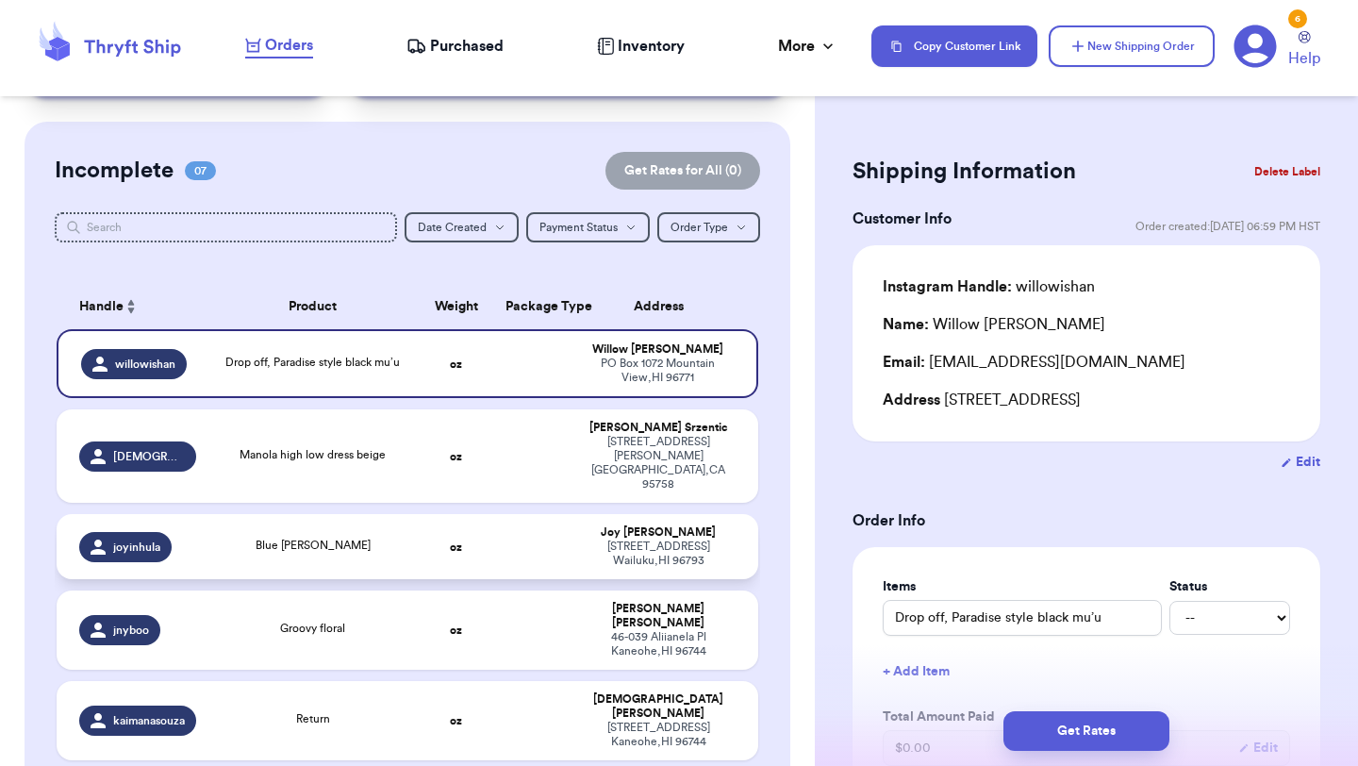
click at [425, 514] on td "oz" at bounding box center [456, 546] width 75 height 65
type input "Blue [PERSON_NAME]"
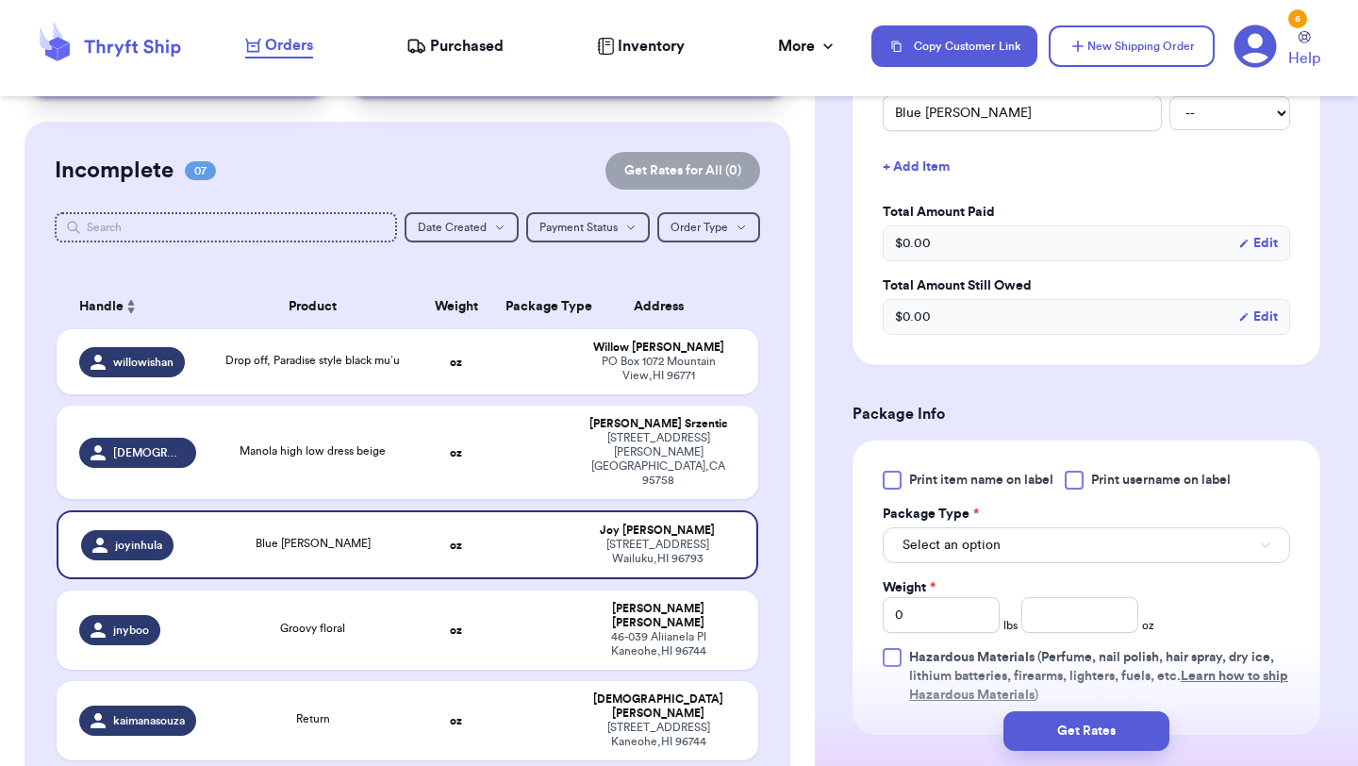
scroll to position [586, 0]
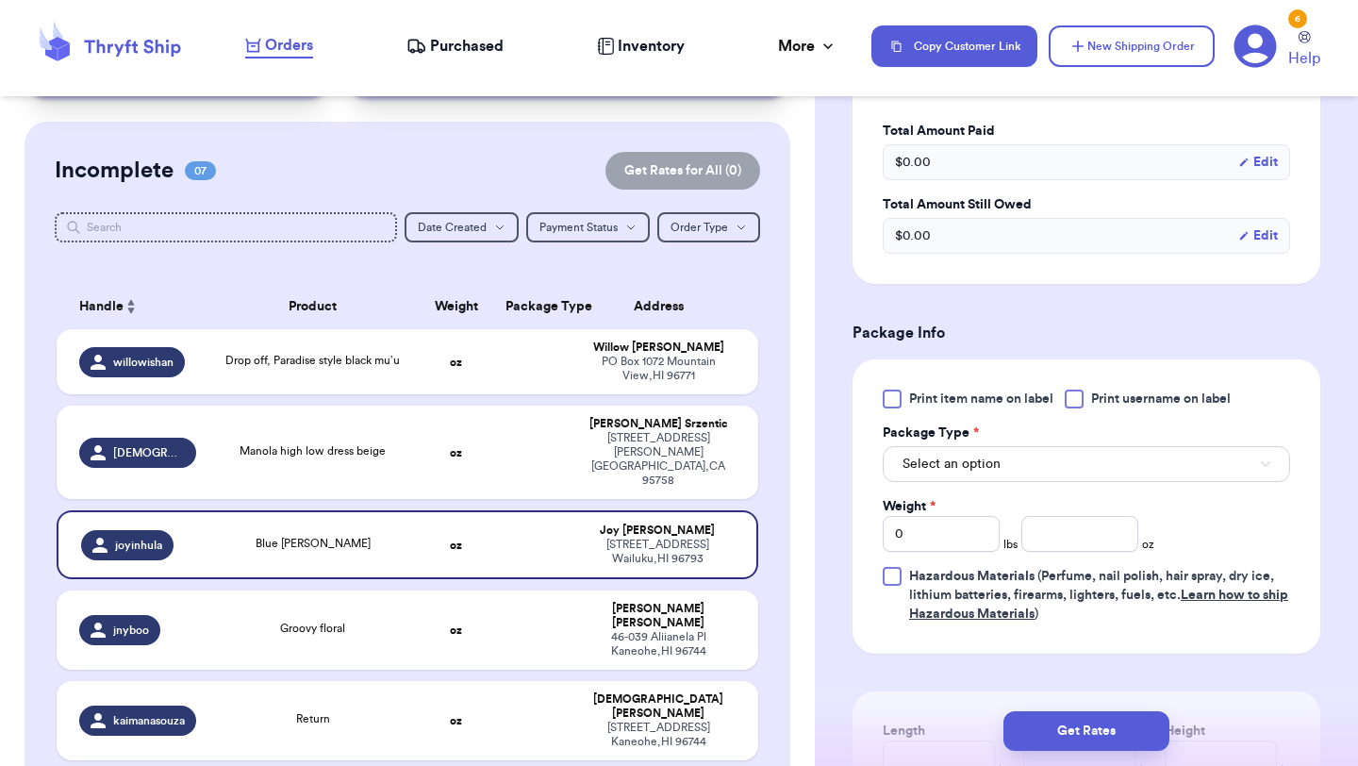
click at [896, 403] on div at bounding box center [892, 399] width 19 height 19
click at [0, 0] on input "Print item name on label" at bounding box center [0, 0] width 0 height 0
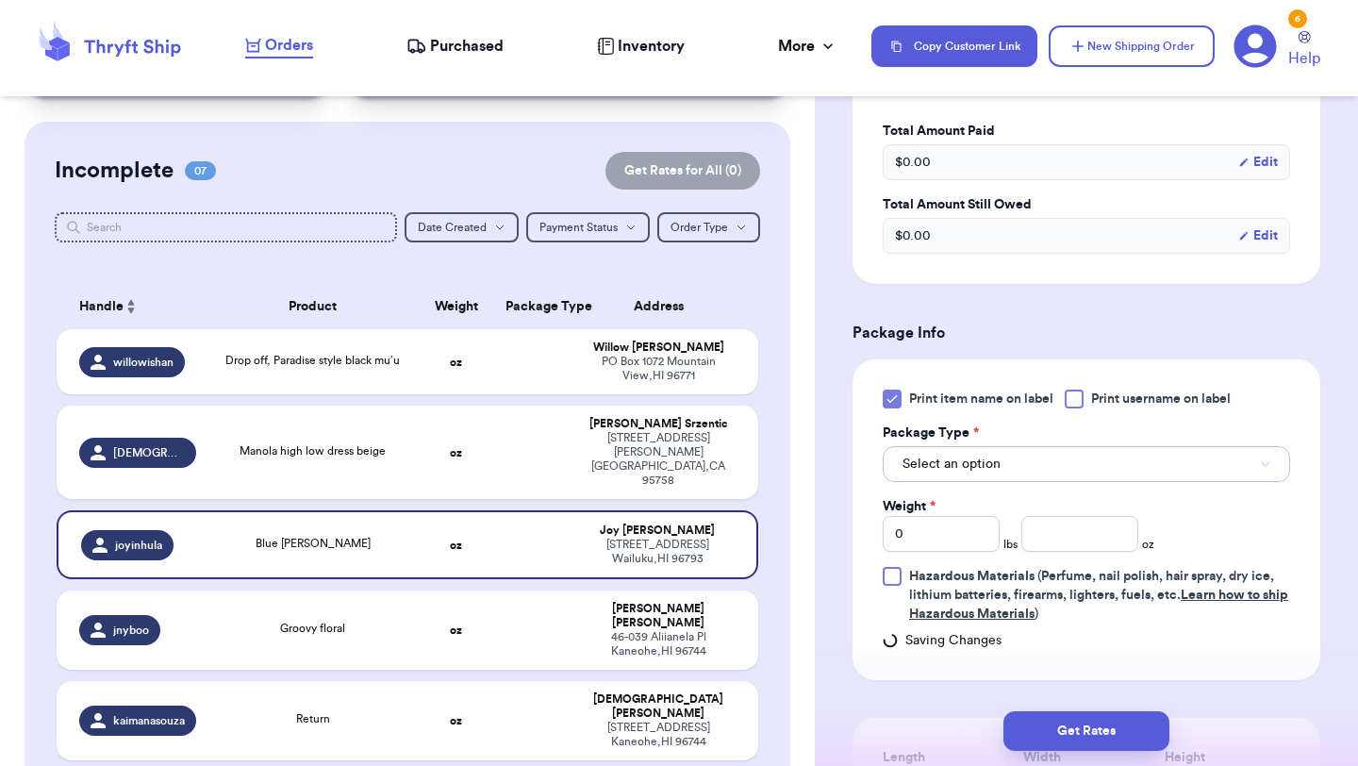
click at [931, 456] on span "Select an option" at bounding box center [952, 464] width 98 height 19
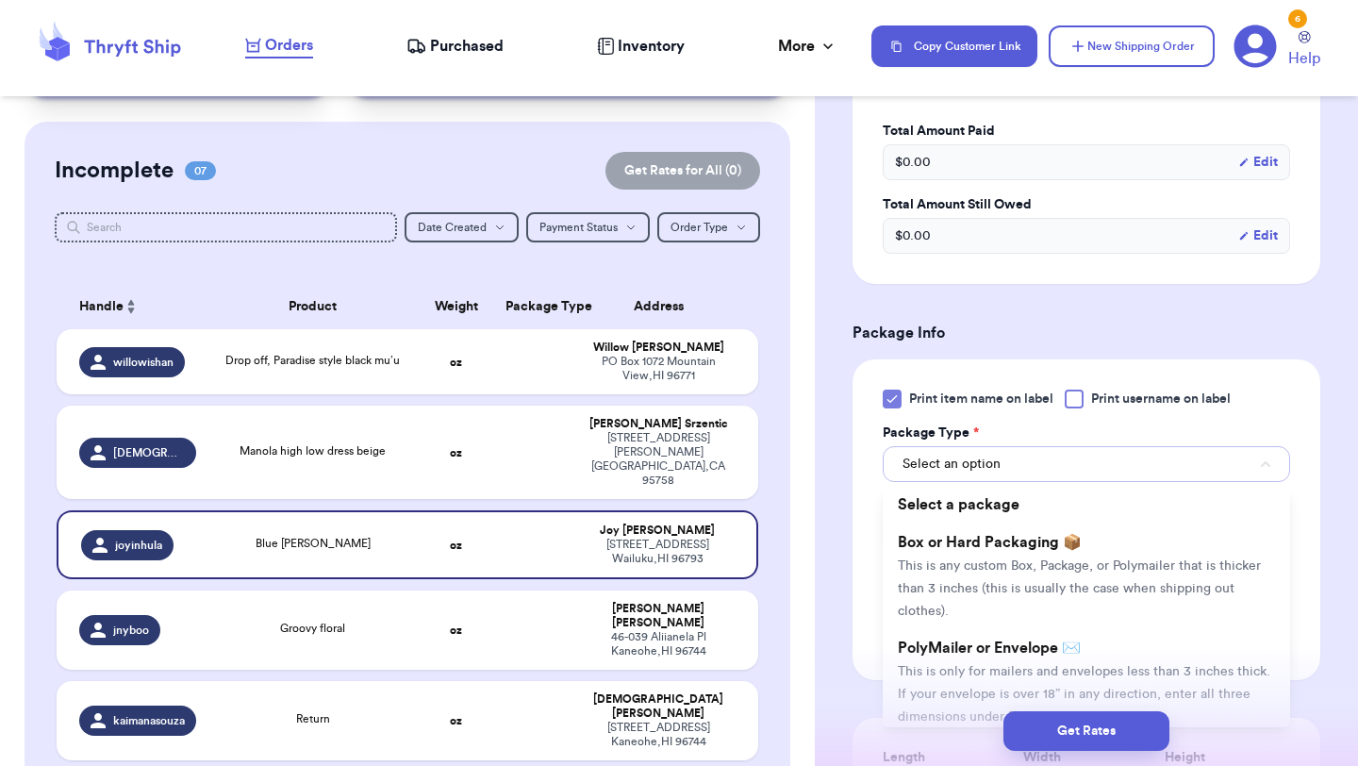
scroll to position [722, 0]
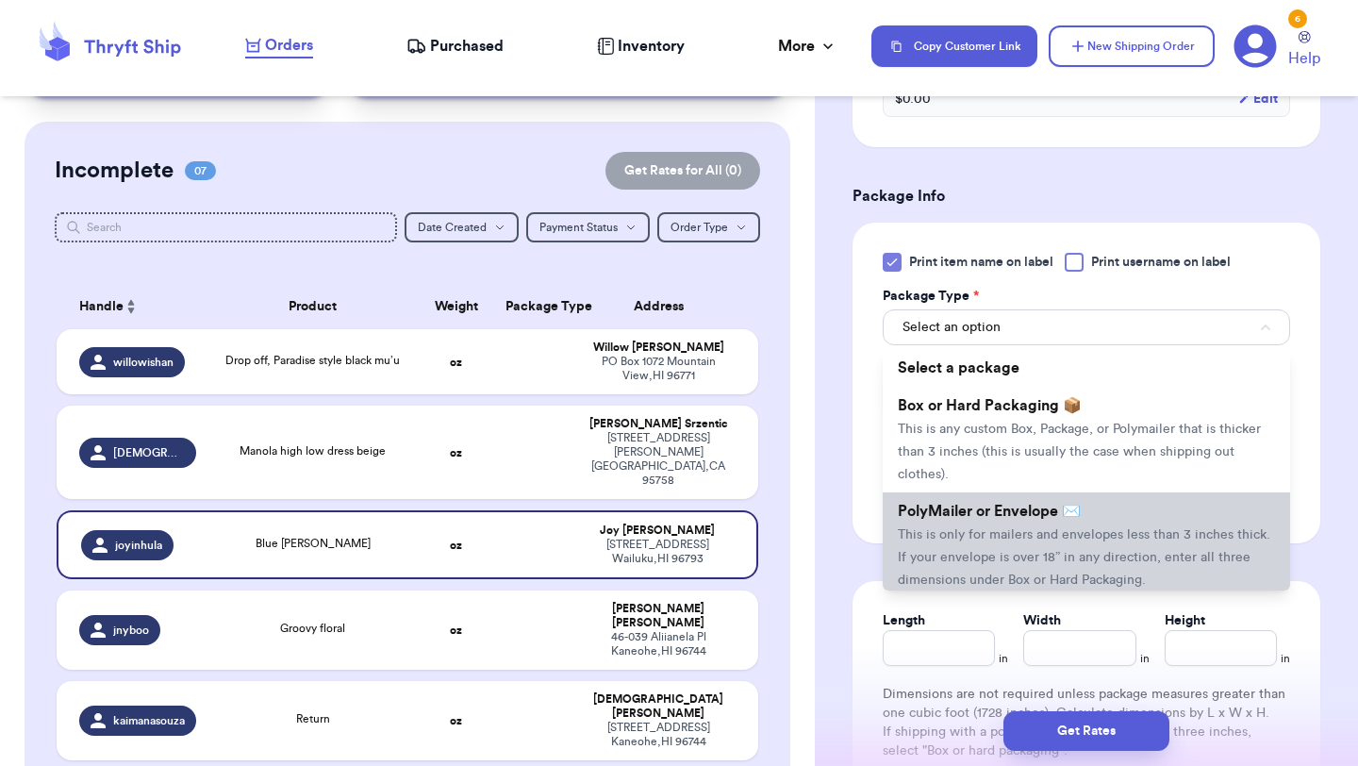
click at [944, 495] on li "PolyMailer or Envelope ✉️ This is only for mailers and envelopes less than 3 in…" at bounding box center [1086, 545] width 407 height 106
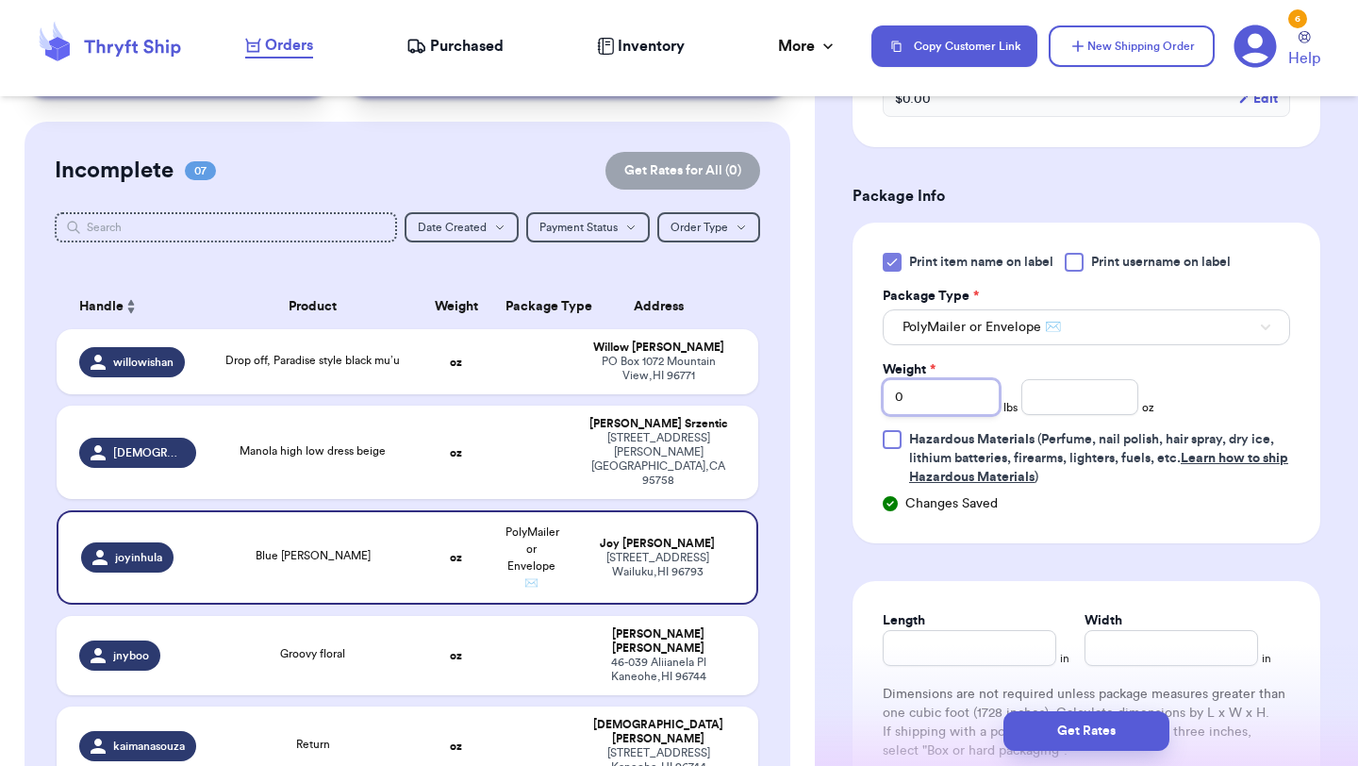
click at [954, 411] on input "0" at bounding box center [941, 397] width 117 height 36
type input "01"
click at [1128, 383] on input "number" at bounding box center [1079, 397] width 117 height 36
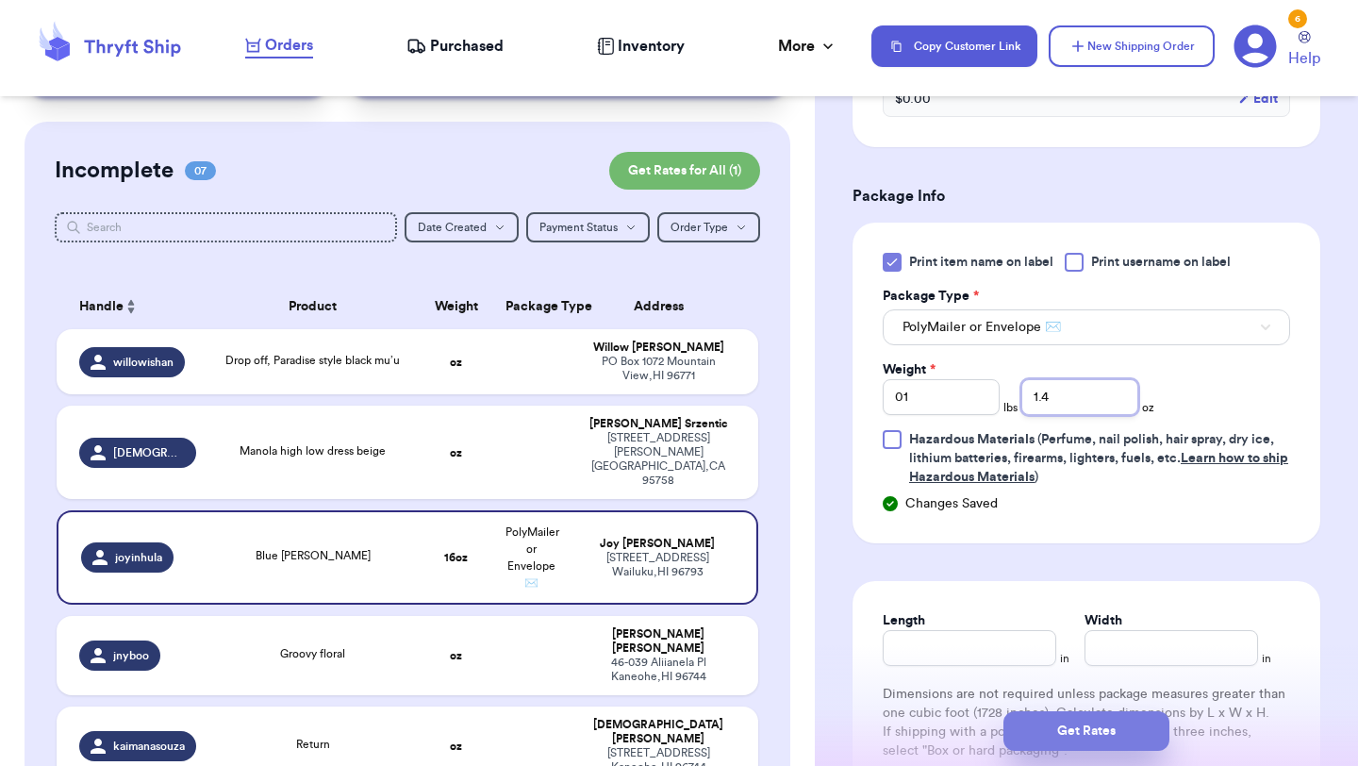
type input "1.4"
click at [1075, 741] on button "Get Rates" at bounding box center [1086, 731] width 166 height 40
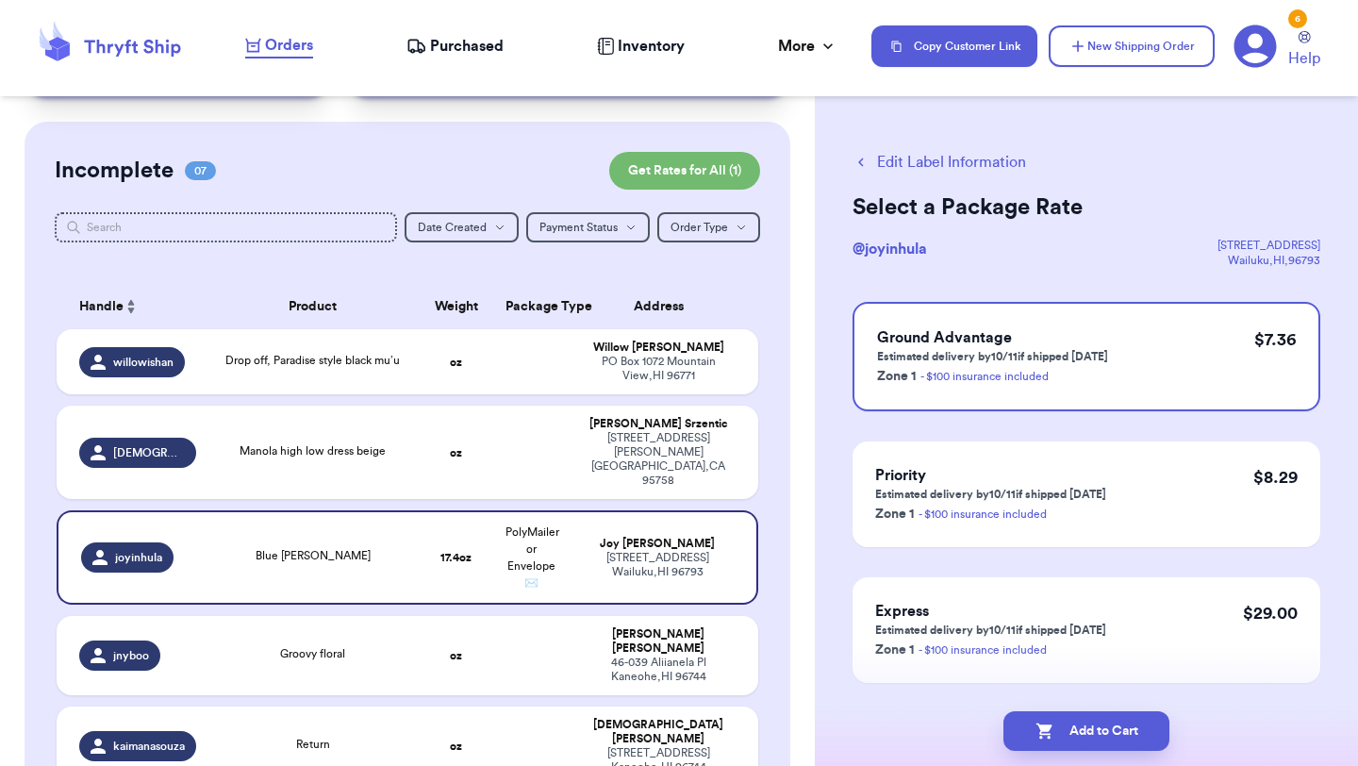
click at [1075, 741] on button "Add to Cart" at bounding box center [1086, 731] width 166 height 40
checkbox input "true"
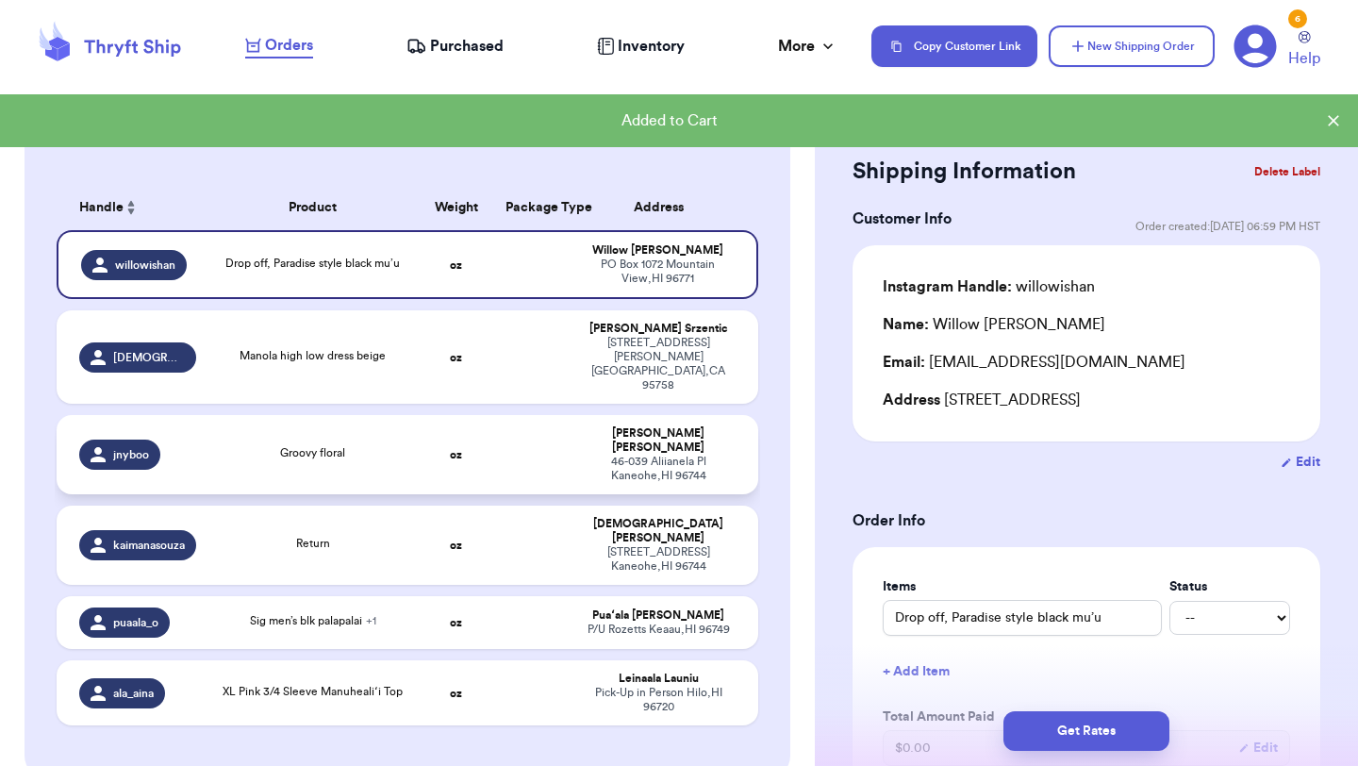
scroll to position [219, 0]
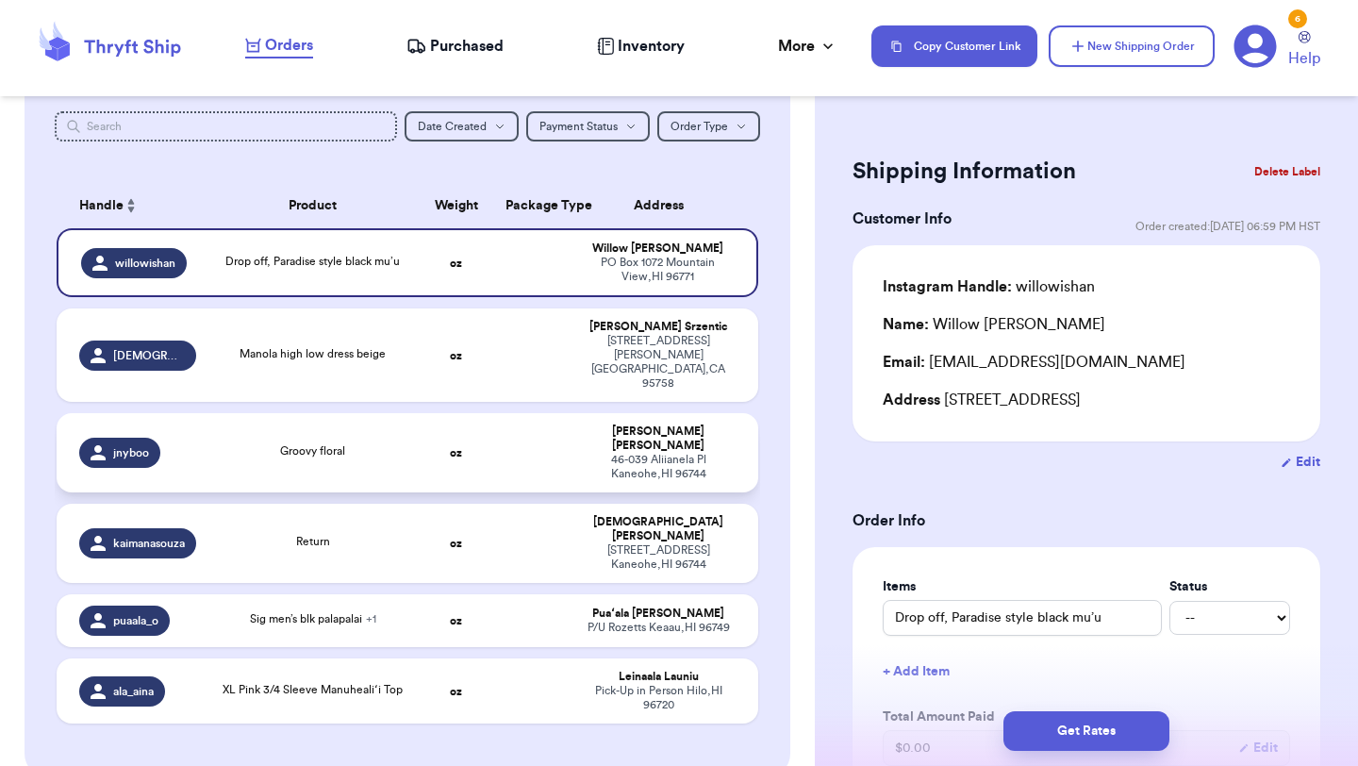
click at [447, 423] on td "oz" at bounding box center [456, 452] width 75 height 79
type input "Groovy floral"
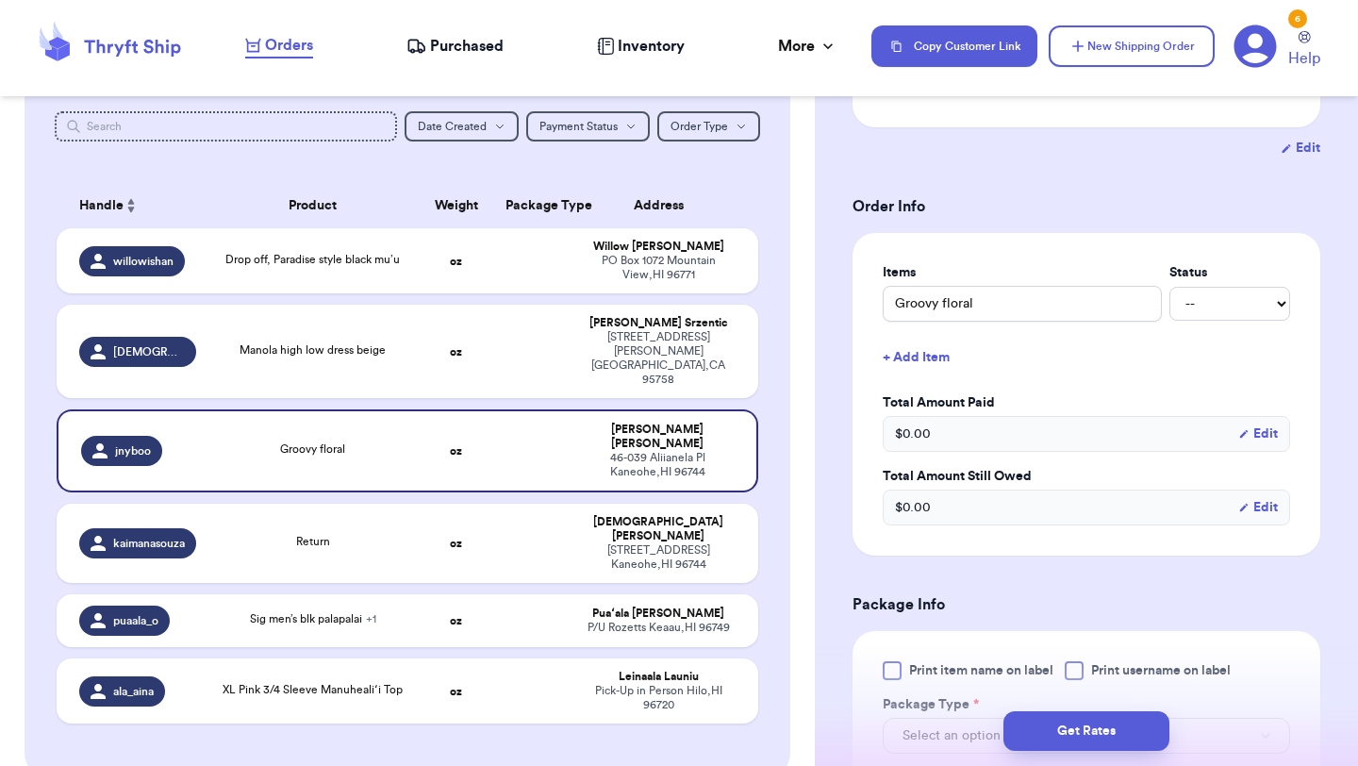
scroll to position [436, 0]
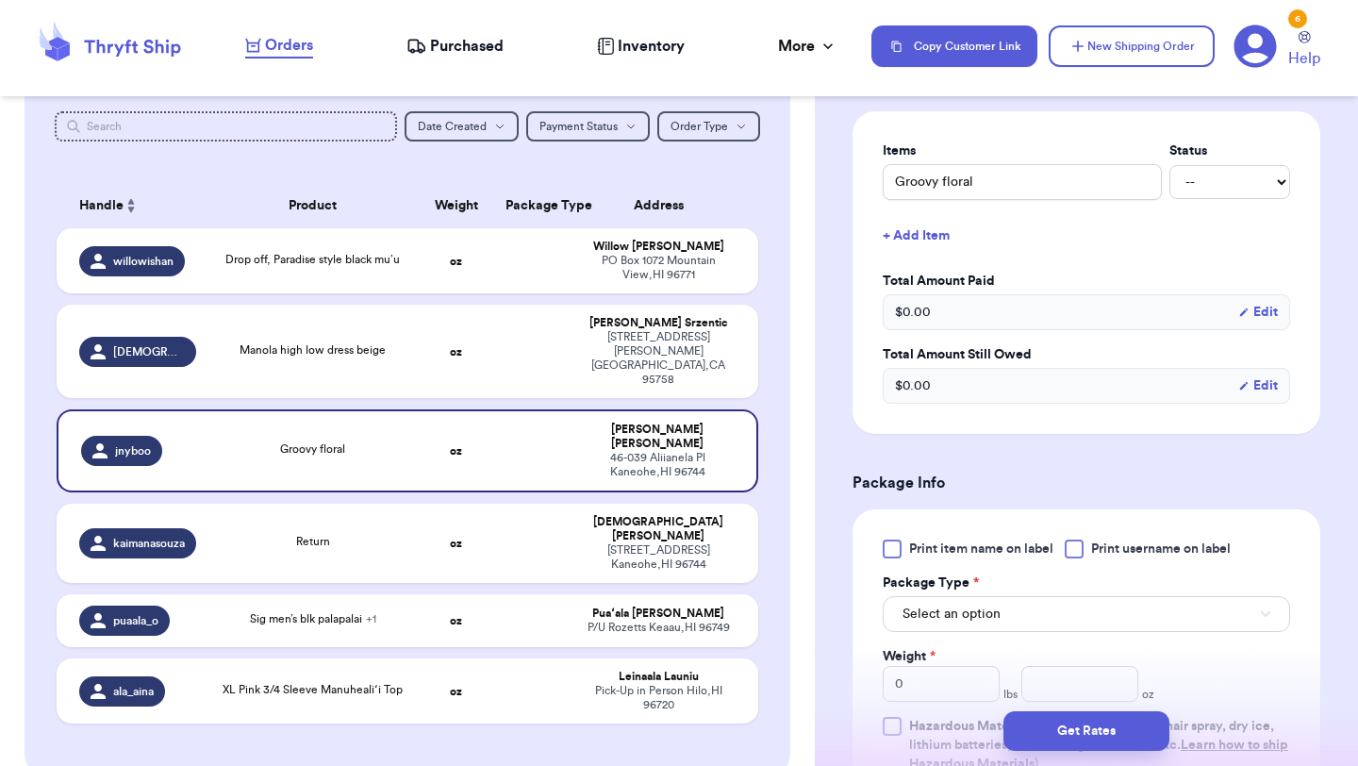
click at [895, 544] on div at bounding box center [892, 548] width 19 height 19
click at [0, 0] on input "Print item name on label" at bounding box center [0, 0] width 0 height 0
click at [991, 609] on span "Select an option" at bounding box center [952, 614] width 98 height 19
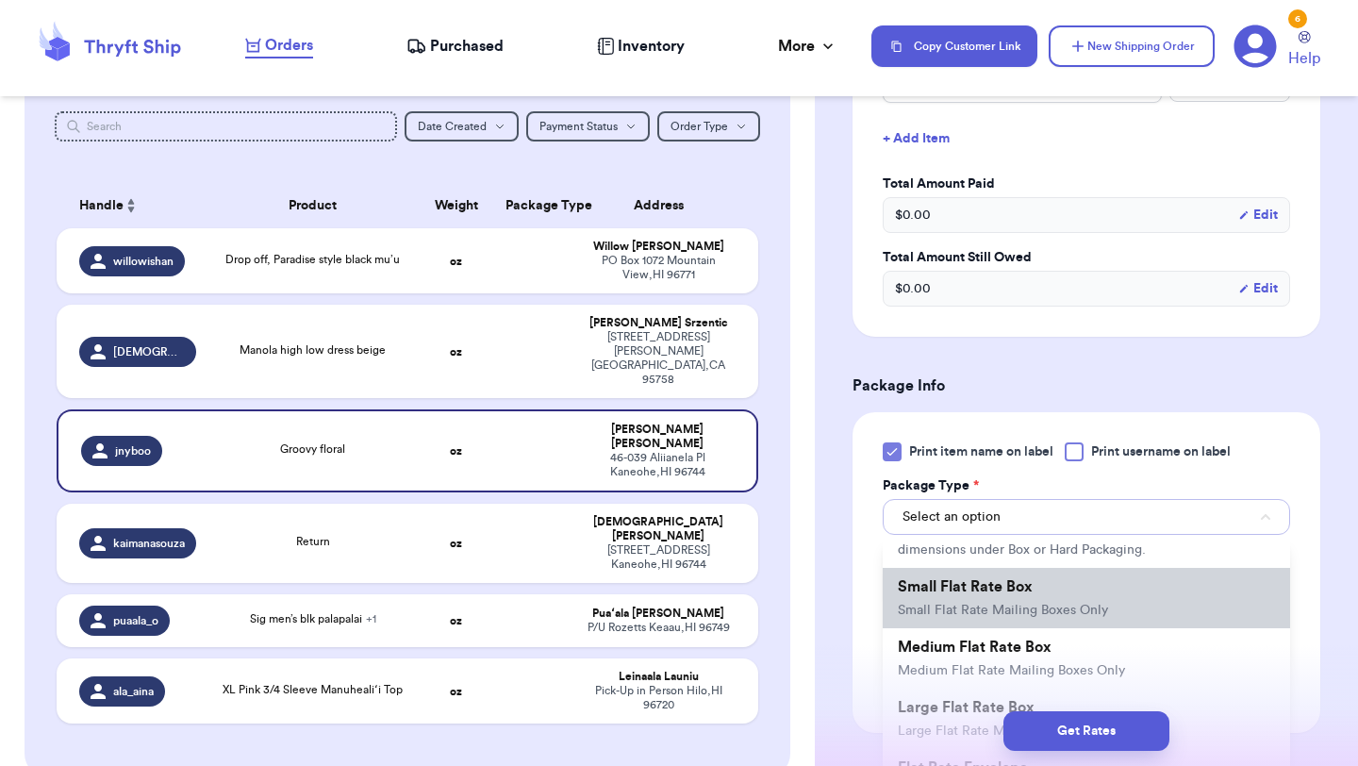
scroll to position [154, 0]
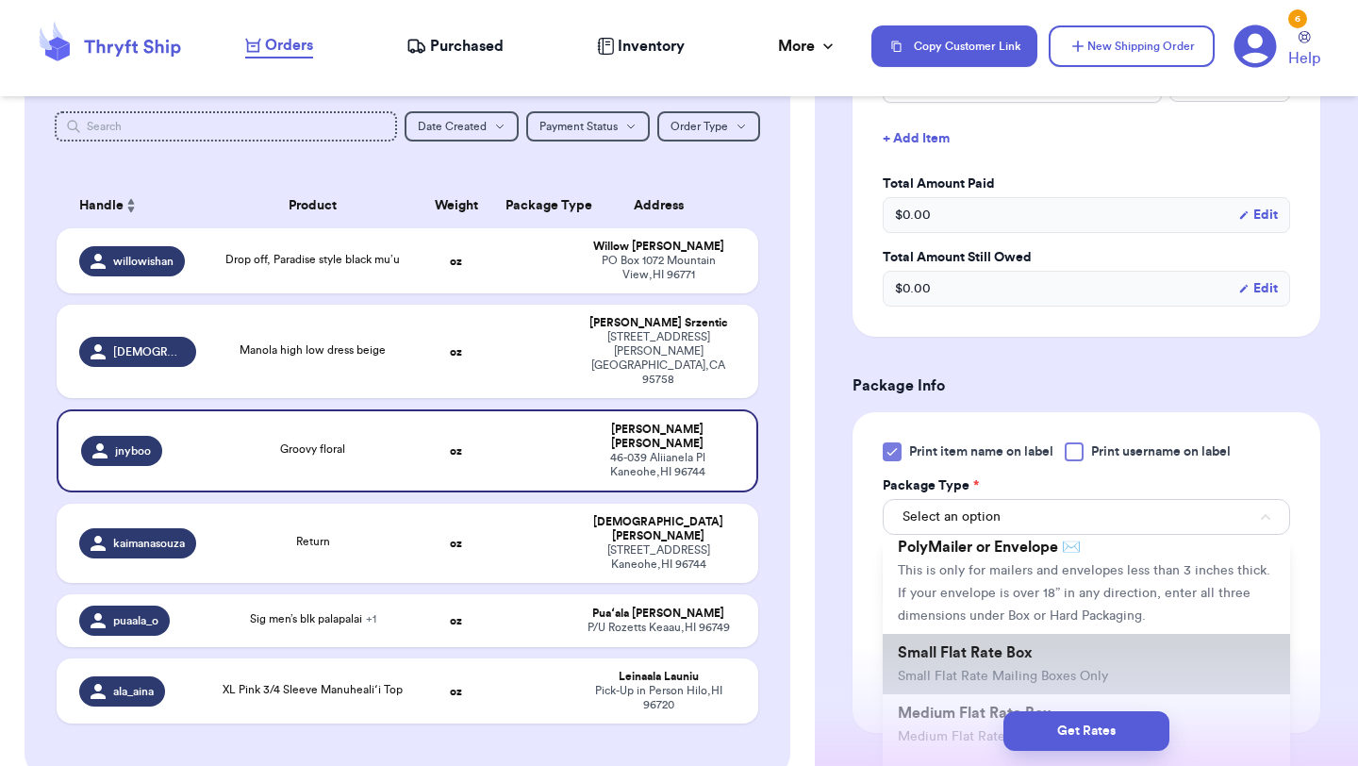
click at [990, 589] on span "This is only for mailers and envelopes less than 3 inches thick. If your envelo…" at bounding box center [1084, 593] width 373 height 58
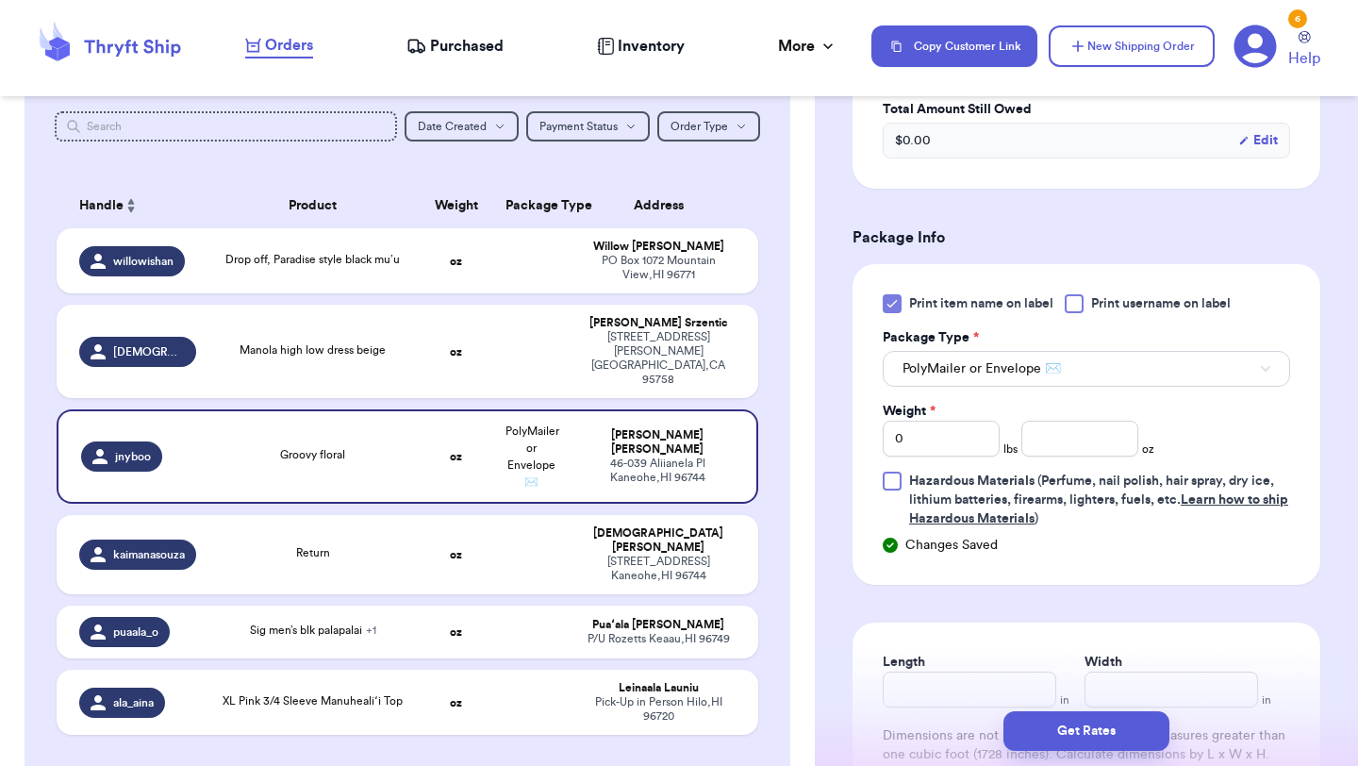
scroll to position [738, 0]
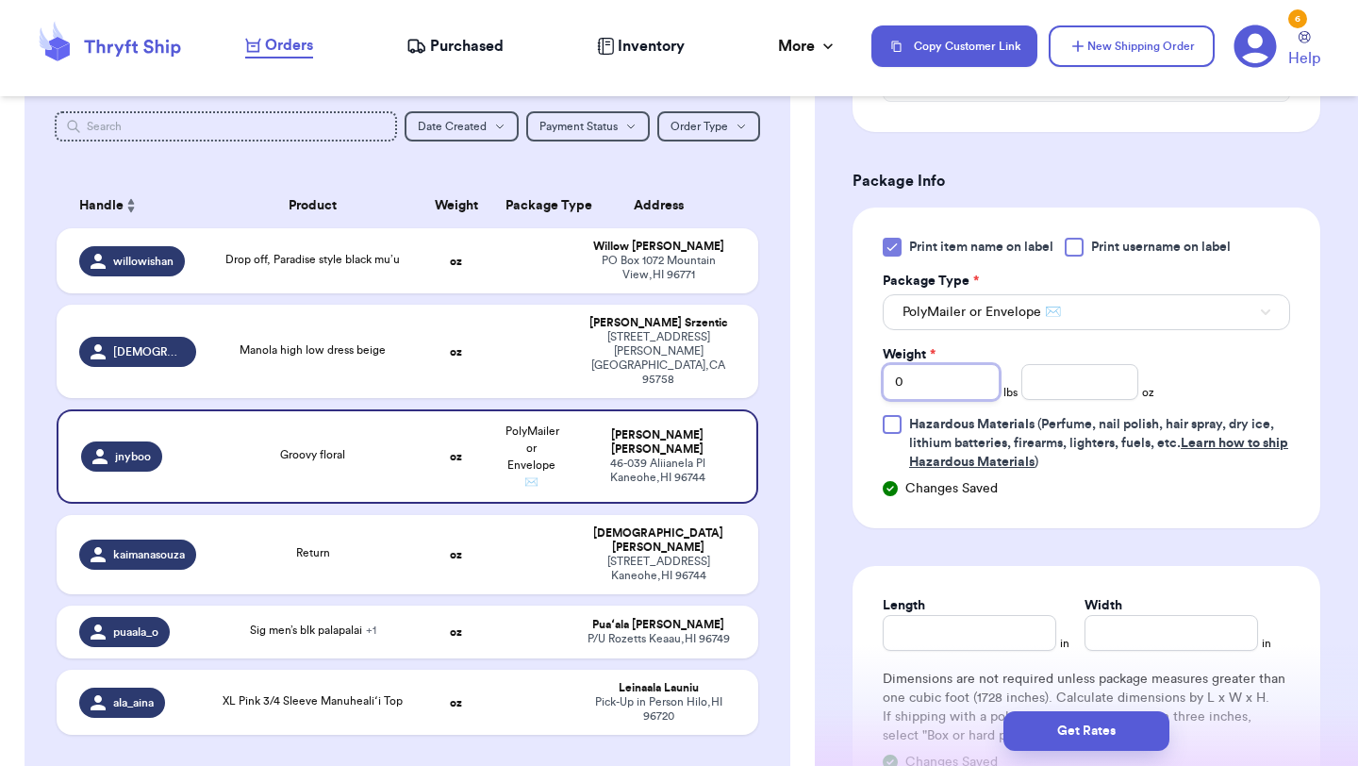
click at [953, 391] on input "0" at bounding box center [941, 382] width 117 height 36
type input "02"
type input "0"
type input "01"
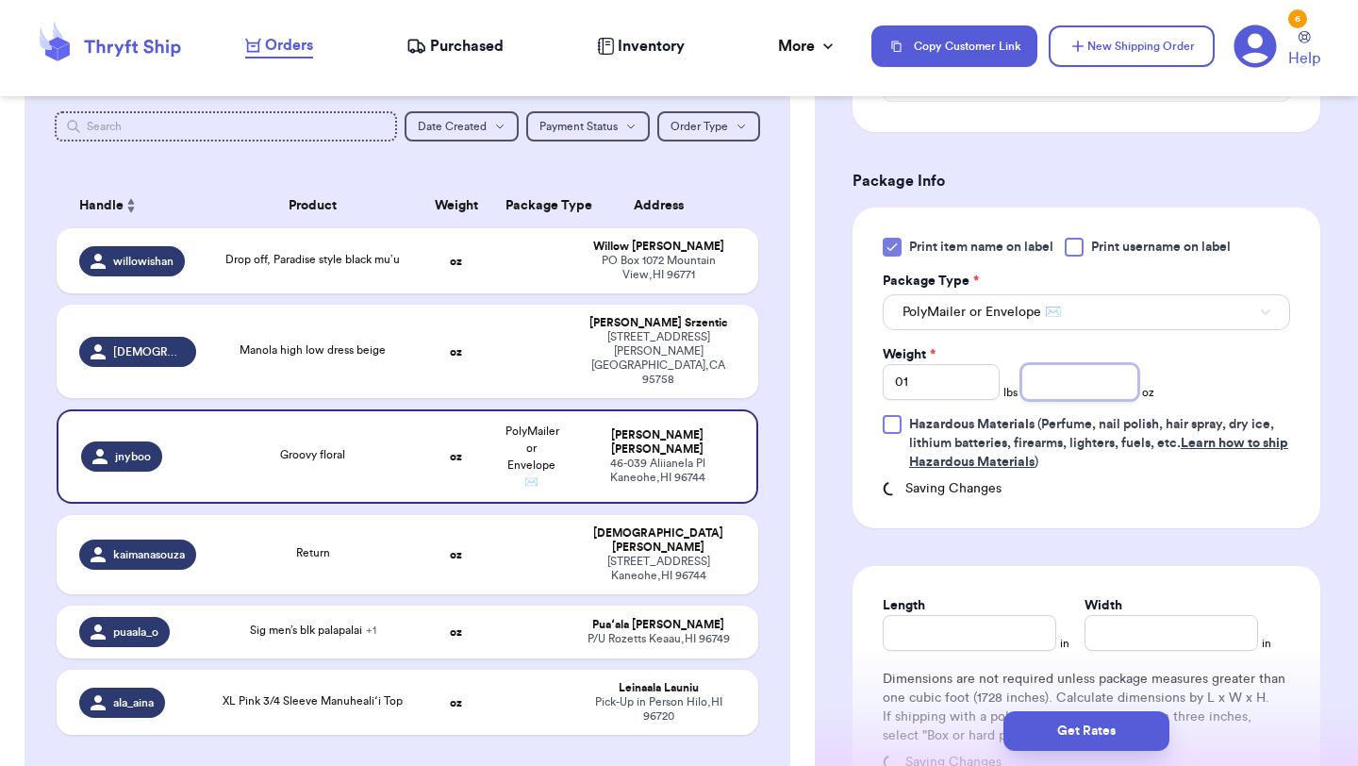
click at [1061, 378] on input "number" at bounding box center [1079, 382] width 117 height 36
type input "8.2"
click at [1035, 728] on button "Get Rates" at bounding box center [1086, 731] width 166 height 40
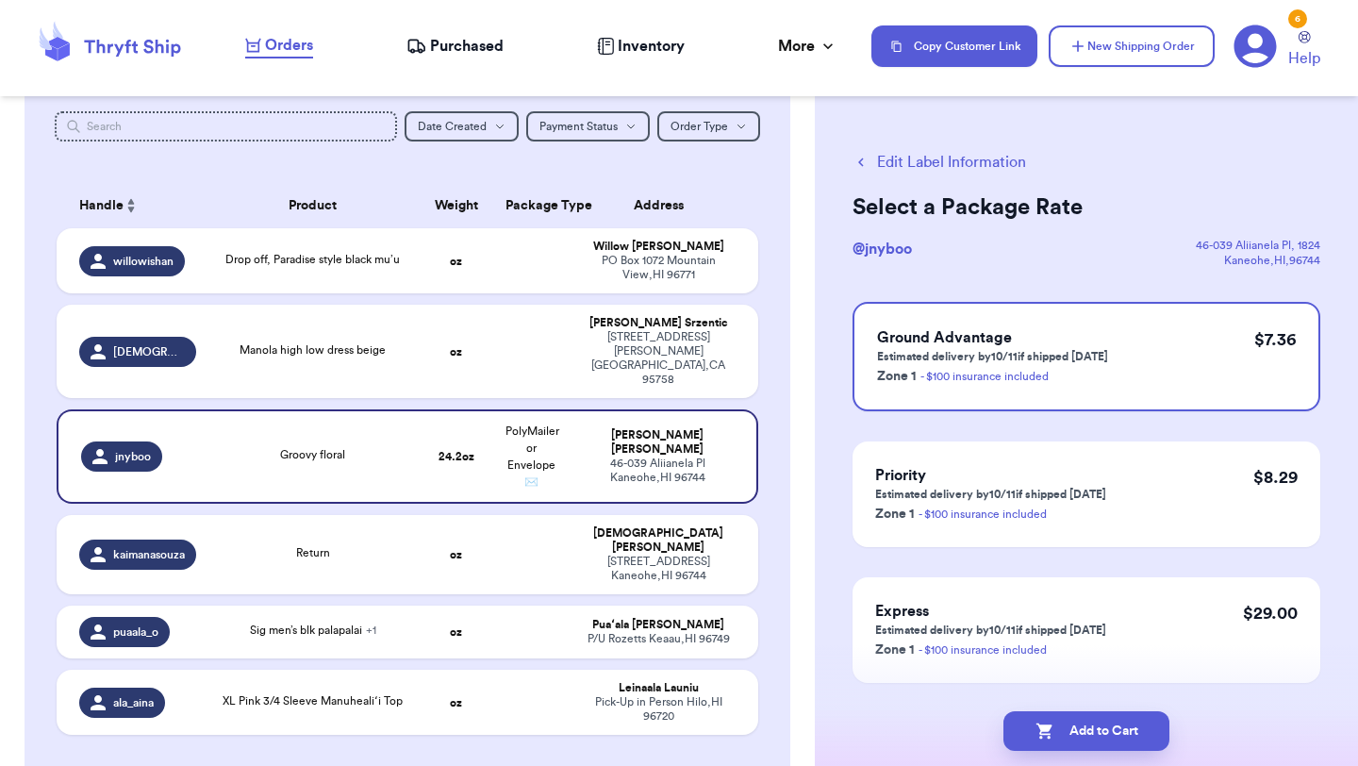
click at [1036, 728] on icon "button" at bounding box center [1045, 730] width 19 height 19
checkbox input "true"
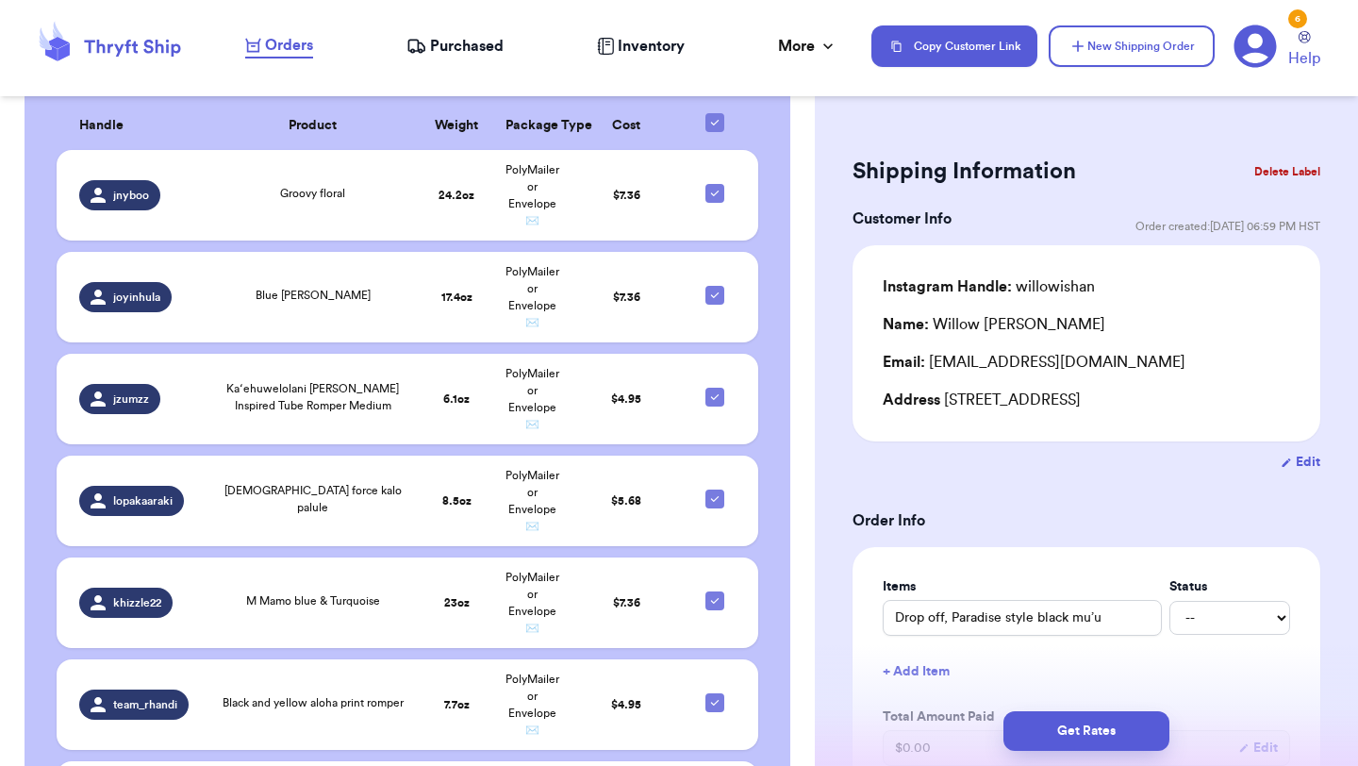
scroll to position [449, 0]
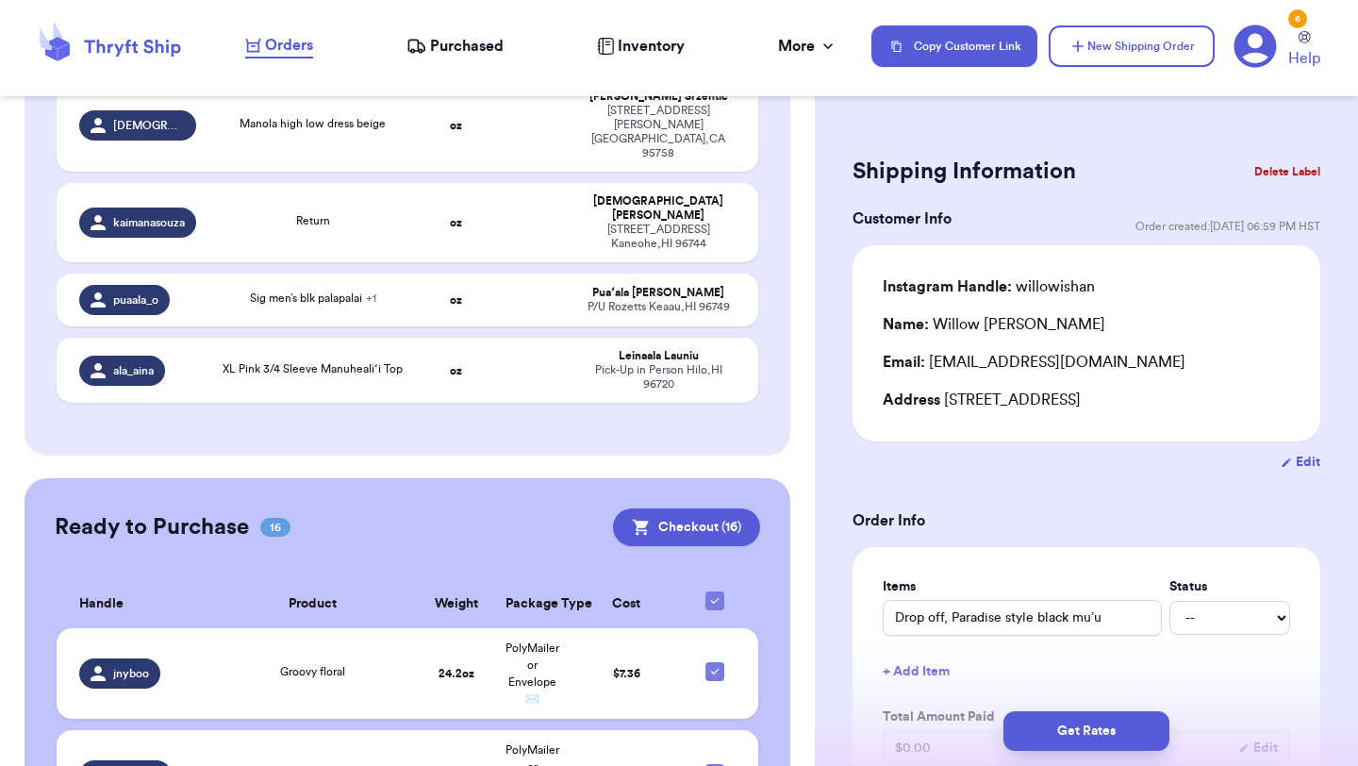
click at [469, 52] on span "Purchased" at bounding box center [467, 46] width 74 height 23
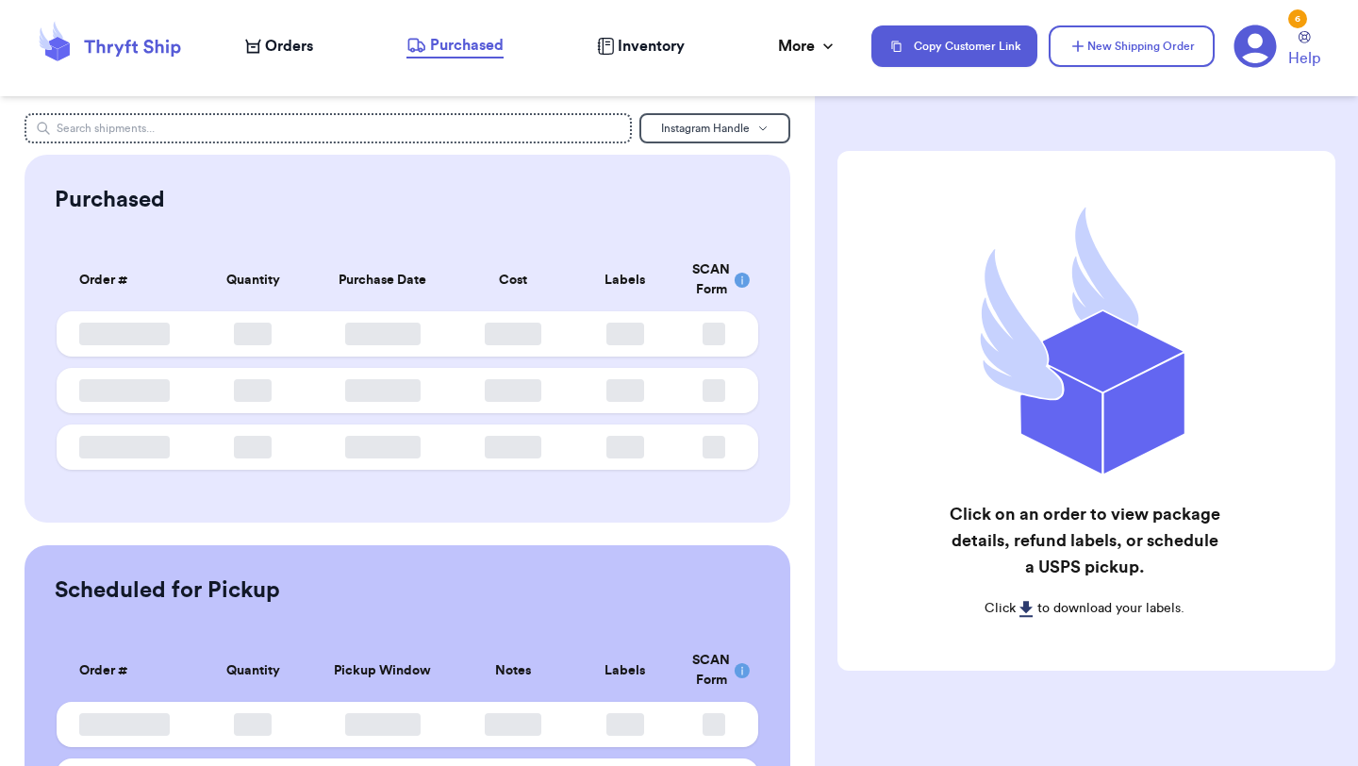
click at [304, 60] on nav "Orders Purchased Inventory More Stats Completed Orders Payments Payouts Copy Cu…" at bounding box center [792, 46] width 1132 height 62
click at [296, 43] on span "Orders" at bounding box center [289, 46] width 48 height 23
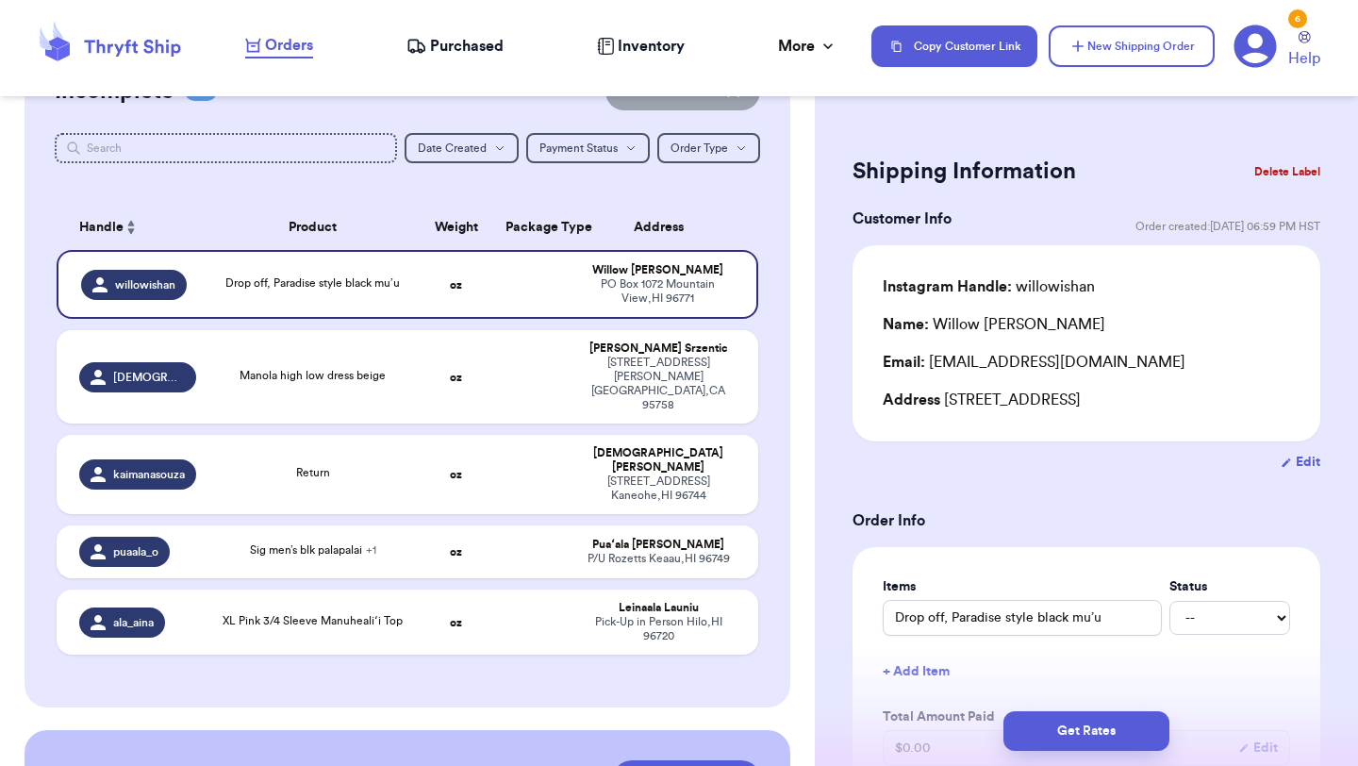
scroll to position [188, 0]
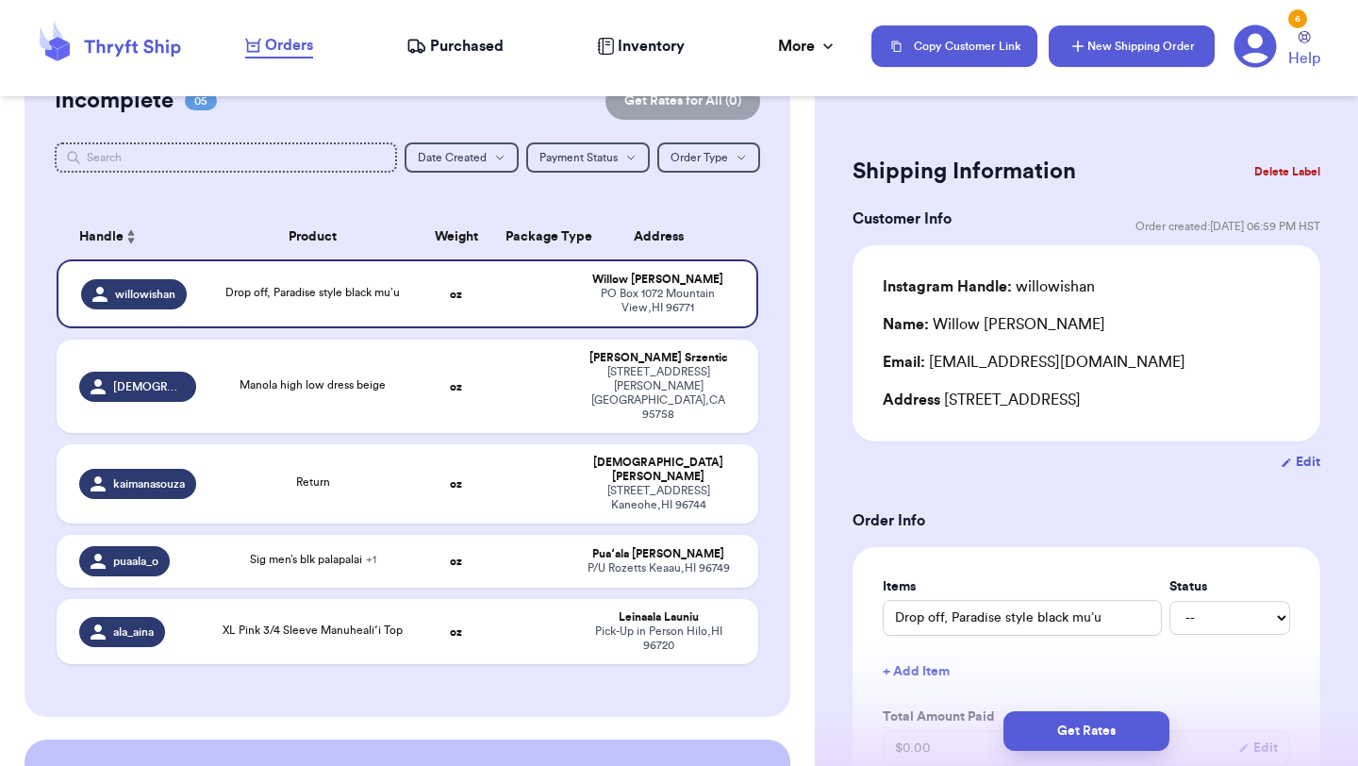
click at [1074, 50] on icon "button" at bounding box center [1078, 46] width 19 height 19
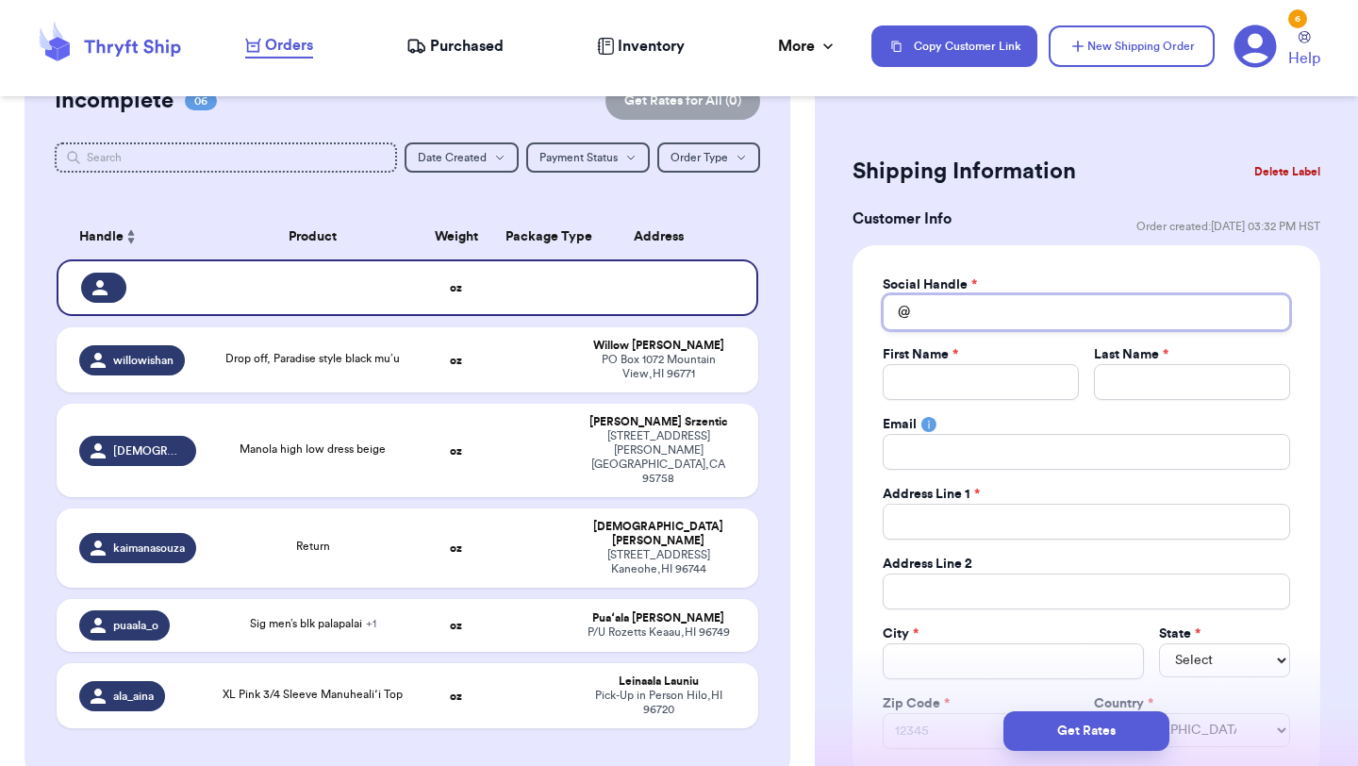
click at [988, 295] on input "Total Amount Paid" at bounding box center [1086, 312] width 407 height 36
type input "l"
type input "la"
type input "[PERSON_NAME]"
type input "laul"
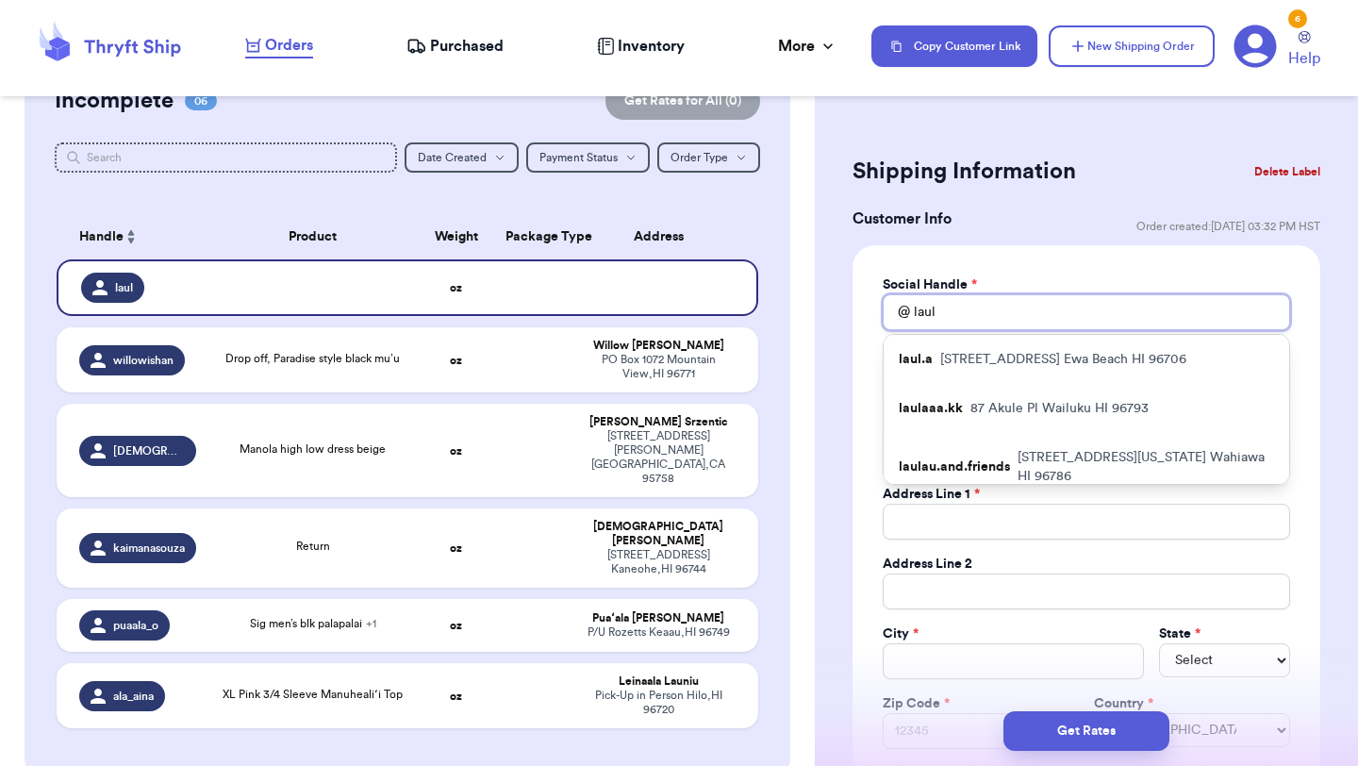
type input "laula"
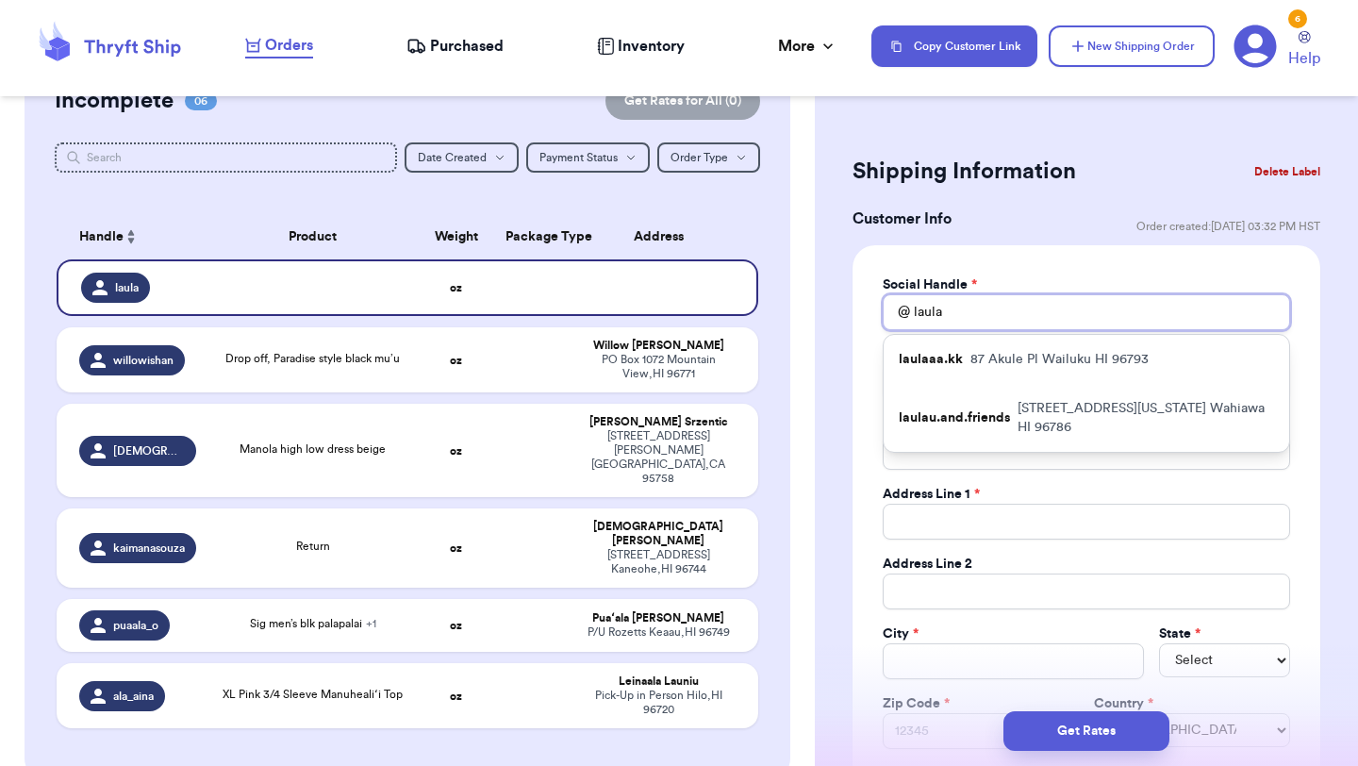
type input "laul"
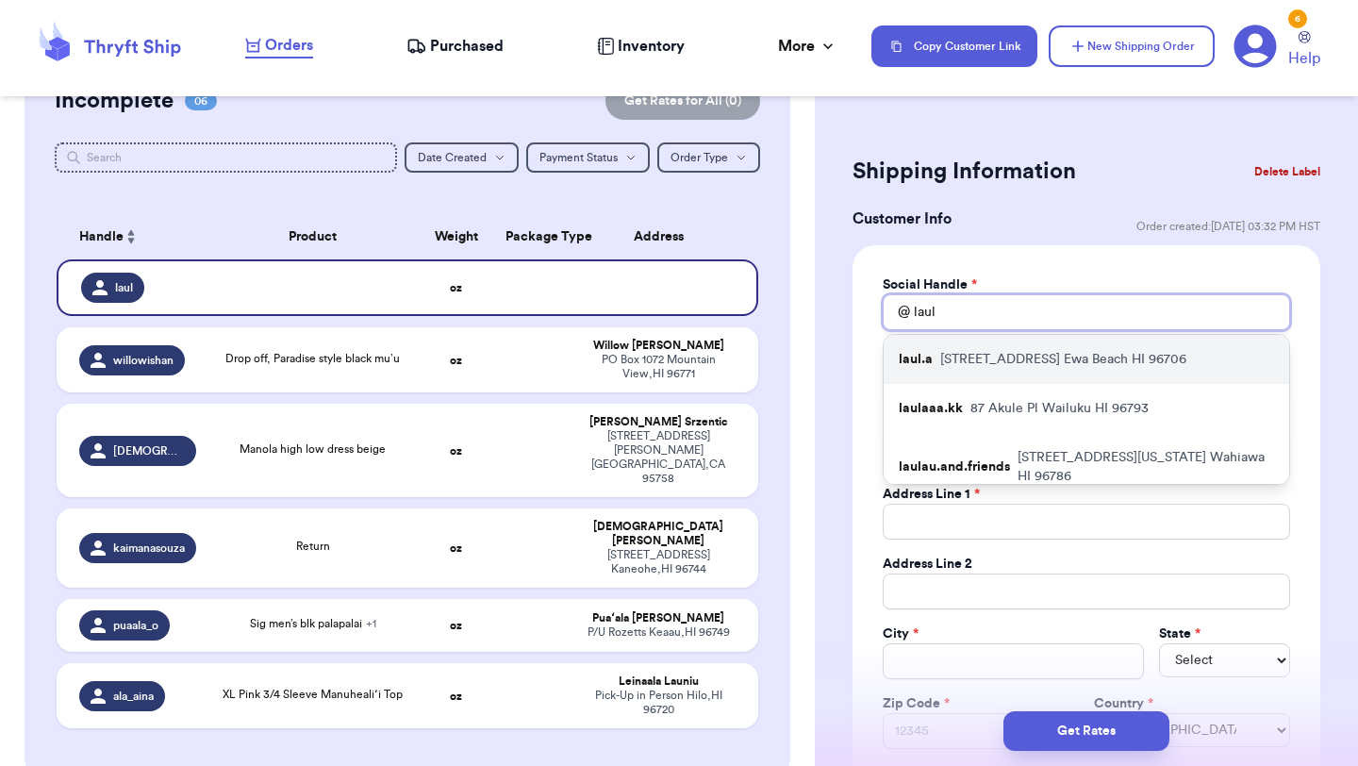
type input "laul"
click at [999, 352] on p "[STREET_ADDRESS]" at bounding box center [1063, 359] width 246 height 19
type input "laul.a"
type input "Laula"
type input "Faapouli"
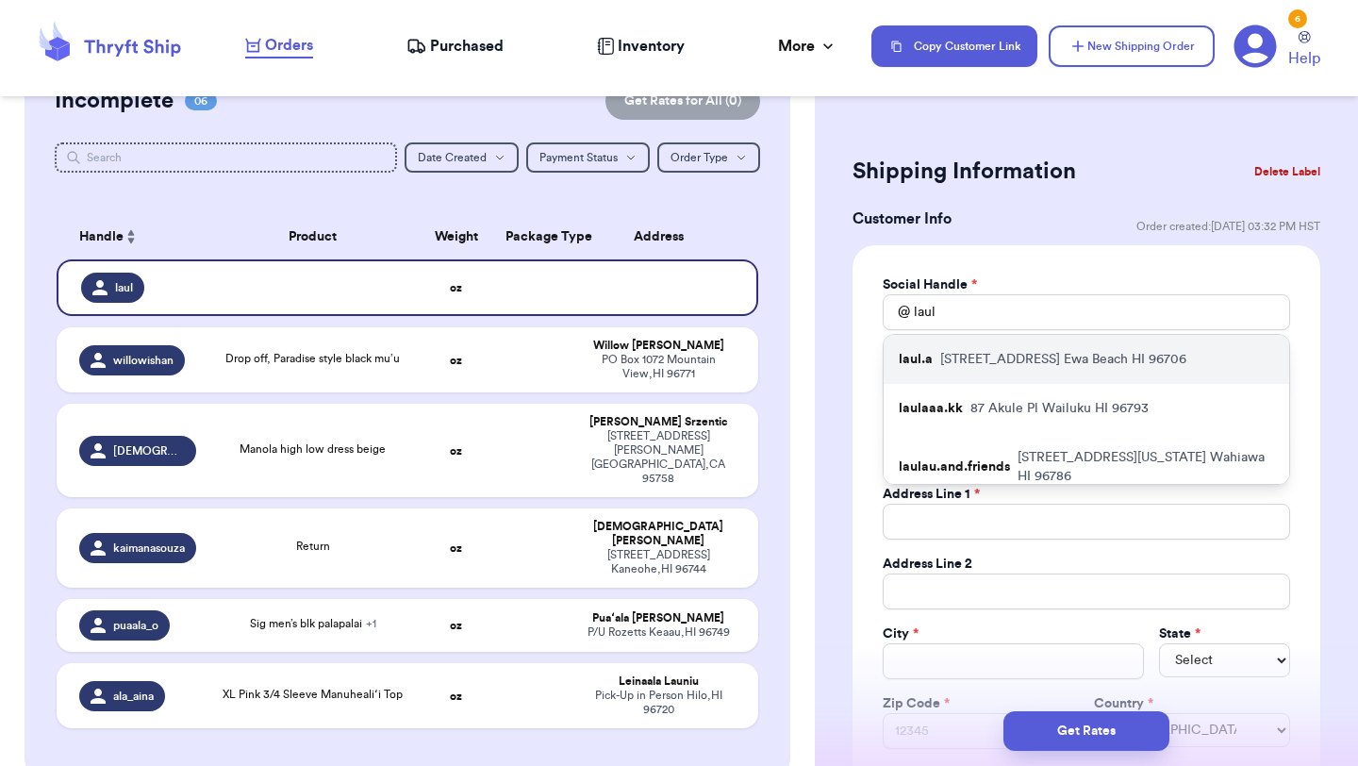
type input "[EMAIL_ADDRESS][DOMAIN_NAME]"
type input "[STREET_ADDRESS]"
type input "Apt 36r"
type input "Ewa Beach"
select select "HI"
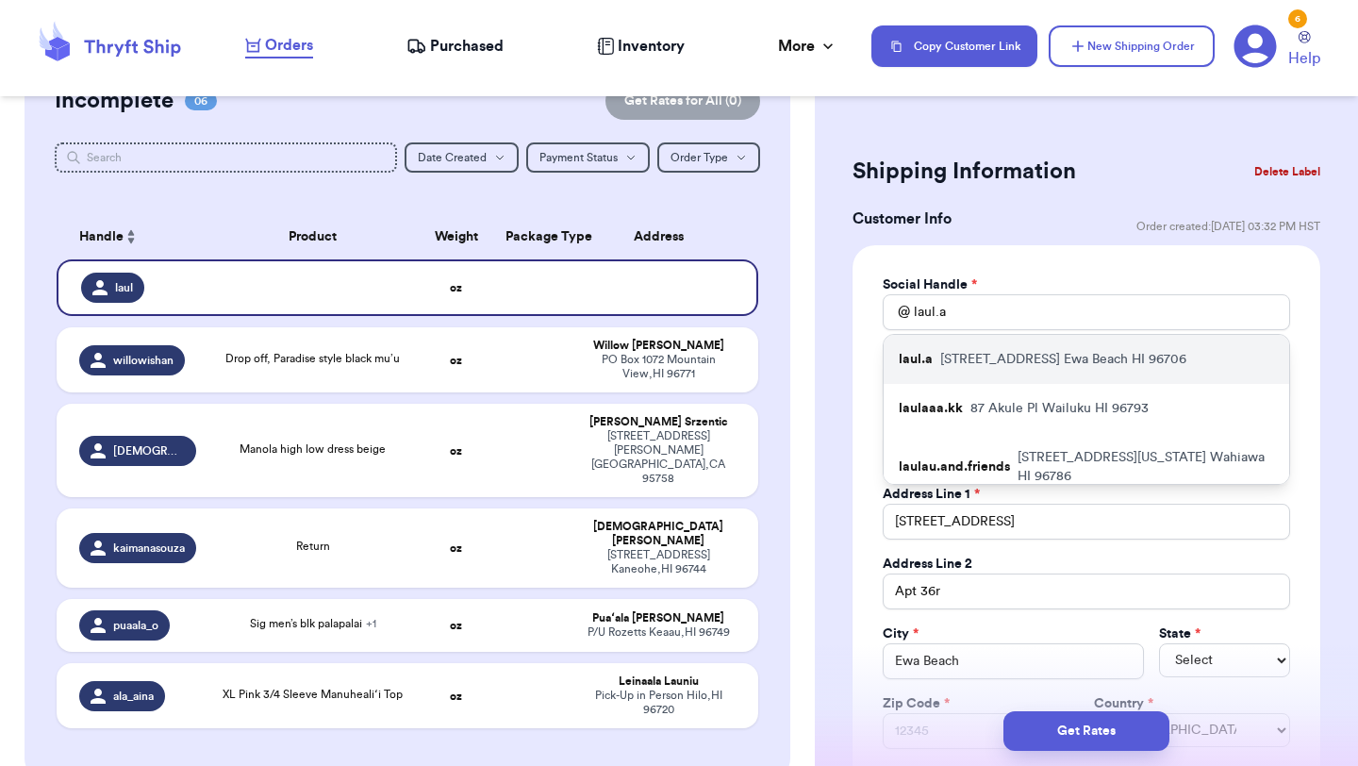
type input "96706"
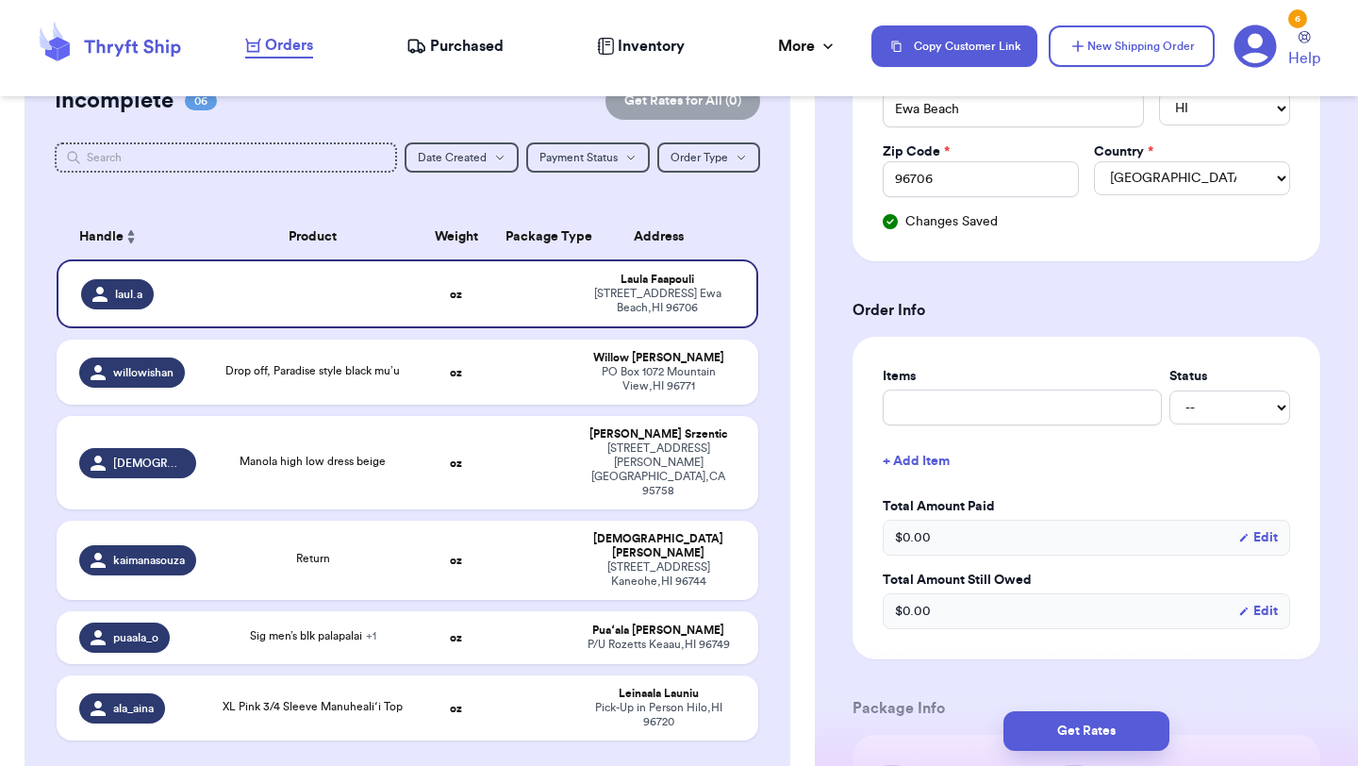
scroll to position [555, 0]
click at [1072, 416] on input "text" at bounding box center [1022, 405] width 279 height 36
type input "r"
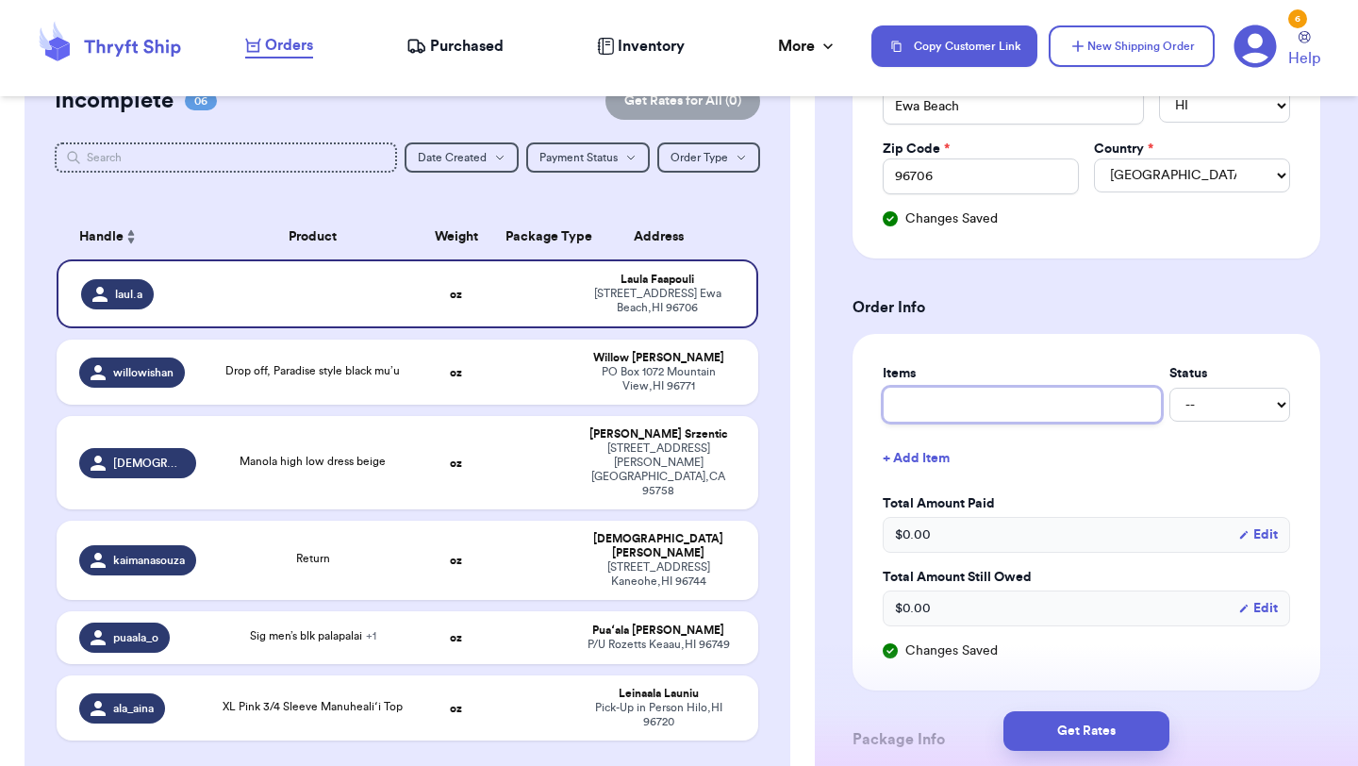
type input "R"
type input "Re"
type input "Res"
type input "Rese"
type input "Resen"
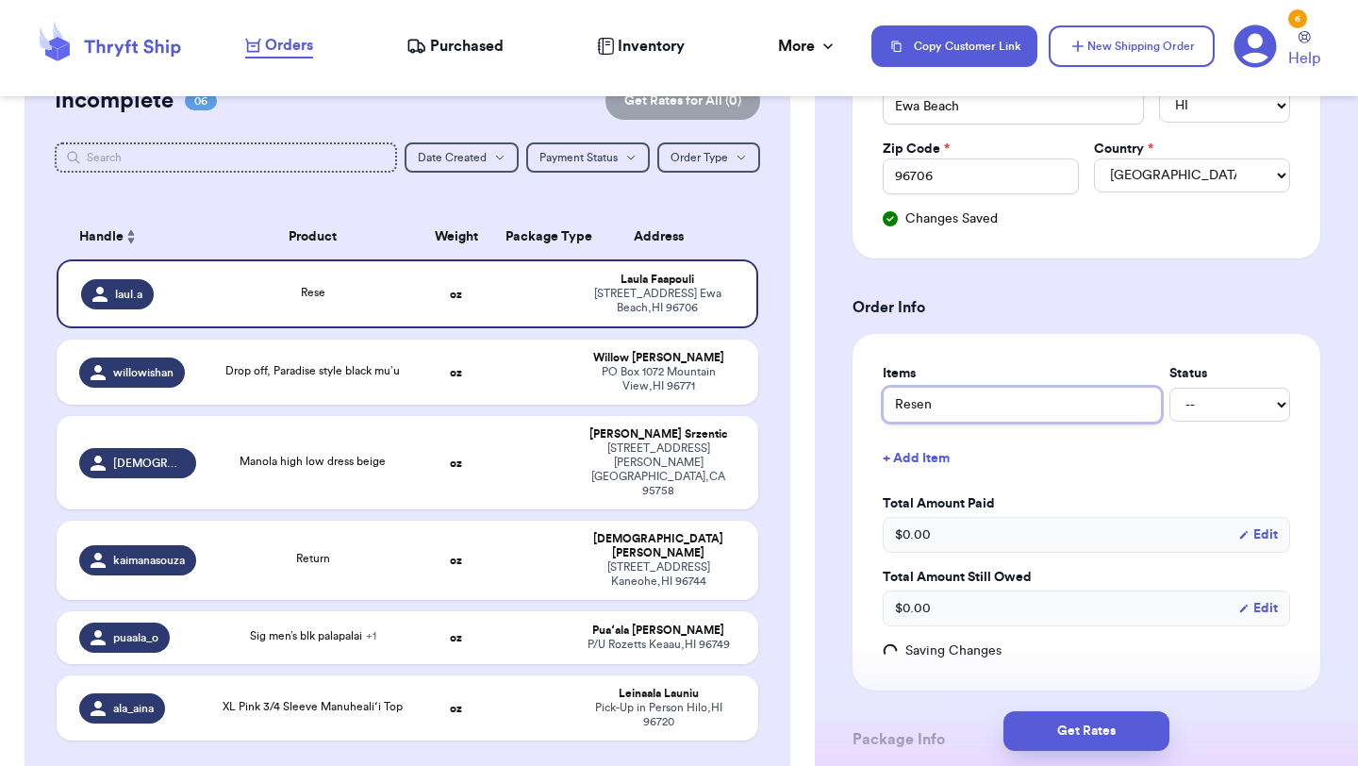
type input "Resend"
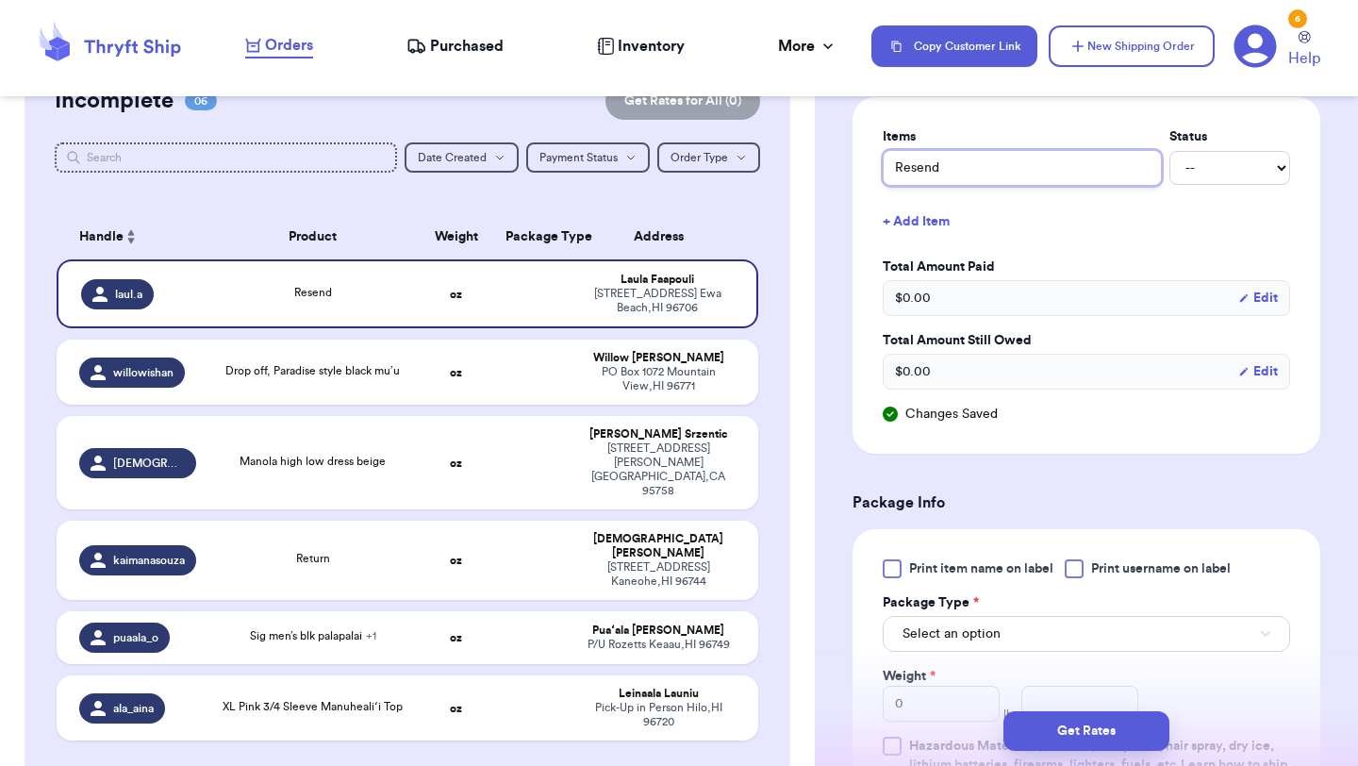
scroll to position [801, 0]
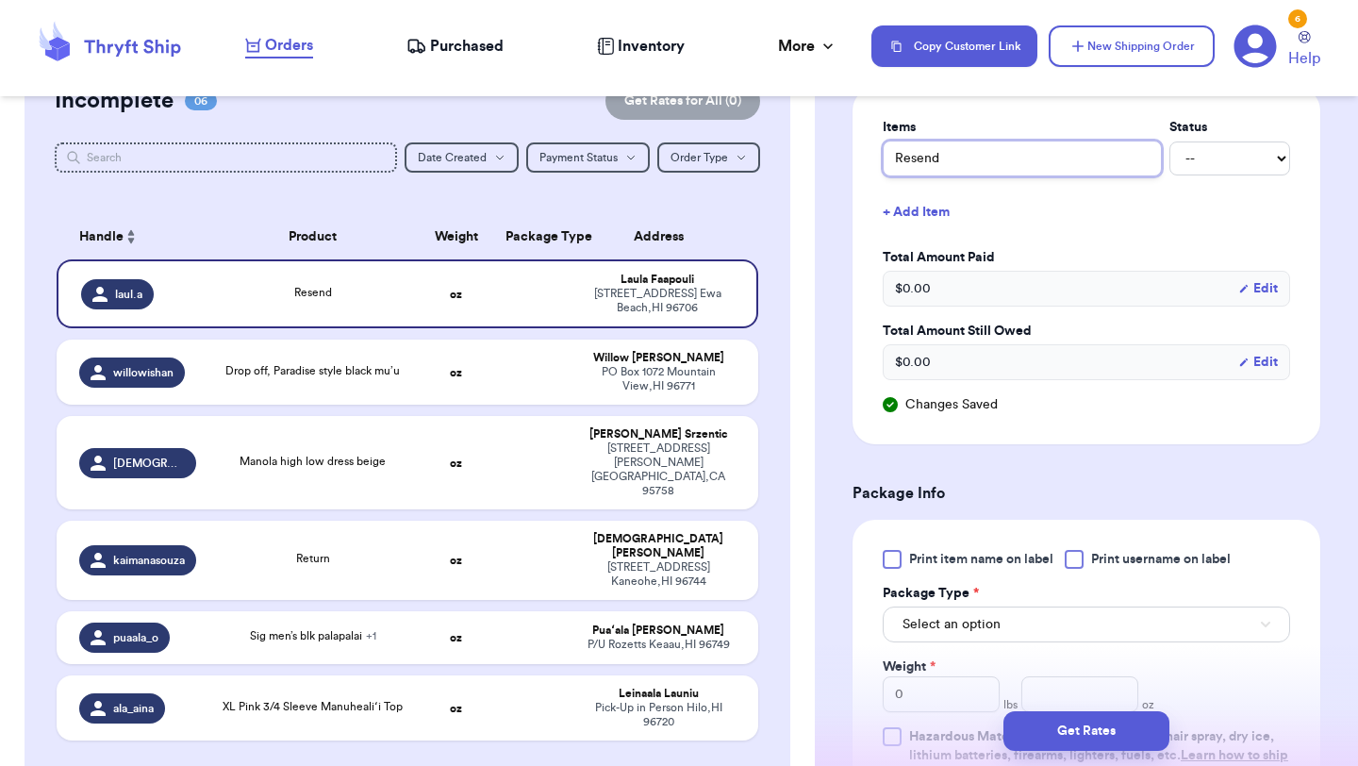
type input "Resend"
click at [892, 559] on div at bounding box center [892, 559] width 19 height 19
click at [0, 0] on input "Print item name on label" at bounding box center [0, 0] width 0 height 0
click at [963, 625] on span "Select an option" at bounding box center [952, 624] width 98 height 19
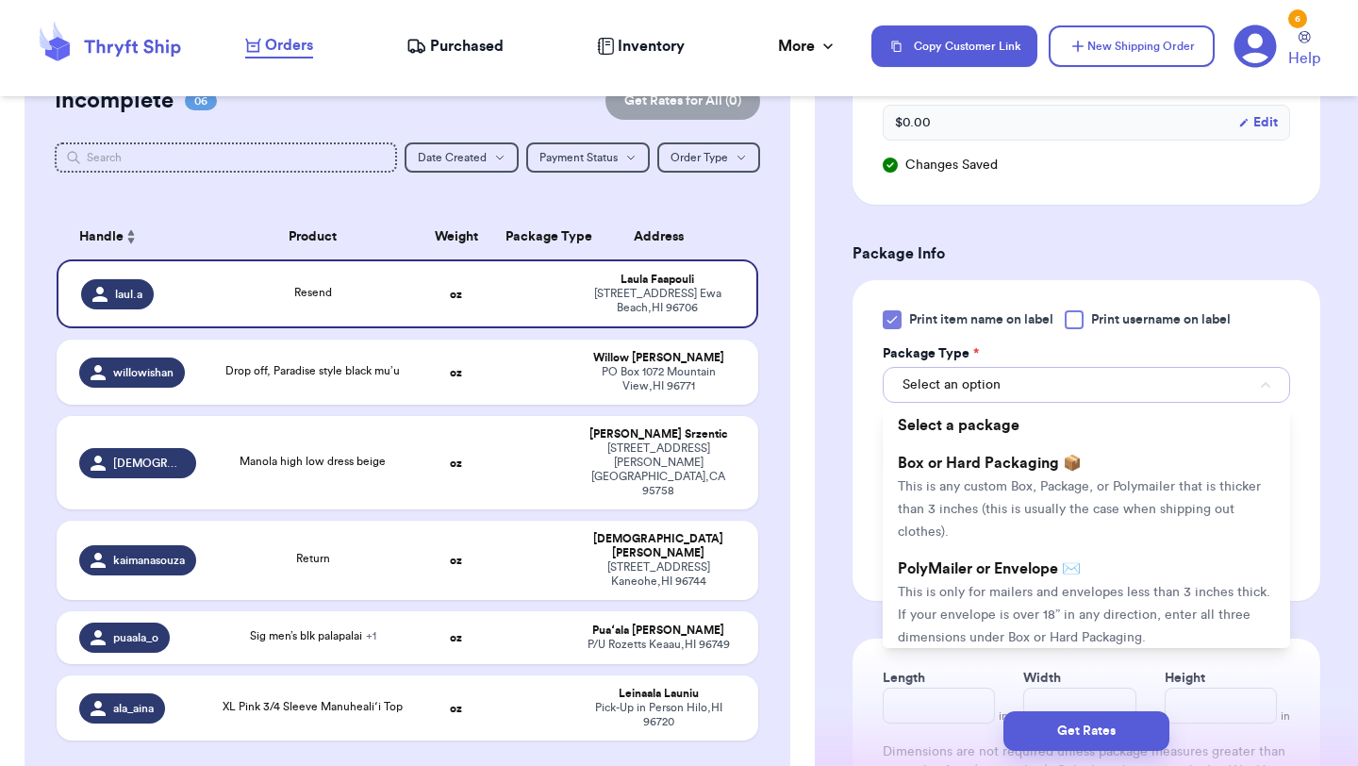
scroll to position [1078, 0]
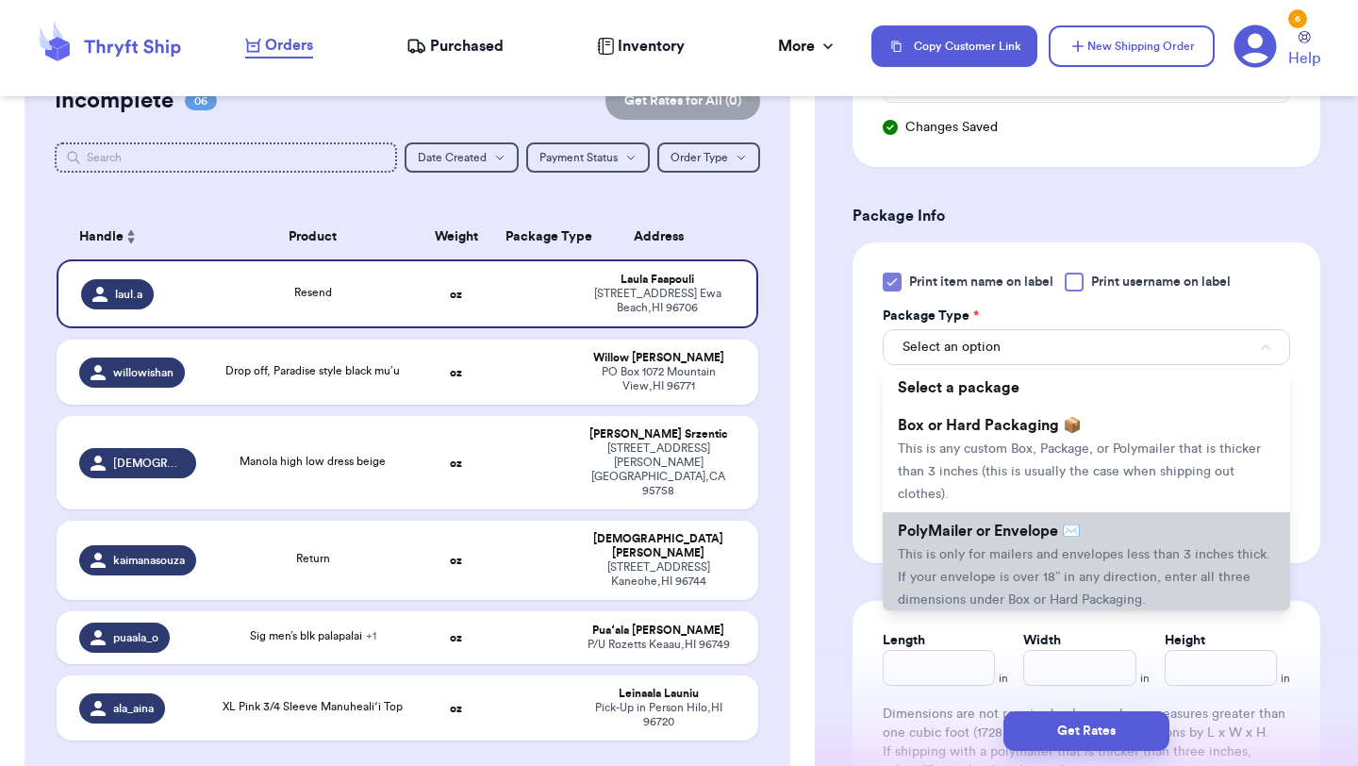
click at [988, 547] on li "PolyMailer or Envelope ✉️ This is only for mailers and envelopes less than 3 in…" at bounding box center [1086, 565] width 407 height 106
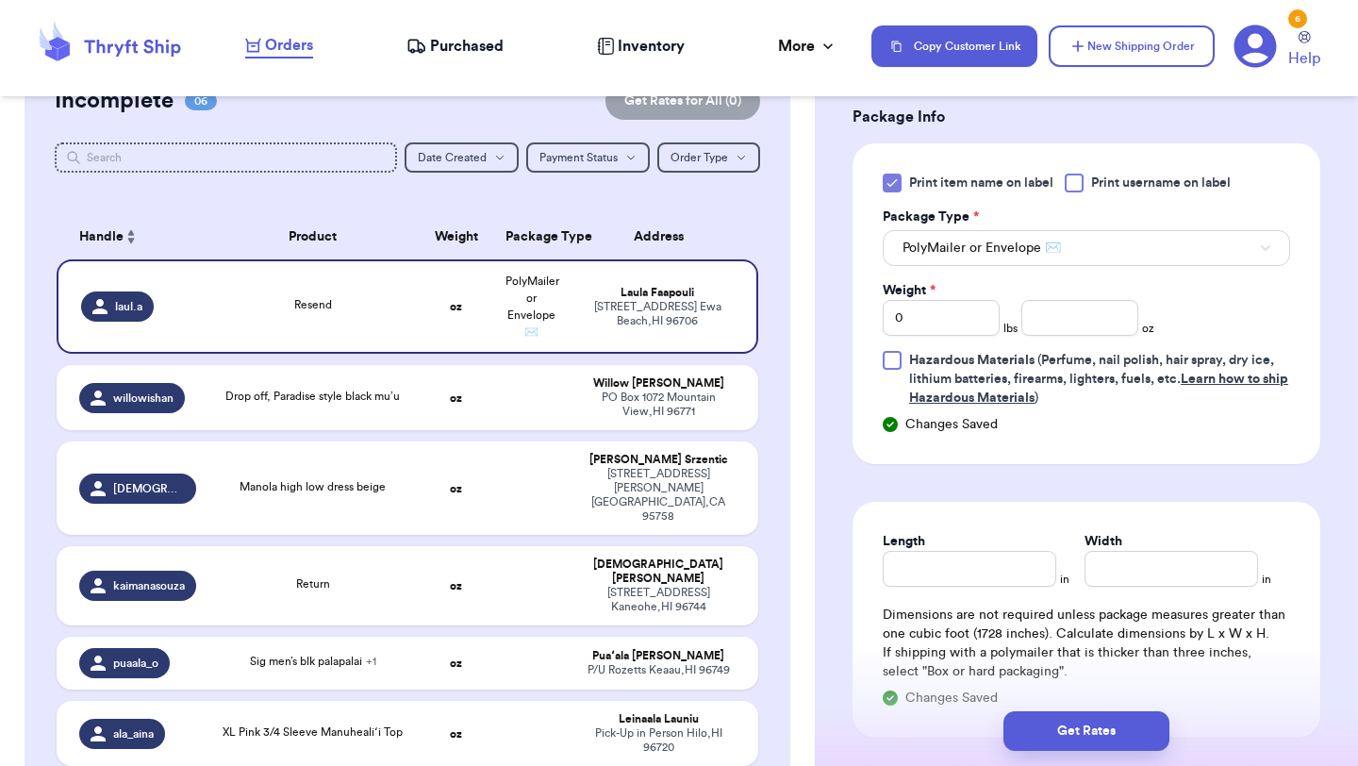
scroll to position [1183, 0]
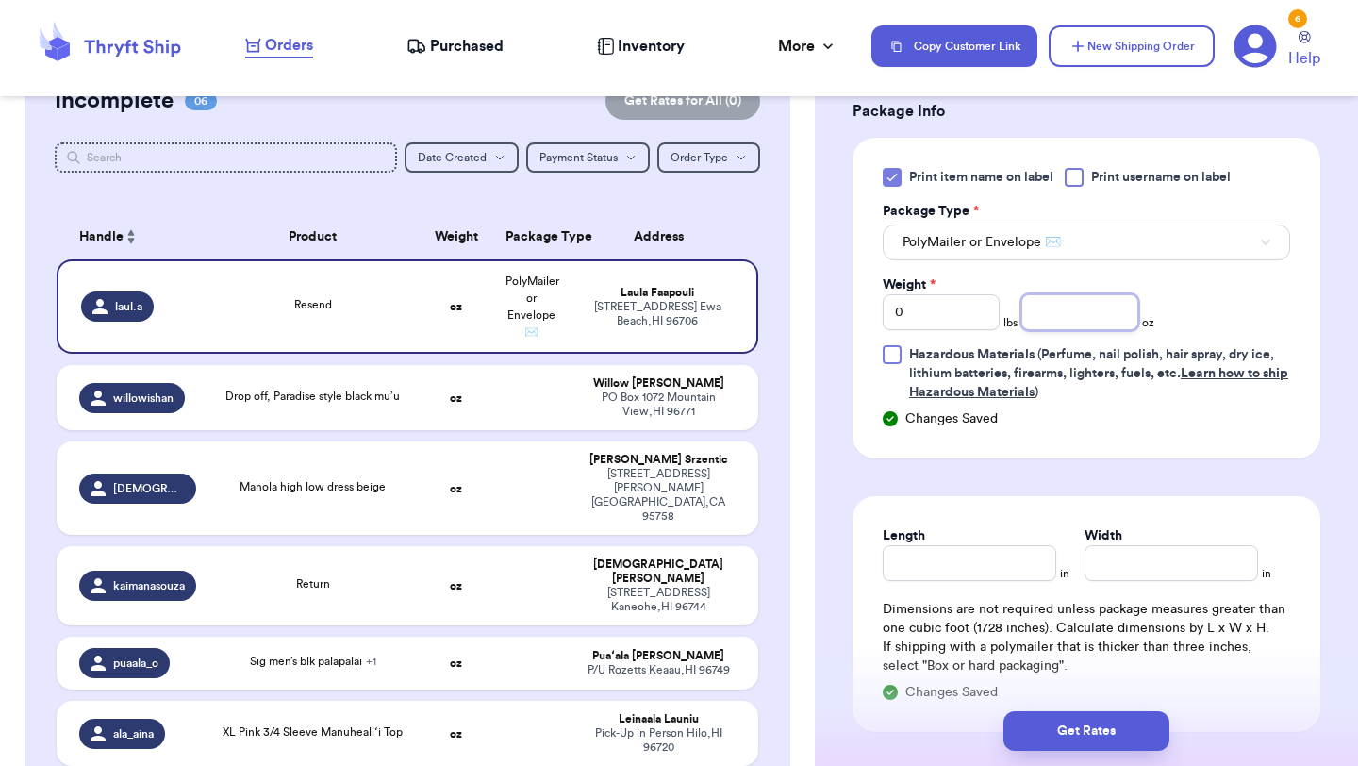
click at [1084, 311] on input "number" at bounding box center [1079, 312] width 117 height 36
type input "11"
click at [1111, 718] on button "Get Rates" at bounding box center [1086, 731] width 166 height 40
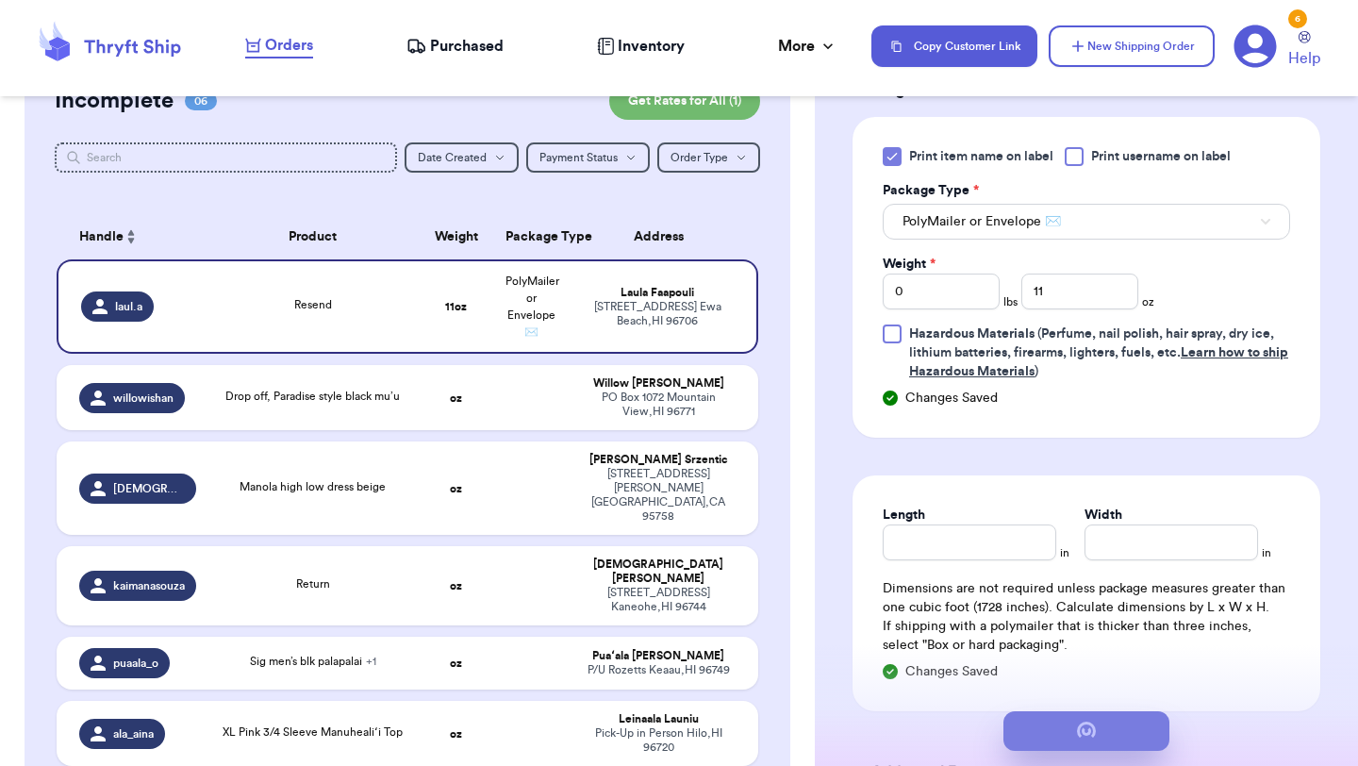
scroll to position [0, 0]
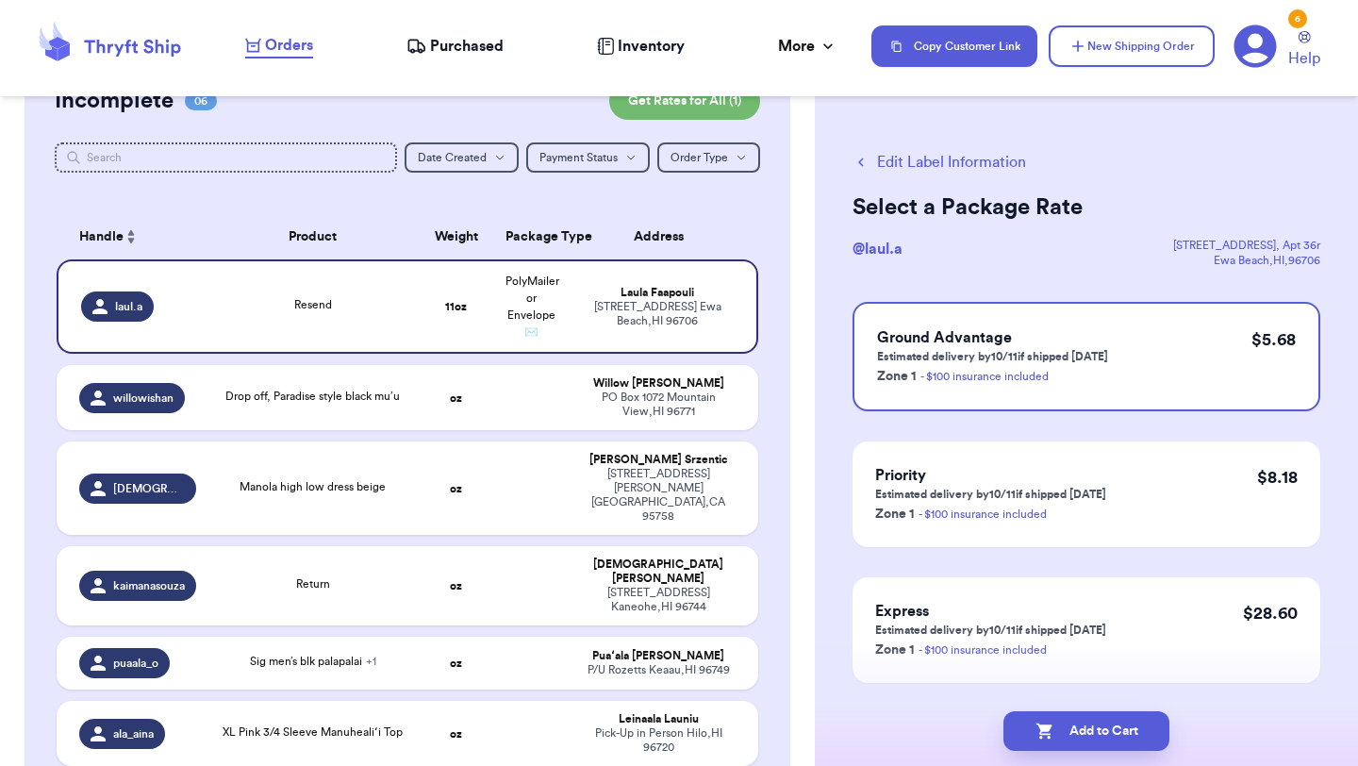
click at [1111, 718] on button "Add to Cart" at bounding box center [1086, 731] width 166 height 40
checkbox input "true"
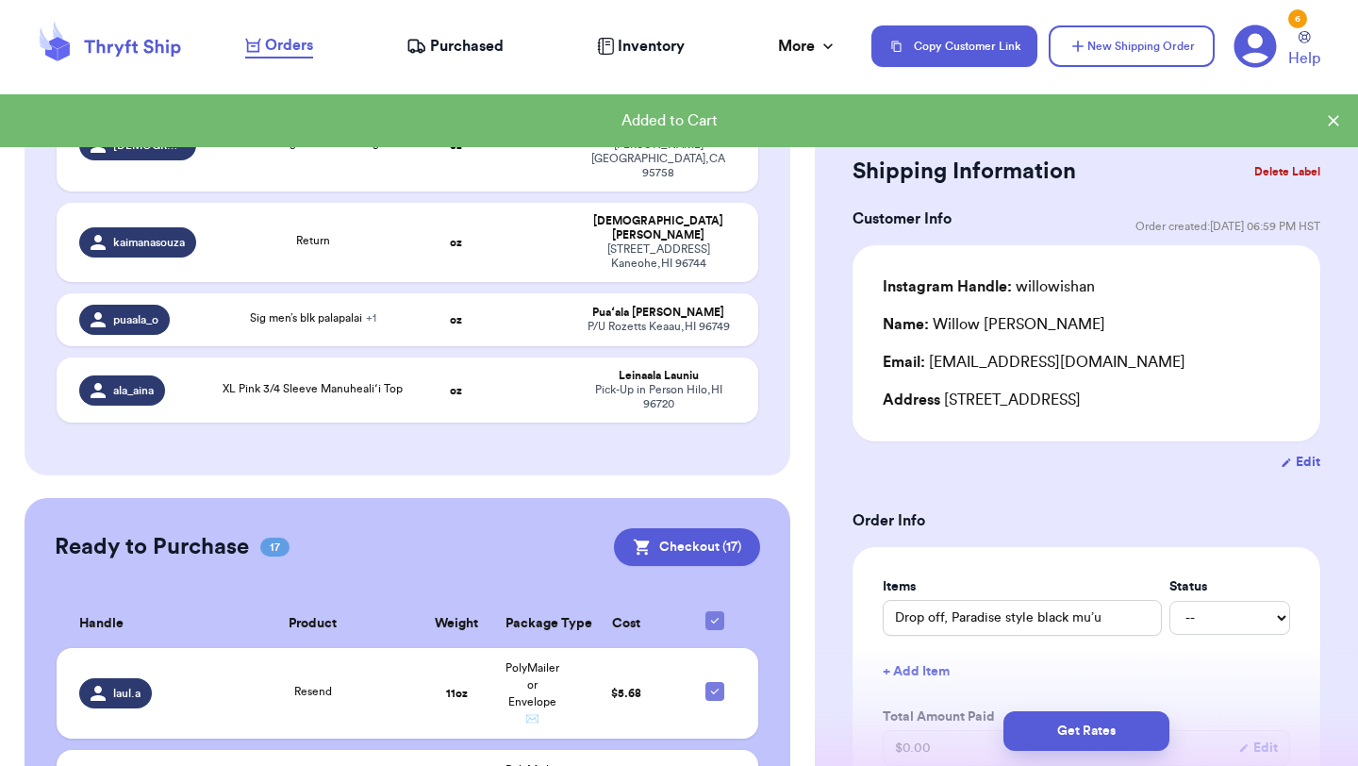
scroll to position [437, 0]
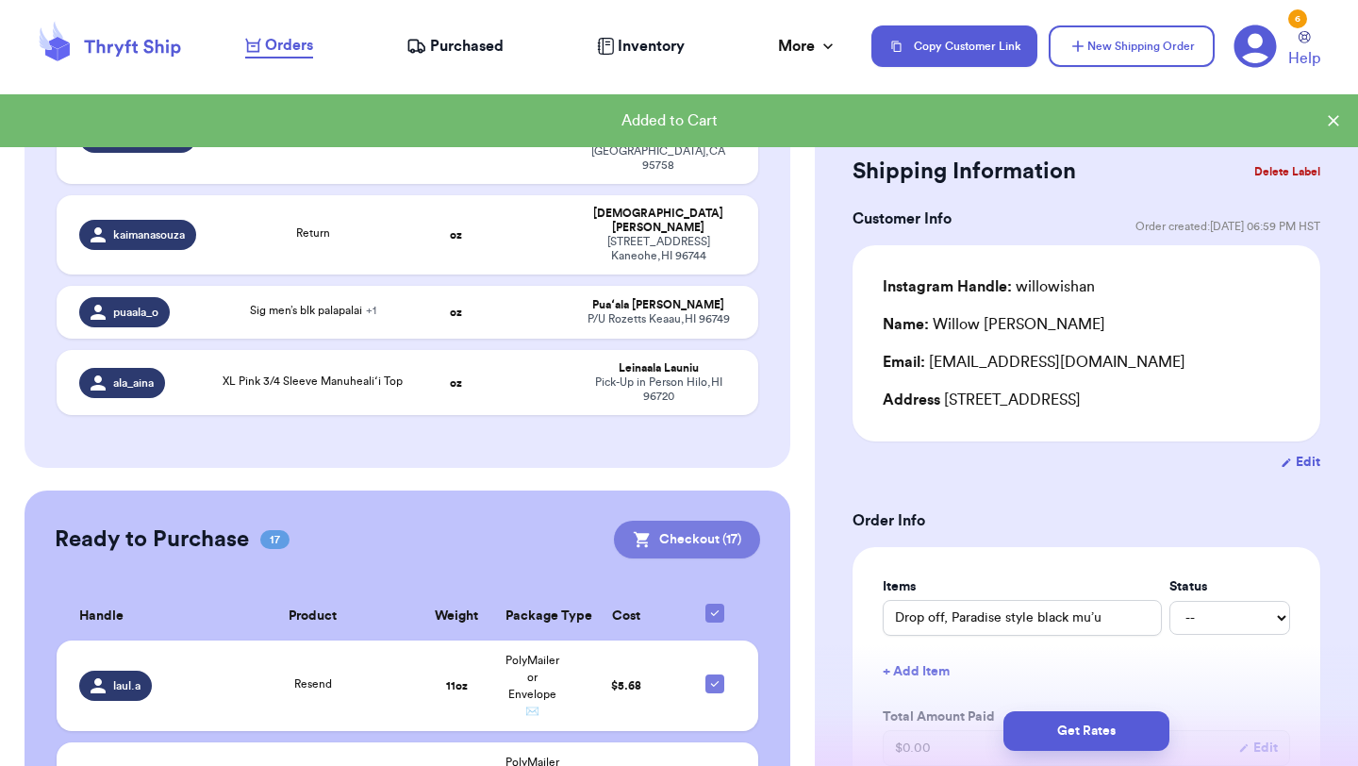
click at [681, 521] on button "Checkout ( 17 )" at bounding box center [687, 540] width 146 height 38
click at [735, 521] on button "Checkout ( 17 )" at bounding box center [687, 540] width 146 height 38
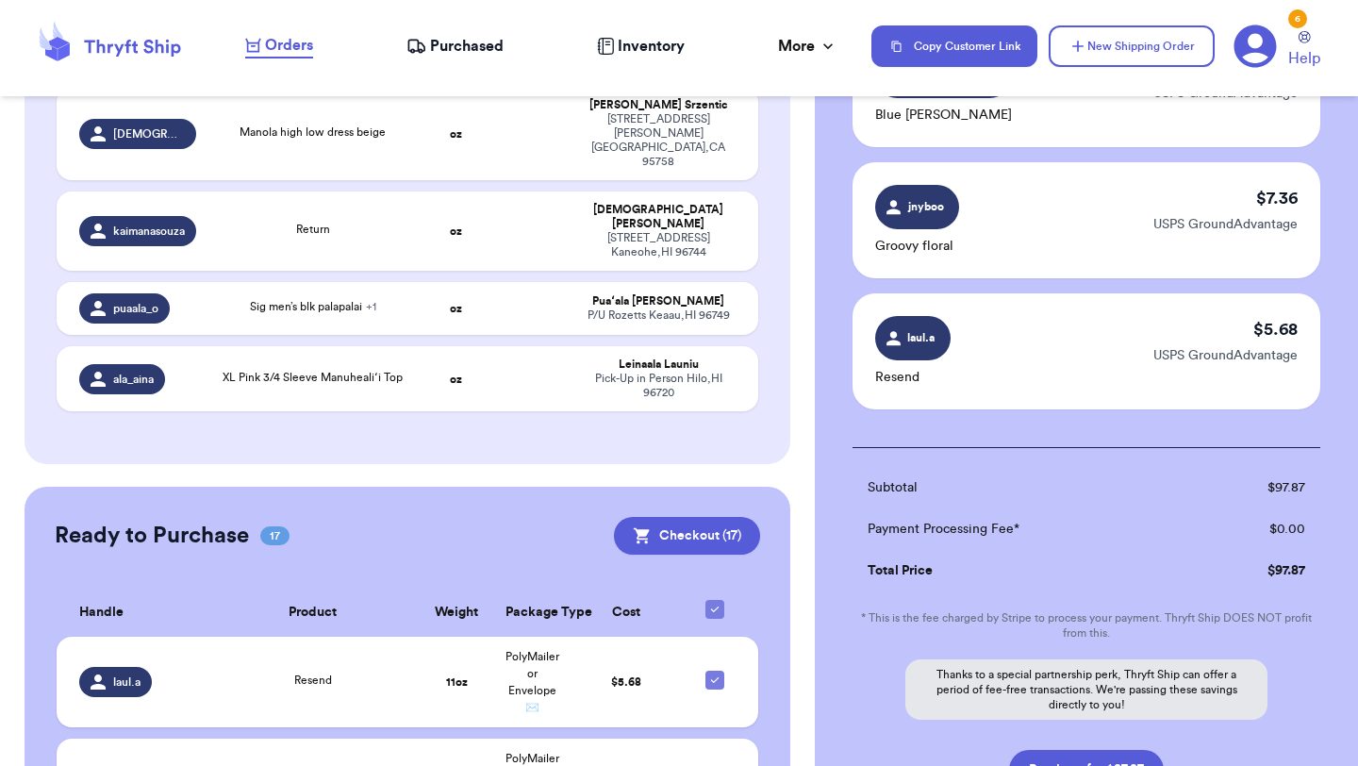
scroll to position [2200, 0]
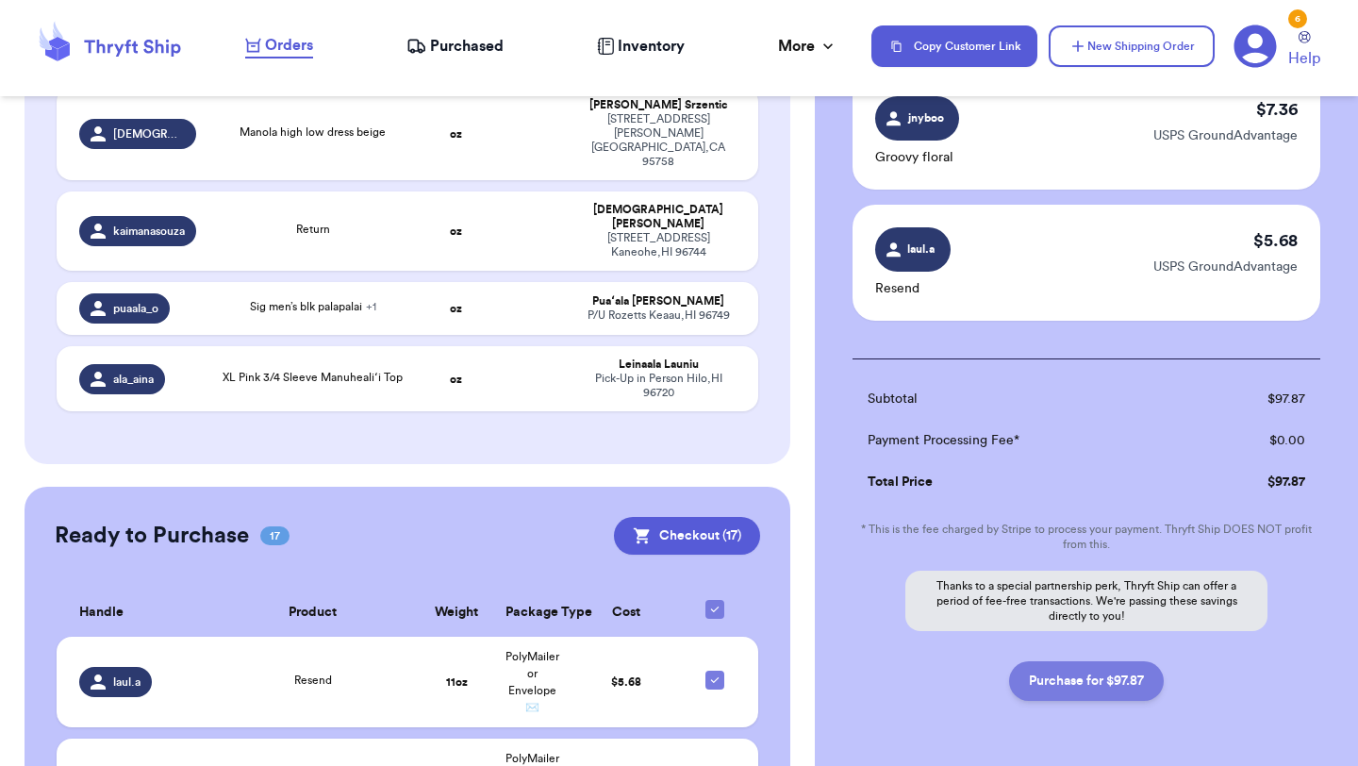
click at [1129, 661] on button "Purchase for $97.87" at bounding box center [1086, 681] width 155 height 40
checkbox input "false"
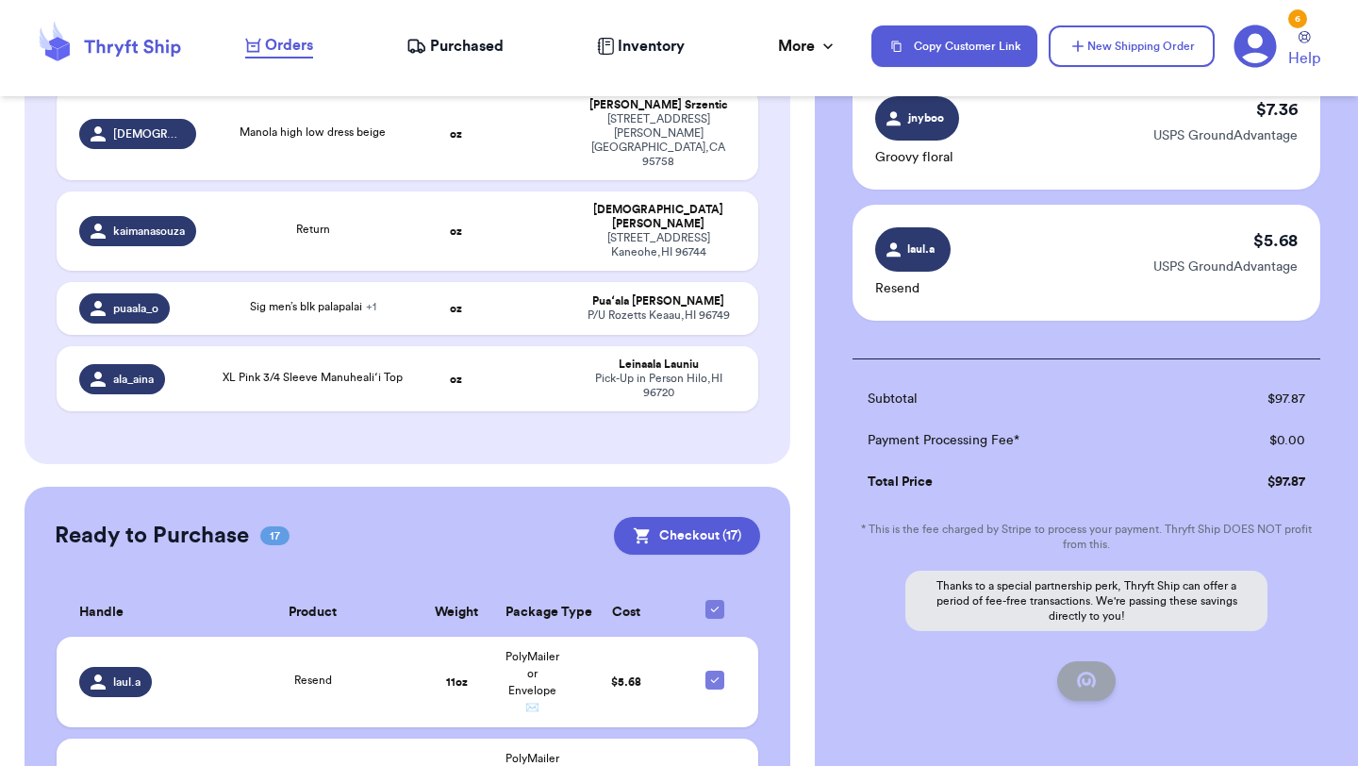
checkbox input "false"
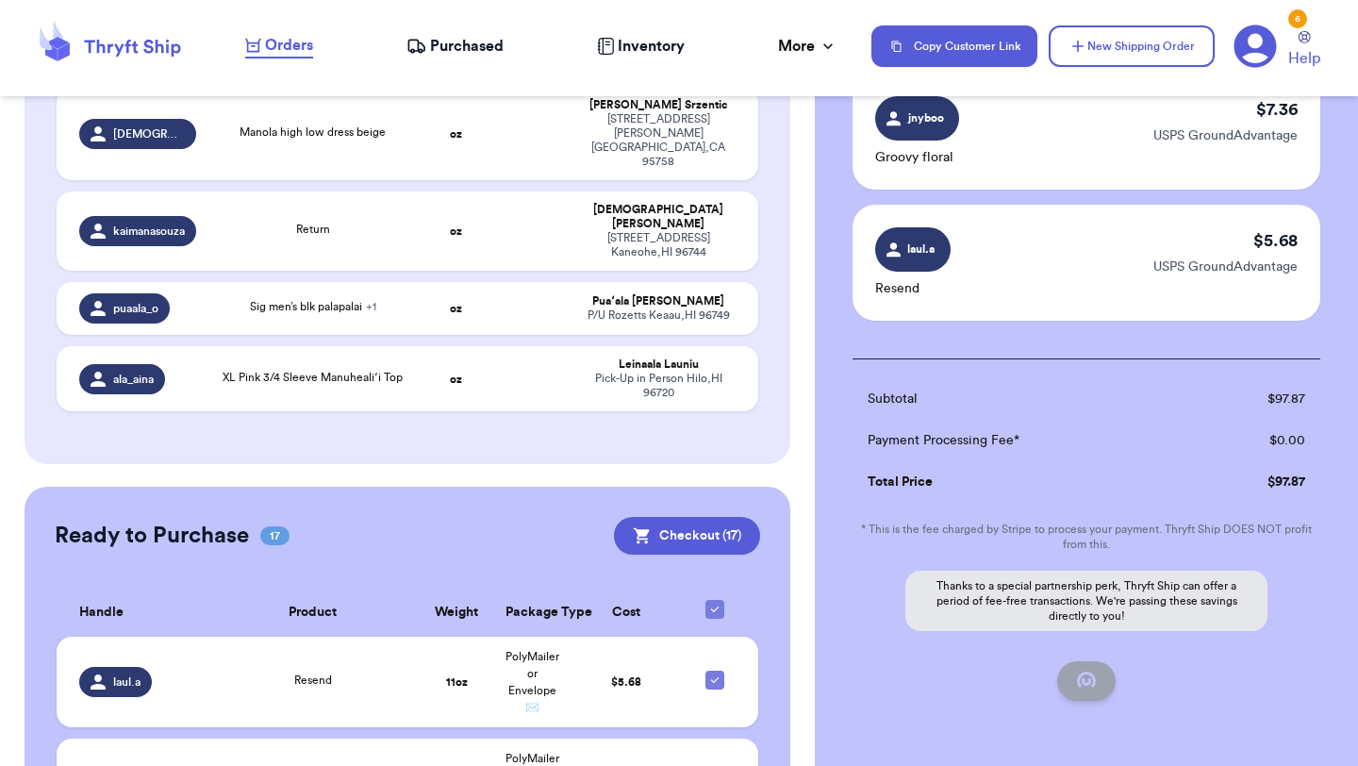
checkbox input "false"
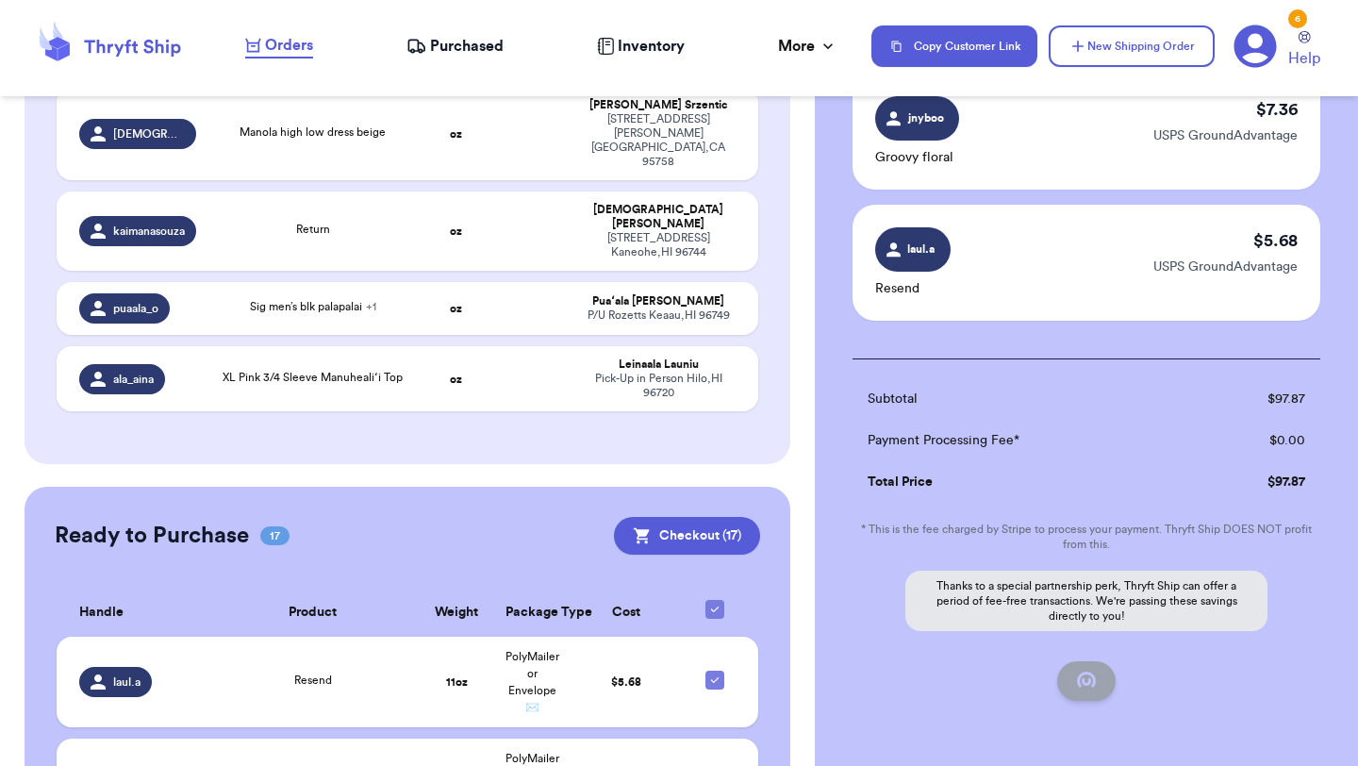
checkbox input "false"
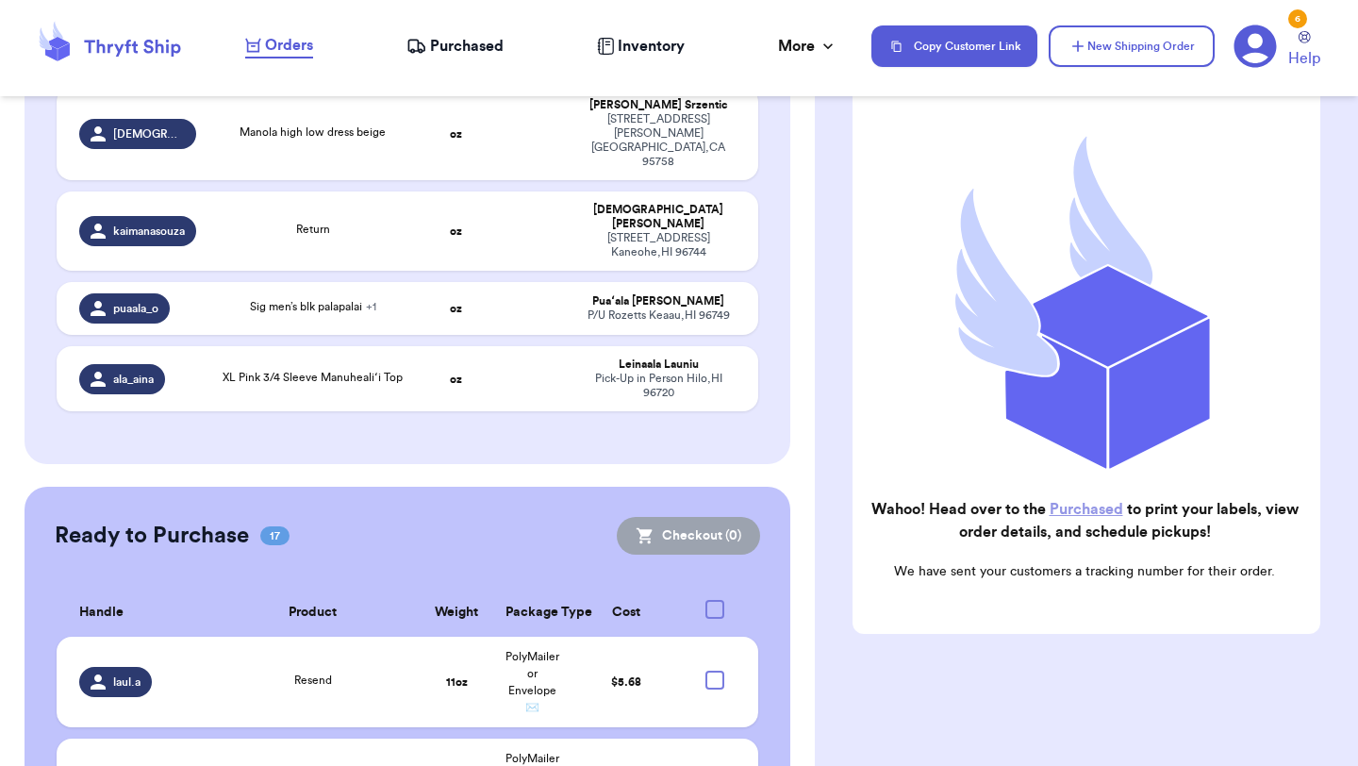
scroll to position [155, 0]
checkbox input "true"
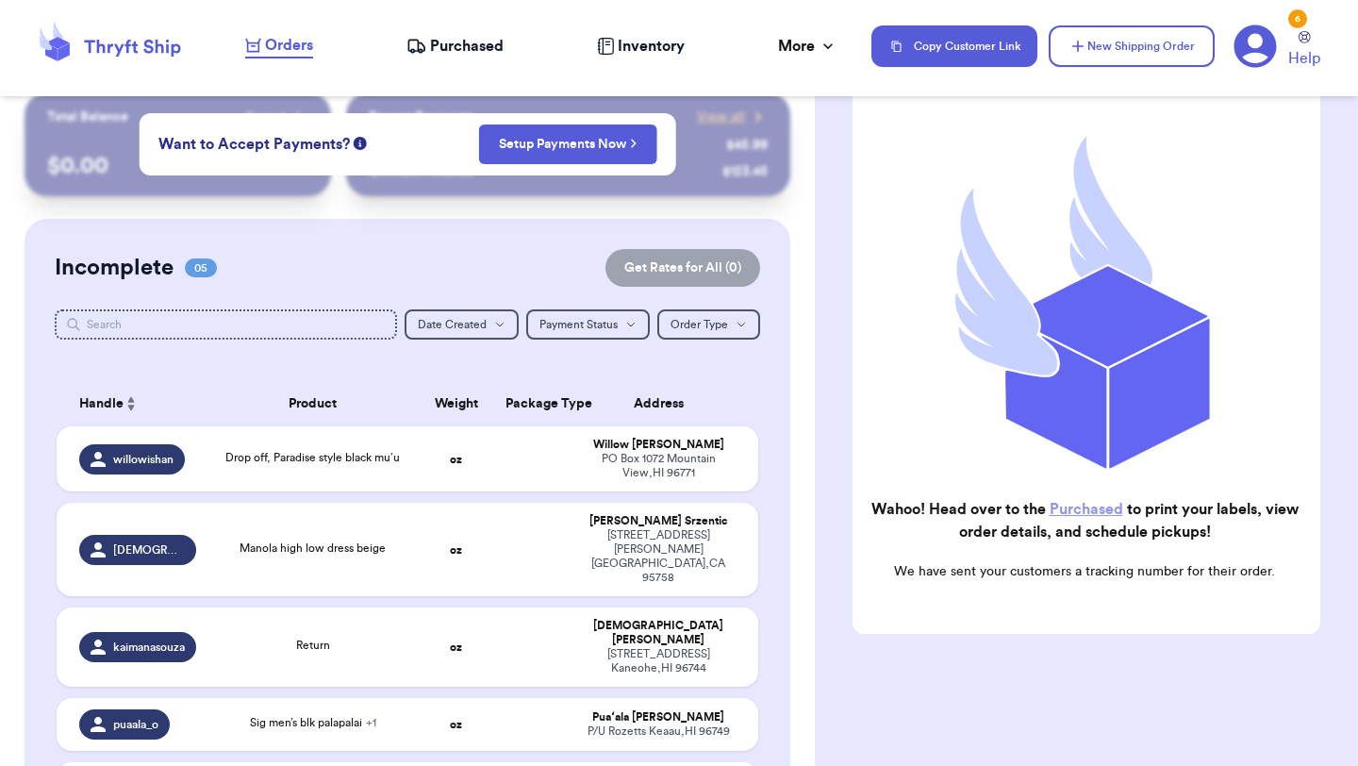
scroll to position [0, 0]
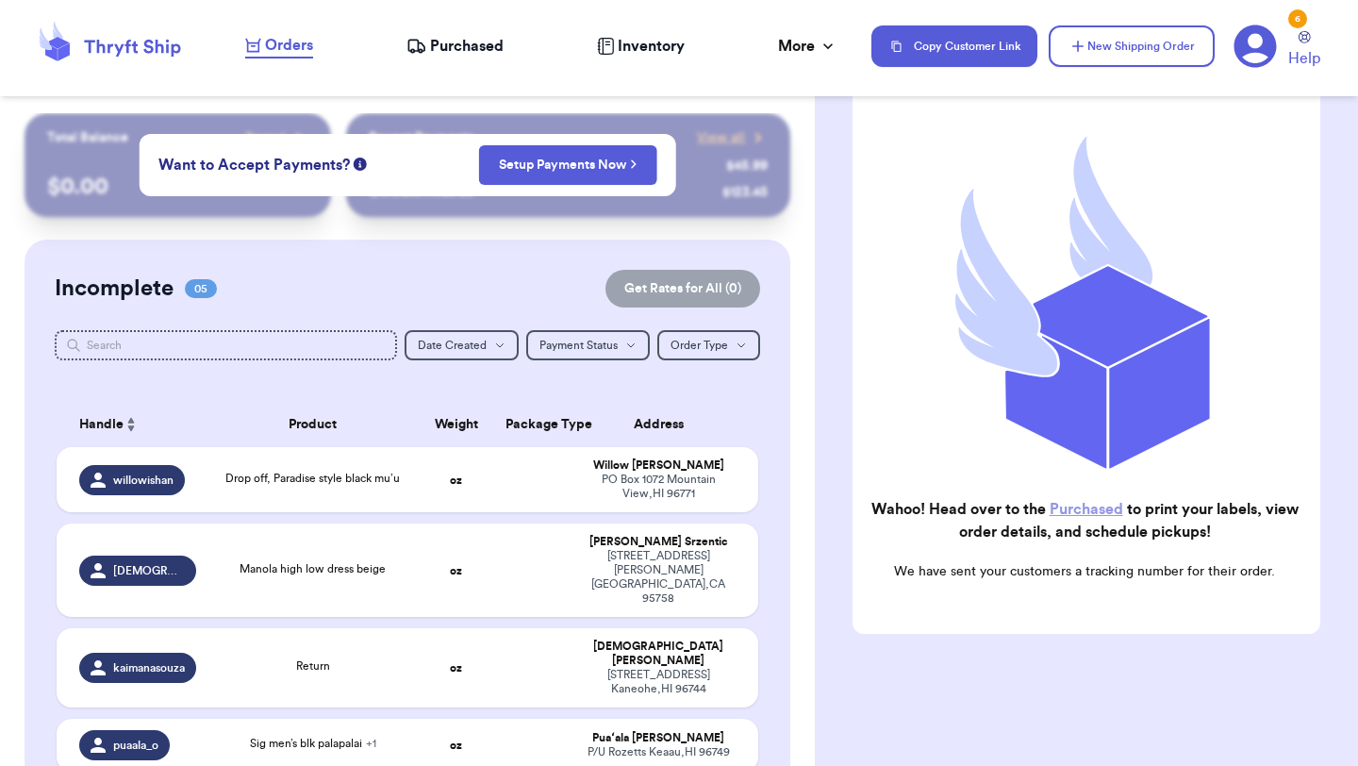
click at [491, 51] on span "Purchased" at bounding box center [467, 46] width 74 height 23
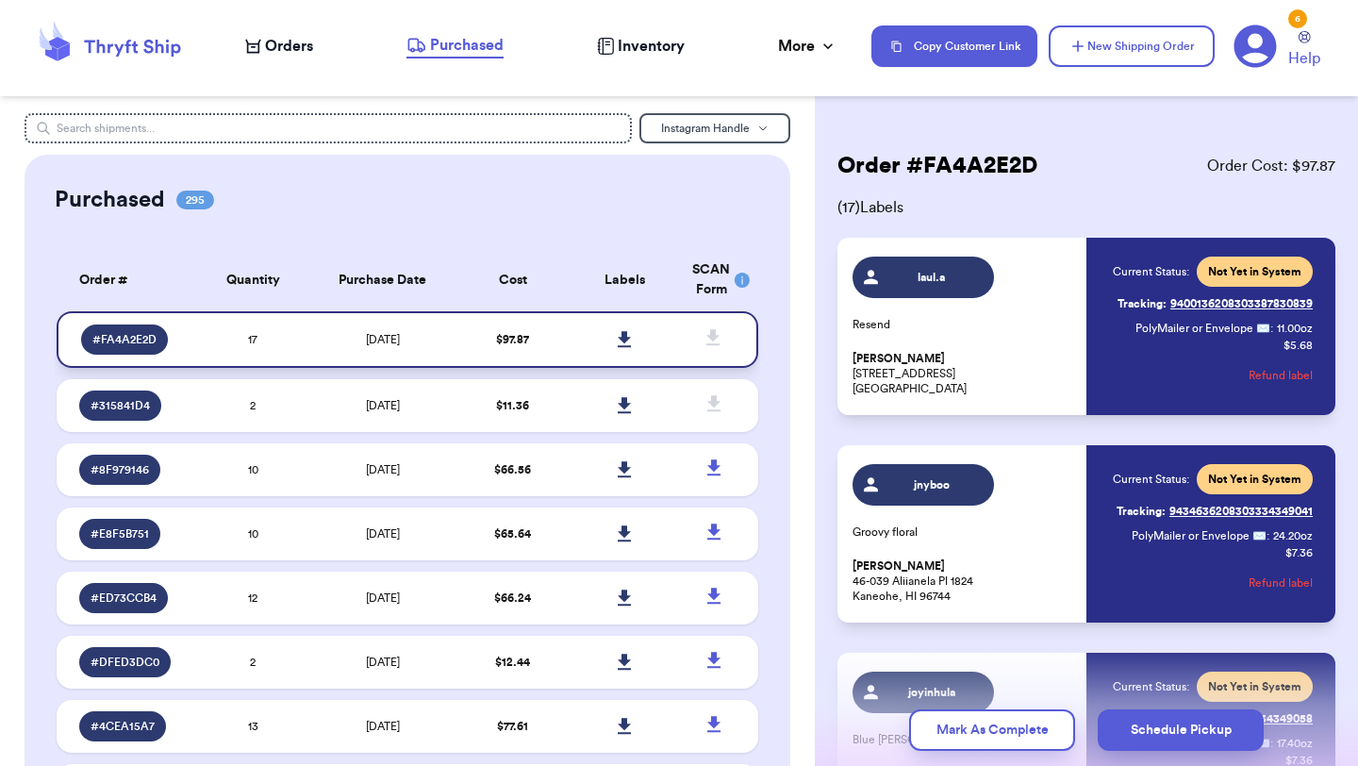
click at [622, 339] on icon at bounding box center [624, 339] width 13 height 16
